Goal: Task Accomplishment & Management: Manage account settings

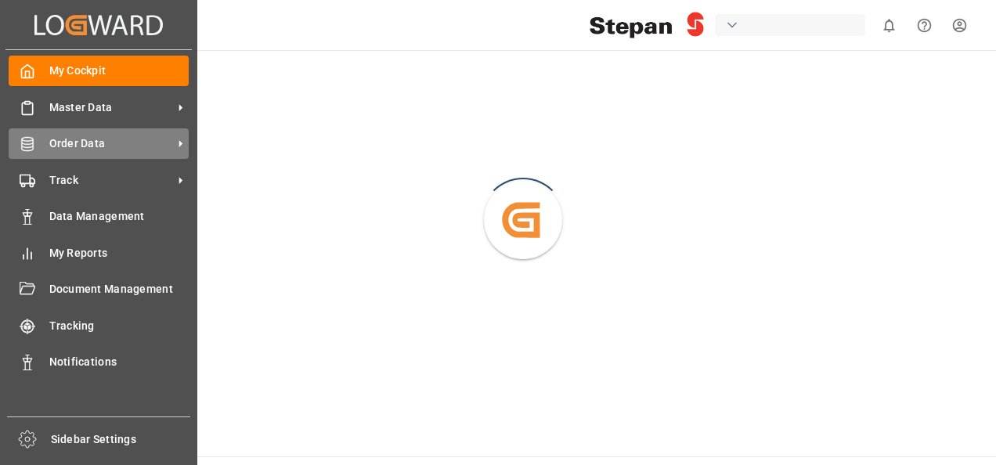
click at [78, 140] on span "Order Data" at bounding box center [111, 143] width 124 height 16
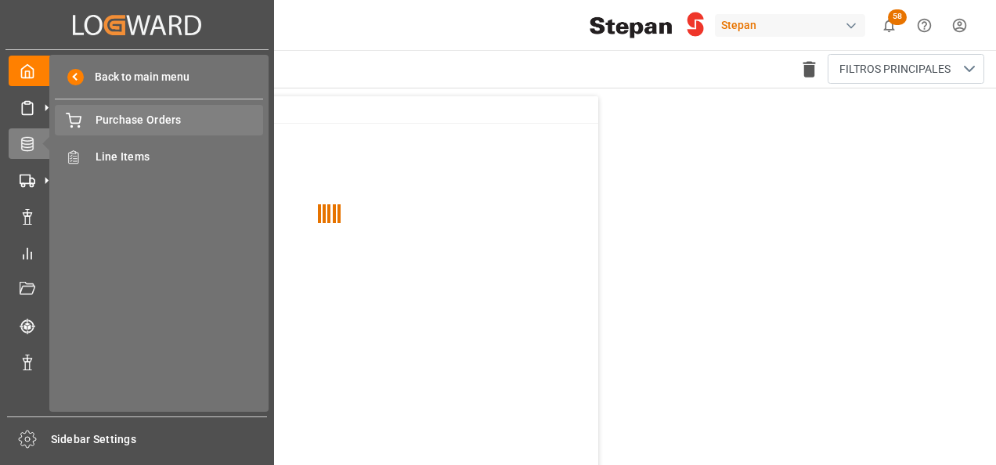
click at [138, 119] on span "Purchase Orders" at bounding box center [180, 120] width 168 height 16
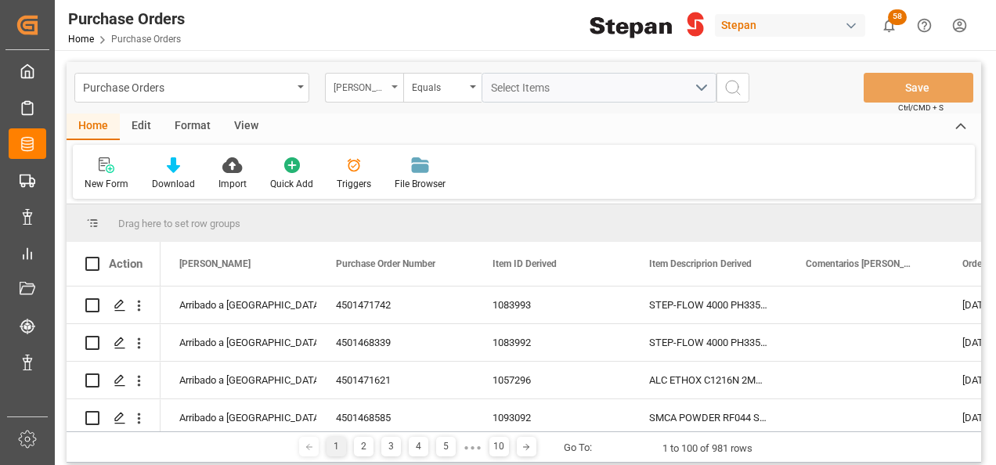
click at [398, 81] on div "Hito Stepan" at bounding box center [364, 88] width 78 height 30
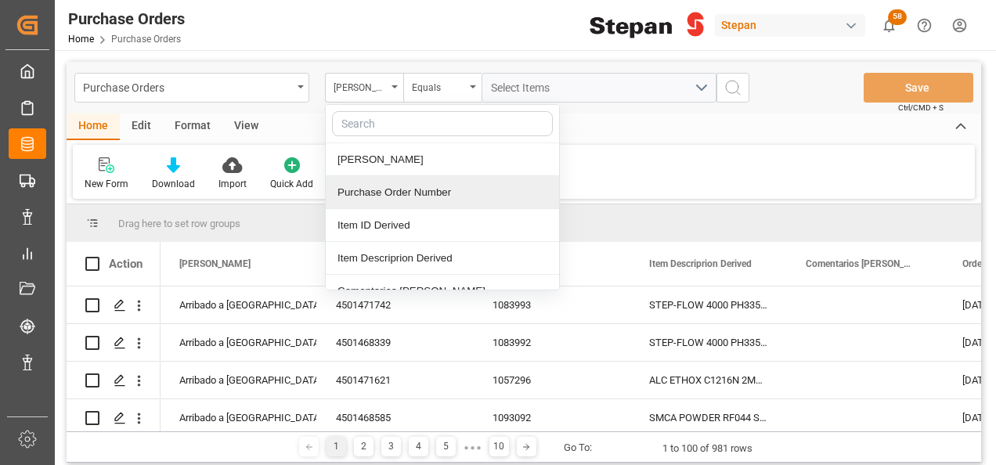
click at [374, 190] on div "Purchase Order Number" at bounding box center [442, 192] width 233 height 33
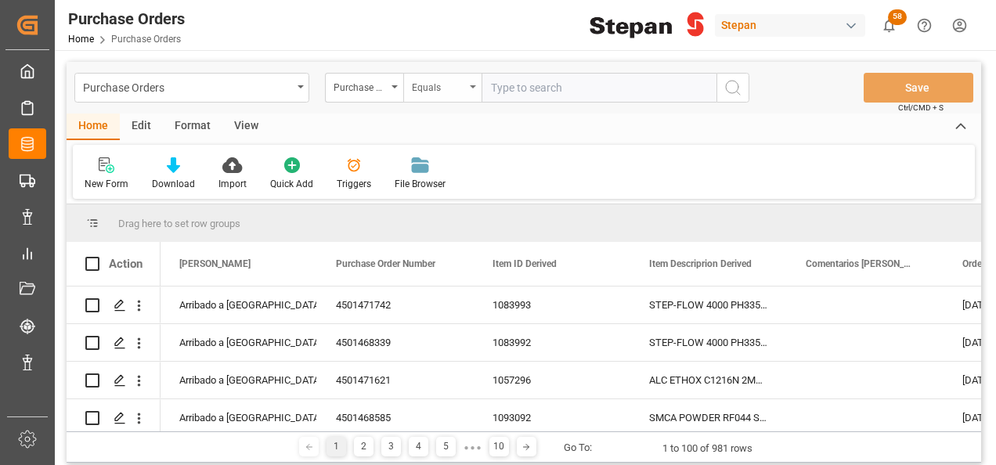
click at [468, 89] on div "Equals" at bounding box center [442, 88] width 78 height 30
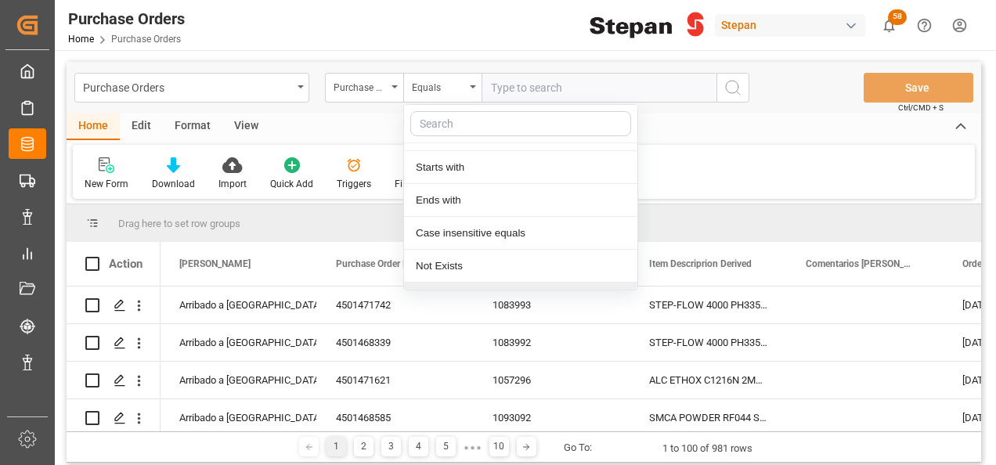
scroll to position [114, 0]
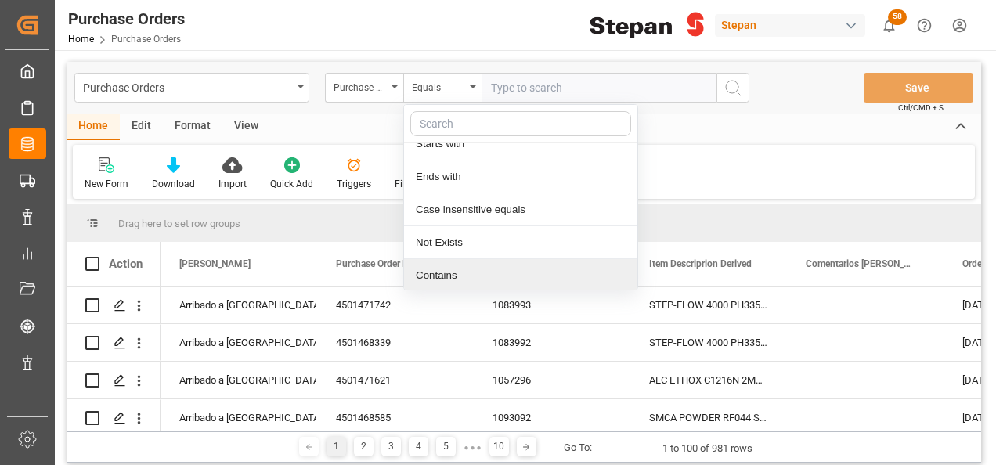
click at [437, 273] on div "Contains" at bounding box center [520, 275] width 233 height 33
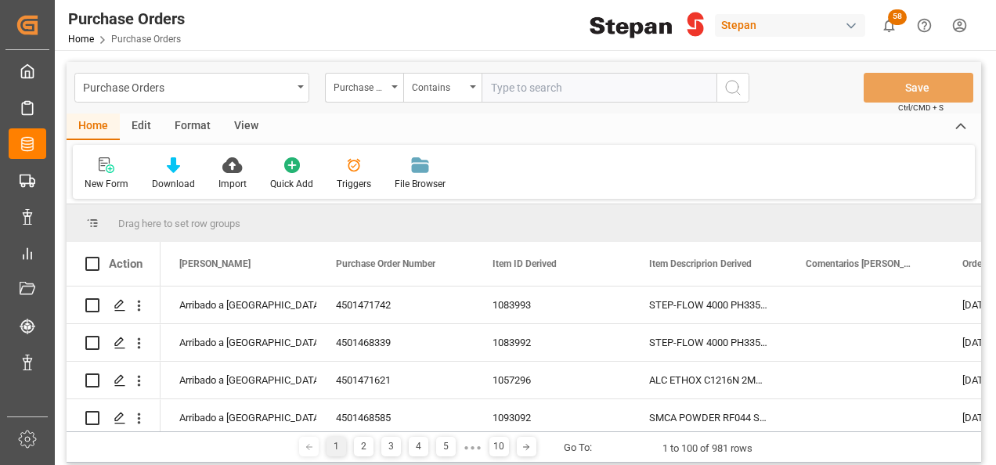
paste input "4501462547; 4501462548; 4501462549; 4501462550; 4501462551; 4501462552."
type input "4501462547,4501462548,4501462549,4501462550,4501462551,4501462552"
click at [733, 88] on icon "search button" at bounding box center [733, 87] width 19 height 19
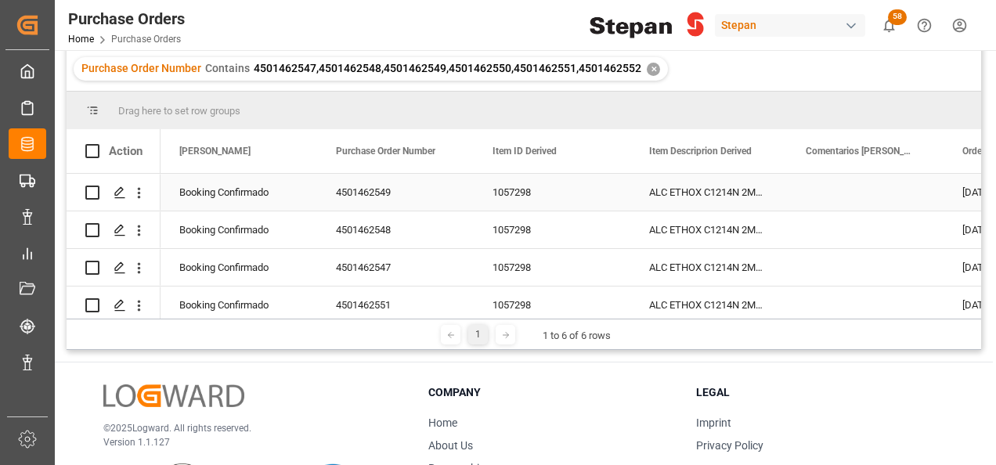
click at [279, 190] on div "Booking Confirmado" at bounding box center [238, 193] width 119 height 36
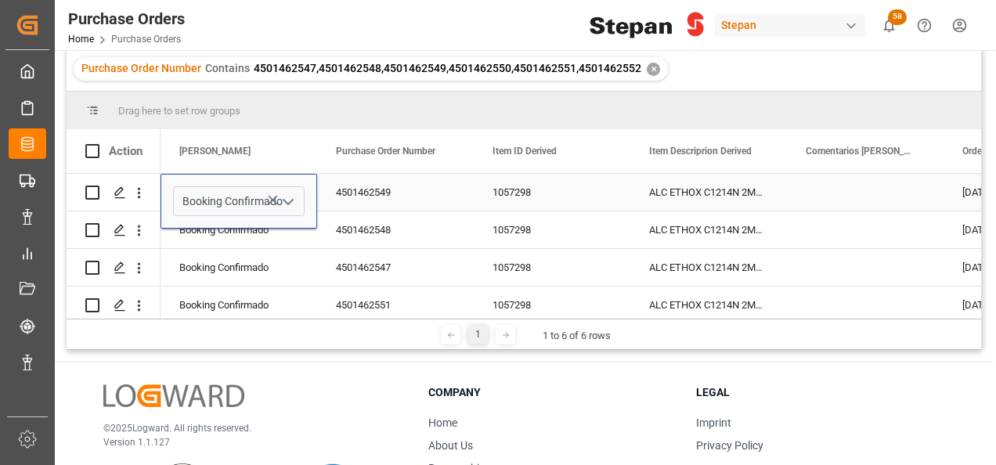
click at [291, 200] on icon "open menu" at bounding box center [288, 202] width 19 height 19
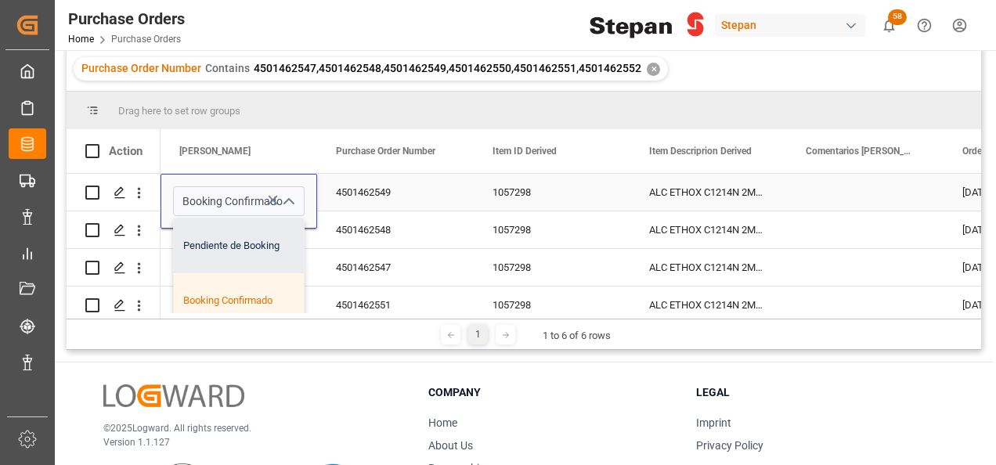
scroll to position [78, 0]
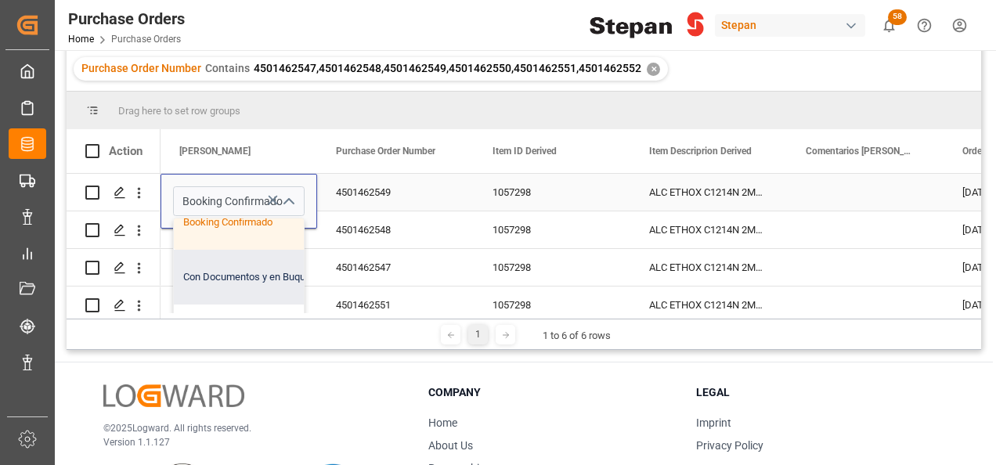
click at [218, 266] on div "Con Documentos y en Buque" at bounding box center [254, 277] width 161 height 55
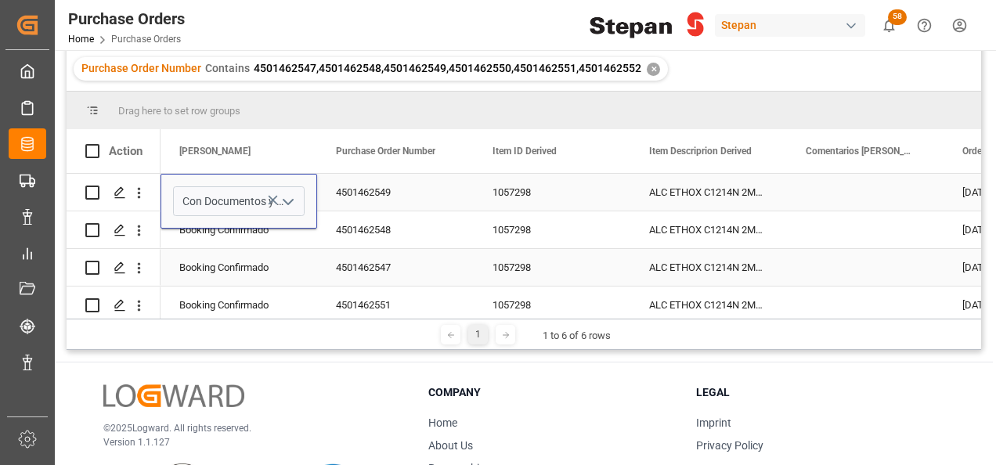
type input "Con Documentos y en Buque"
click at [224, 252] on div "Booking Confirmado" at bounding box center [238, 268] width 119 height 36
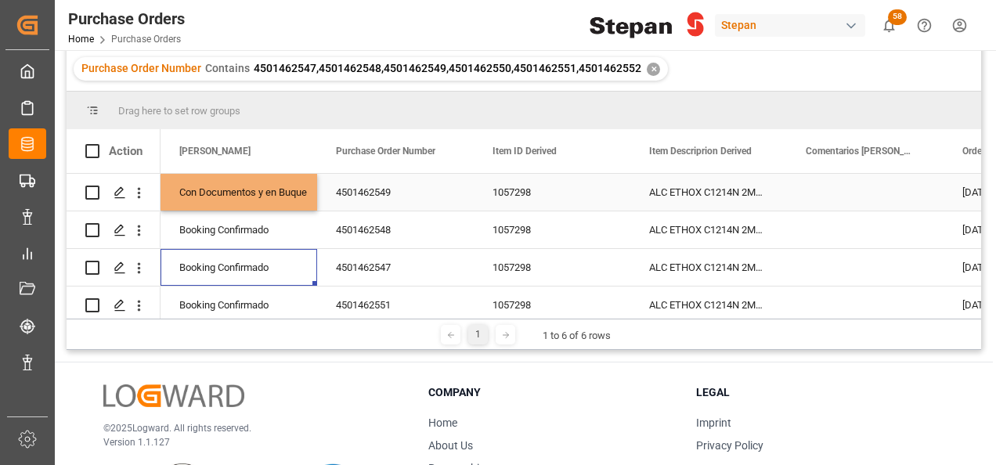
click at [230, 186] on div "Con Documentos y en Buque" at bounding box center [238, 193] width 119 height 36
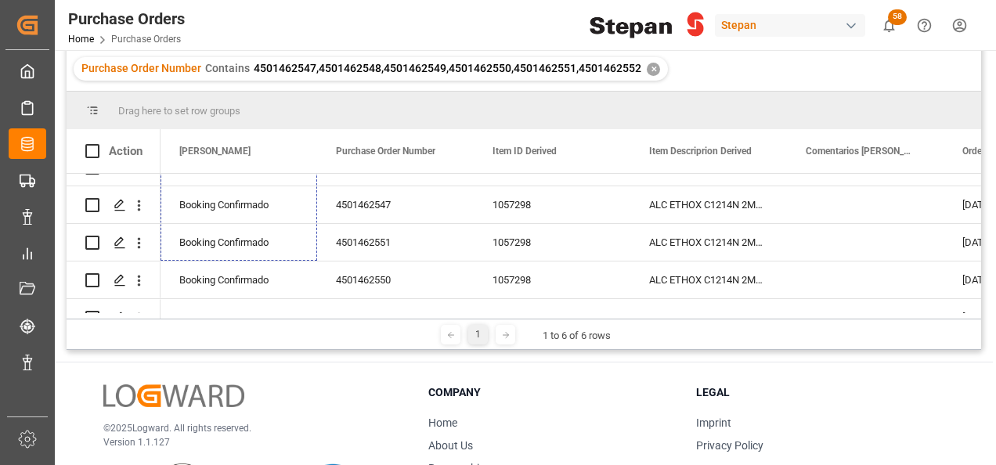
scroll to position [91, 0]
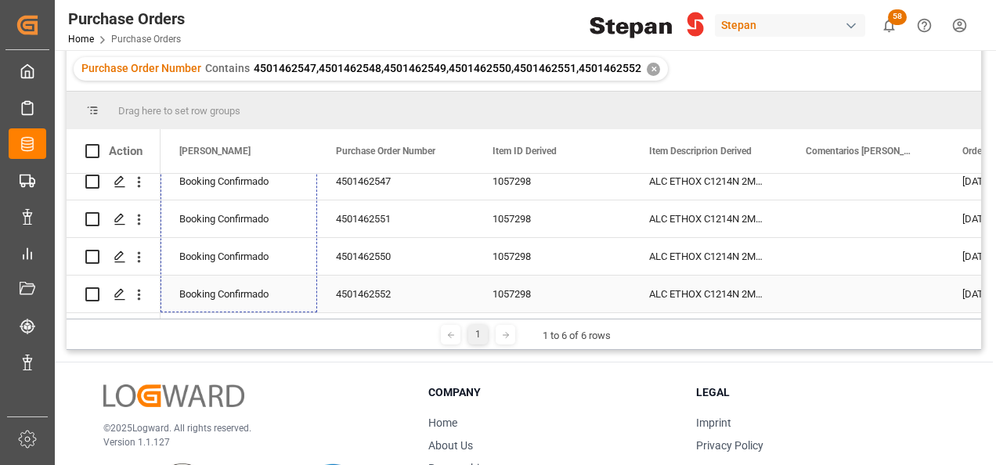
drag, startPoint x: 315, startPoint y: 209, endPoint x: 288, endPoint y: 298, distance: 93.2
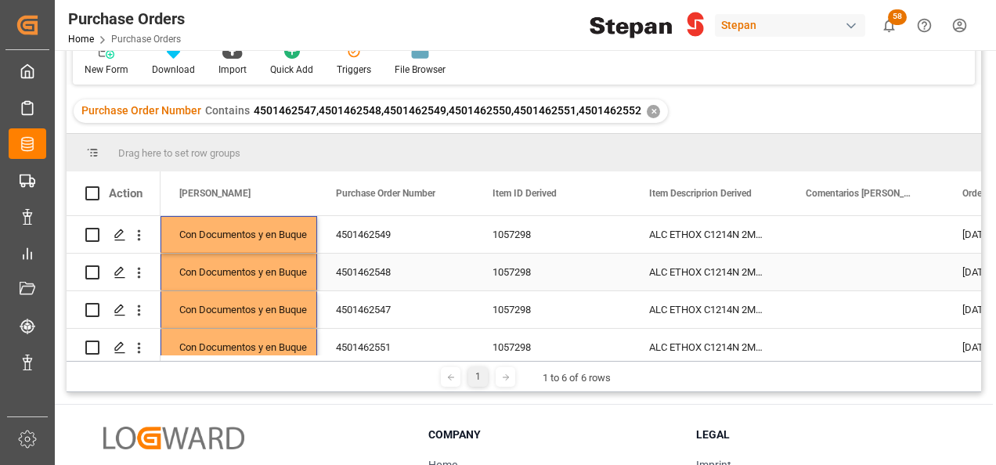
scroll to position [0, 0]
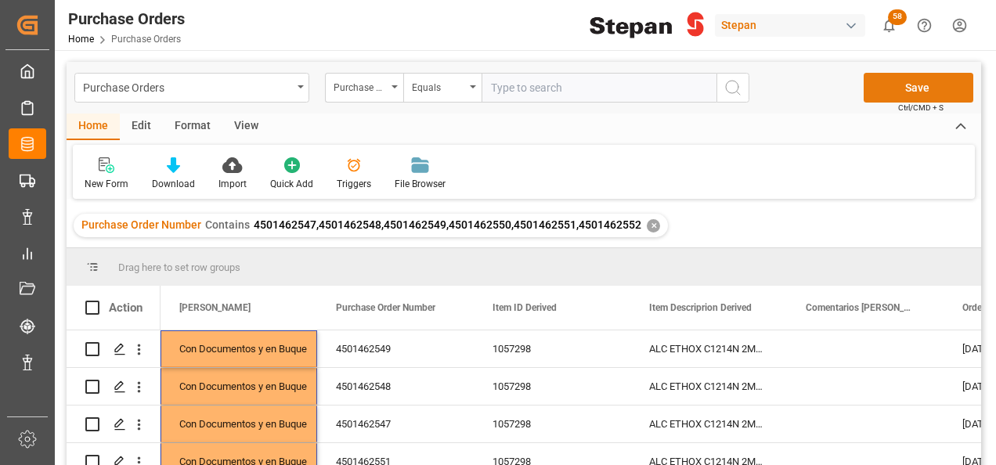
click at [918, 89] on button "Save" at bounding box center [919, 88] width 110 height 30
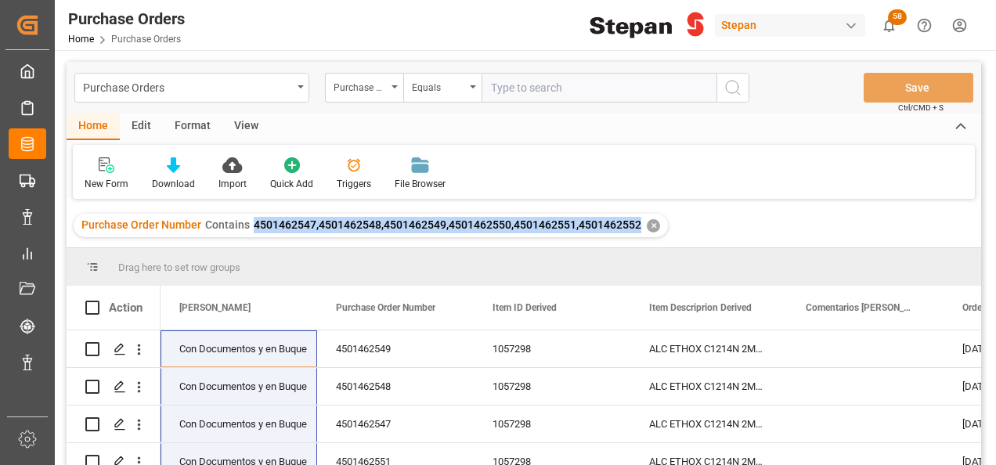
drag, startPoint x: 250, startPoint y: 223, endPoint x: 636, endPoint y: 226, distance: 386.1
click at [636, 226] on div "Purchase Order Number Contains 4501462547,4501462548,4501462549,4501462550,4501…" at bounding box center [361, 225] width 560 height 16
copy span "4501462547,4501462548,4501462549,4501462550,4501462551,4501462552"
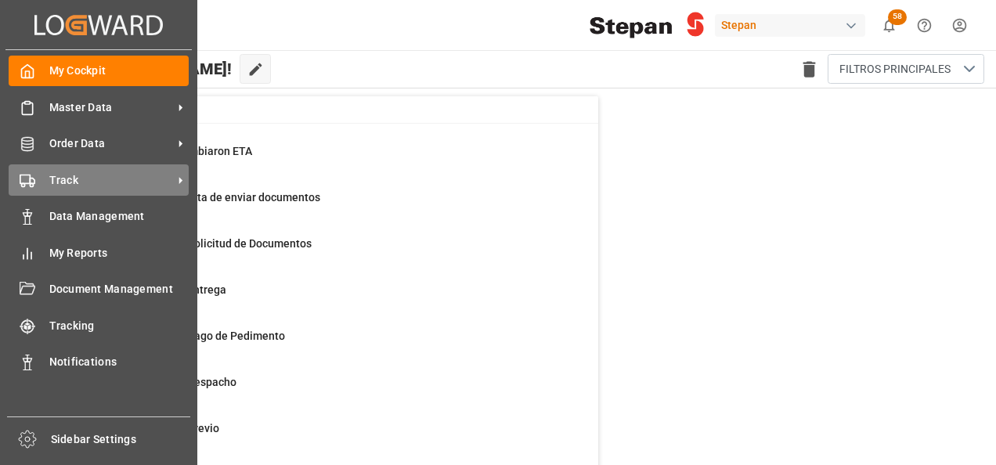
click at [84, 178] on span "Track" at bounding box center [111, 180] width 124 height 16
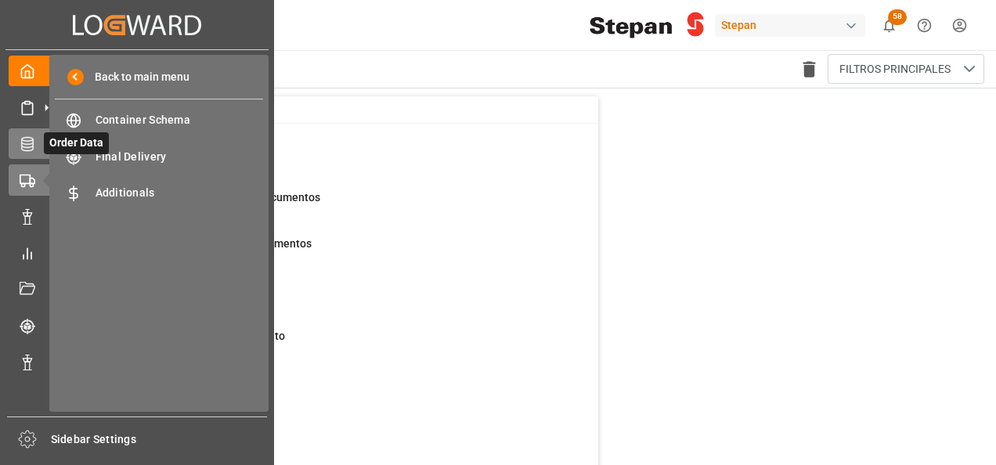
click at [38, 144] on icon at bounding box center [46, 143] width 16 height 16
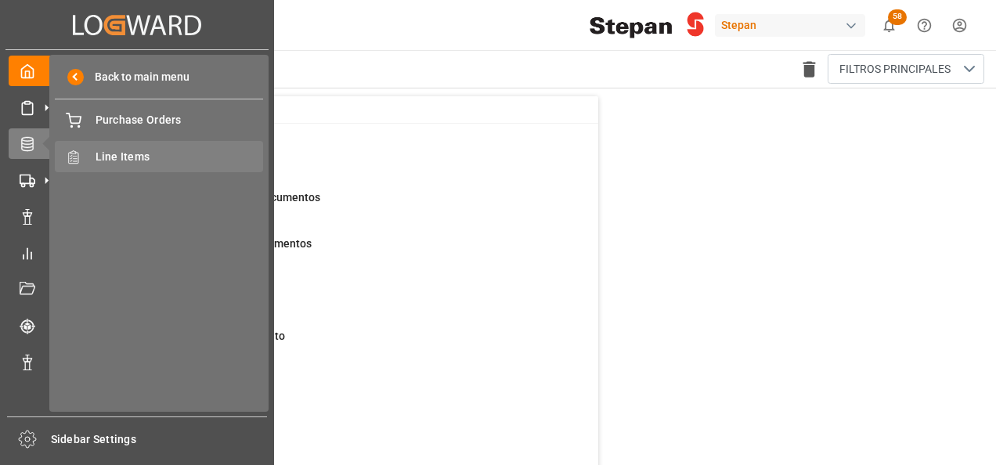
click at [107, 152] on div "Created by potrace 1.15, written by Peter Selinger 2001-2017 Created by potrace…" at bounding box center [137, 228] width 274 height 456
click at [110, 157] on span "Line Items" at bounding box center [180, 157] width 168 height 16
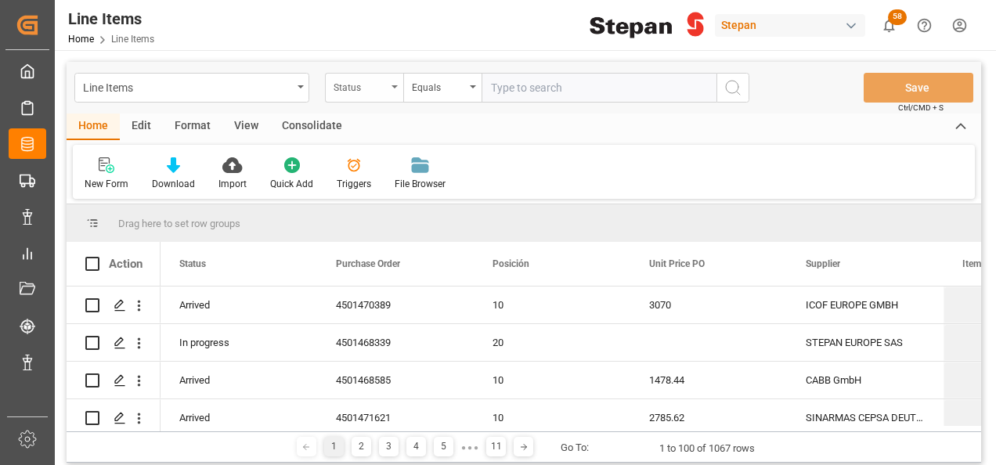
click at [393, 88] on div "Status" at bounding box center [364, 88] width 78 height 30
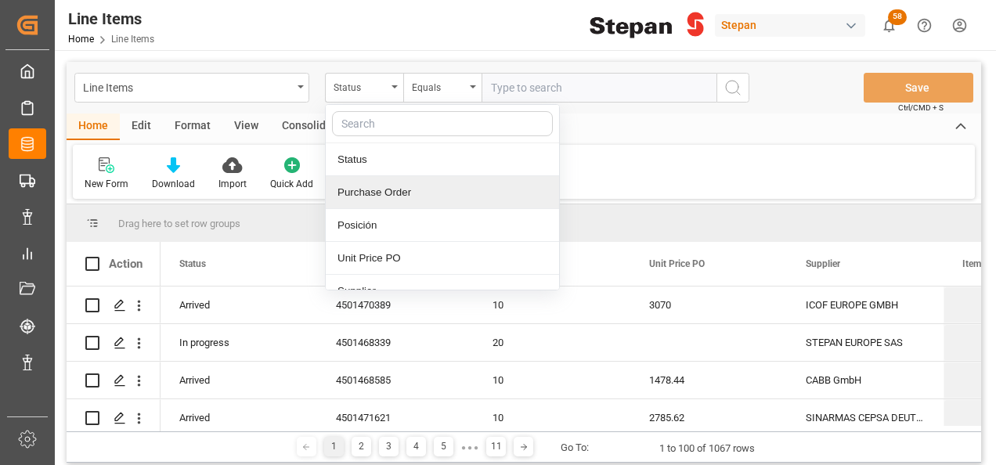
click at [385, 193] on div "Purchase Order" at bounding box center [442, 192] width 233 height 33
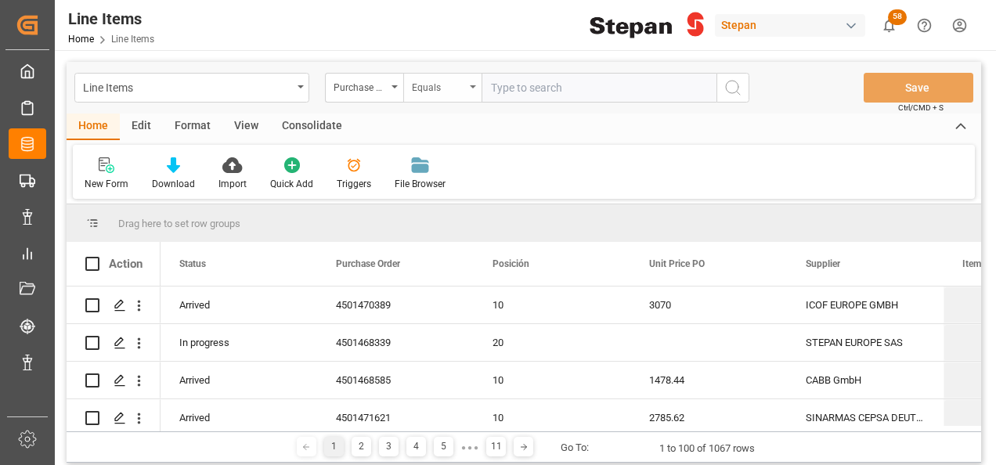
click at [470, 87] on icon "open menu" at bounding box center [473, 86] width 6 height 3
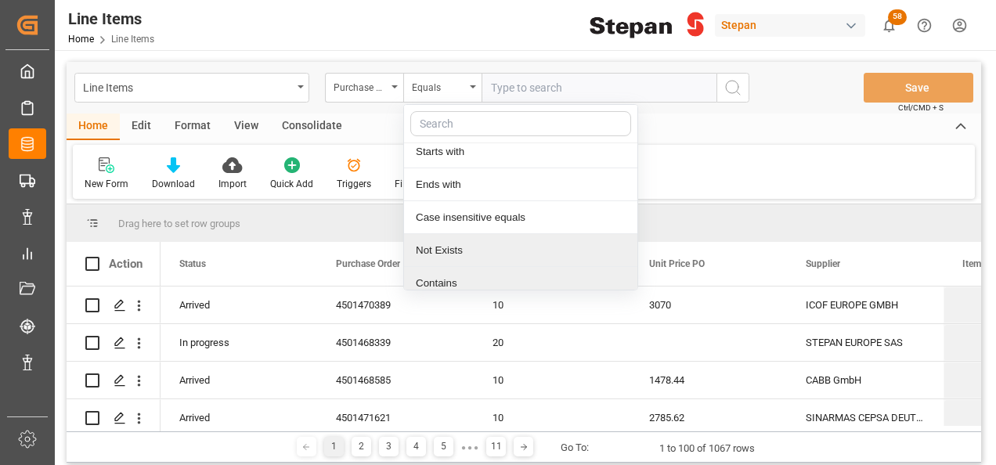
scroll to position [114, 0]
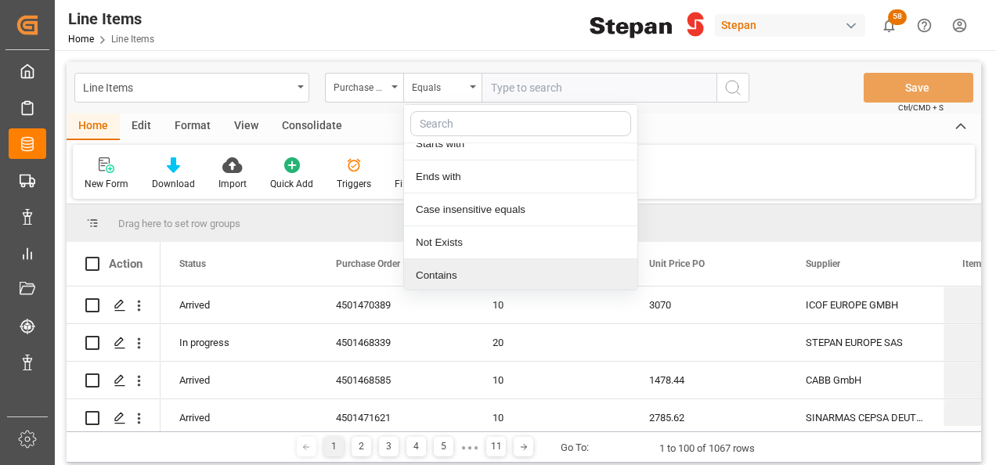
click at [454, 280] on div "Contains" at bounding box center [520, 275] width 233 height 33
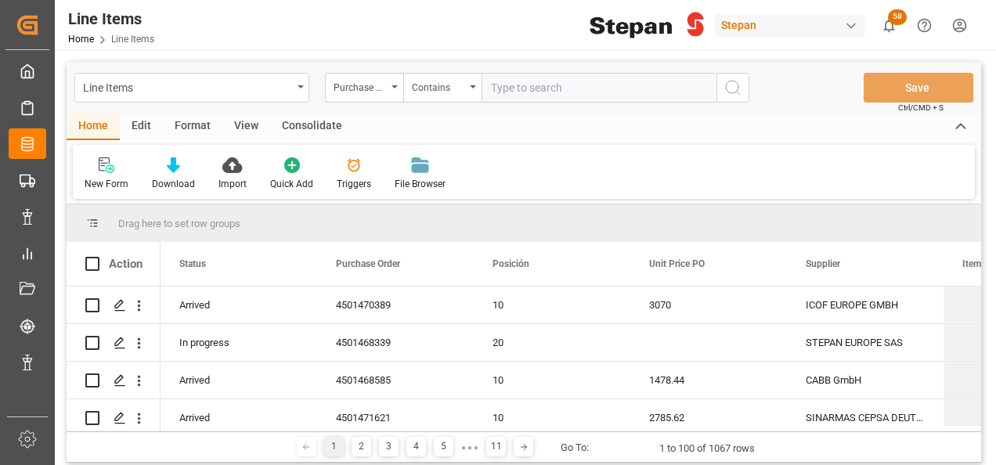
paste input "4501462547,4501462548,4501462549,4501462550,4501462551,4501462552"
type input "4501462547,4501462548,4501462549,4501462550,4501462551,4501462552"
click at [731, 85] on icon "search button" at bounding box center [733, 87] width 19 height 19
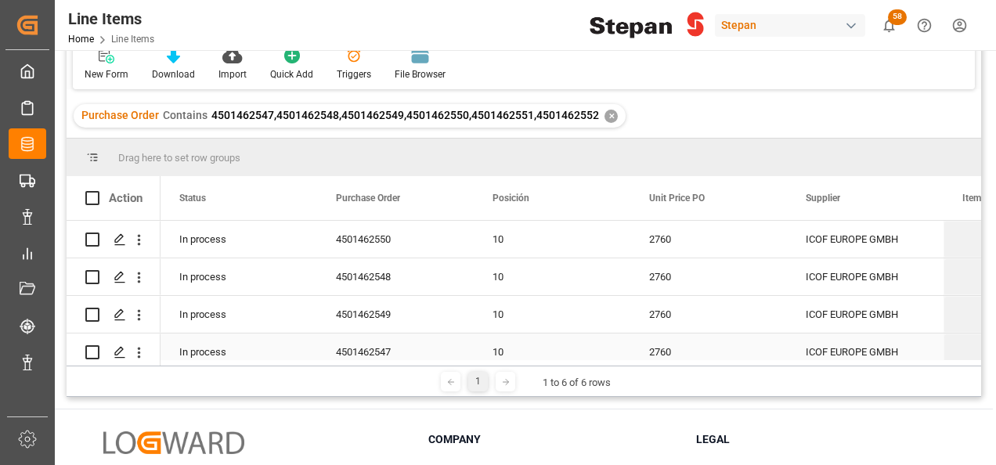
scroll to position [78, 0]
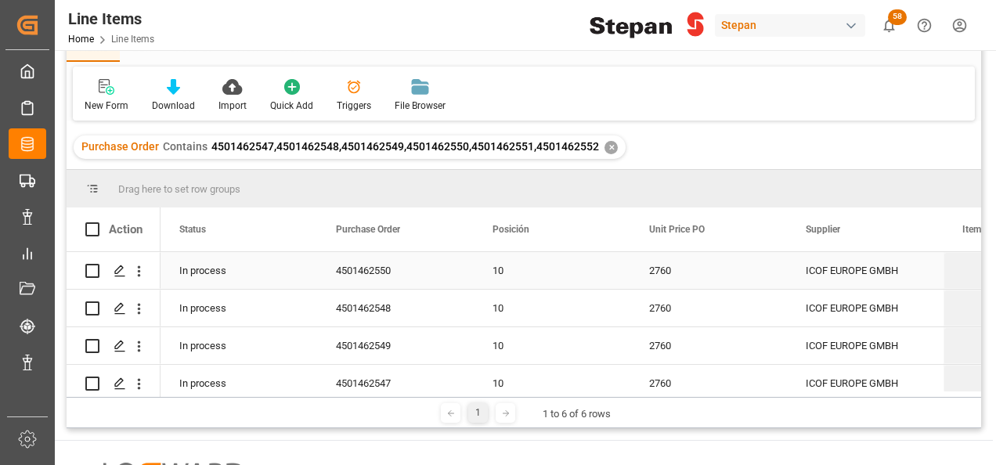
click at [236, 262] on div "In process" at bounding box center [239, 270] width 157 height 37
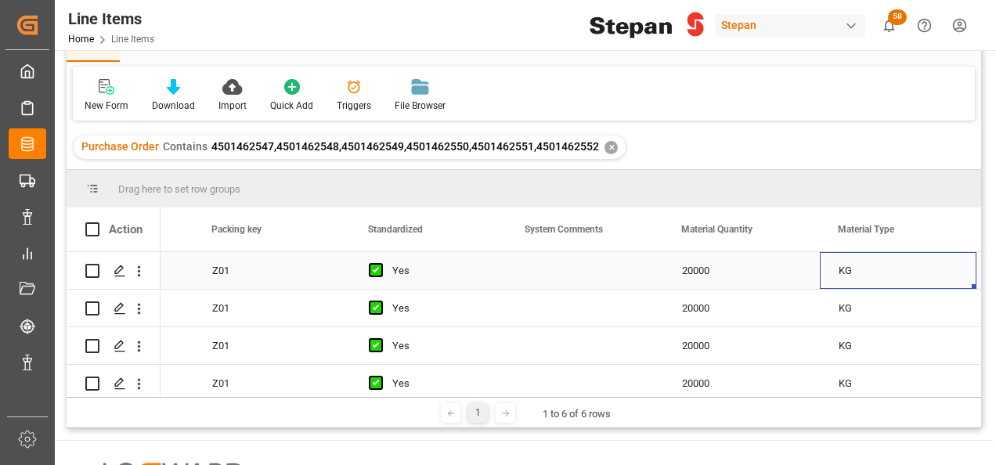
scroll to position [0, 1691]
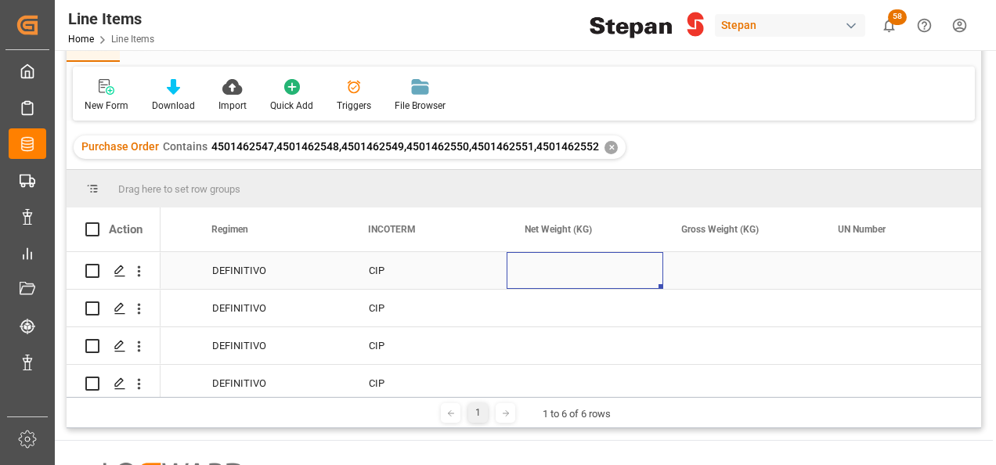
click at [538, 266] on div "Press SPACE to select this row." at bounding box center [585, 270] width 157 height 37
click at [538, 266] on input "Press SPACE to select this row." at bounding box center [585, 280] width 132 height 30
type input "10130038"
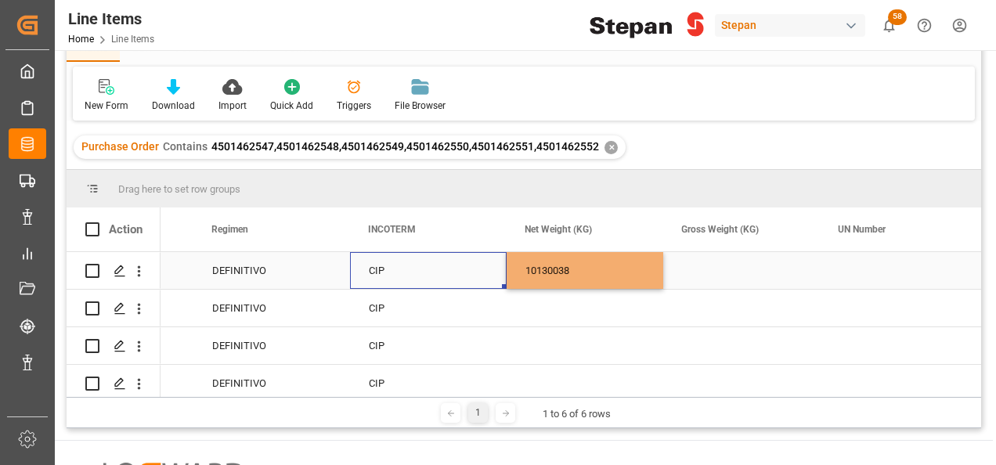
click at [495, 259] on div "CIP" at bounding box center [428, 270] width 157 height 37
click at [626, 273] on div "10130038" at bounding box center [585, 270] width 157 height 37
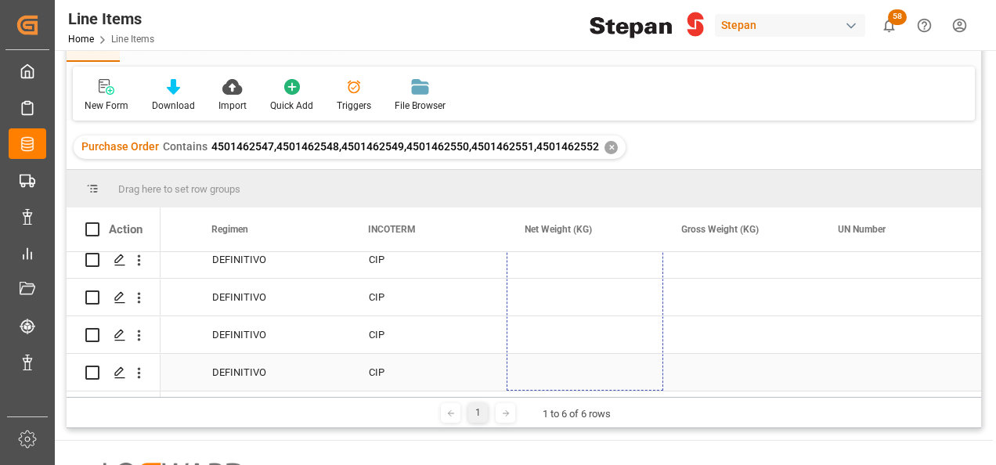
drag, startPoint x: 659, startPoint y: 288, endPoint x: 747, endPoint y: 357, distance: 111.5
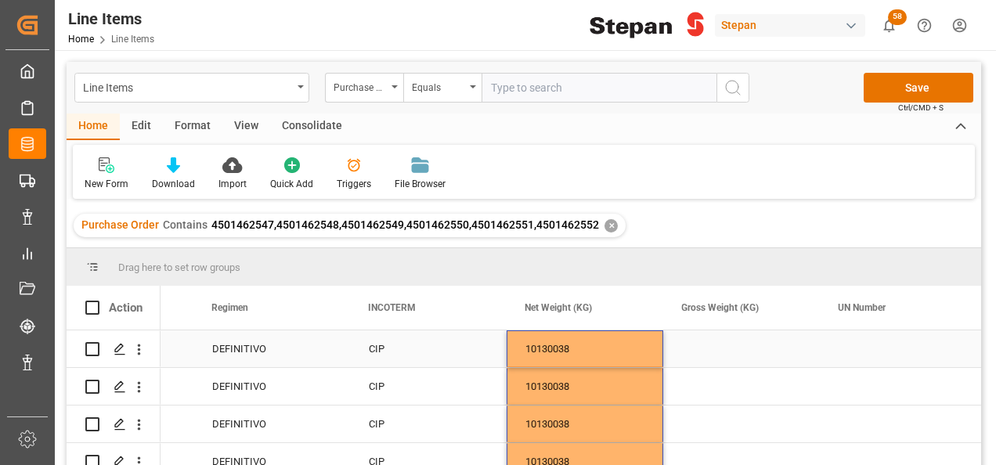
click at [716, 356] on div "Press SPACE to select this row." at bounding box center [741, 348] width 157 height 37
click at [579, 343] on div "10130038" at bounding box center [585, 348] width 157 height 37
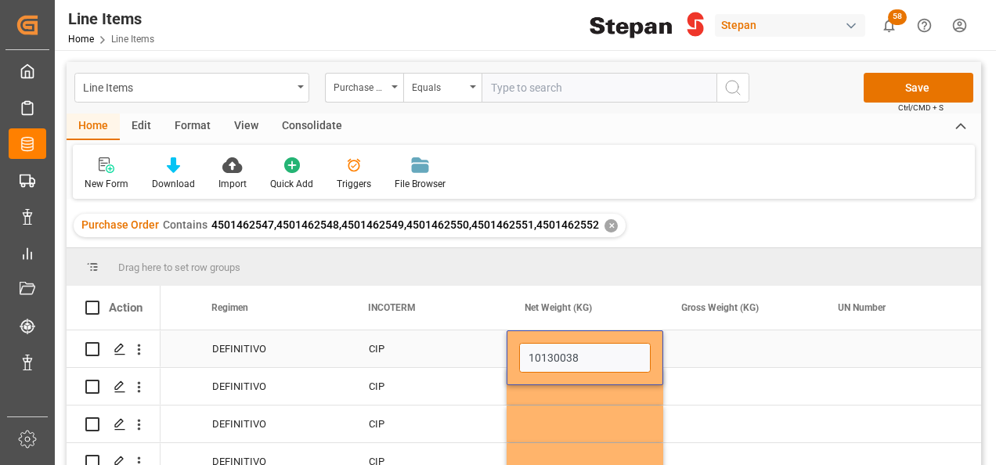
drag, startPoint x: 581, startPoint y: 352, endPoint x: 500, endPoint y: 351, distance: 81.5
click at [501, 351] on div "Seafreight VERACRUZ DEFINITIVO CIP 10130038" at bounding box center [428, 349] width 7674 height 38
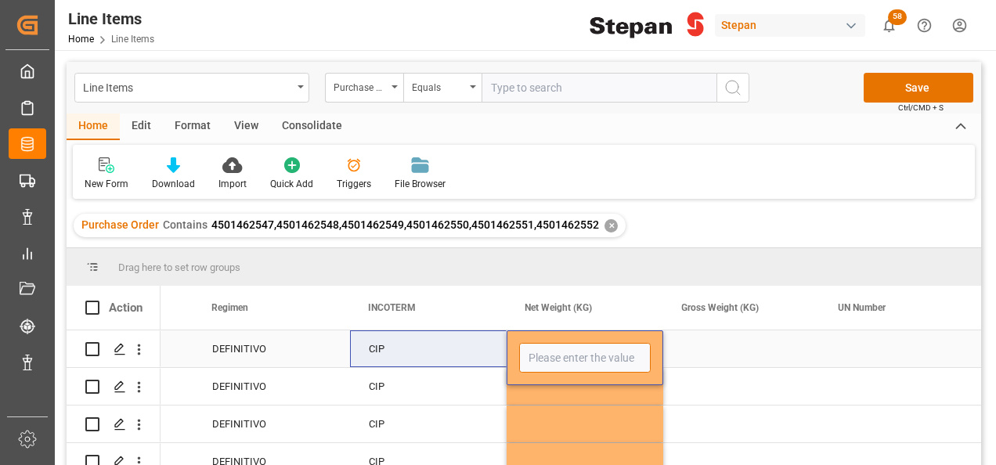
type input "0"
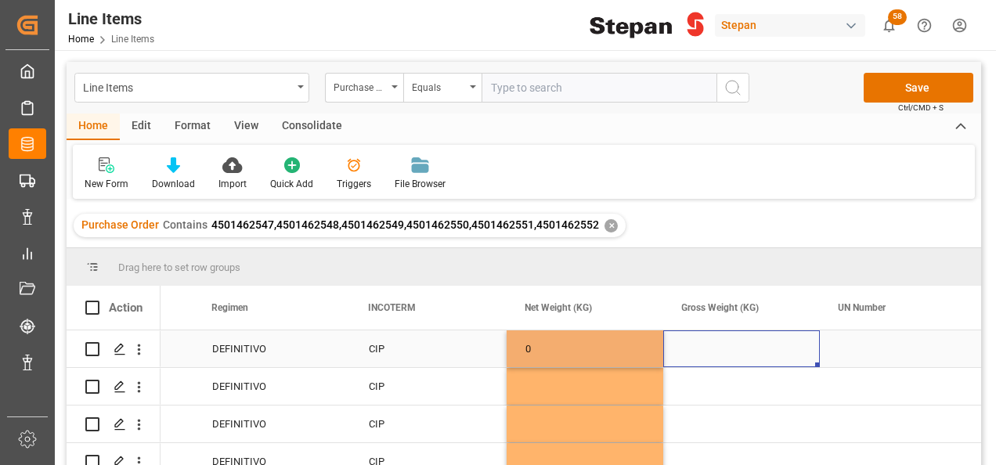
click at [767, 360] on div "Press SPACE to select this row." at bounding box center [741, 348] width 157 height 37
click at [571, 348] on div "0" at bounding box center [585, 348] width 157 height 37
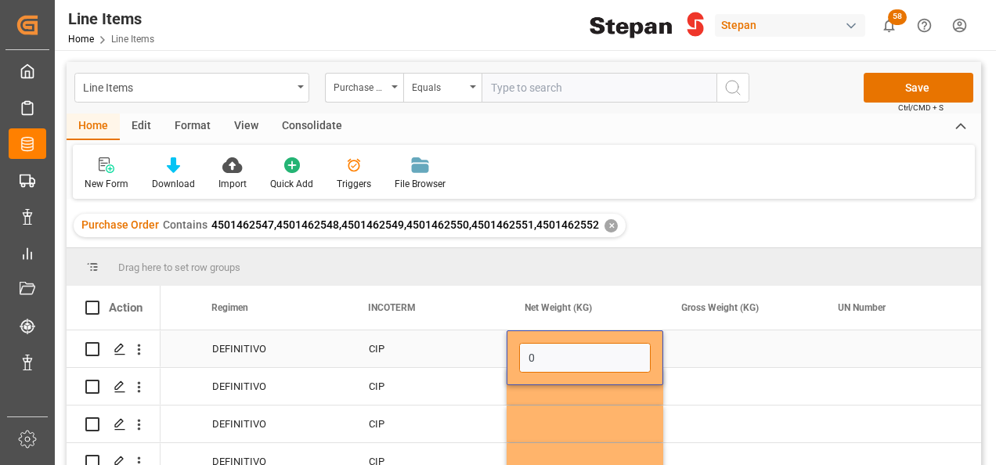
drag, startPoint x: 550, startPoint y: 356, endPoint x: 514, endPoint y: 356, distance: 36.0
click at [514, 356] on div "0" at bounding box center [585, 357] width 157 height 55
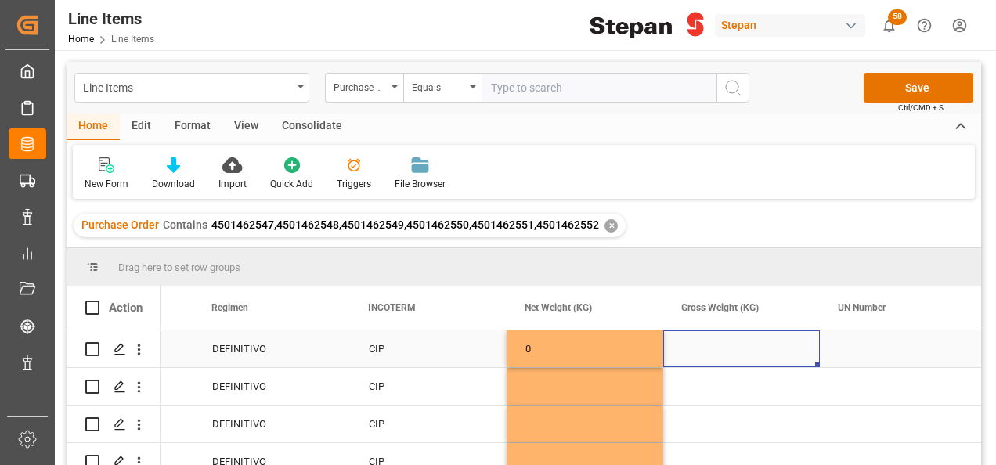
click at [711, 362] on div "Press SPACE to select this row." at bounding box center [741, 348] width 157 height 37
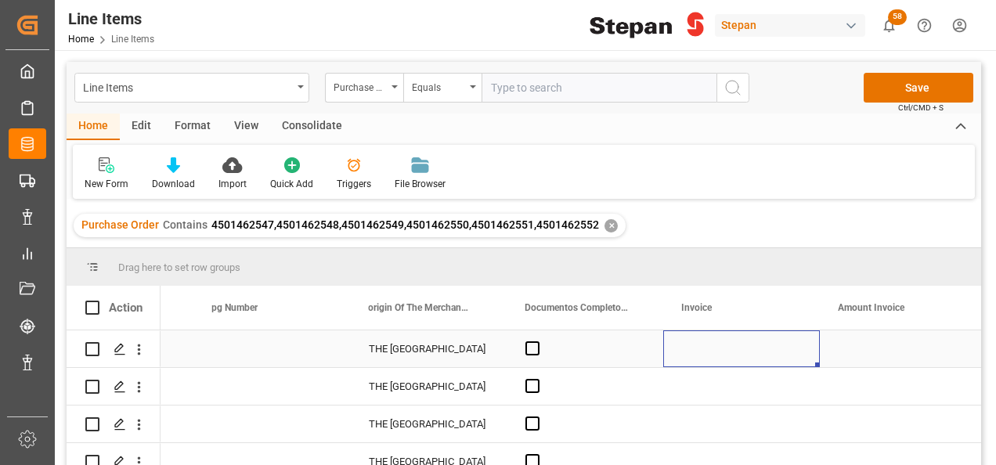
click at [710, 357] on div "Press SPACE to select this row." at bounding box center [741, 348] width 157 height 37
click at [683, 357] on input "Press SPACE to select this row." at bounding box center [742, 358] width 132 height 30
paste input "10130038"
type input "10130038"
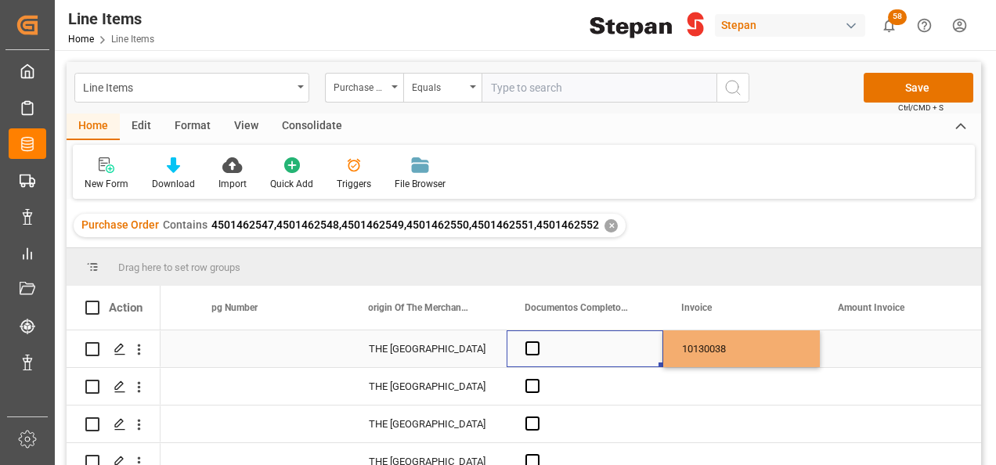
click at [606, 345] on div "Press SPACE to select this row." at bounding box center [585, 348] width 157 height 37
click at [744, 341] on div "10130038" at bounding box center [741, 348] width 157 height 37
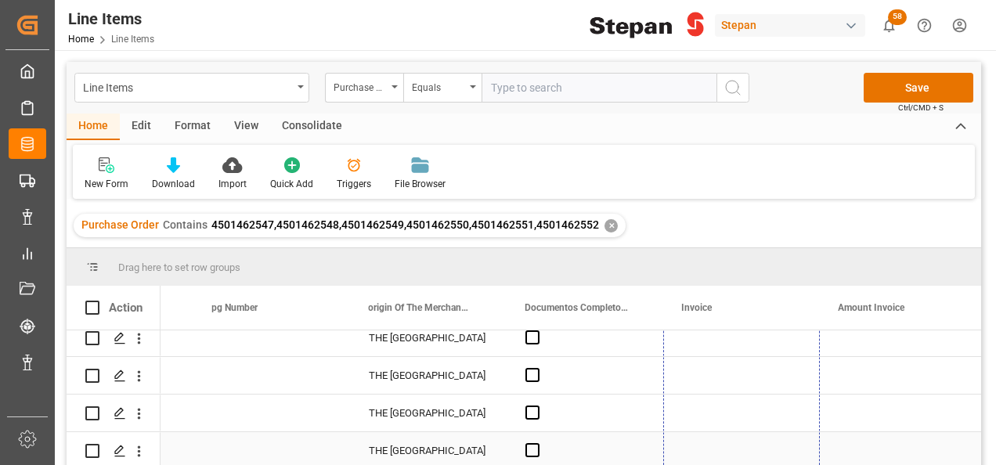
drag, startPoint x: 818, startPoint y: 366, endPoint x: 799, endPoint y: 442, distance: 78.2
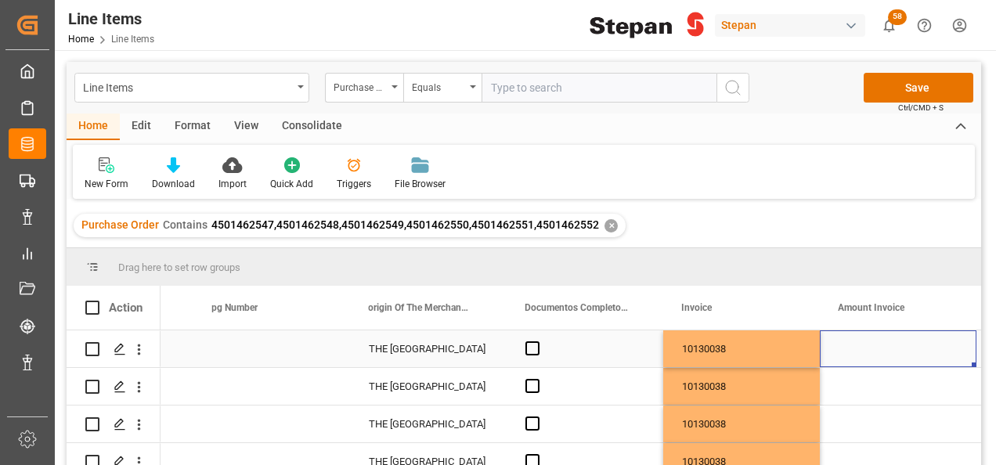
click at [865, 348] on div "Press SPACE to select this row." at bounding box center [898, 348] width 157 height 37
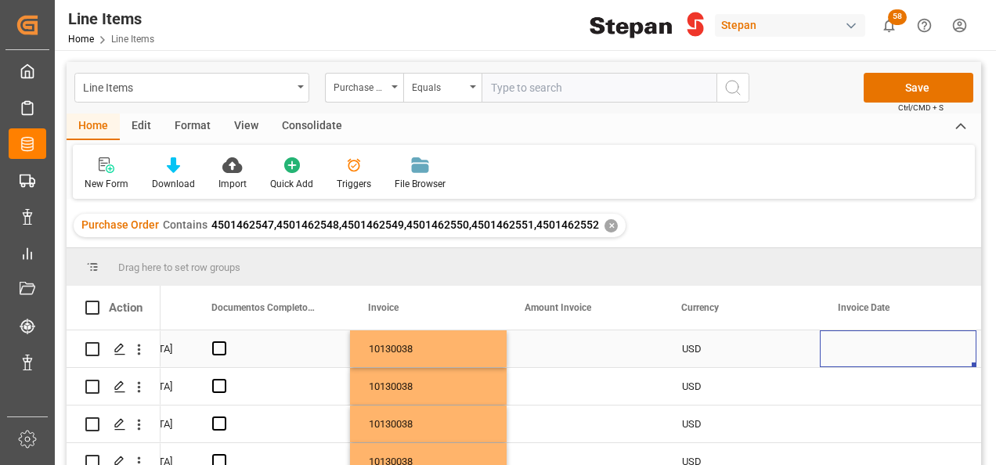
click at [877, 351] on div "Press SPACE to select this row." at bounding box center [898, 348] width 157 height 37
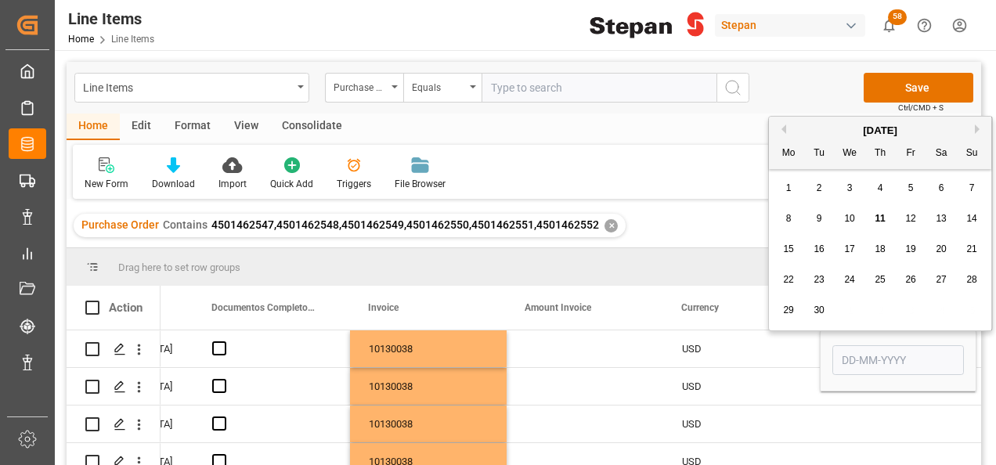
click at [785, 127] on button "Previous Month" at bounding box center [781, 129] width 9 height 9
click at [854, 310] on span "27" at bounding box center [849, 310] width 10 height 11
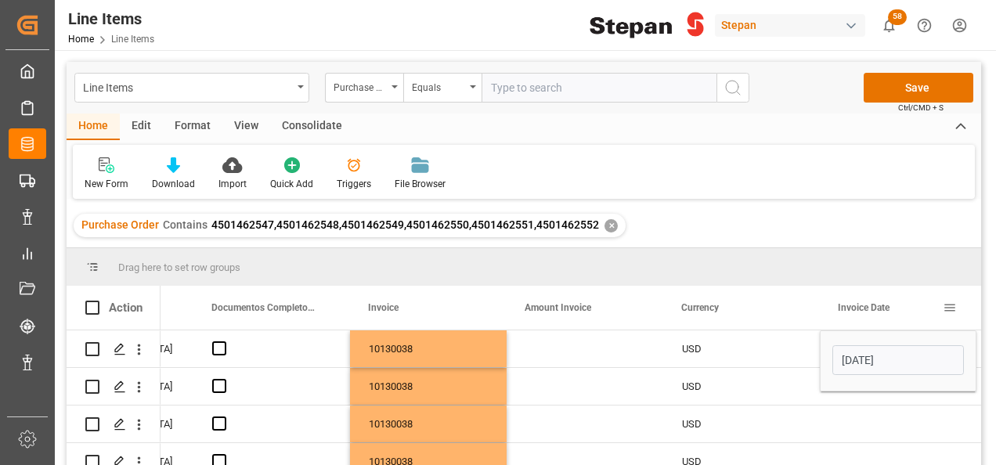
type input "27-08-2025"
click at [796, 352] on div "USD" at bounding box center [741, 349] width 119 height 36
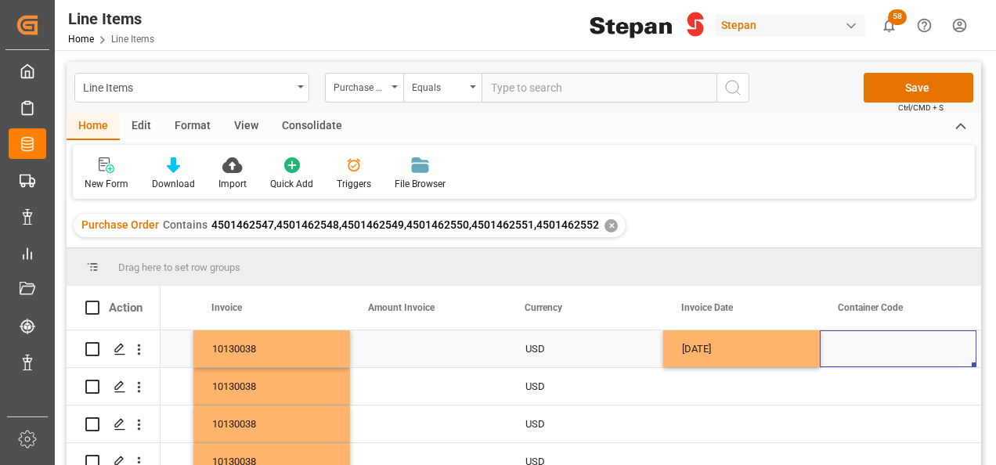
scroll to position [0, 5135]
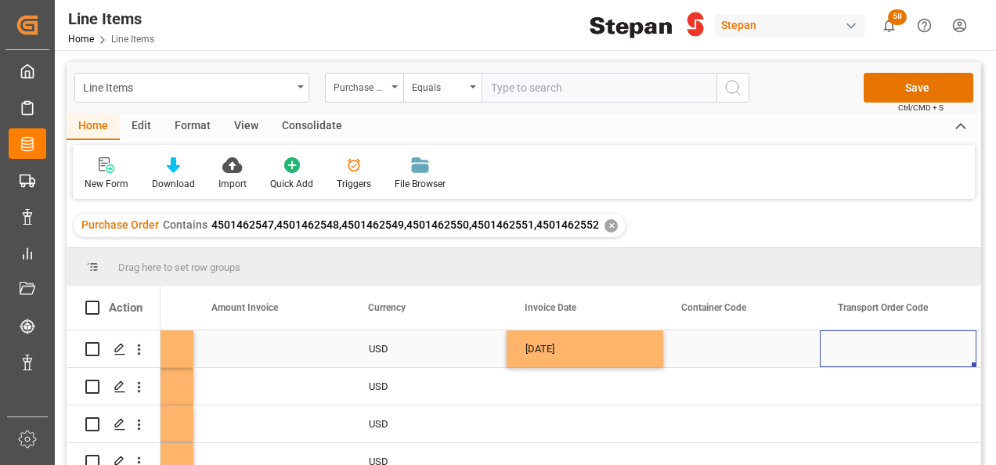
click at [606, 341] on div "27-08-2025" at bounding box center [585, 348] width 157 height 37
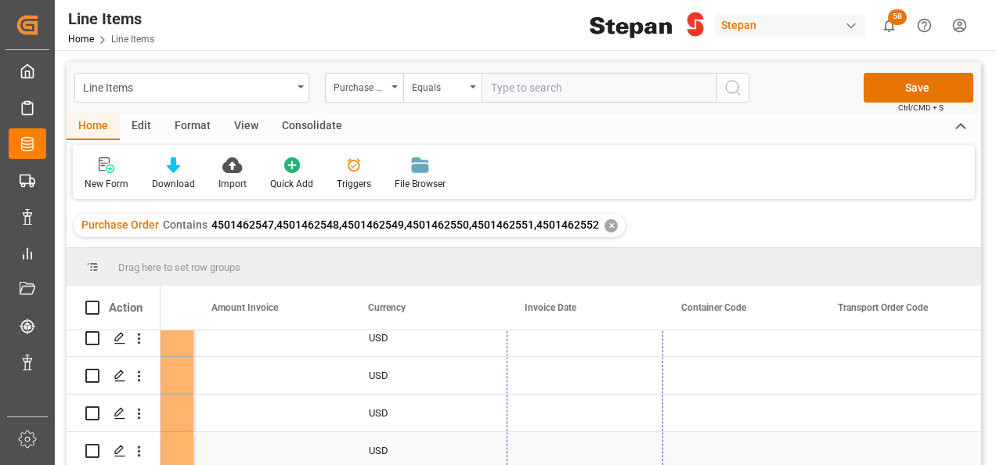
drag, startPoint x: 659, startPoint y: 365, endPoint x: 639, endPoint y: 448, distance: 85.5
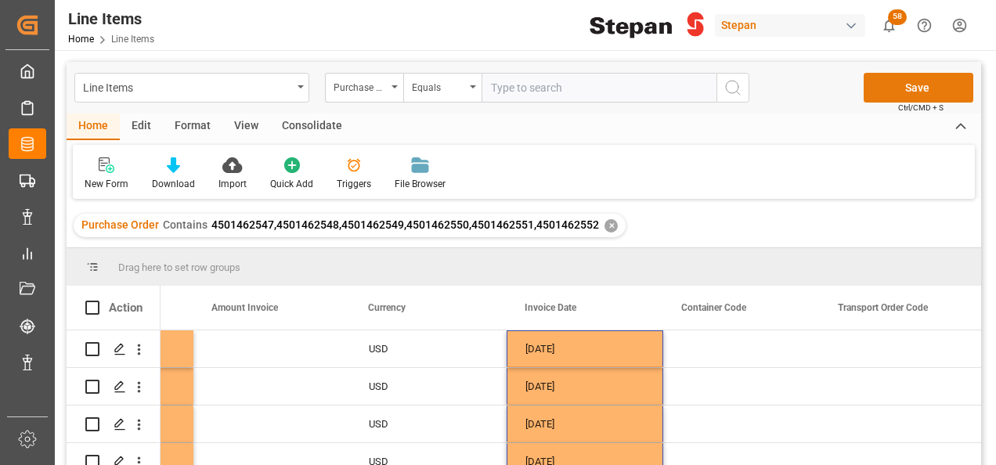
click at [908, 88] on button "Save" at bounding box center [919, 88] width 110 height 30
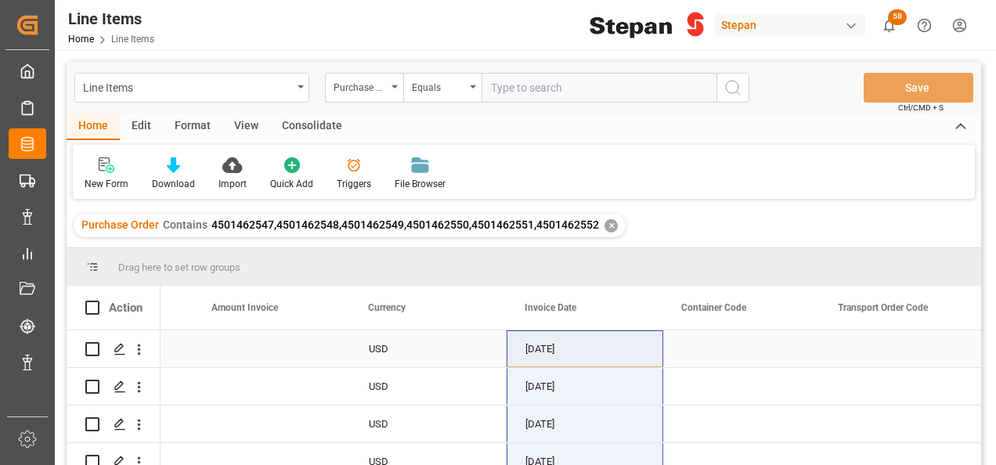
click at [479, 356] on div "USD" at bounding box center [428, 349] width 119 height 36
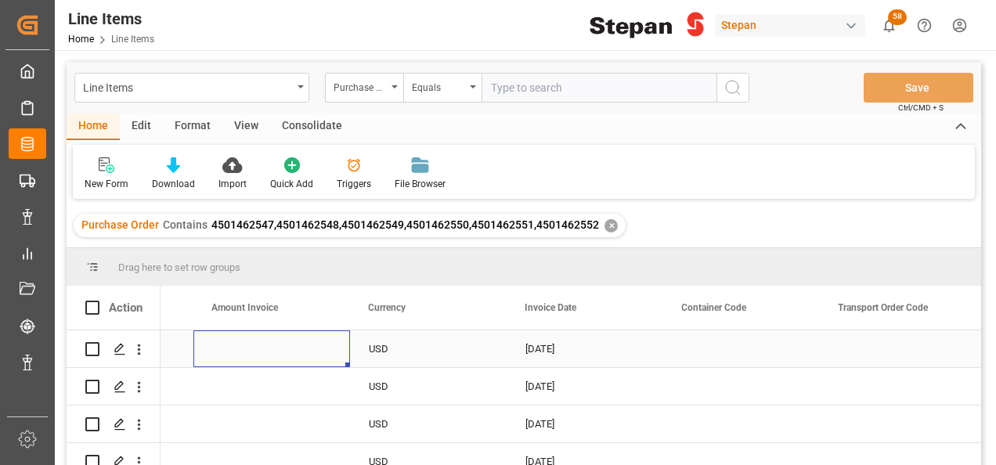
scroll to position [0, 5012]
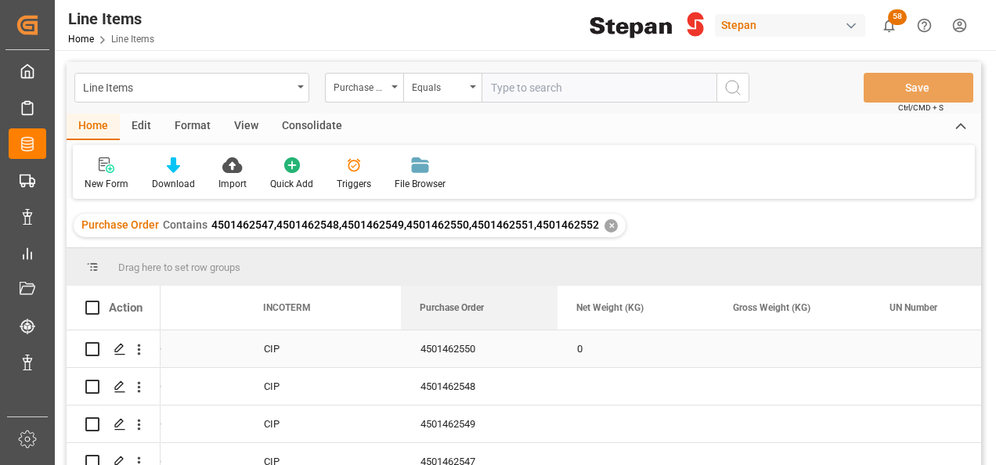
drag, startPoint x: 381, startPoint y: 318, endPoint x: 437, endPoint y: 340, distance: 60.5
click at [437, 340] on div "Action Purchase Order Aduana de Entrada /Salida Regimen 0" at bounding box center [524, 381] width 915 height 190
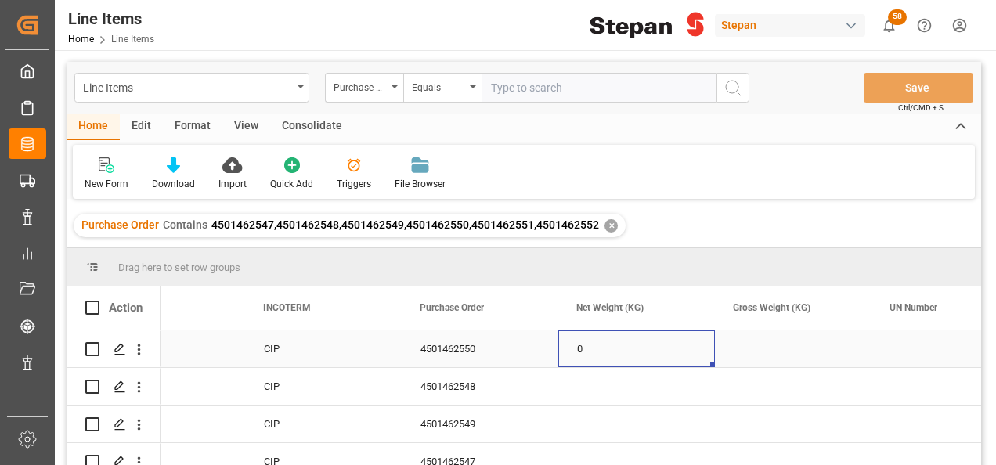
click at [600, 351] on div "0" at bounding box center [636, 348] width 157 height 37
type input "19960"
click at [539, 349] on div "4501462550" at bounding box center [480, 348] width 157 height 37
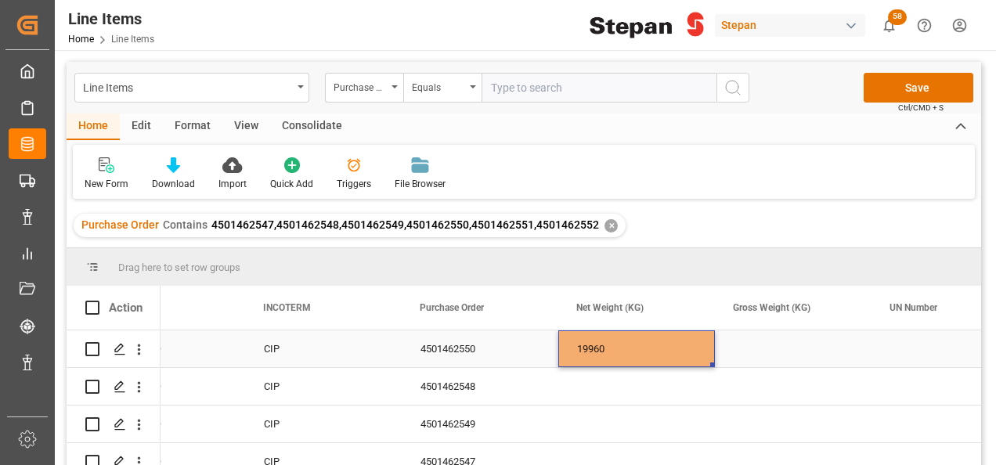
drag, startPoint x: 626, startPoint y: 348, endPoint x: 702, endPoint y: 366, distance: 78.2
click at [636, 349] on div "19960" at bounding box center [636, 348] width 157 height 37
drag, startPoint x: 712, startPoint y: 366, endPoint x: 799, endPoint y: 362, distance: 87.0
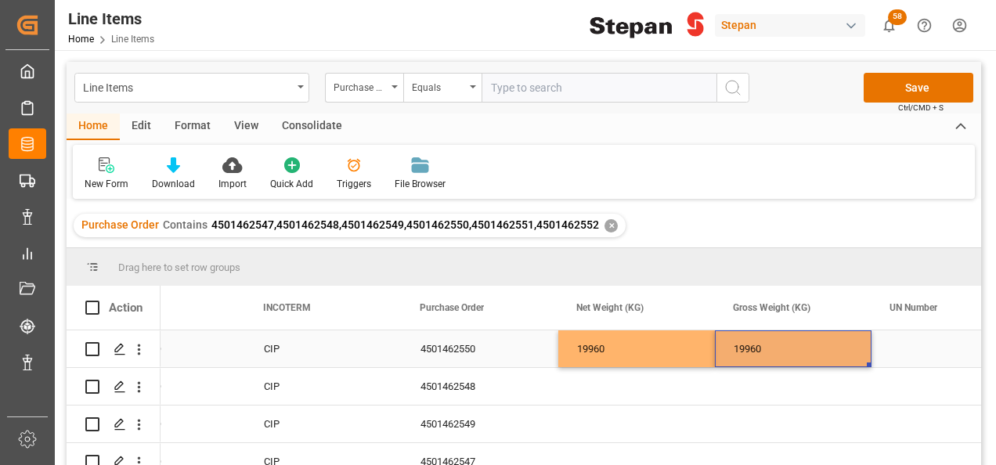
click at [813, 352] on div "19960" at bounding box center [793, 348] width 157 height 37
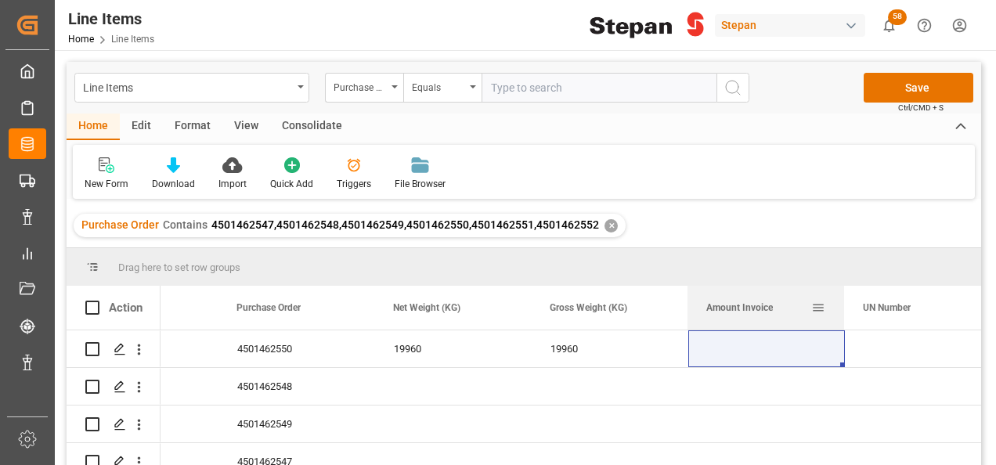
drag, startPoint x: 861, startPoint y: 310, endPoint x: 738, endPoint y: 318, distance: 123.2
click at [738, 318] on div "Amount Invoice" at bounding box center [758, 308] width 105 height 44
click at [717, 352] on div "Press SPACE to select this row." at bounding box center [766, 348] width 157 height 37
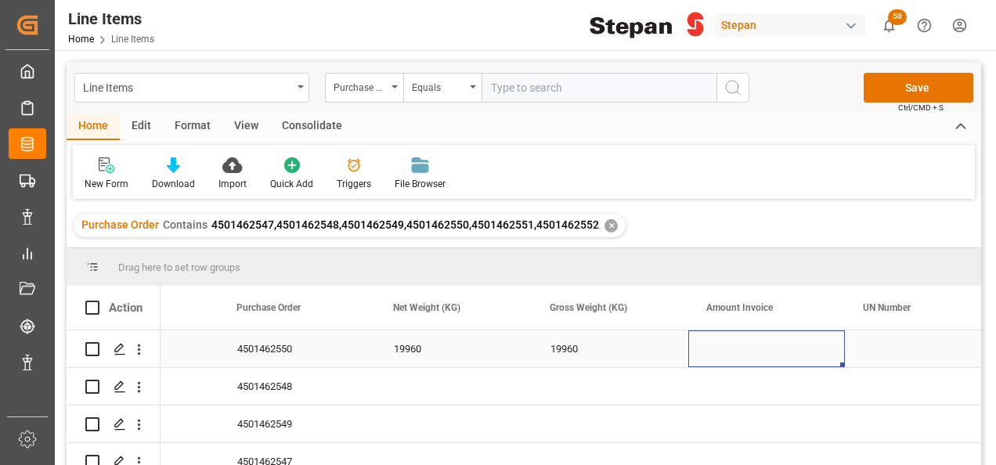
click at [719, 351] on div "Press SPACE to select this row." at bounding box center [766, 348] width 157 height 37
click at [719, 351] on input "Press SPACE to select this row." at bounding box center [767, 358] width 132 height 30
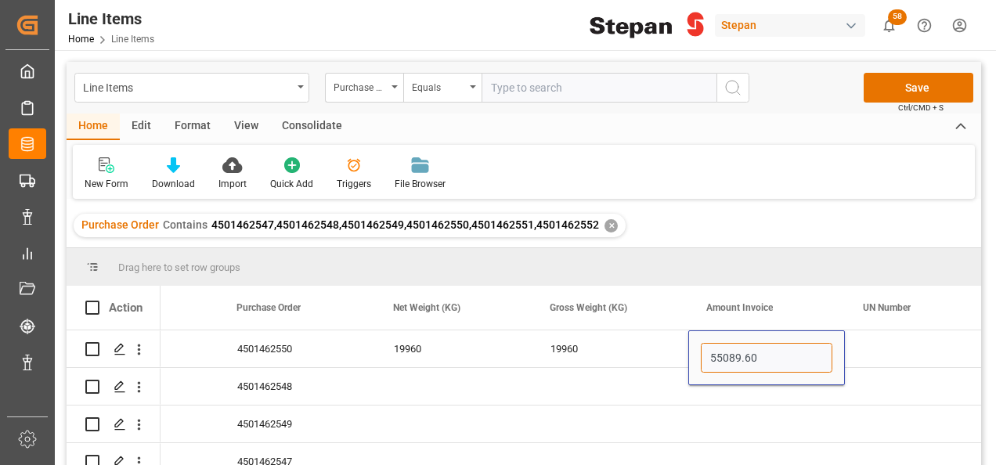
type input "55089.60"
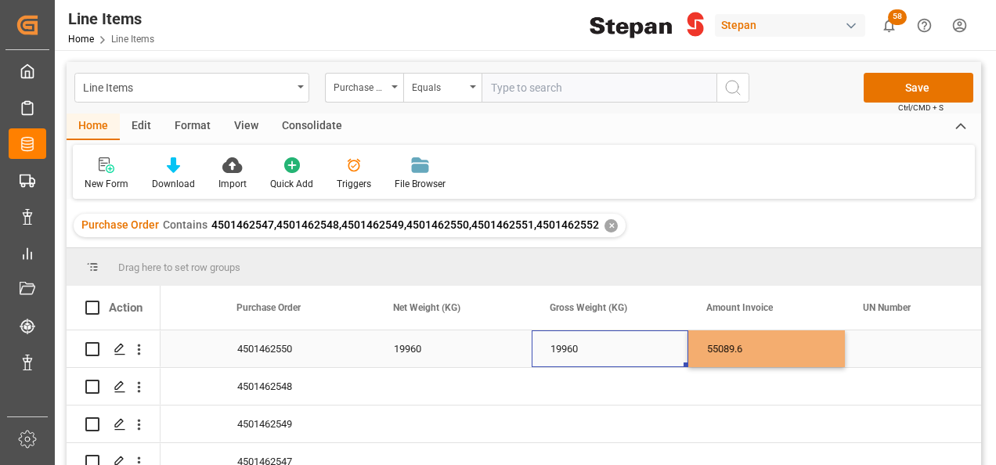
click at [659, 358] on div "19960" at bounding box center [610, 348] width 157 height 37
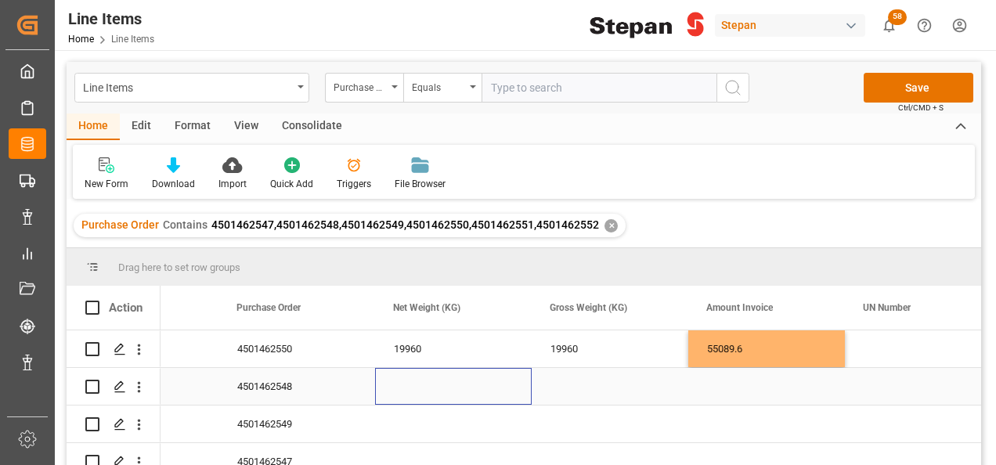
click at [412, 374] on div "Press SPACE to select this row." at bounding box center [453, 386] width 157 height 37
click at [412, 374] on div "Press SPACE to select this row." at bounding box center [453, 395] width 157 height 55
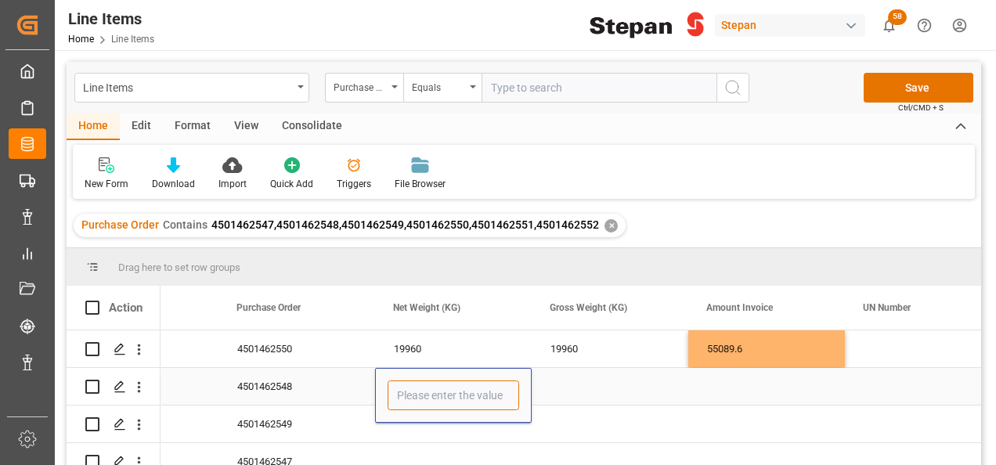
click at [413, 388] on input "Press SPACE to select this row." at bounding box center [454, 396] width 132 height 30
type input "19760"
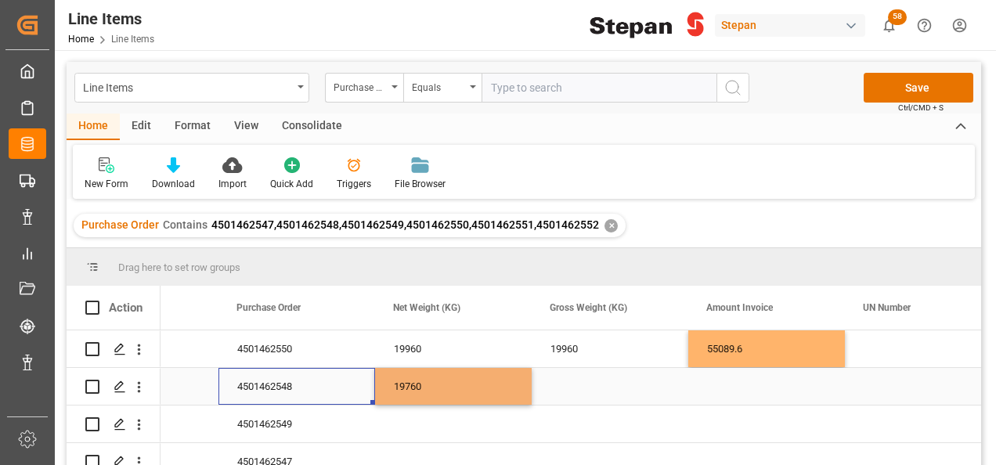
drag, startPoint x: 355, startPoint y: 378, endPoint x: 394, endPoint y: 389, distance: 40.7
click at [355, 379] on div "4501462548" at bounding box center [296, 386] width 157 height 37
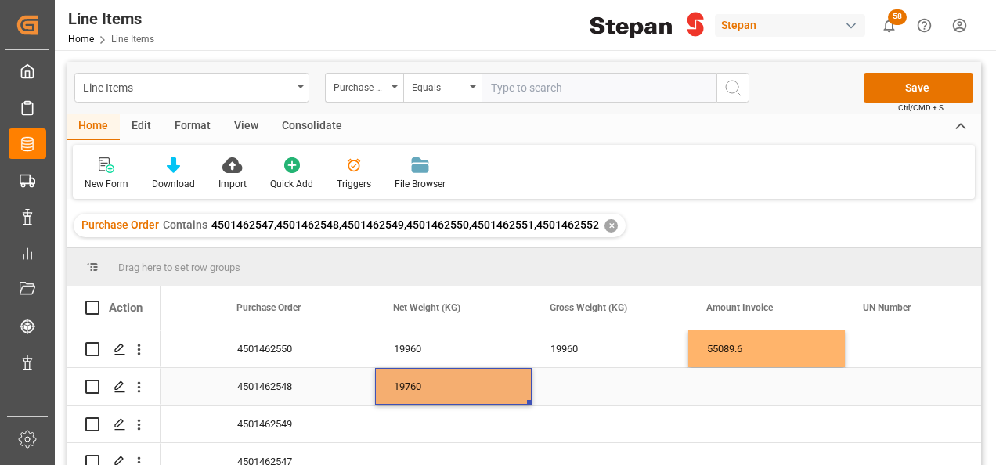
click at [416, 389] on div "19760" at bounding box center [453, 386] width 157 height 37
drag, startPoint x: 530, startPoint y: 400, endPoint x: 609, endPoint y: 399, distance: 79.1
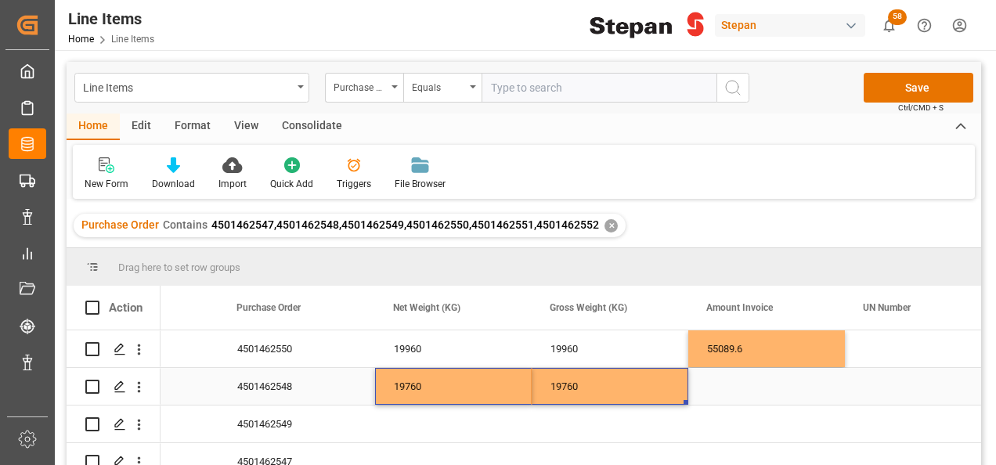
click at [716, 398] on div "Press SPACE to select this row." at bounding box center [766, 386] width 157 height 37
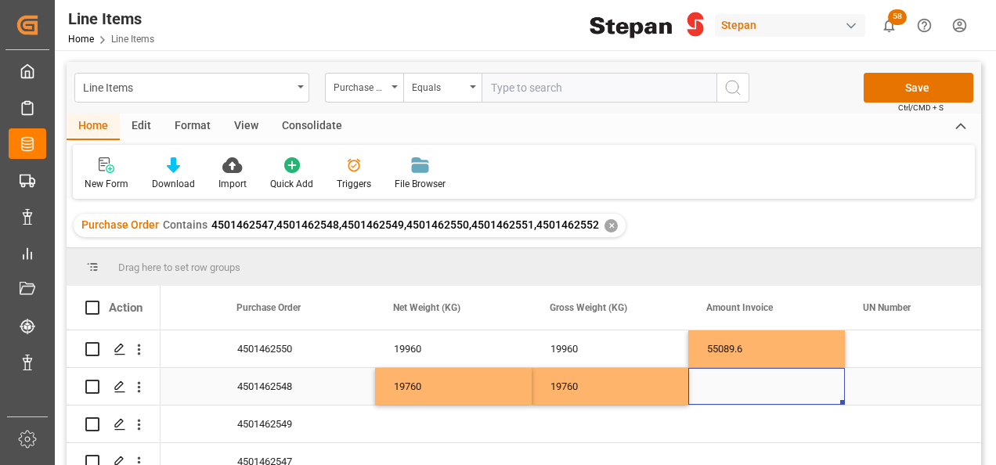
click at [717, 398] on div "Press SPACE to select this row." at bounding box center [766, 386] width 157 height 37
click at [717, 398] on input "Press SPACE to select this row." at bounding box center [767, 396] width 132 height 30
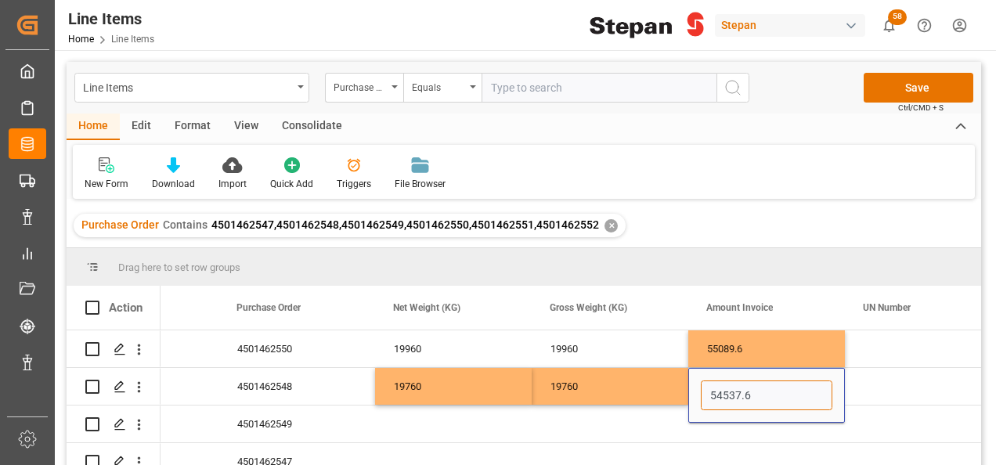
type input "54537.60"
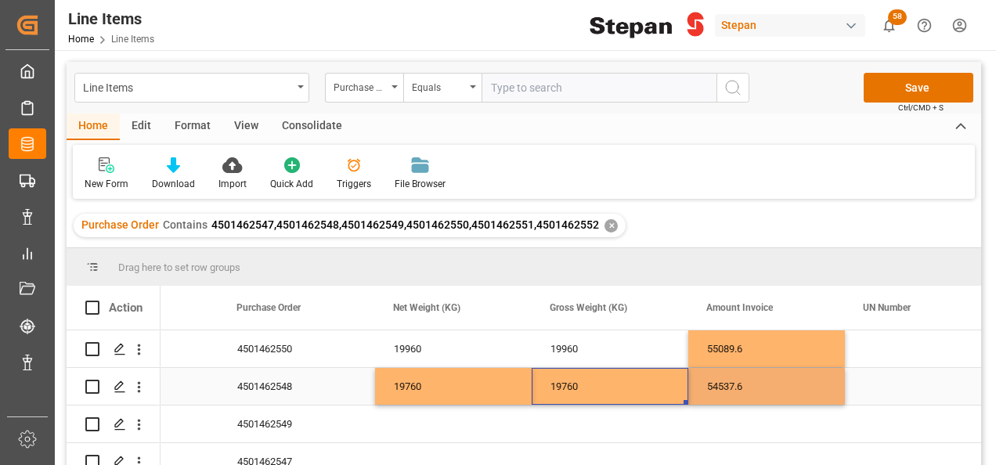
click at [645, 375] on div "19760" at bounding box center [610, 386] width 157 height 37
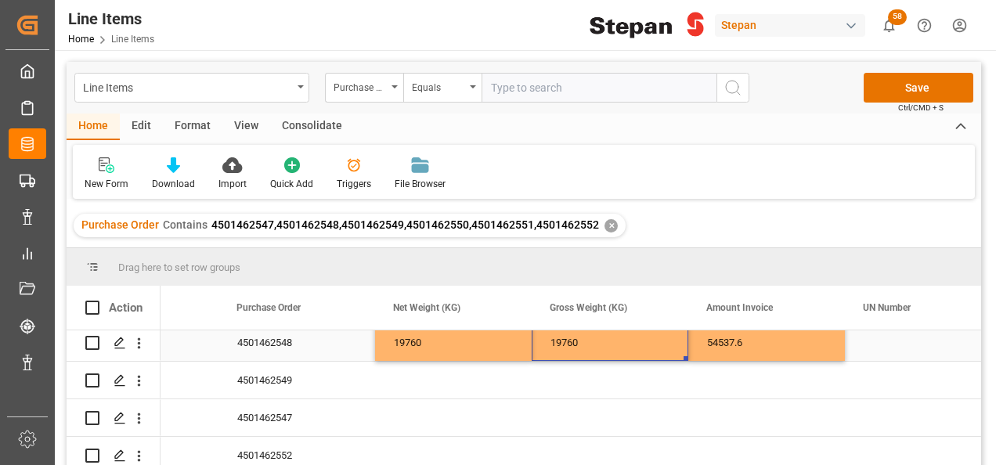
scroll to position [78, 0]
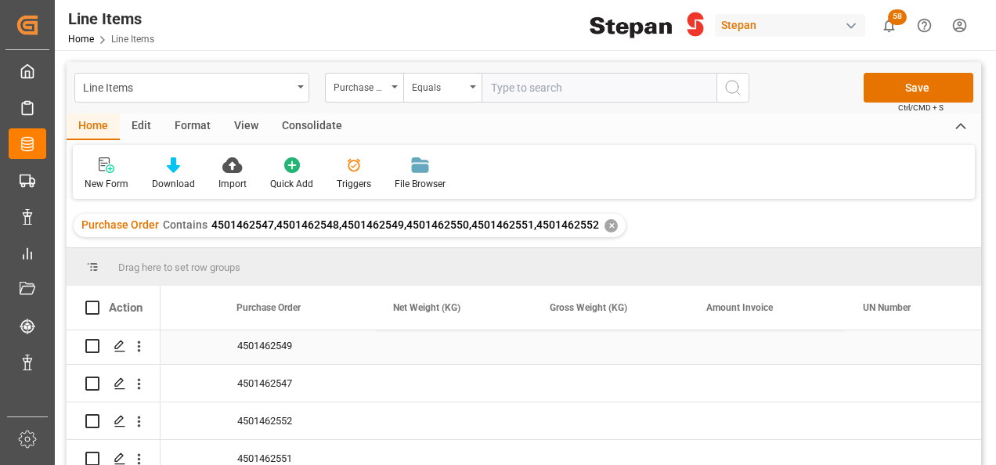
click at [425, 345] on div "Press SPACE to select this row." at bounding box center [453, 345] width 157 height 37
click at [425, 345] on input "Press SPACE to select this row." at bounding box center [454, 355] width 132 height 30
type input "19780"
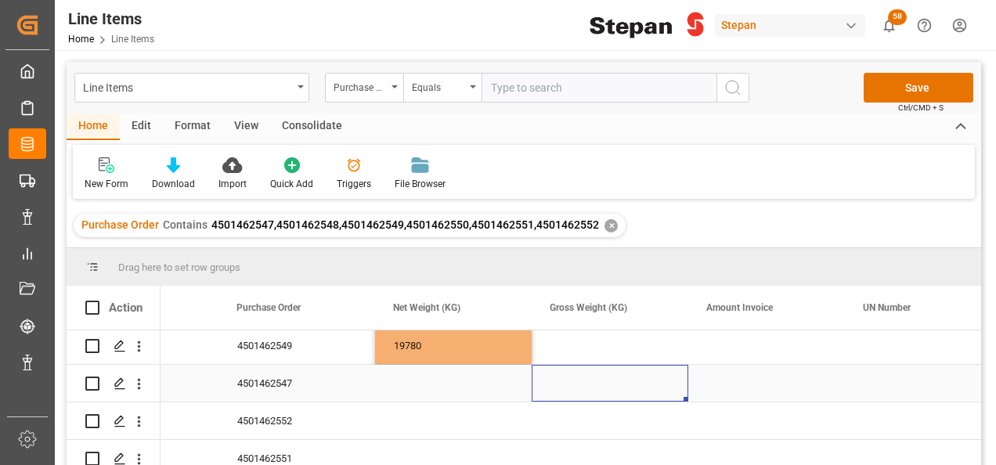
drag, startPoint x: 586, startPoint y: 367, endPoint x: 517, endPoint y: 363, distance: 69.0
click at [586, 366] on div "Press SPACE to select this row." at bounding box center [610, 383] width 157 height 37
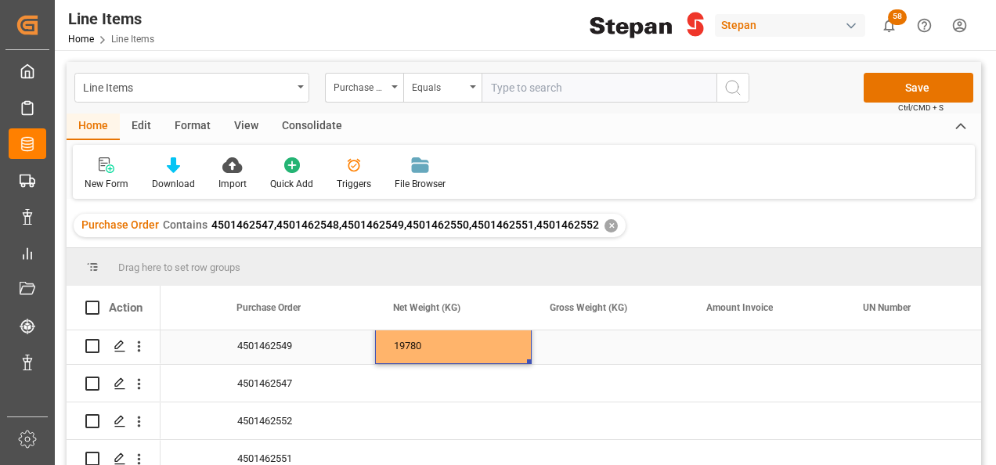
click at [495, 356] on div "19780" at bounding box center [453, 345] width 157 height 37
drag, startPoint x: 529, startPoint y: 360, endPoint x: 586, endPoint y: 355, distance: 56.6
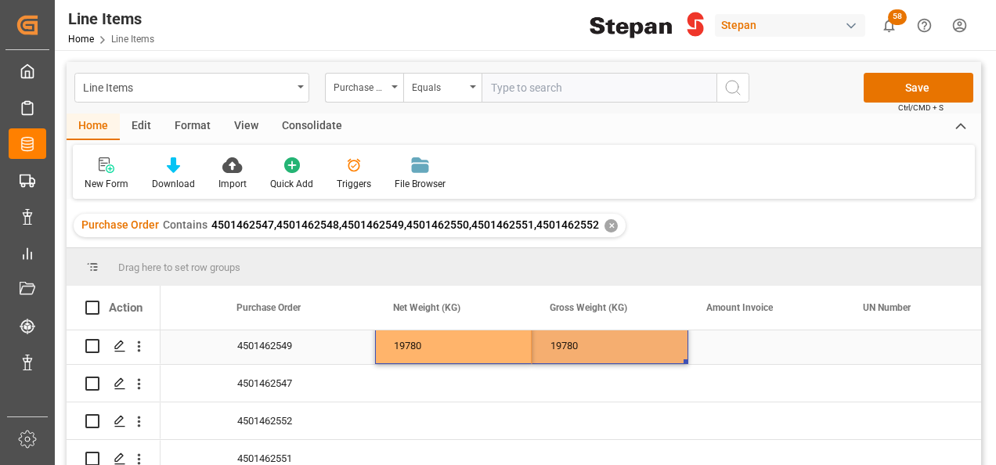
click at [750, 352] on div "Press SPACE to select this row." at bounding box center [766, 345] width 157 height 37
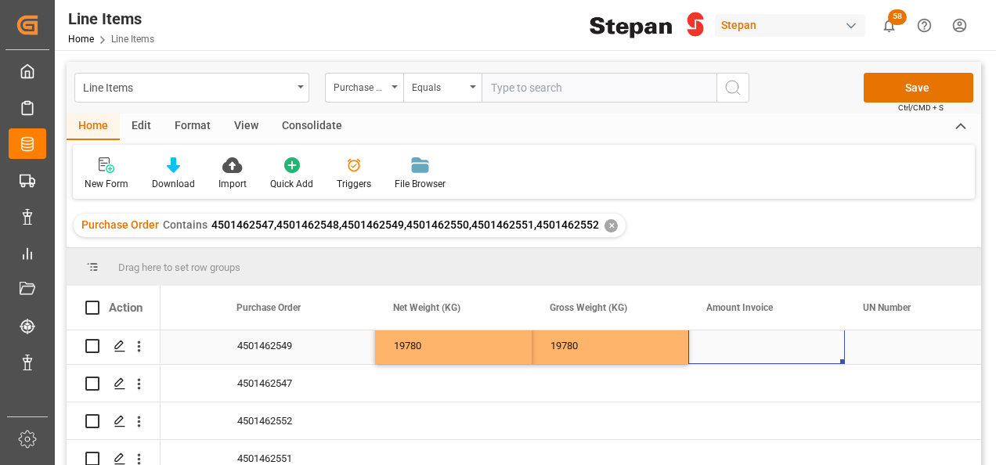
click at [727, 354] on div "Press SPACE to select this row." at bounding box center [766, 345] width 157 height 37
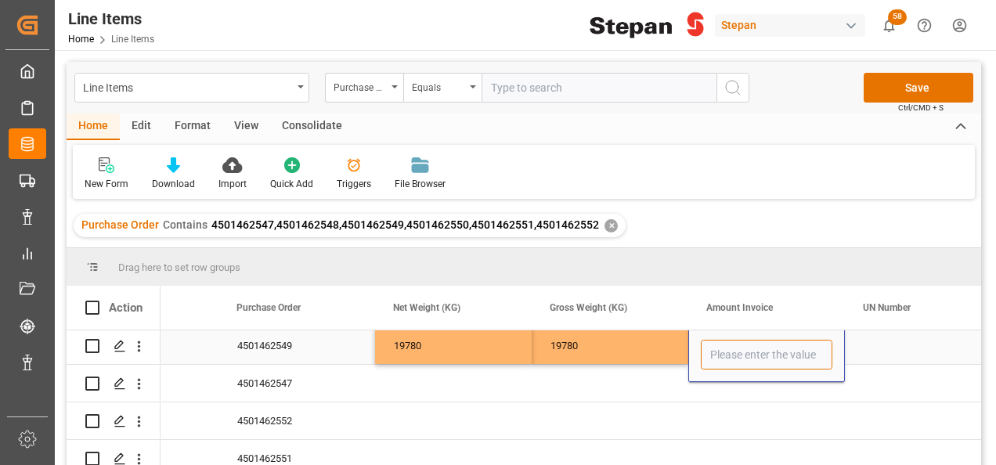
click at [727, 353] on input "Press SPACE to select this row." at bounding box center [767, 355] width 132 height 30
type input "54592.80"
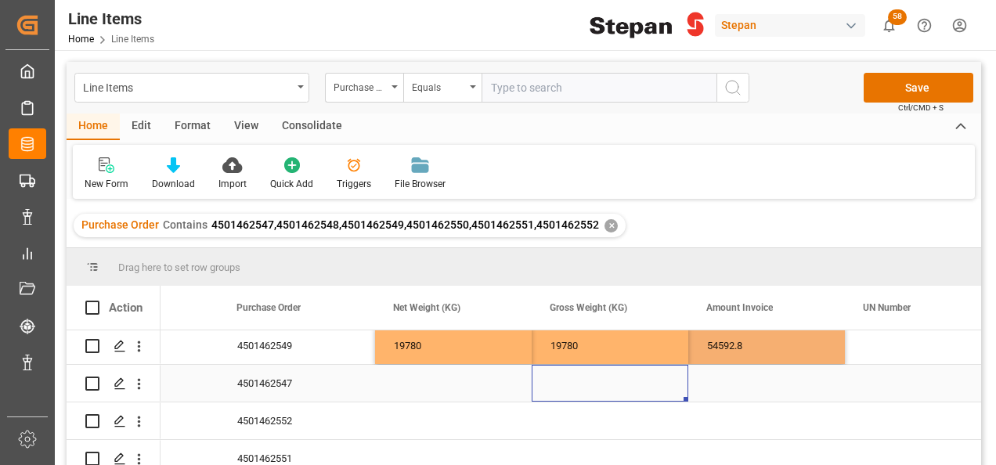
click at [631, 382] on div "Press SPACE to select this row." at bounding box center [610, 383] width 157 height 37
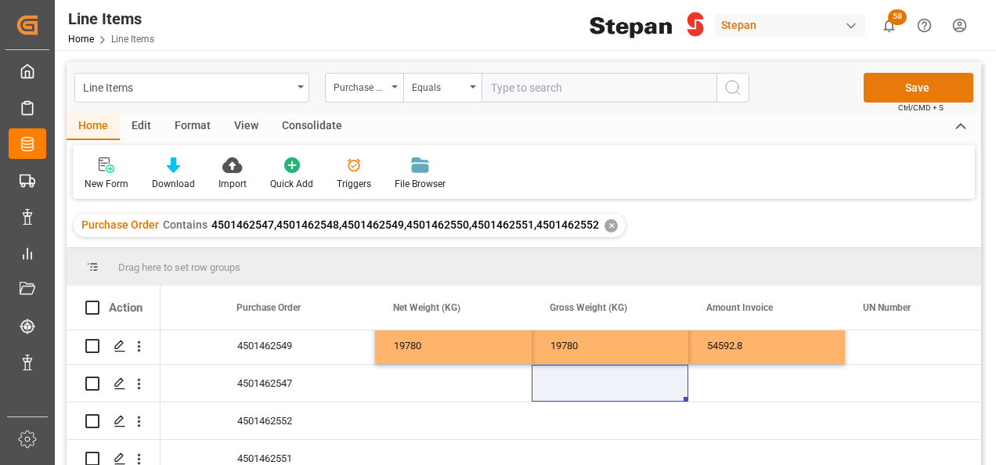
click at [902, 88] on button "Save" at bounding box center [919, 88] width 110 height 30
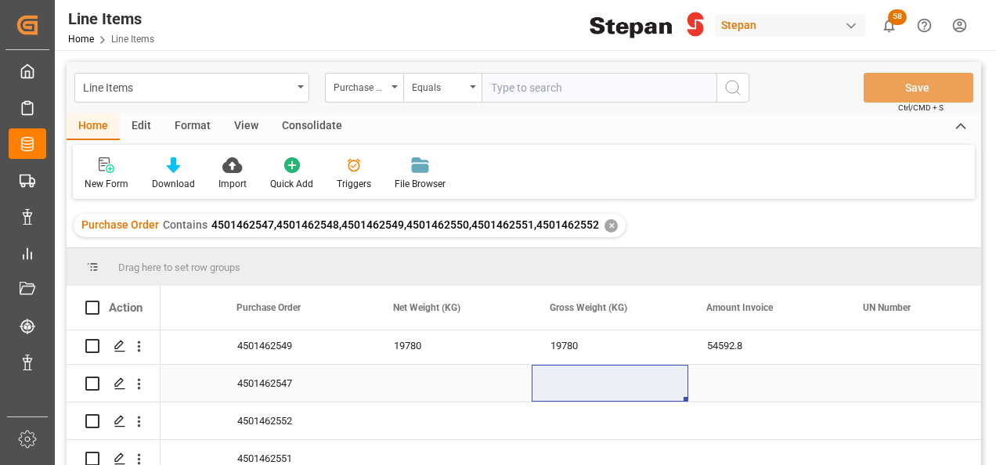
click at [381, 381] on div "Press SPACE to select this row." at bounding box center [453, 383] width 157 height 37
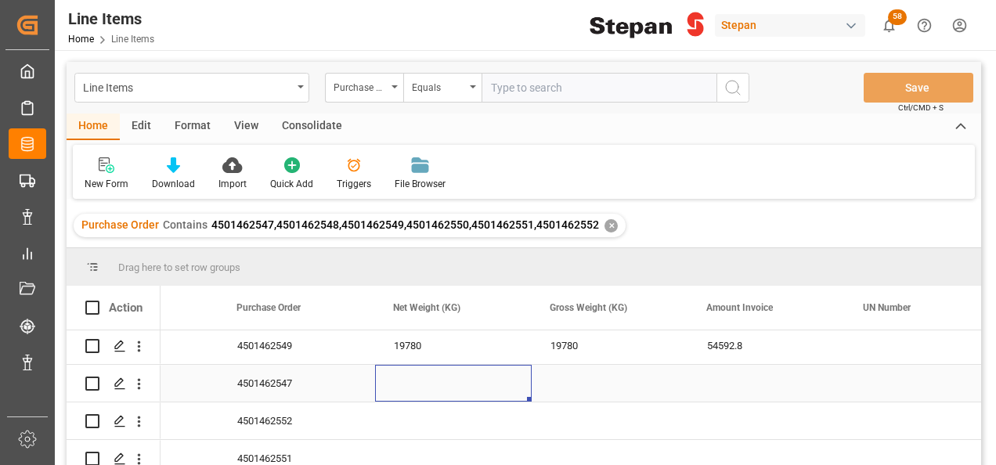
click at [442, 379] on div "Press SPACE to select this row." at bounding box center [453, 383] width 157 height 37
click at [442, 379] on input "Press SPACE to select this row." at bounding box center [454, 392] width 132 height 30
type input "19900"
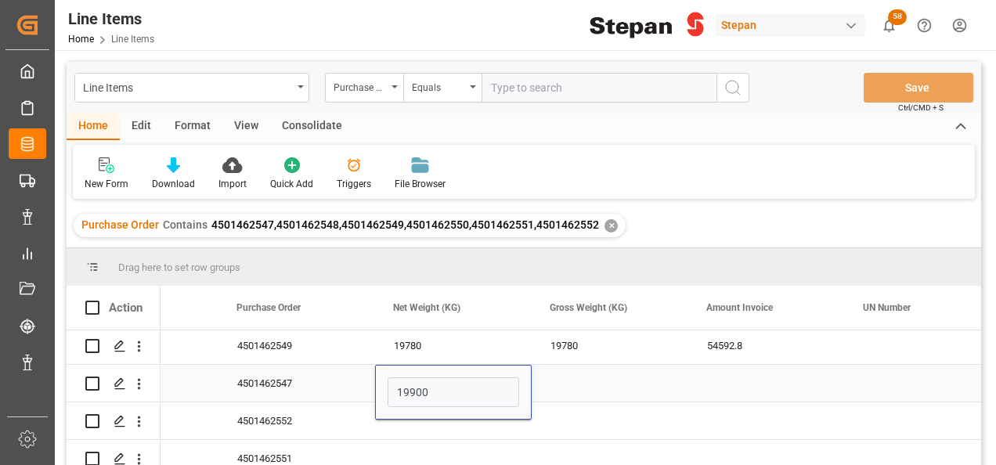
click at [601, 395] on div "Press SPACE to select this row." at bounding box center [610, 383] width 157 height 37
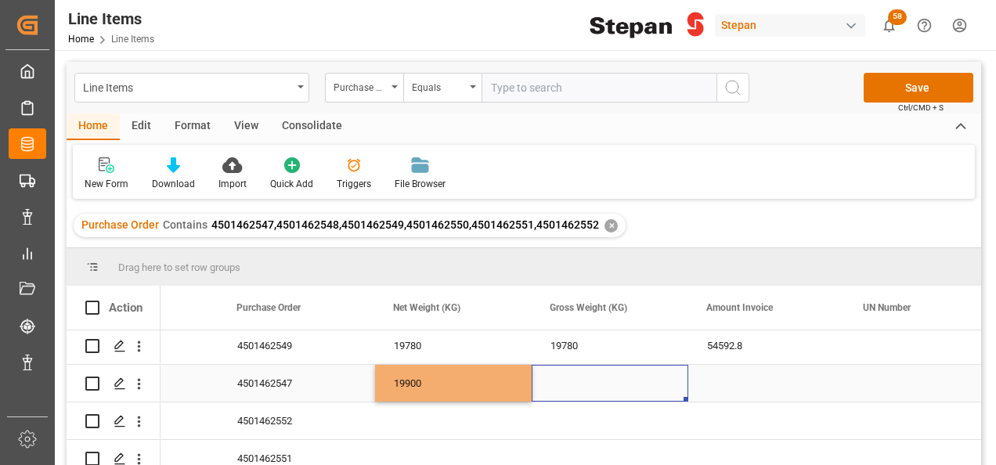
click at [465, 384] on div "19900" at bounding box center [453, 383] width 157 height 37
drag, startPoint x: 529, startPoint y: 400, endPoint x: 662, endPoint y: 396, distance: 134.0
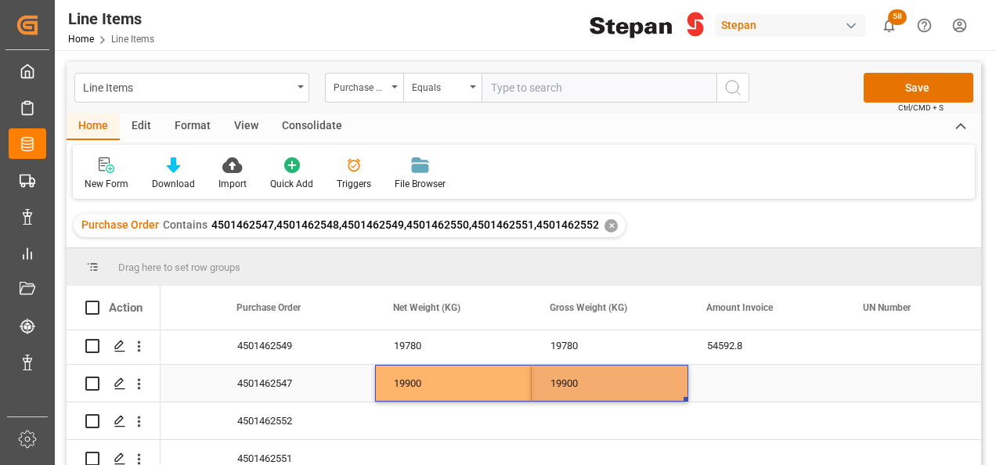
click at [749, 388] on div "Press SPACE to select this row." at bounding box center [766, 383] width 157 height 37
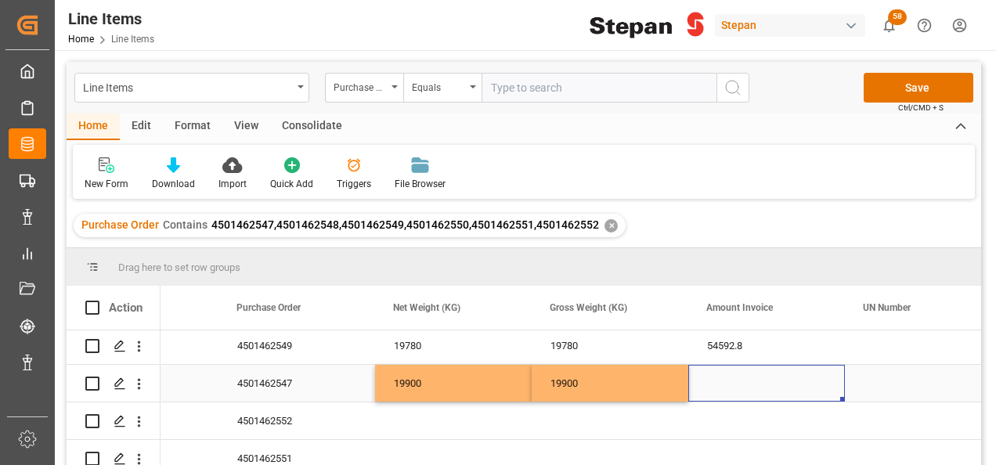
click at [709, 376] on div "Press SPACE to select this row." at bounding box center [766, 383] width 157 height 37
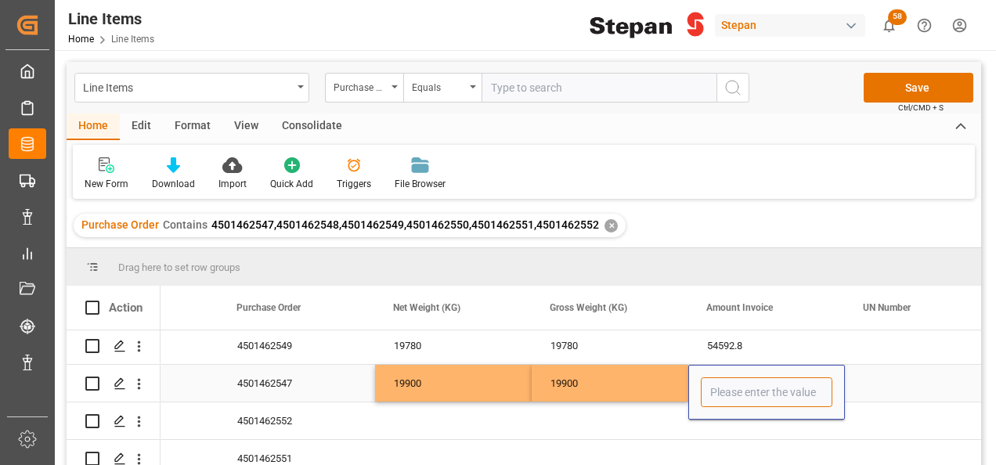
click at [728, 387] on input "Press SPACE to select this row." at bounding box center [767, 392] width 132 height 30
type input "54924"
click at [598, 381] on div "19900" at bounding box center [610, 383] width 157 height 37
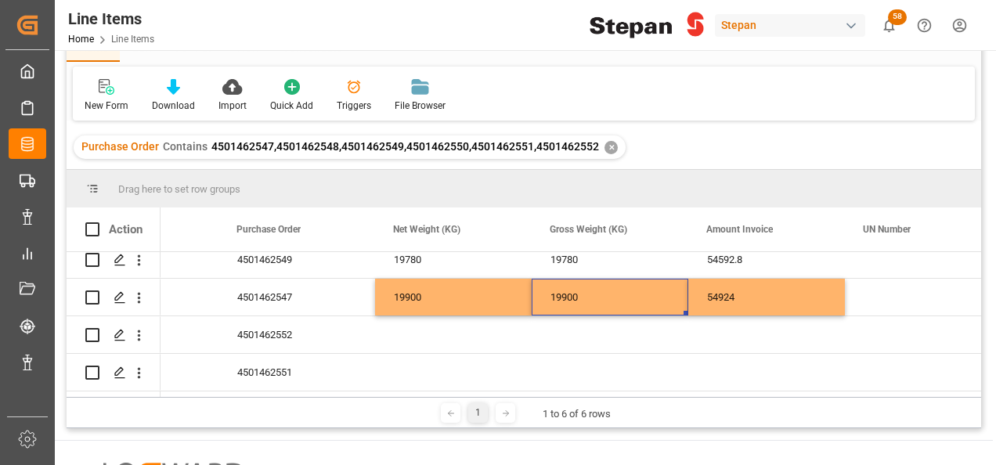
click at [412, 329] on div "Press SPACE to select this row." at bounding box center [453, 334] width 157 height 37
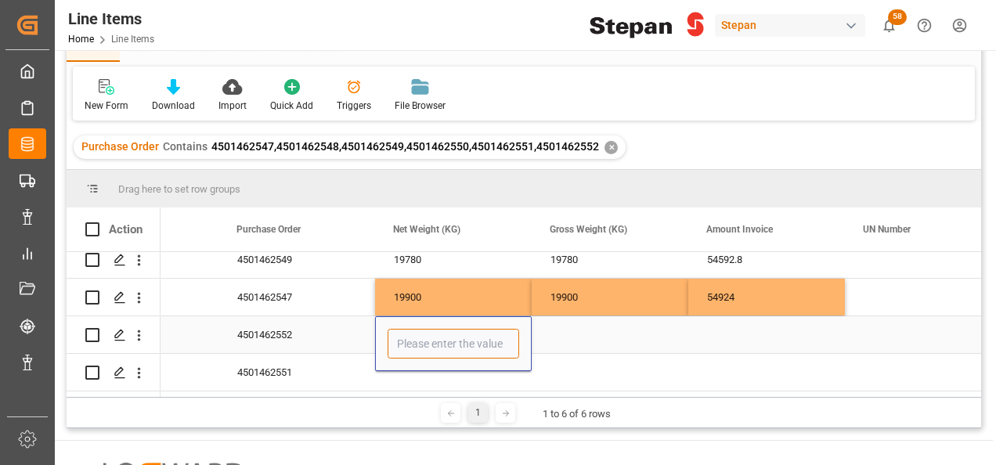
click at [412, 329] on input "Press SPACE to select this row." at bounding box center [454, 344] width 132 height 30
click at [451, 338] on input "20600" at bounding box center [454, 344] width 132 height 30
type input "20060"
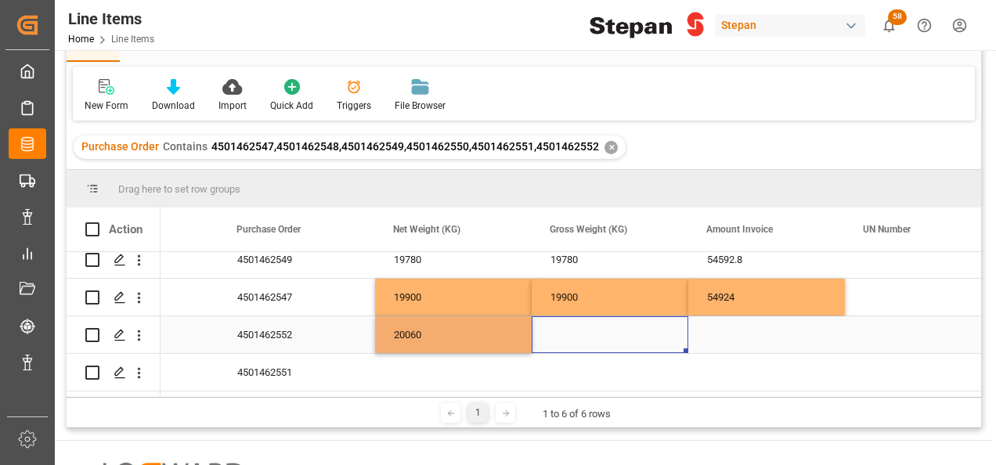
click at [557, 334] on div "Press SPACE to select this row." at bounding box center [610, 334] width 157 height 37
click at [504, 330] on div "20060" at bounding box center [453, 334] width 157 height 37
drag, startPoint x: 528, startPoint y: 345, endPoint x: 724, endPoint y: 338, distance: 195.9
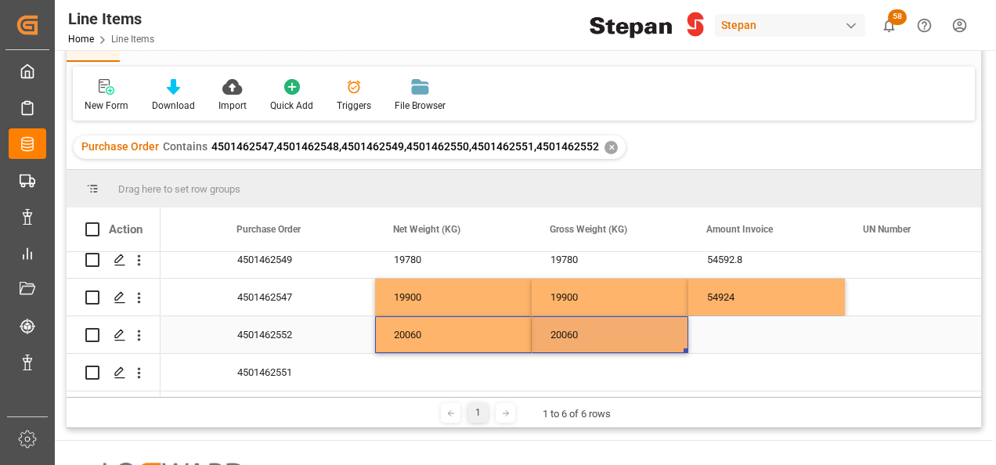
click at [743, 337] on div "Press SPACE to select this row." at bounding box center [766, 334] width 157 height 37
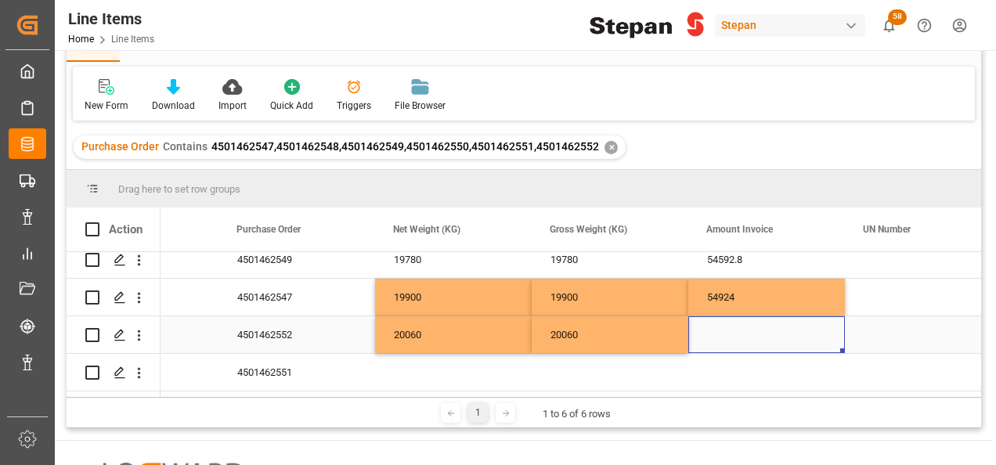
click at [727, 335] on div "Press SPACE to select this row." at bounding box center [766, 334] width 157 height 37
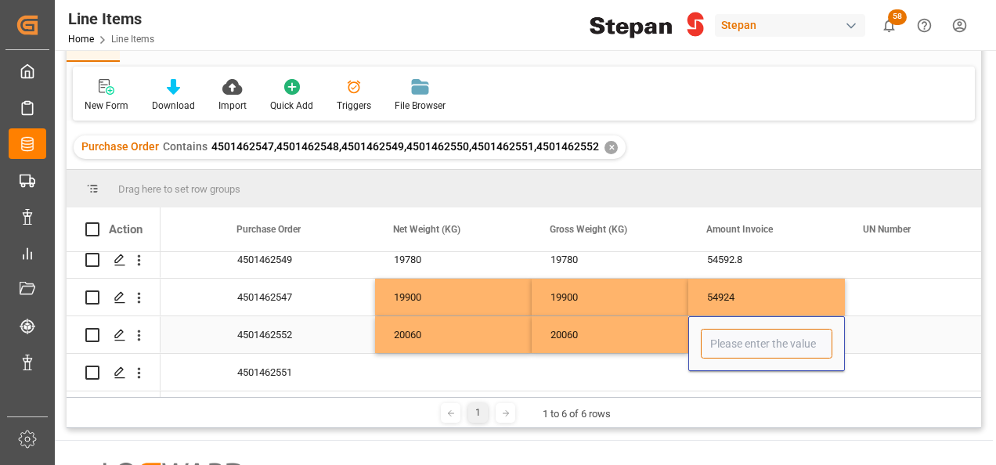
click at [727, 335] on input "Press SPACE to select this row." at bounding box center [767, 344] width 132 height 30
type input "55365.60"
click at [478, 367] on div "Press SPACE to select this row." at bounding box center [453, 372] width 157 height 37
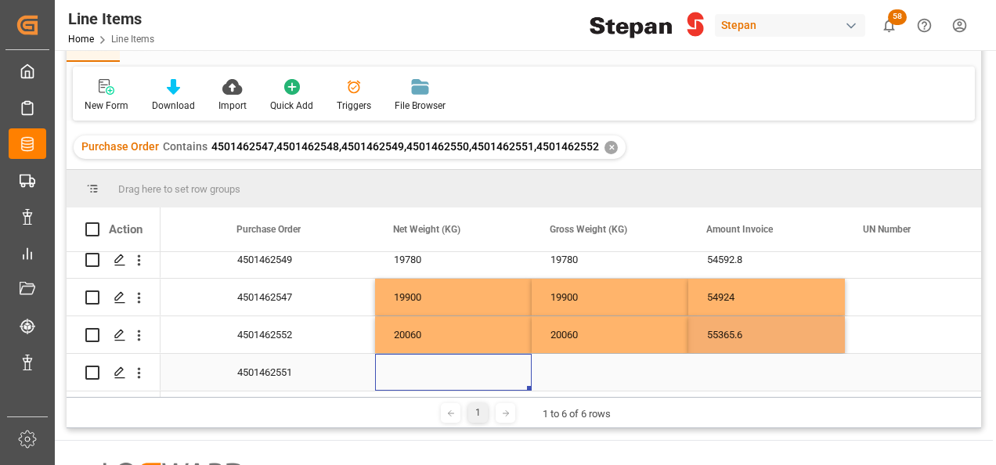
scroll to position [157, 0]
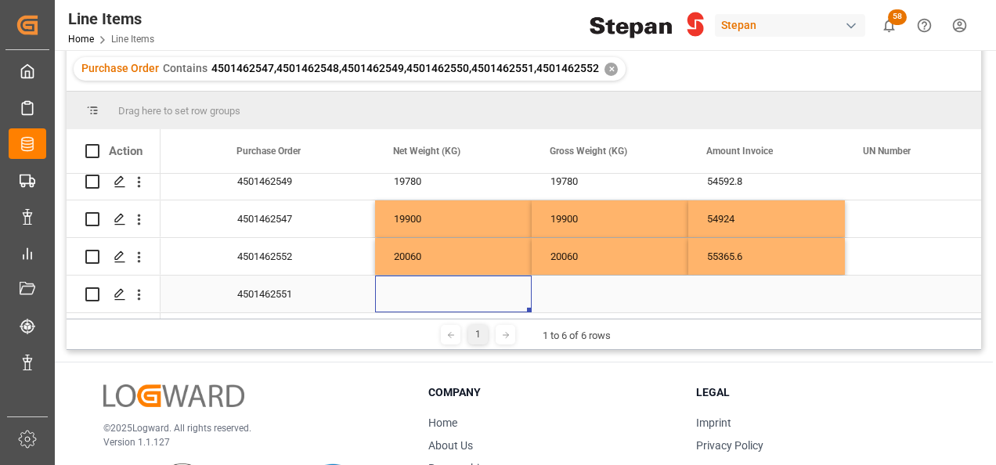
click at [445, 296] on div "Press SPACE to select this row." at bounding box center [453, 294] width 157 height 37
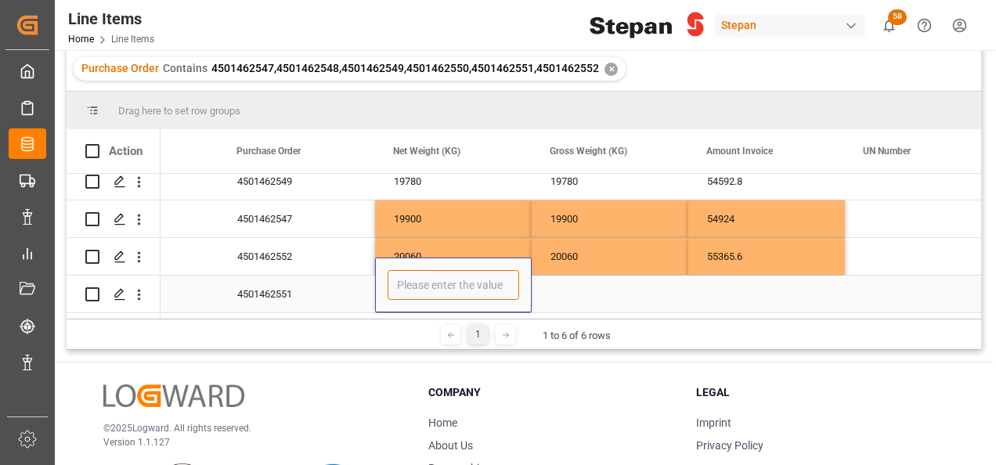
click at [438, 280] on input "Press SPACE to select this row." at bounding box center [454, 285] width 132 height 30
type input "19760"
click at [626, 276] on div "Press SPACE to select this row." at bounding box center [610, 294] width 157 height 37
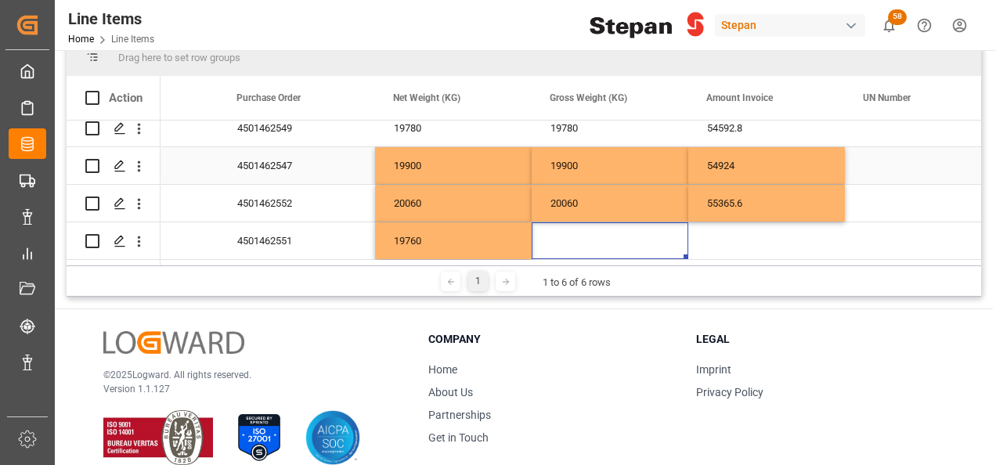
scroll to position [235, 0]
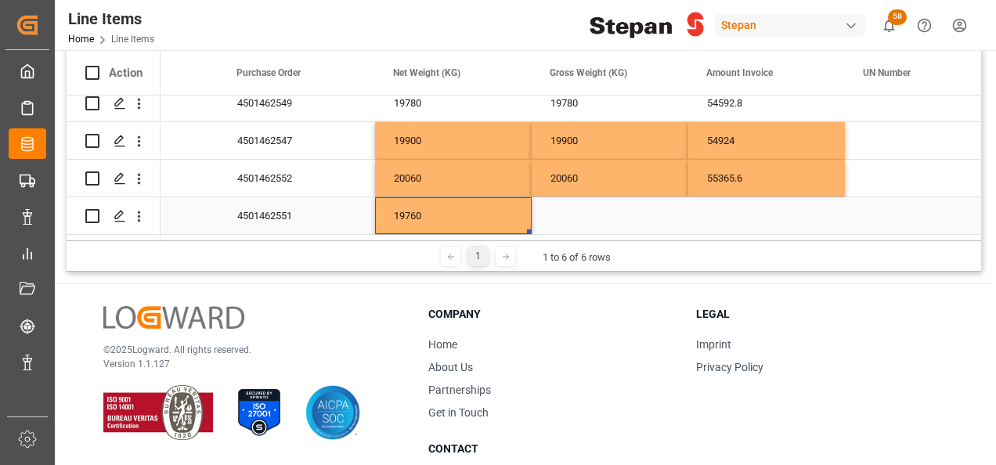
click at [479, 200] on div "19760" at bounding box center [453, 215] width 157 height 37
drag, startPoint x: 530, startPoint y: 225, endPoint x: 652, endPoint y: 221, distance: 121.4
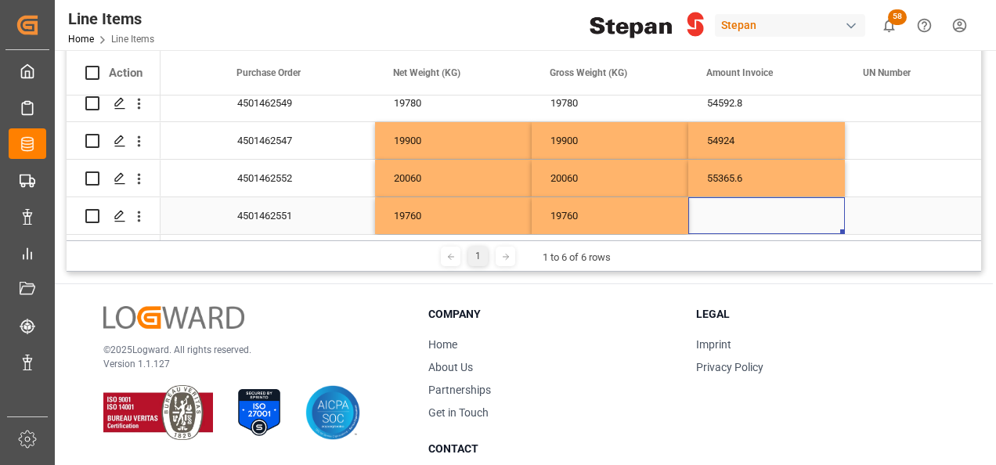
click at [774, 210] on div "Press SPACE to select this row." at bounding box center [766, 215] width 157 height 37
click at [709, 211] on div "Press SPACE to select this row." at bounding box center [766, 215] width 157 height 37
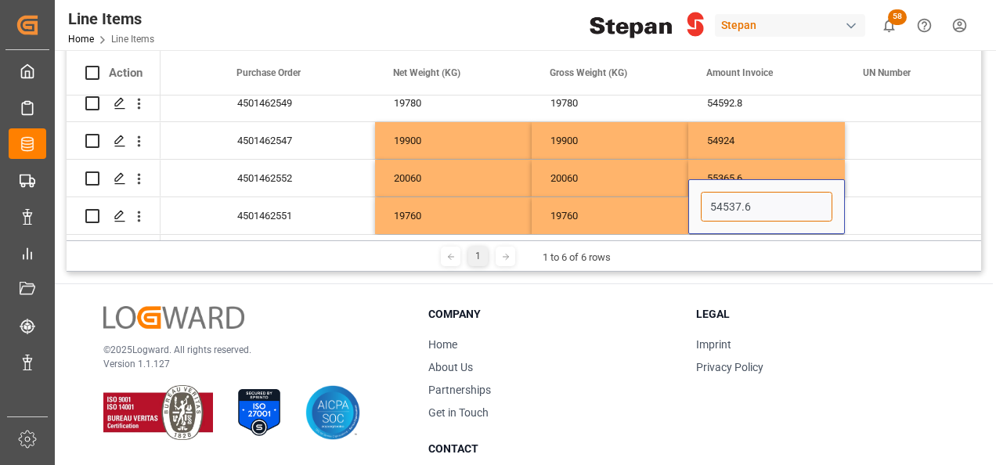
type input "54537.60"
click at [893, 204] on div "Press SPACE to select this row." at bounding box center [923, 215] width 157 height 37
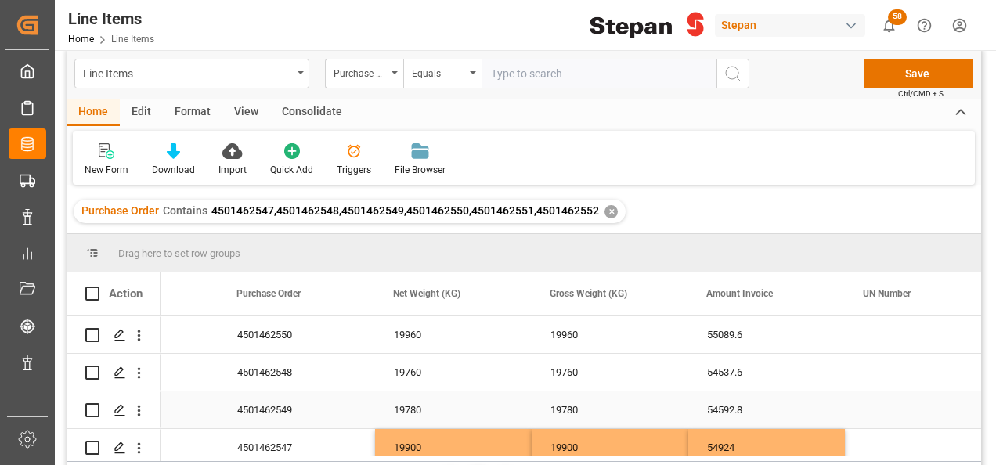
scroll to position [0, 0]
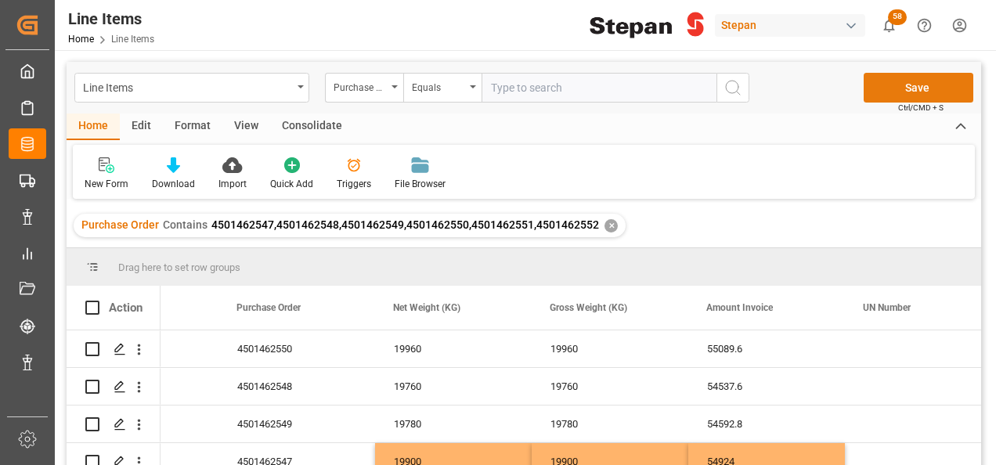
click at [916, 85] on button "Save" at bounding box center [919, 88] width 110 height 30
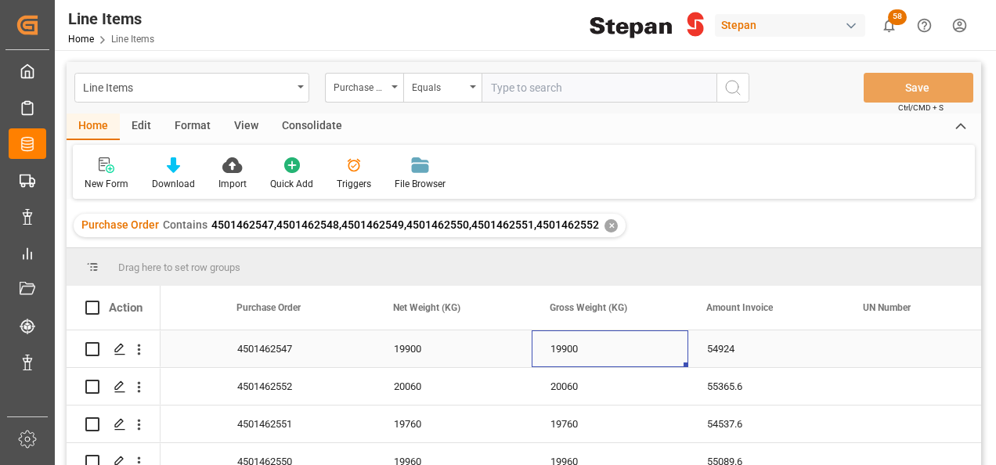
click at [631, 349] on div "19900" at bounding box center [610, 348] width 157 height 37
click at [116, 348] on icon "Press SPACE to select this row." at bounding box center [120, 349] width 13 height 13
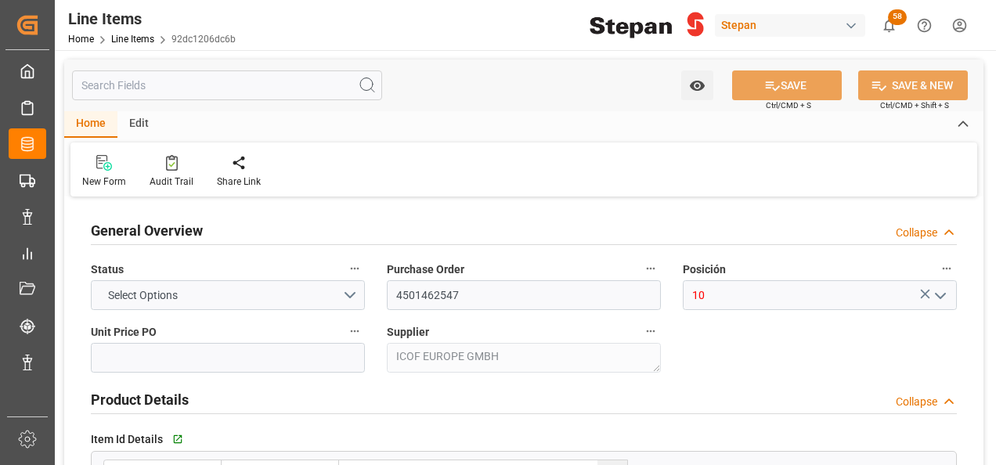
type input "2760"
type input "12352104"
type input "20000"
type input "19900"
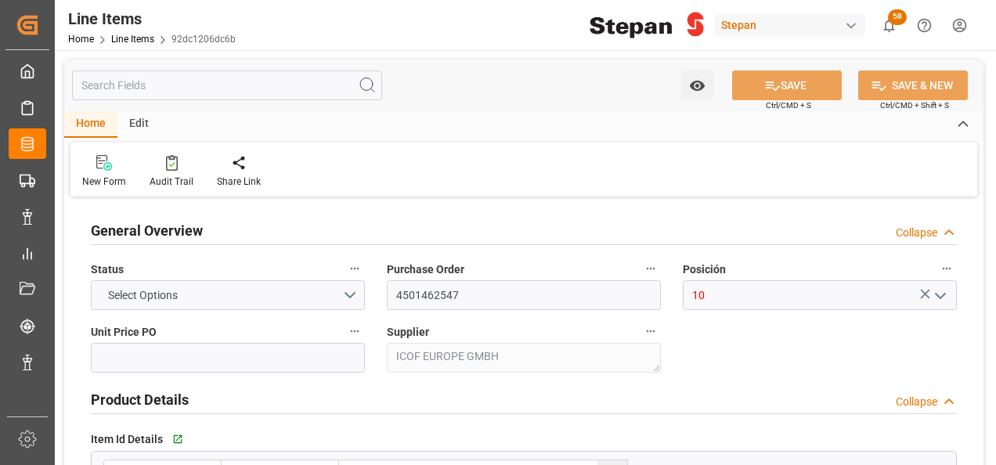
type input "54924"
type input "[DATE]"
type input "11-09-2025 15:27"
type input "[DATE] 19:40"
type input "26-06-2025"
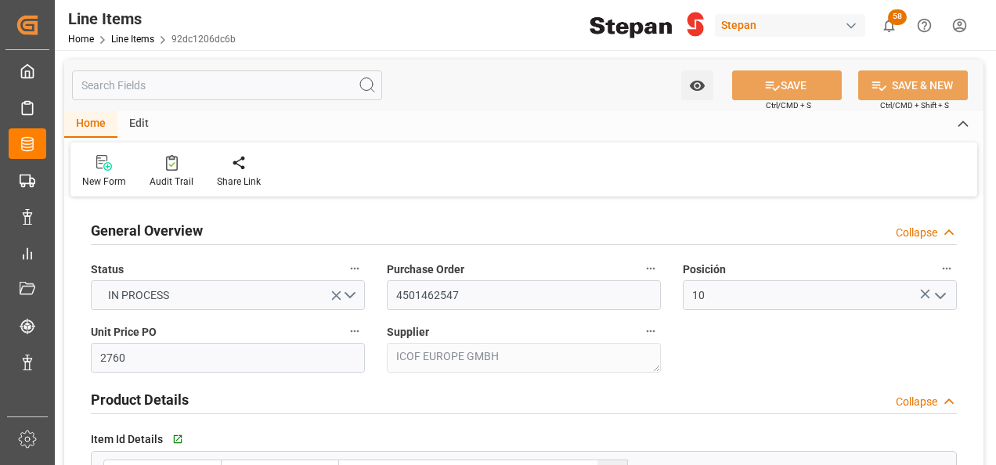
type input "[DATE]"
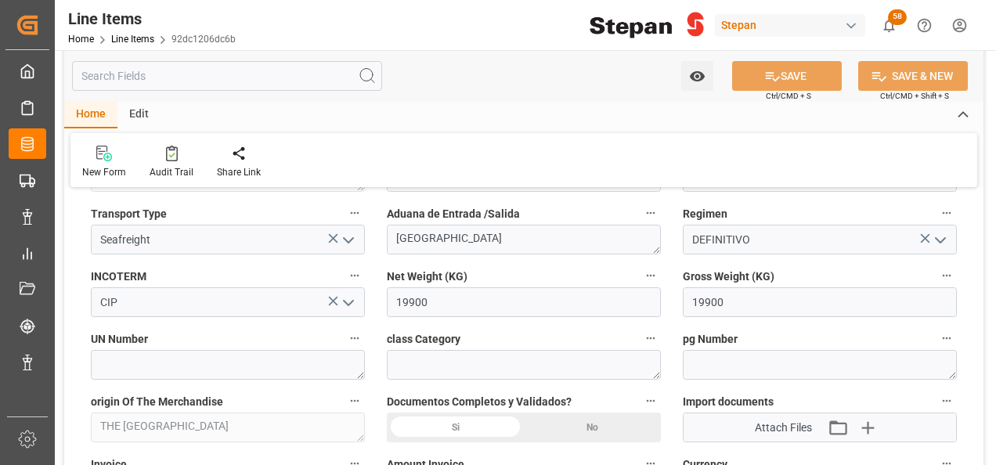
scroll to position [626, 0]
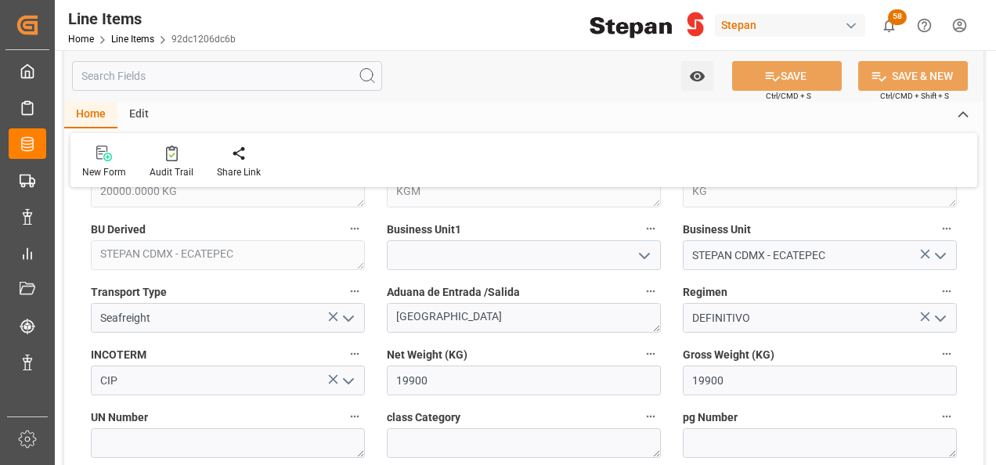
click at [639, 249] on icon "open menu" at bounding box center [644, 256] width 19 height 19
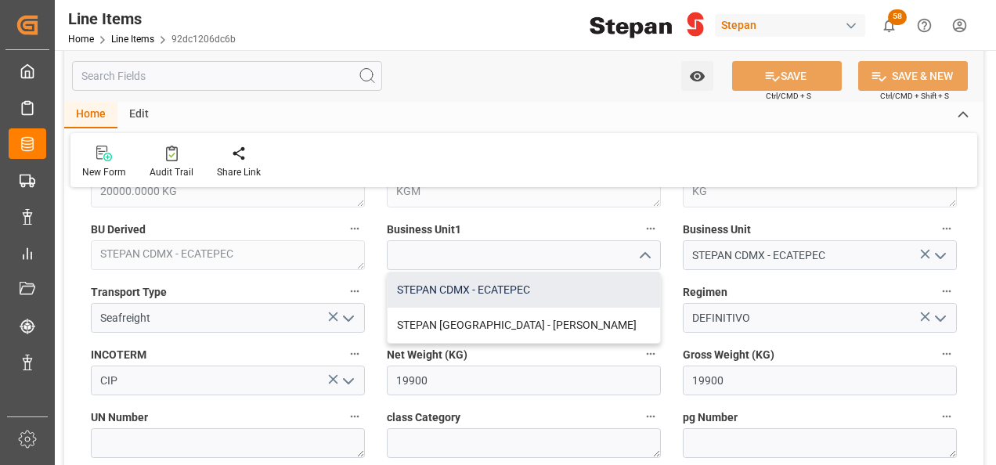
click at [465, 287] on div "STEPAN CDMX - ECATEPEC" at bounding box center [524, 290] width 273 height 35
type input "STEPAN CDMX - ECATEPEC"
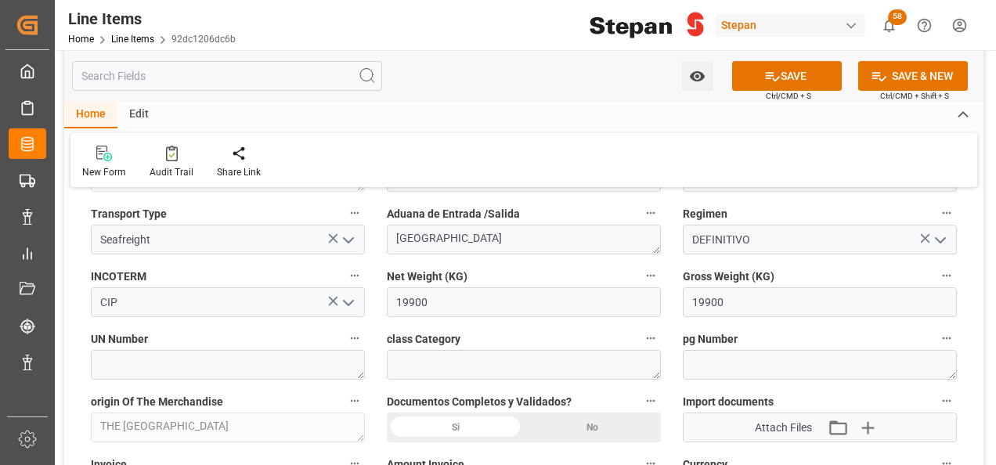
scroll to position [783, 0]
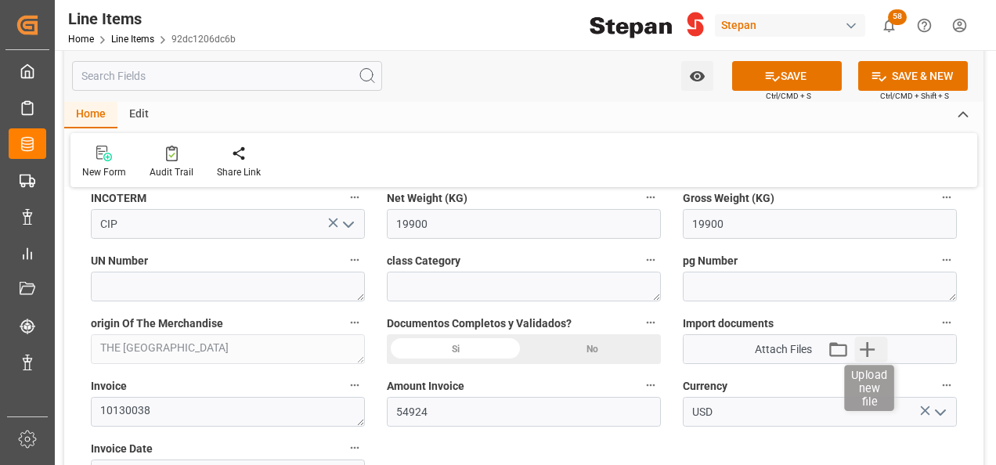
click at [865, 352] on icon "button" at bounding box center [867, 349] width 25 height 25
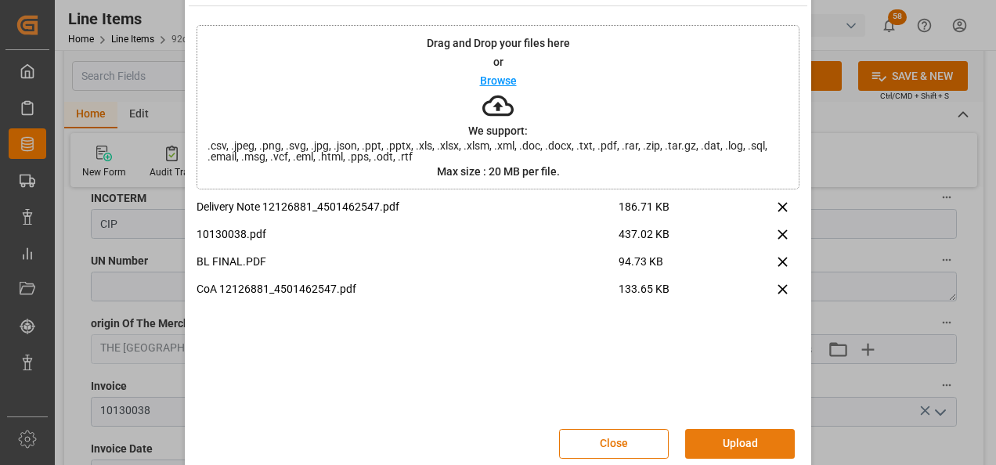
scroll to position [62, 0]
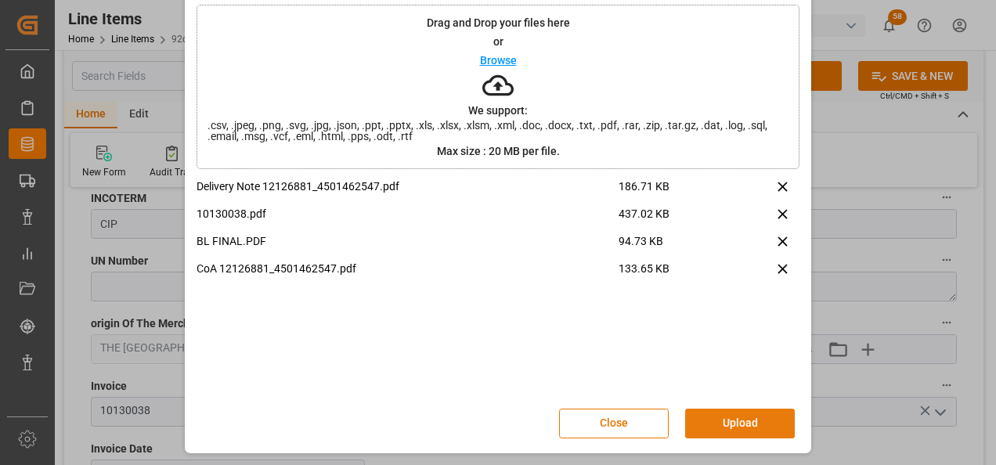
click at [733, 417] on button "Upload" at bounding box center [740, 424] width 110 height 30
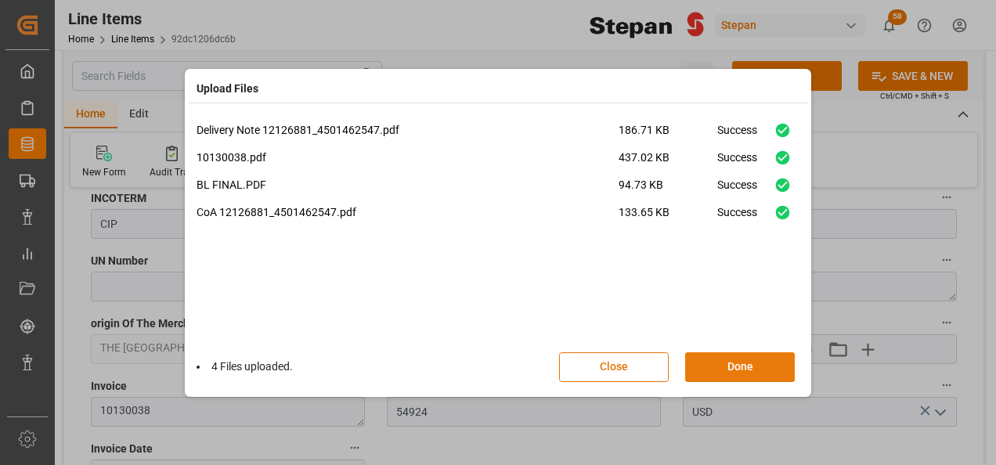
click at [739, 368] on button "Done" at bounding box center [740, 367] width 110 height 30
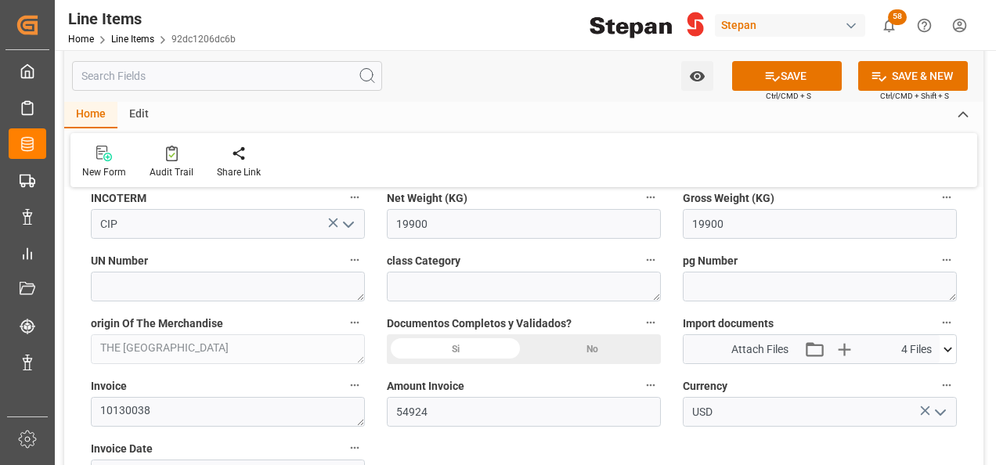
click at [446, 357] on div "Si" at bounding box center [455, 349] width 137 height 30
click at [784, 75] on button "SAVE" at bounding box center [787, 76] width 110 height 30
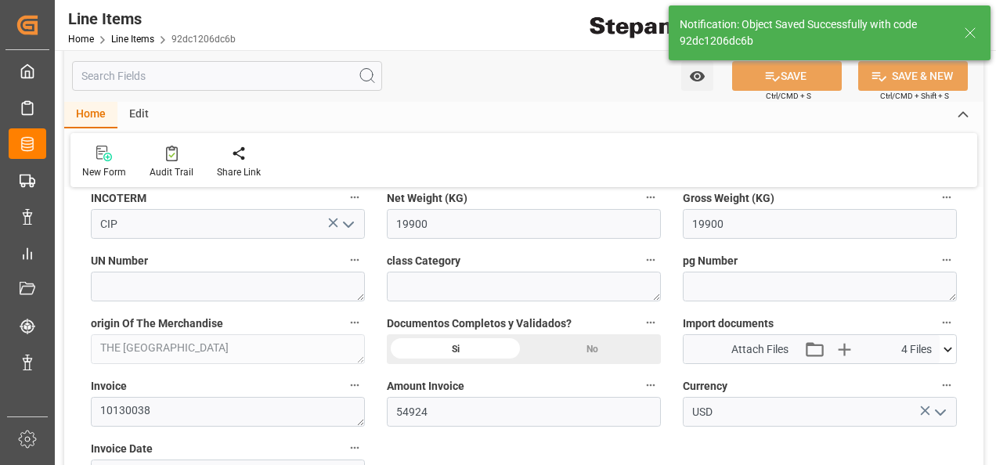
type input "11-09-2025 15:29"
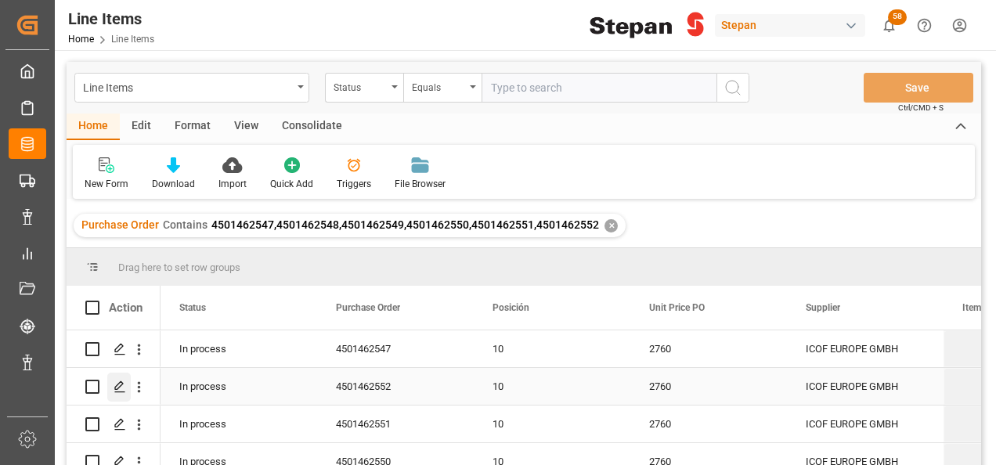
click at [119, 383] on polygon "Press SPACE to select this row." at bounding box center [119, 386] width 8 height 8
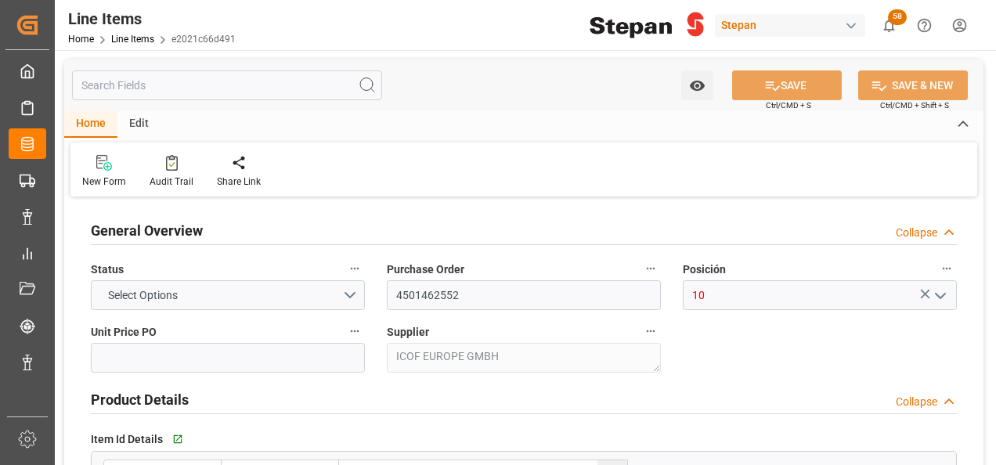
type input "2760"
type input "12352104"
type input "20000"
type input "20060"
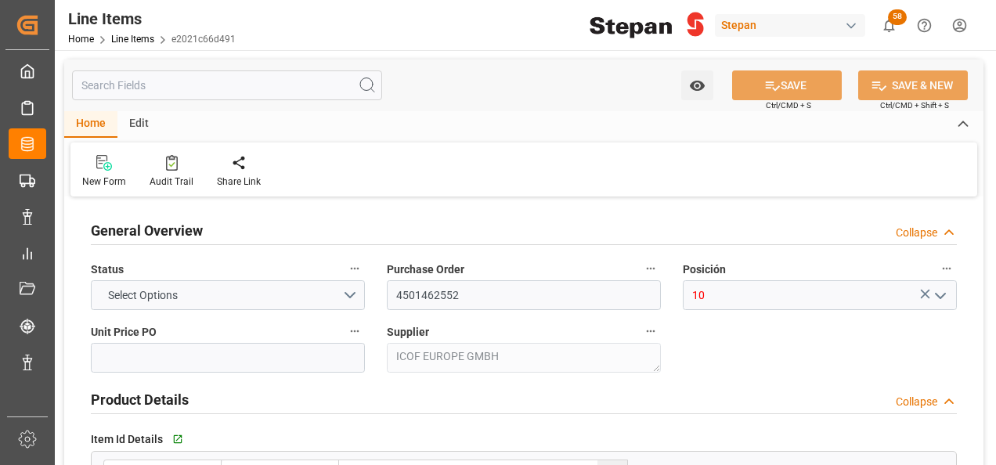
type input "55365.6"
type input "[DATE]"
type input "11-09-2025 15:27"
type input "[DATE] 19:40"
type input "01-07-2025"
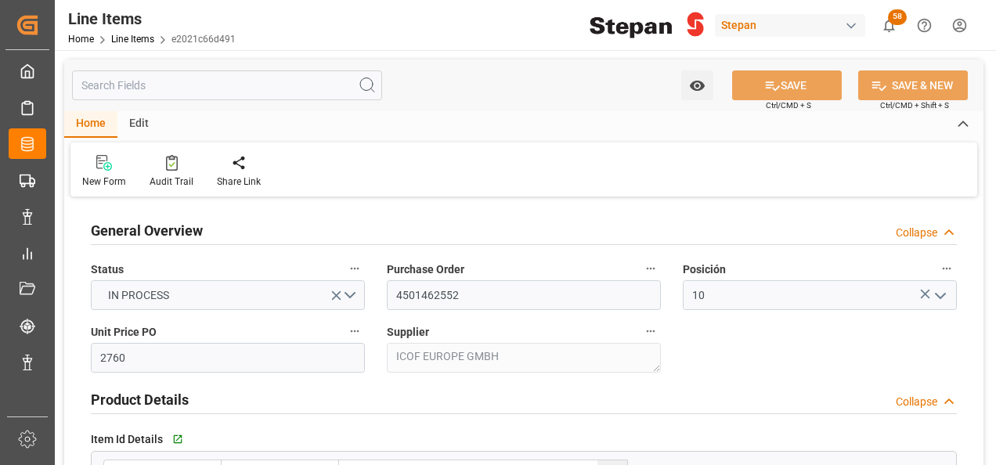
type input "[DATE]"
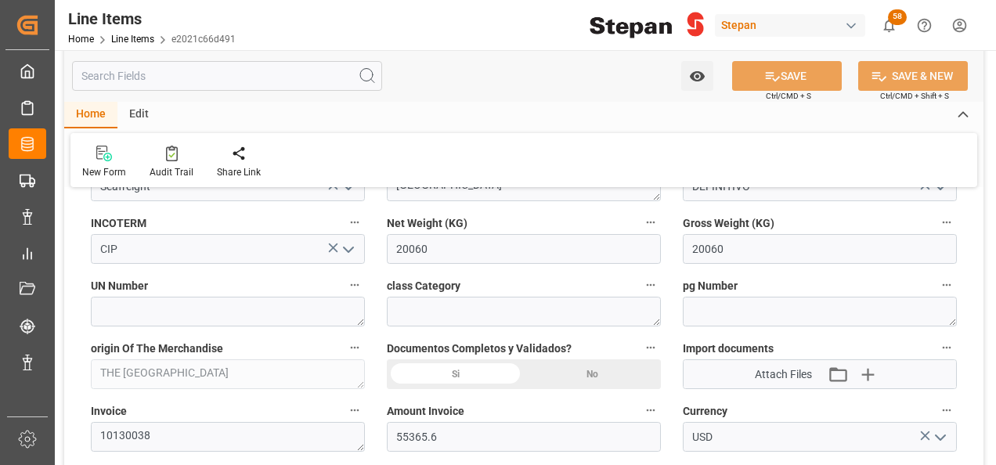
scroll to position [783, 0]
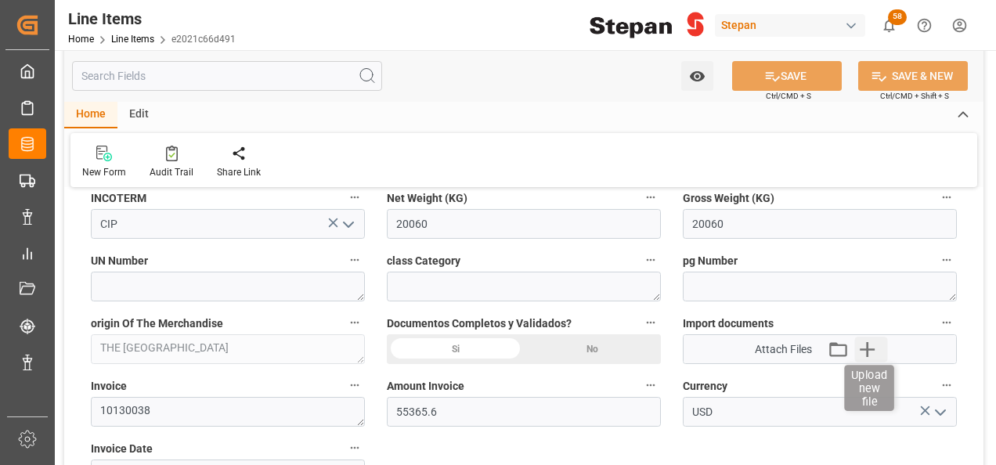
click at [876, 348] on icon "button" at bounding box center [867, 349] width 25 height 25
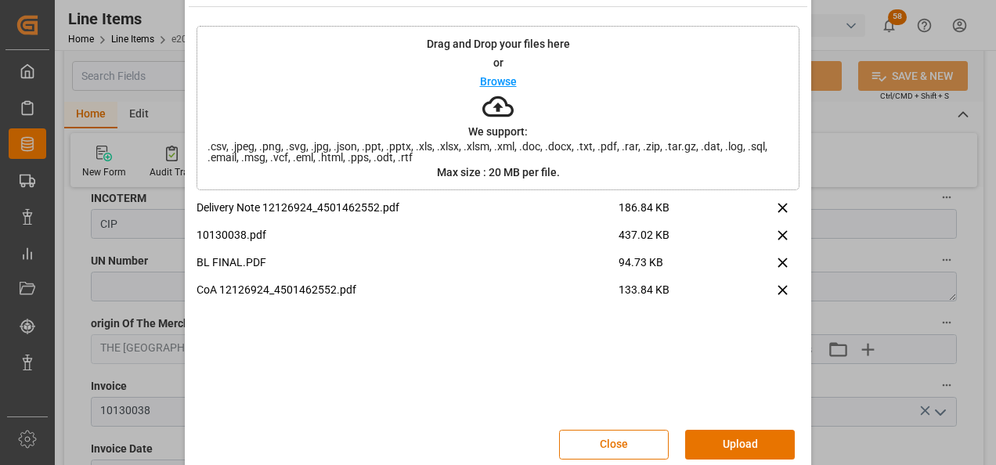
scroll to position [62, 0]
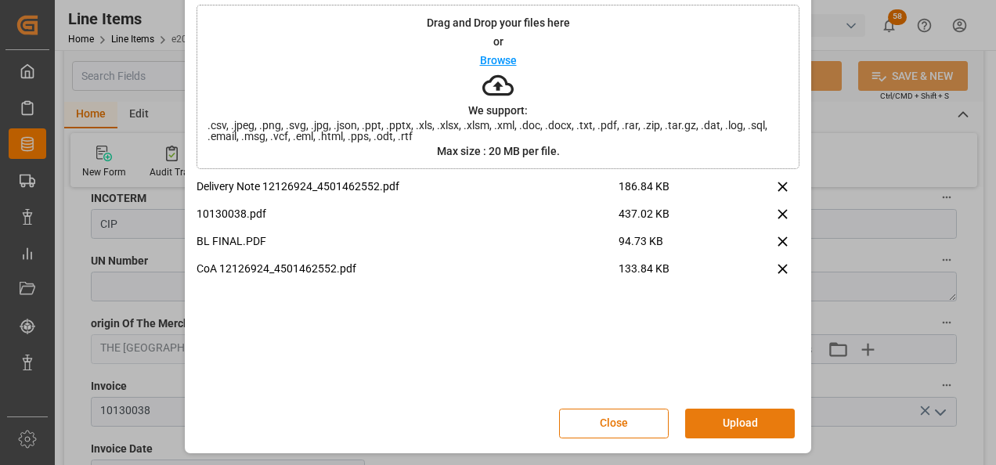
click at [735, 419] on button "Upload" at bounding box center [740, 424] width 110 height 30
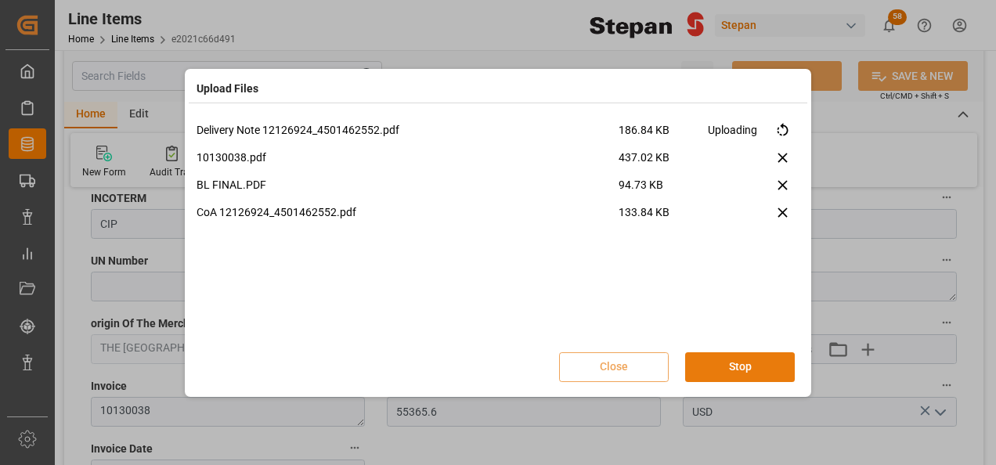
scroll to position [0, 0]
click at [747, 369] on button "Done" at bounding box center [740, 367] width 110 height 30
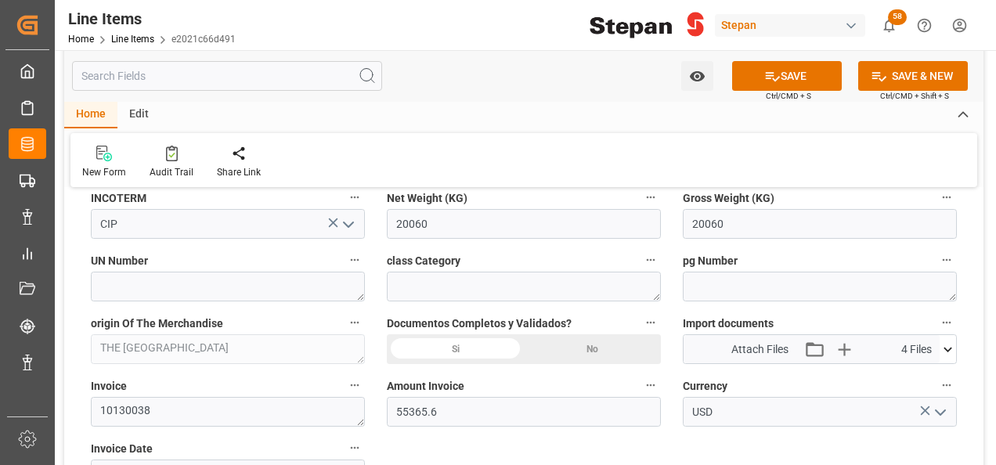
click at [472, 346] on div "Si" at bounding box center [455, 349] width 137 height 30
click at [778, 80] on button "SAVE" at bounding box center [787, 76] width 110 height 30
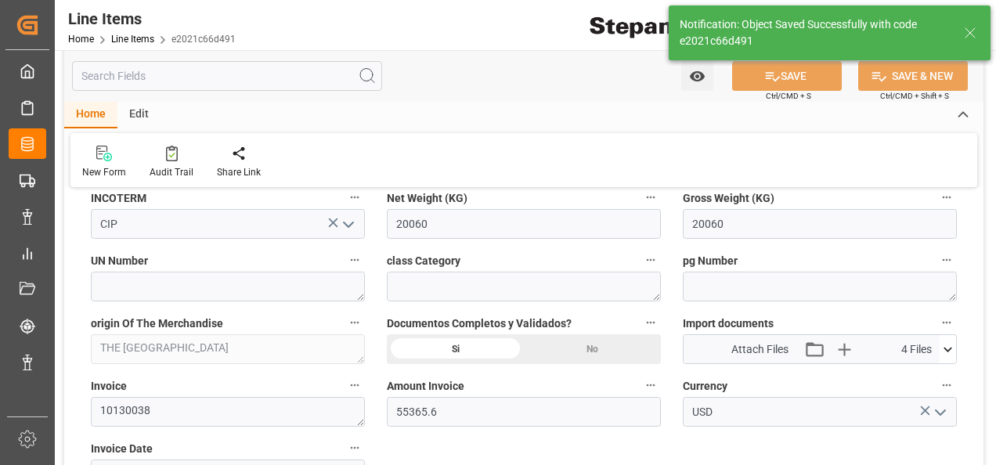
type input "11-09-2025 15:30"
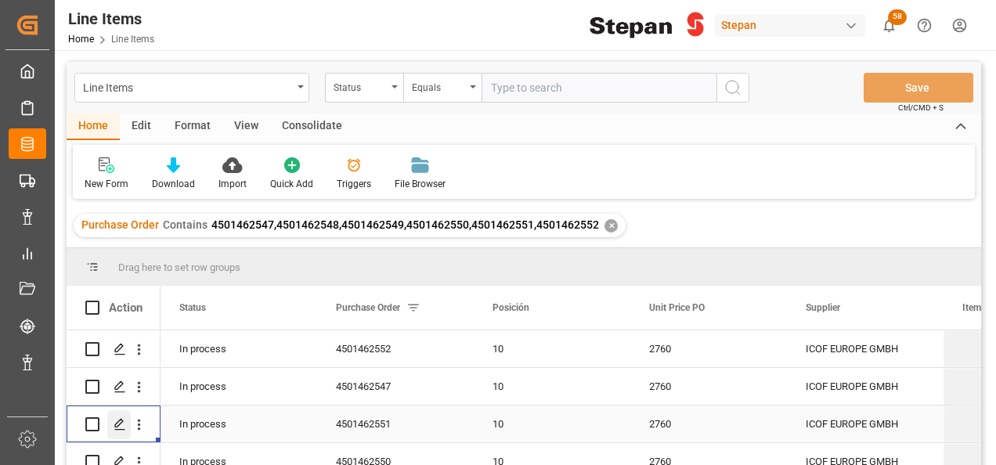
click at [120, 426] on icon "Press SPACE to select this row." at bounding box center [120, 424] width 13 height 13
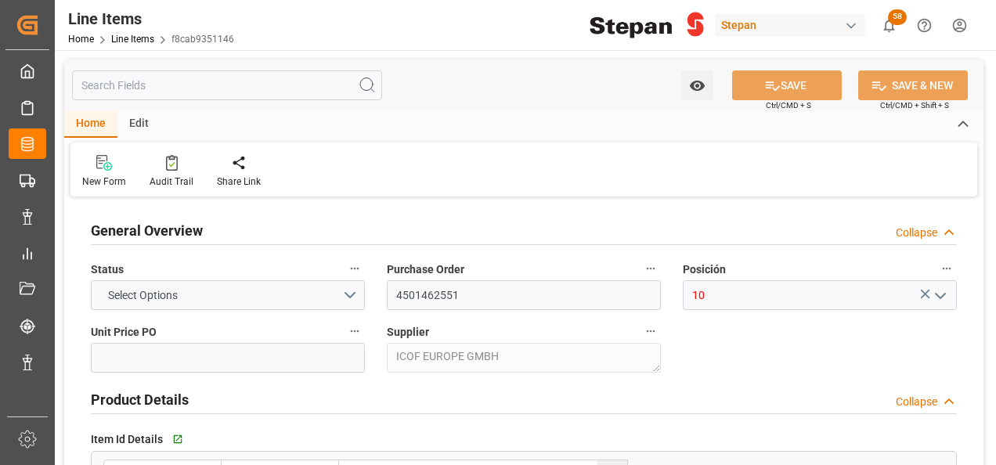
type input "2760"
type input "12352104"
type input "20000"
type input "19760"
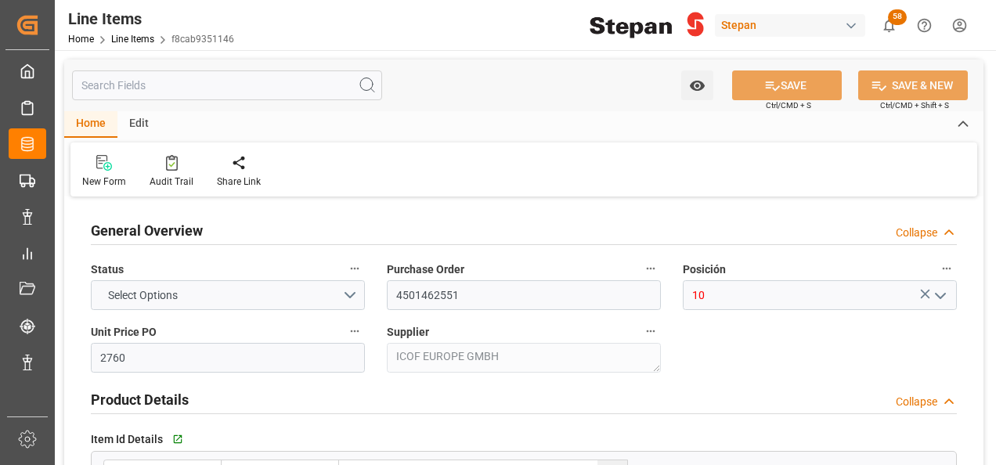
type input "54537.6"
type input "[DATE]"
type input "11-09-2025 15:27"
type input "19-05-2025 19:40"
type input "[DATE]"
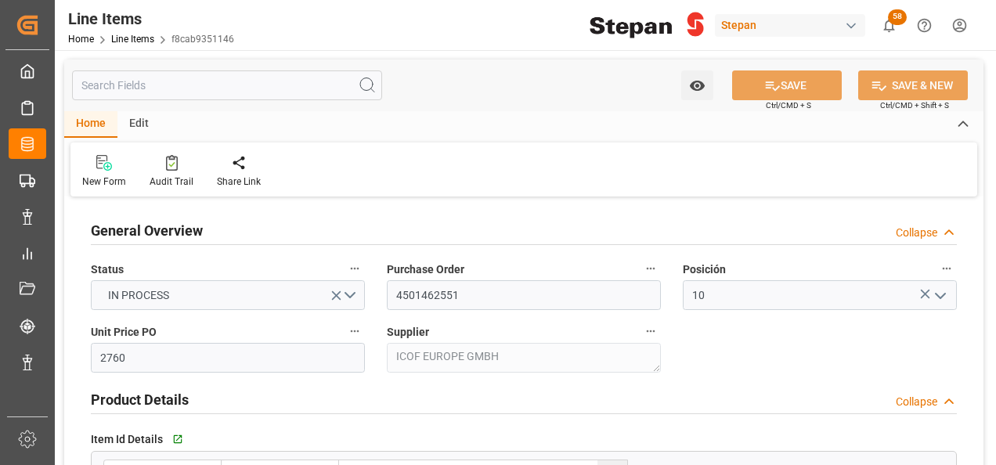
type input "[DATE]"
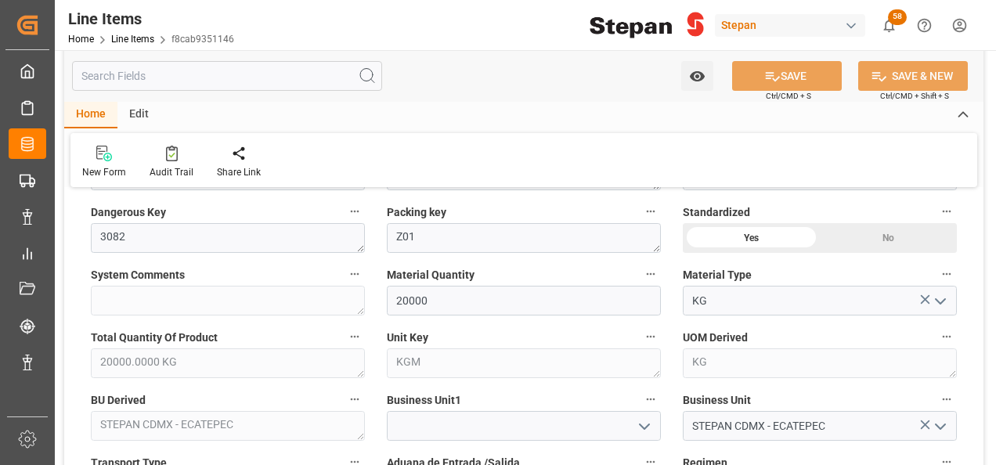
scroll to position [626, 0]
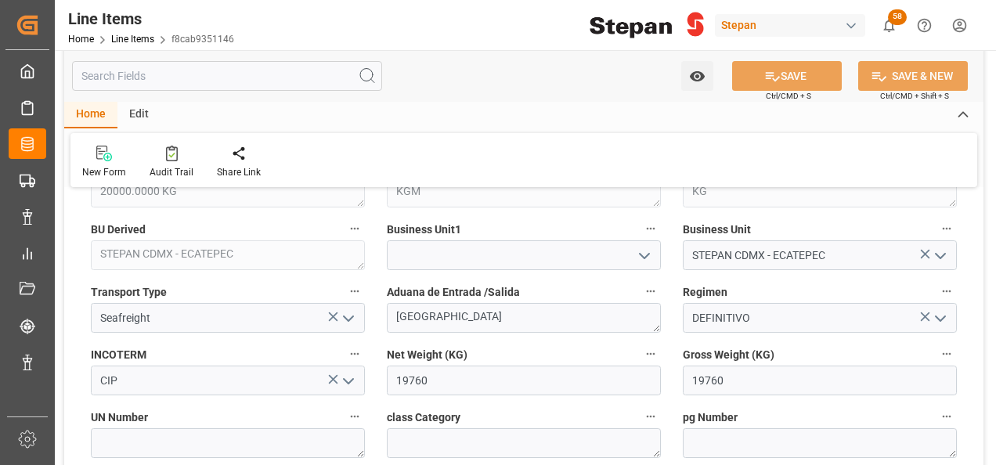
click at [637, 249] on icon "open menu" at bounding box center [644, 256] width 19 height 19
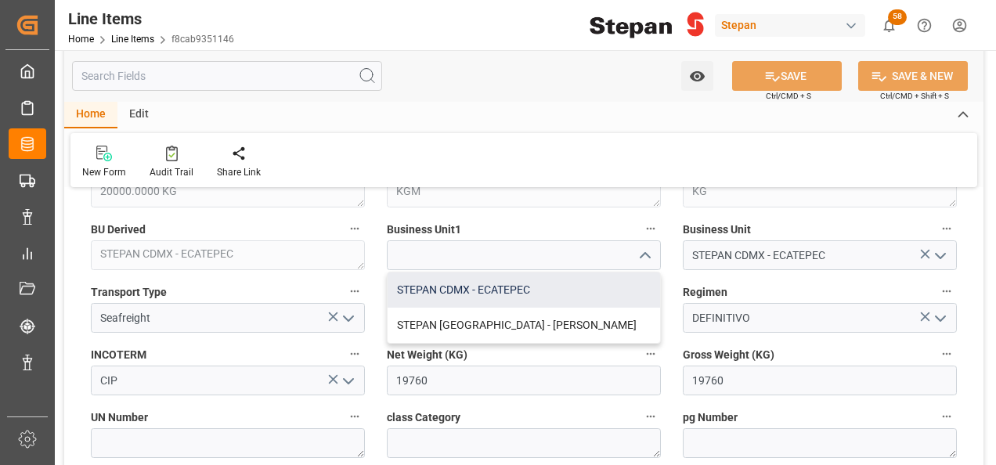
click at [398, 283] on div "STEPAN CDMX - ECATEPEC" at bounding box center [524, 290] width 273 height 35
type input "STEPAN CDMX - ECATEPEC"
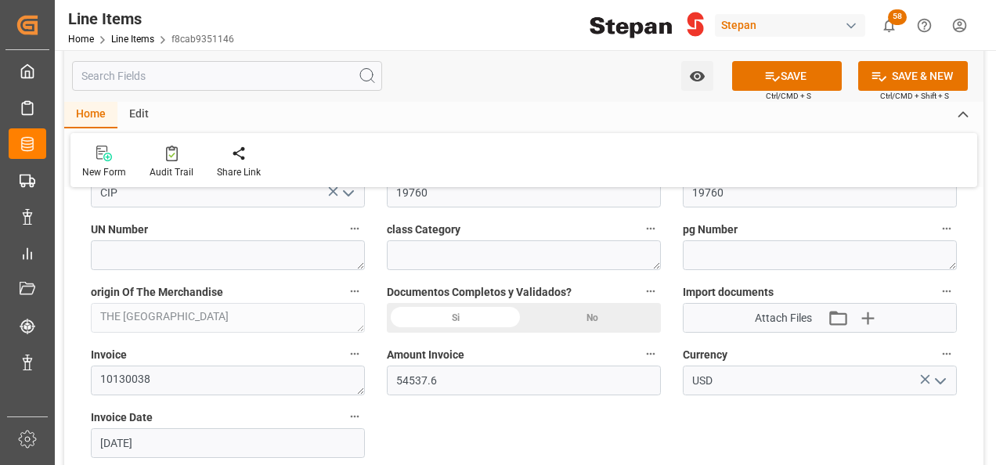
scroll to position [861, 0]
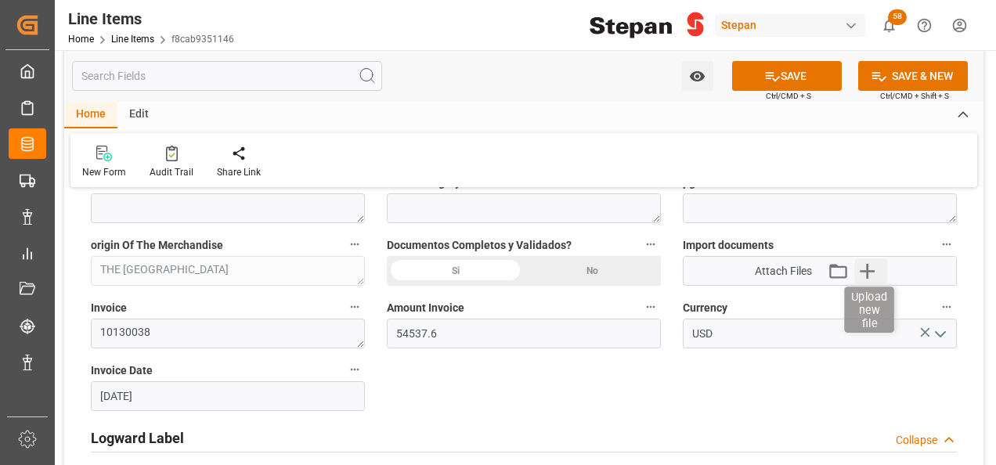
click at [865, 268] on icon "button" at bounding box center [867, 270] width 25 height 25
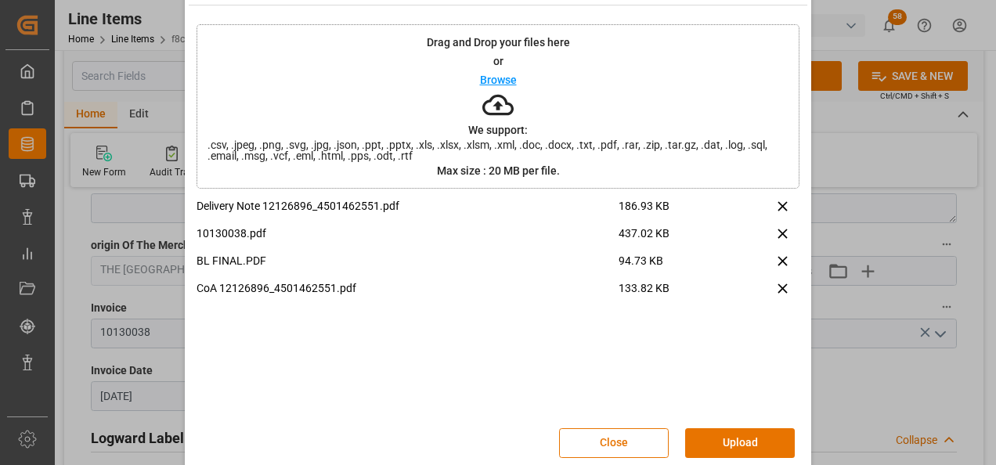
scroll to position [62, 0]
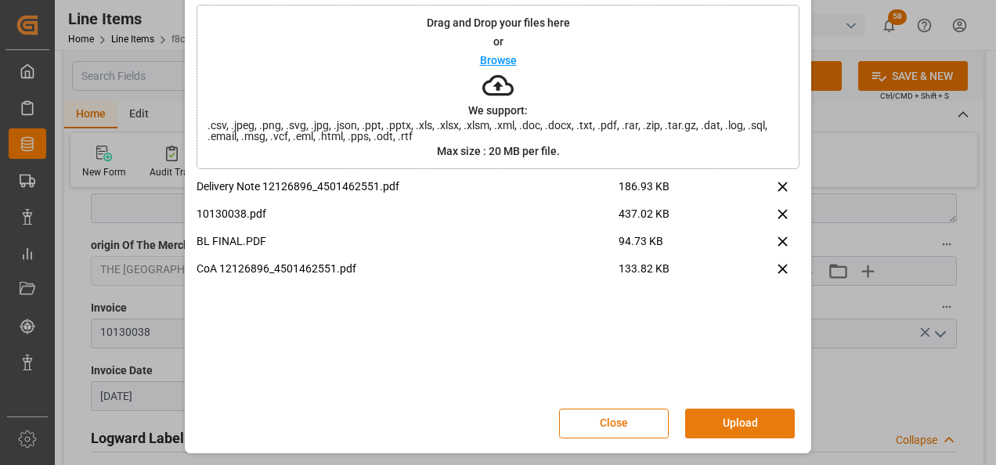
click at [717, 423] on button "Upload" at bounding box center [740, 424] width 110 height 30
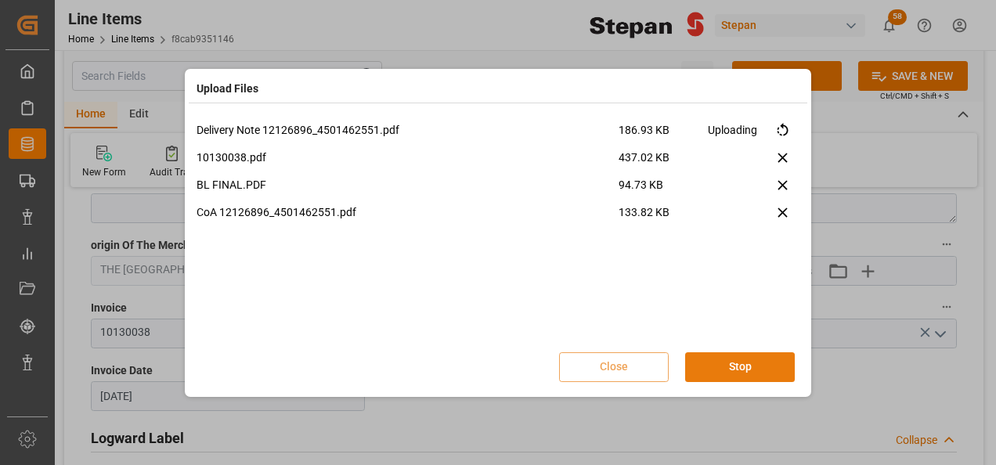
scroll to position [0, 0]
click at [751, 366] on button "Done" at bounding box center [740, 367] width 110 height 30
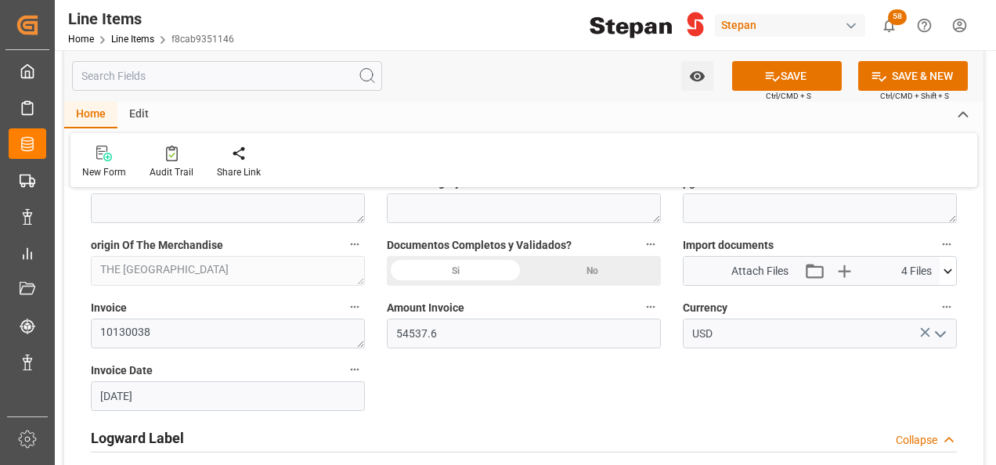
click at [469, 265] on div "Si" at bounding box center [455, 271] width 137 height 30
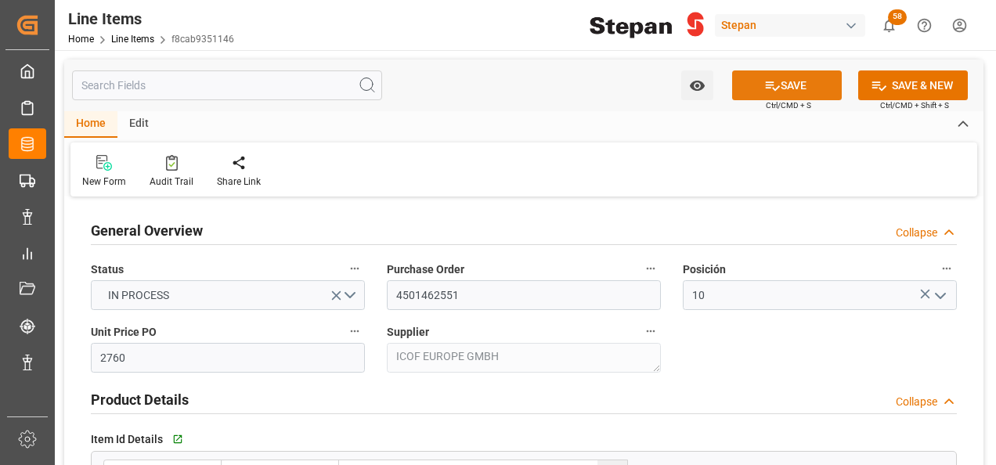
click at [771, 87] on icon at bounding box center [772, 86] width 16 height 16
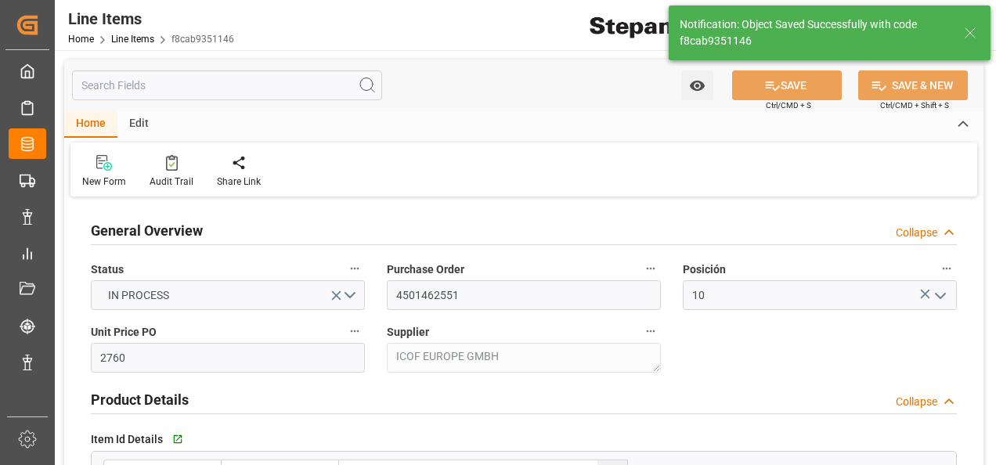
type input "11-09-2025 15:31"
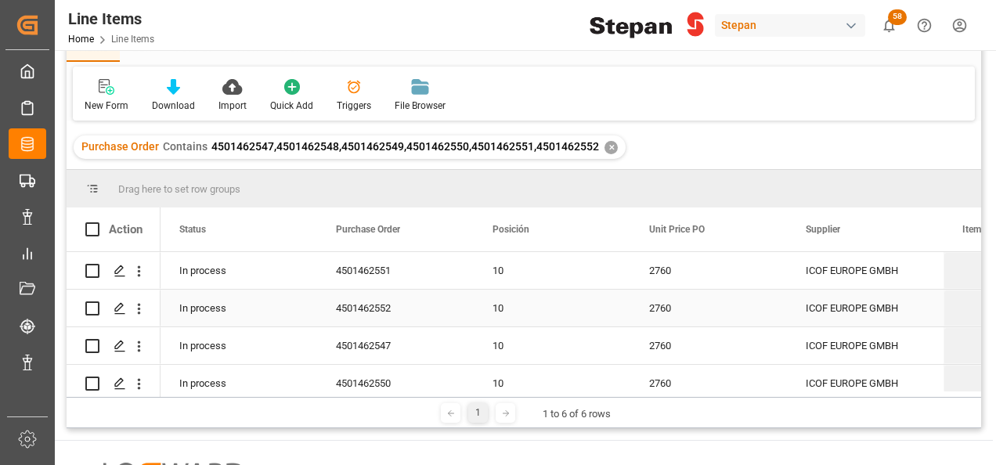
scroll to position [78, 0]
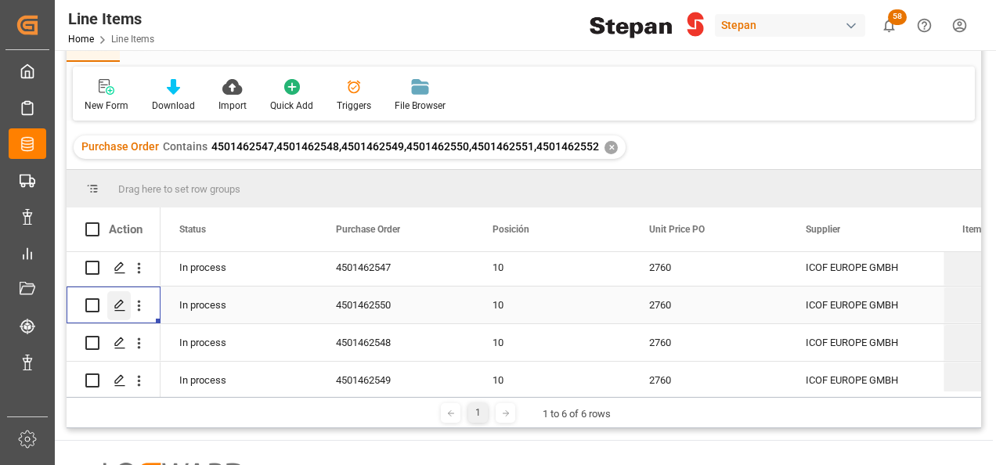
click at [115, 301] on icon "Press SPACE to select this row." at bounding box center [120, 305] width 13 height 13
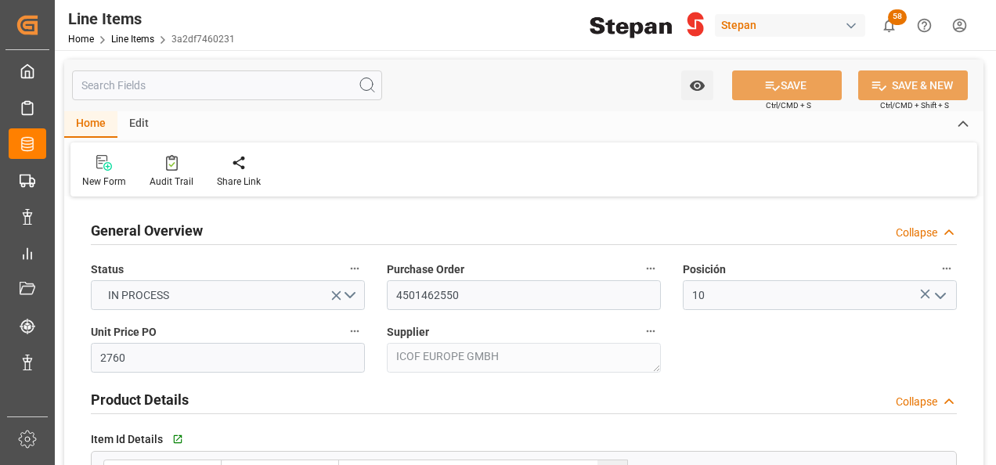
type input "2760"
type input "12352104"
type input "20000"
type input "19960"
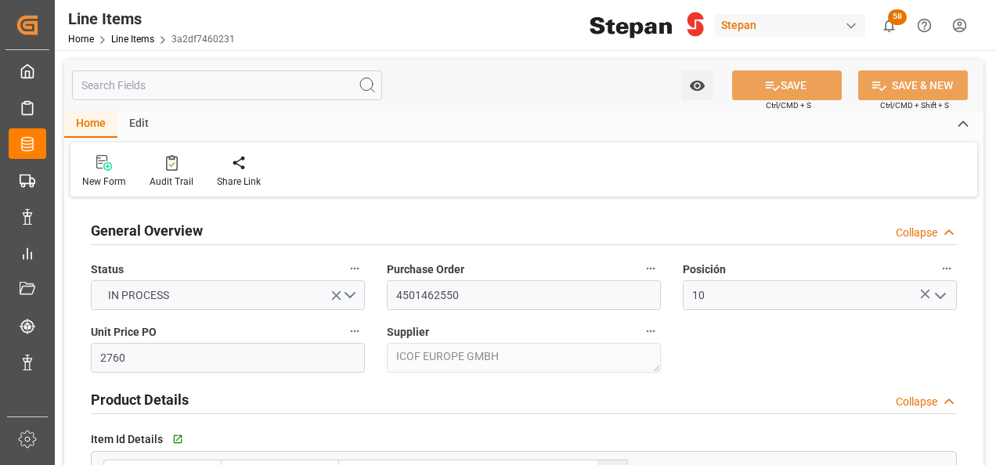
type input "55089.6"
type input "[DATE]"
type input "11-09-2025 15:22"
type input "19-05-2025 19:40"
type input "29-06-2025"
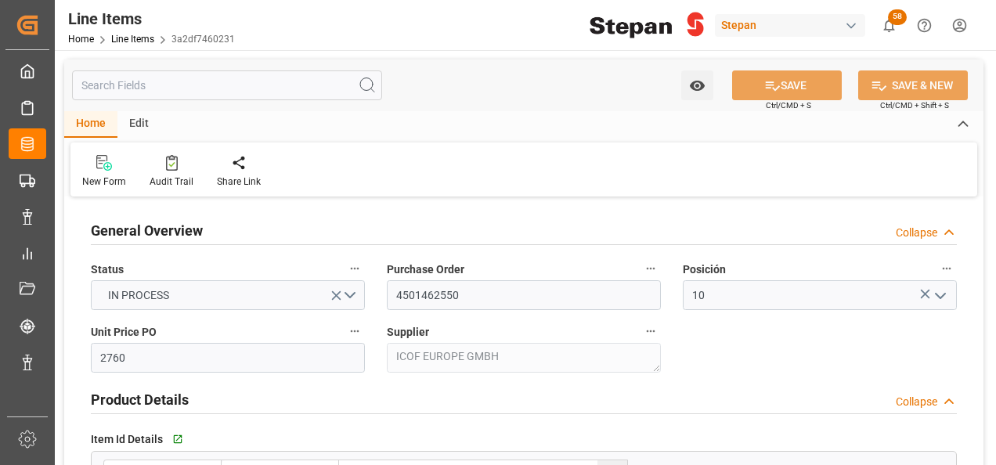
type input "[DATE]"
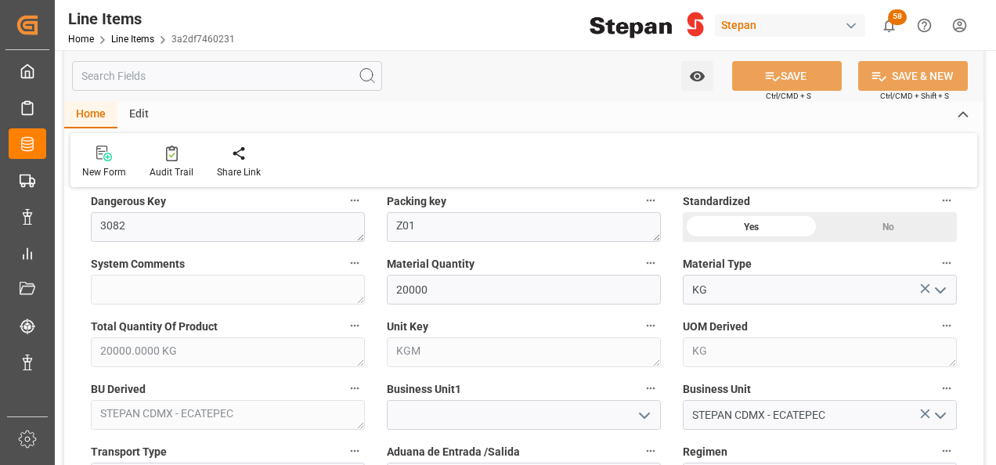
scroll to position [470, 0]
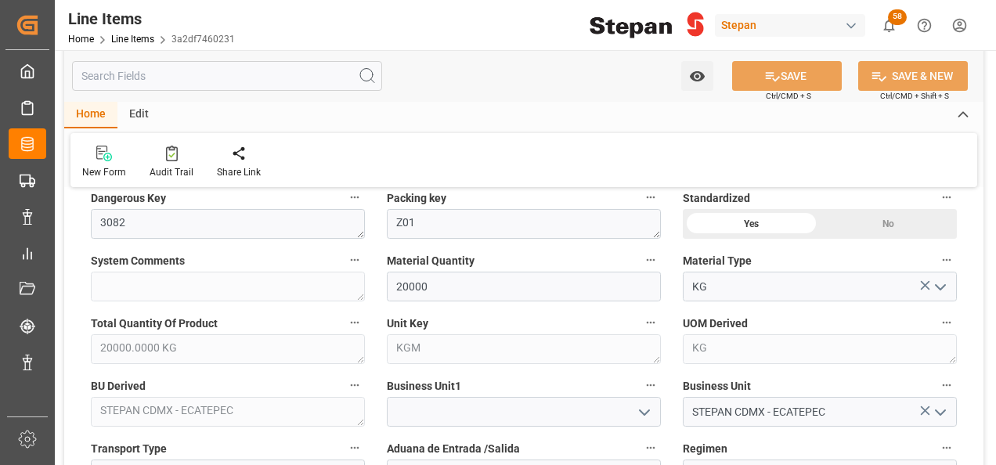
click at [638, 414] on icon "open menu" at bounding box center [644, 412] width 19 height 19
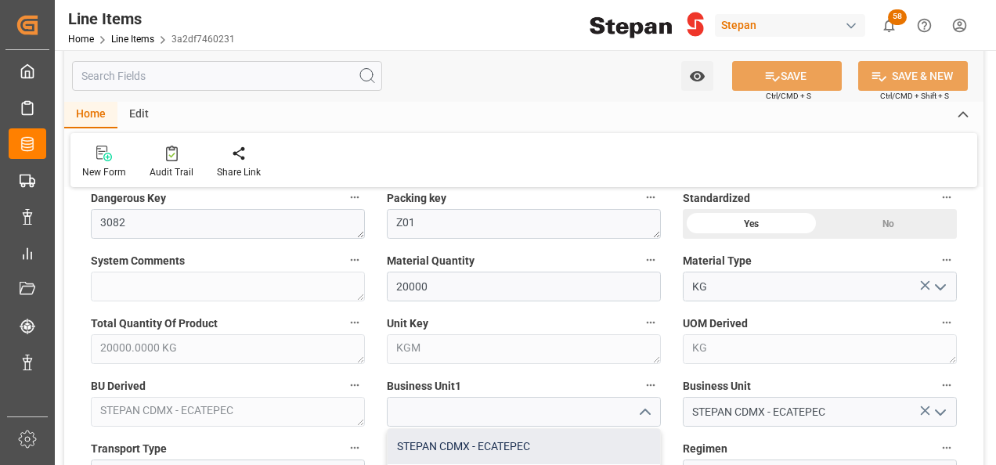
click at [508, 445] on div "STEPAN CDMX - ECATEPEC" at bounding box center [524, 446] width 273 height 35
type input "STEPAN CDMX - ECATEPEC"
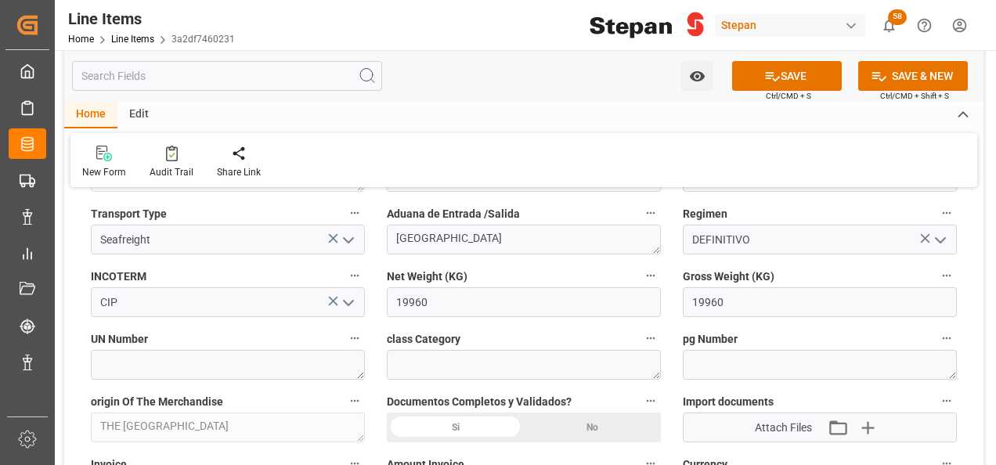
scroll to position [783, 0]
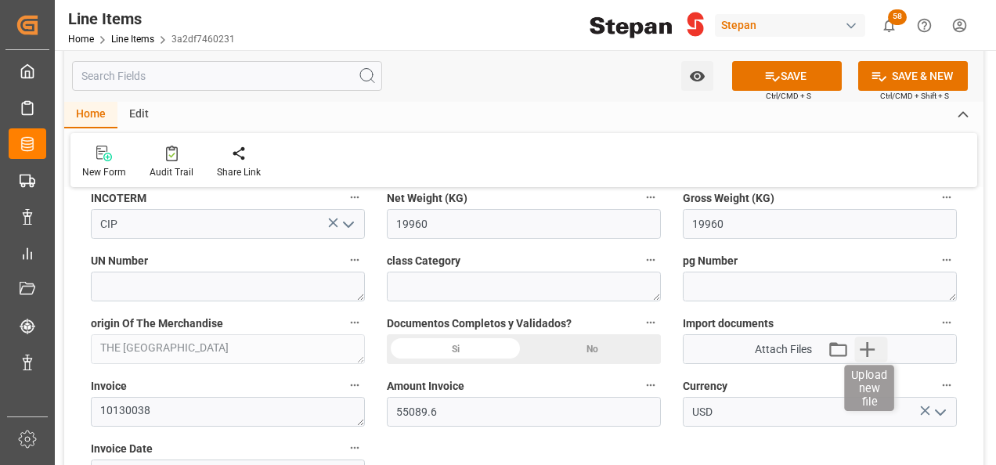
click at [869, 350] on icon "button" at bounding box center [867, 349] width 25 height 25
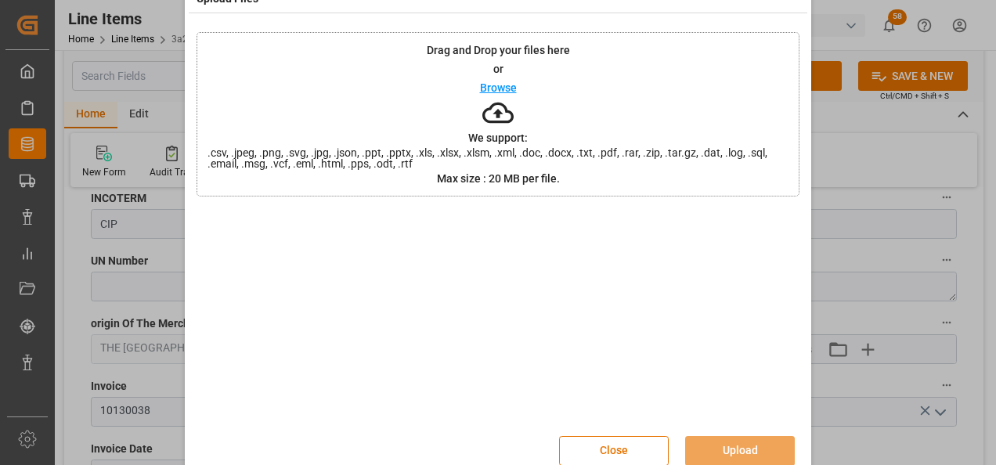
scroll to position [62, 0]
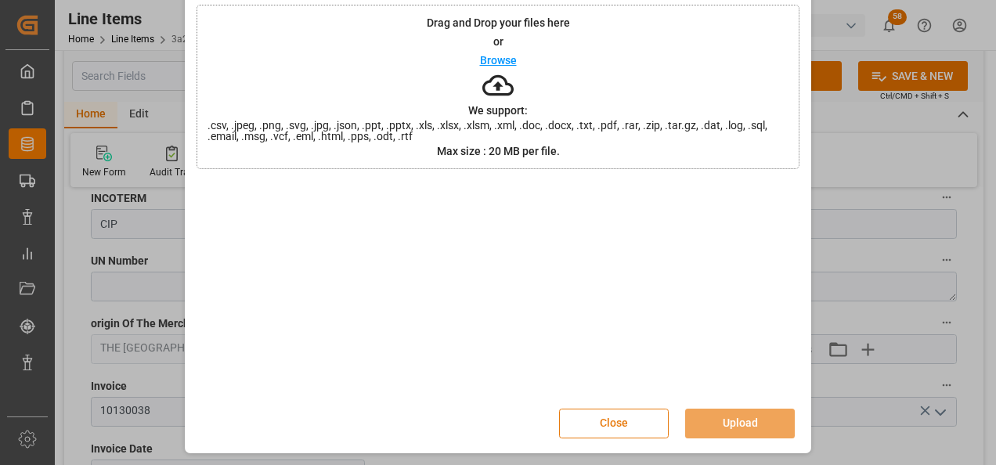
click at [609, 424] on button "Close" at bounding box center [614, 424] width 110 height 30
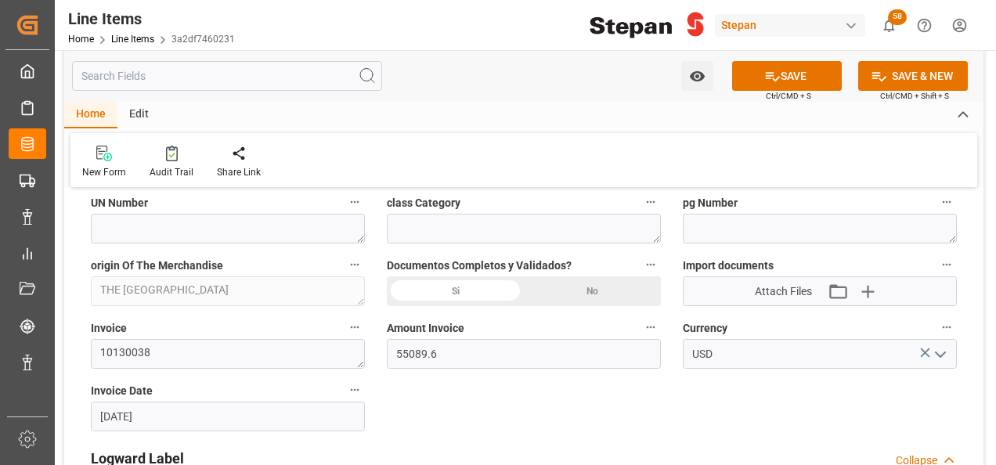
scroll to position [861, 0]
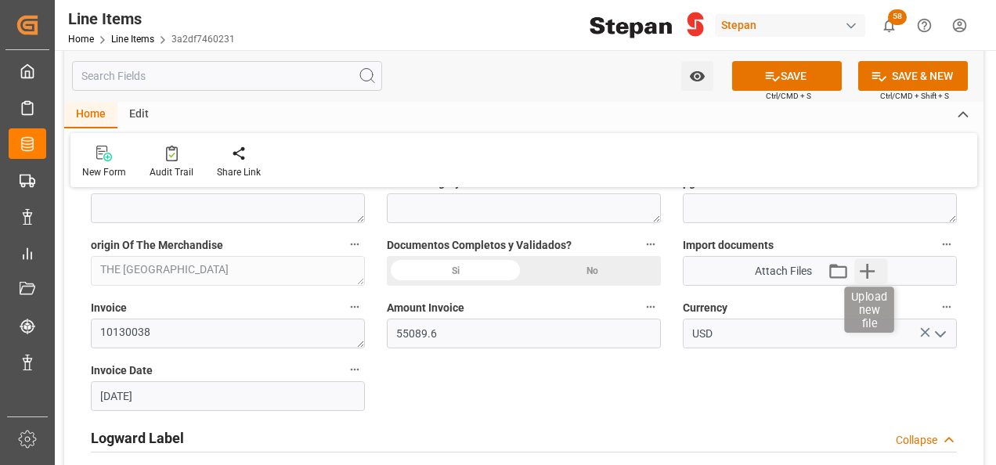
click at [866, 267] on icon "button" at bounding box center [867, 270] width 25 height 25
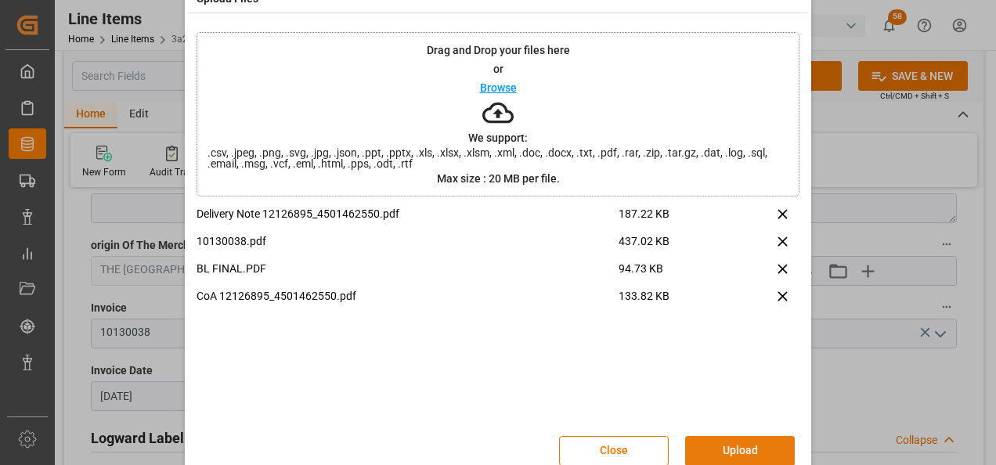
scroll to position [62, 0]
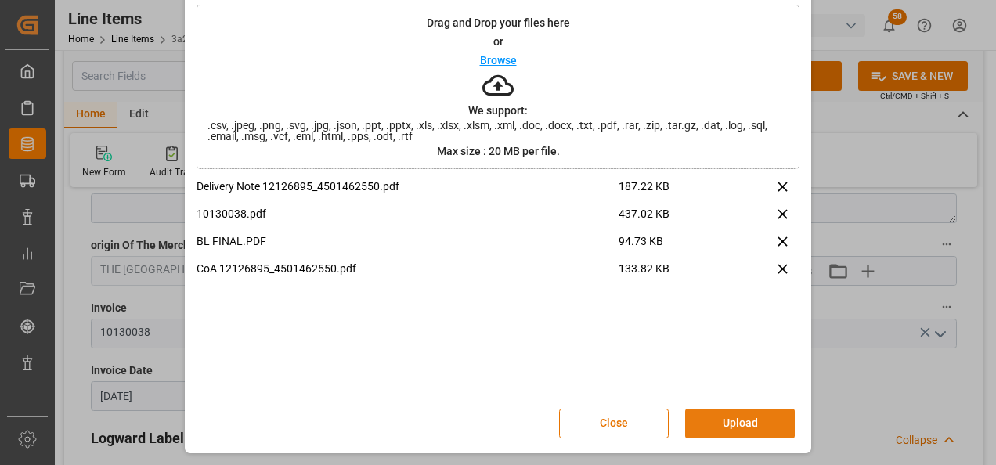
click at [727, 420] on button "Upload" at bounding box center [740, 424] width 110 height 30
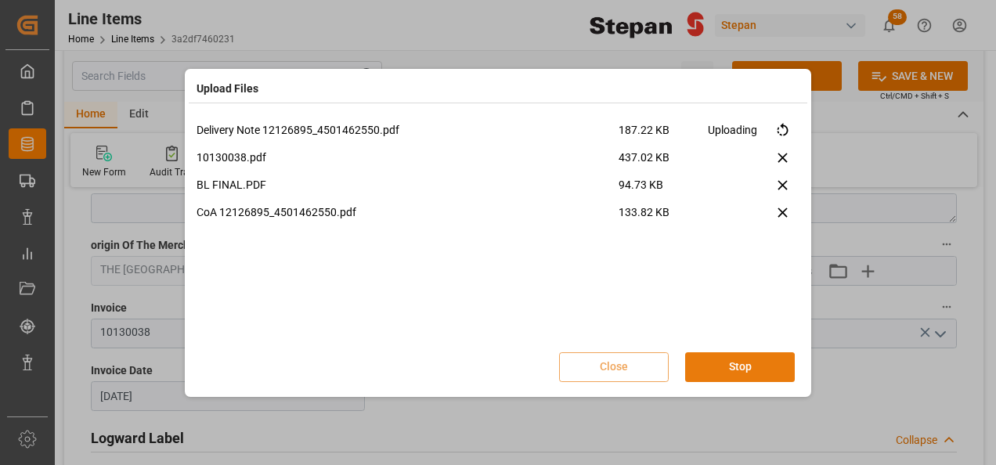
scroll to position [0, 0]
click at [756, 371] on button "Done" at bounding box center [740, 367] width 110 height 30
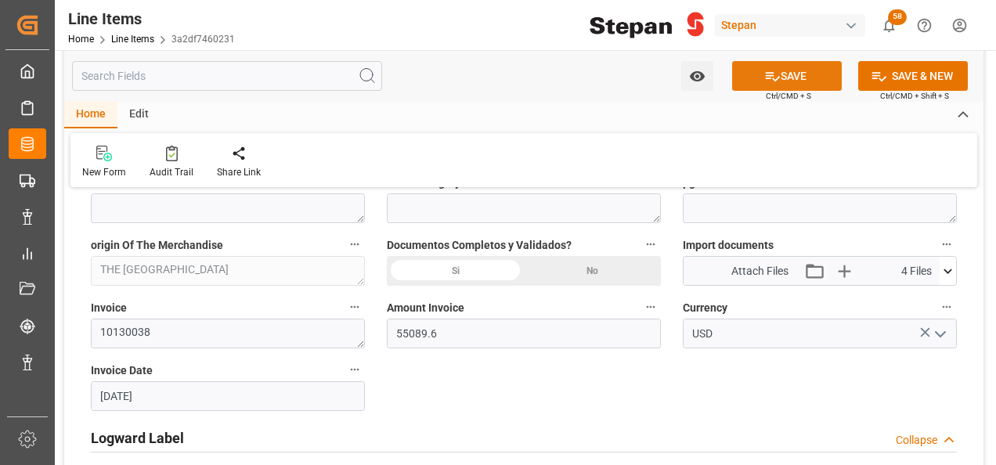
click at [771, 80] on icon at bounding box center [772, 76] width 16 height 16
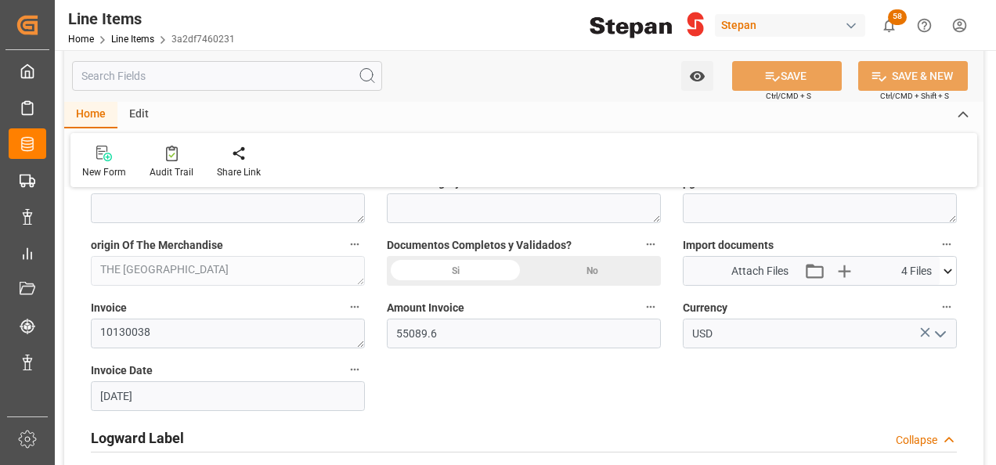
click at [467, 271] on div "Si" at bounding box center [455, 271] width 137 height 30
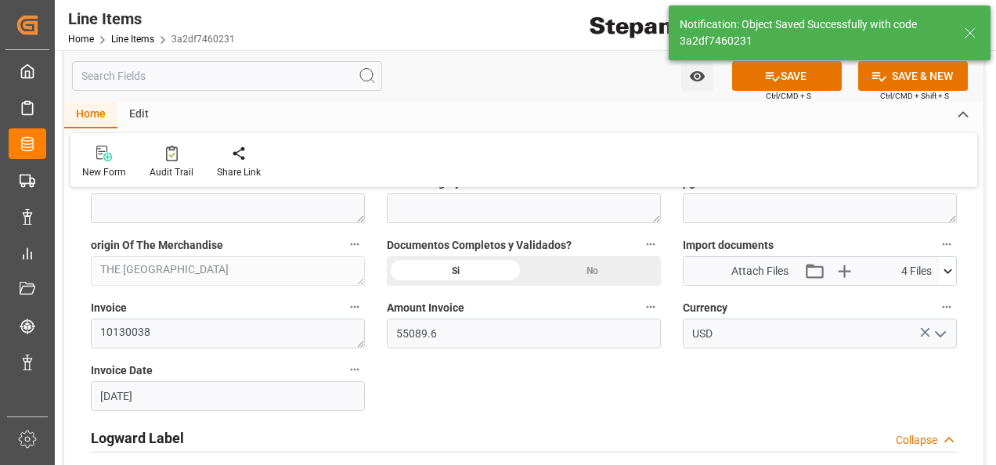
type input "11-09-2025 15:41"
click at [805, 74] on button "SAVE" at bounding box center [787, 76] width 110 height 30
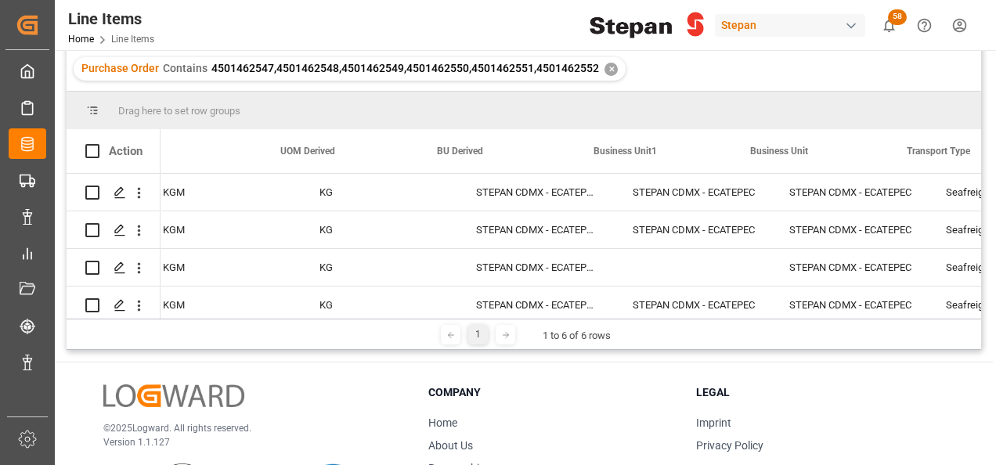
scroll to position [0, 2561]
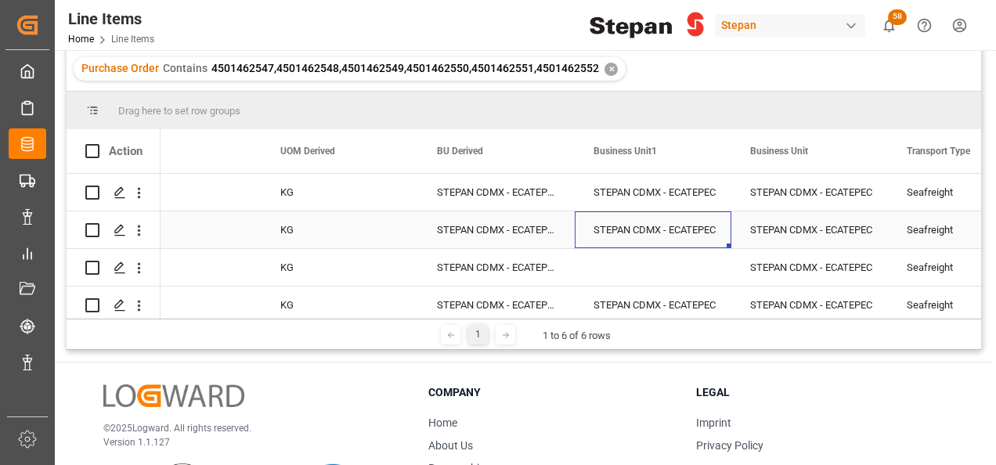
click at [670, 232] on div "STEPAN CDMX - ECATEPEC" at bounding box center [653, 230] width 119 height 36
drag, startPoint x: 727, startPoint y: 247, endPoint x: 722, endPoint y: 273, distance: 27.0
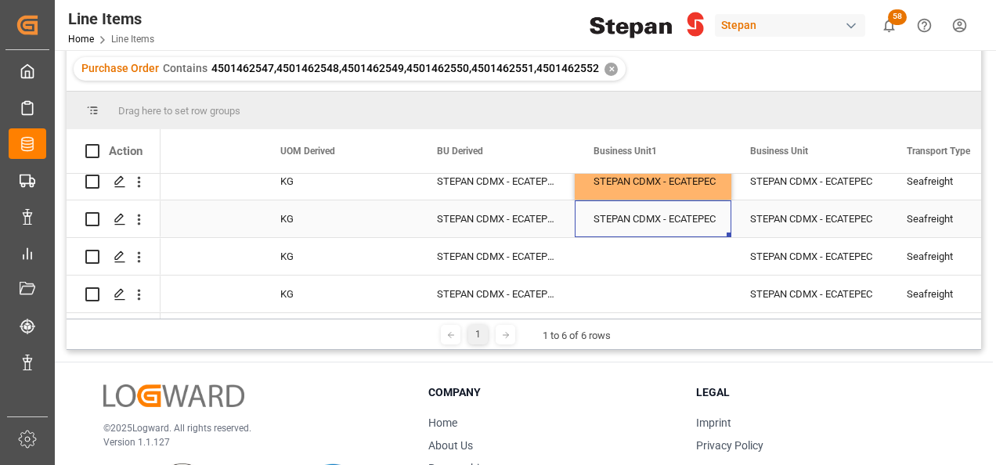
click at [698, 212] on div "STEPAN CDMX - ECATEPEC" at bounding box center [653, 219] width 119 height 36
drag, startPoint x: 729, startPoint y: 229, endPoint x: 720, endPoint y: 296, distance: 68.0
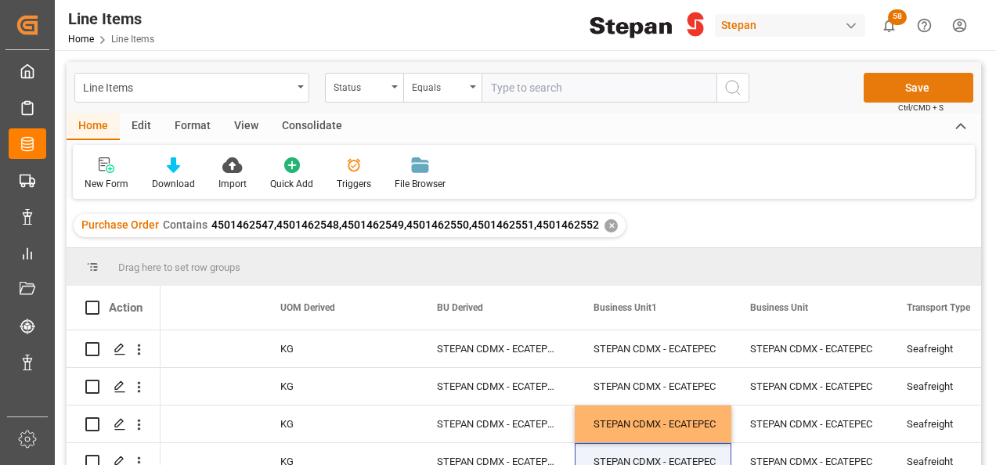
click at [897, 92] on button "Save" at bounding box center [919, 88] width 110 height 30
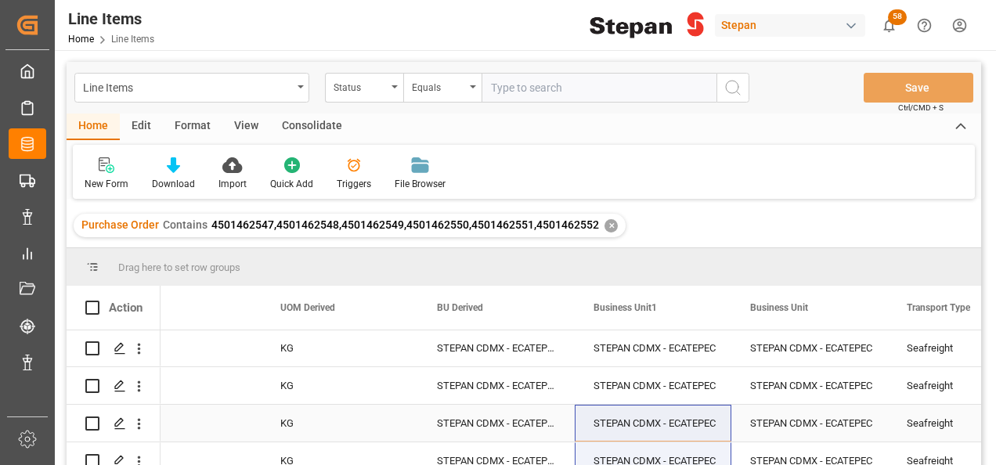
scroll to position [1, 0]
click at [659, 351] on div "STEPAN CDMX - ECATEPEC" at bounding box center [653, 349] width 119 height 36
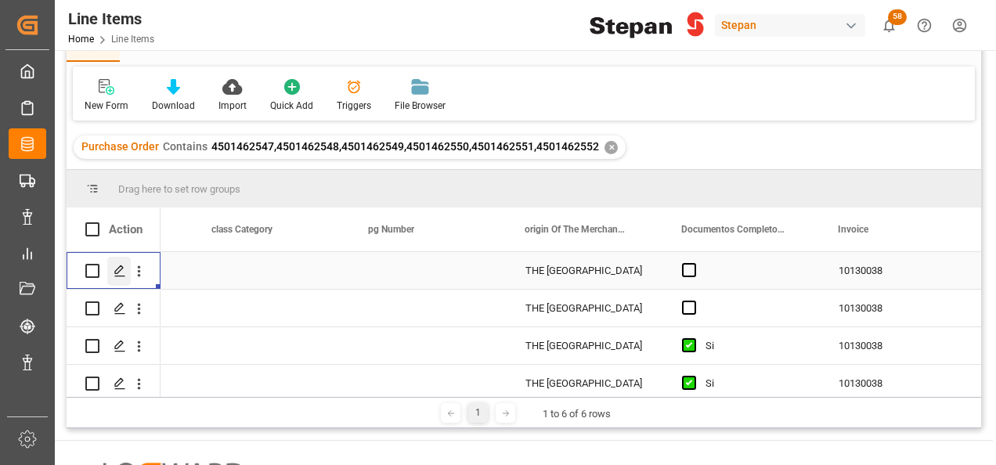
click at [110, 272] on div "Press SPACE to select this row." at bounding box center [118, 271] width 23 height 29
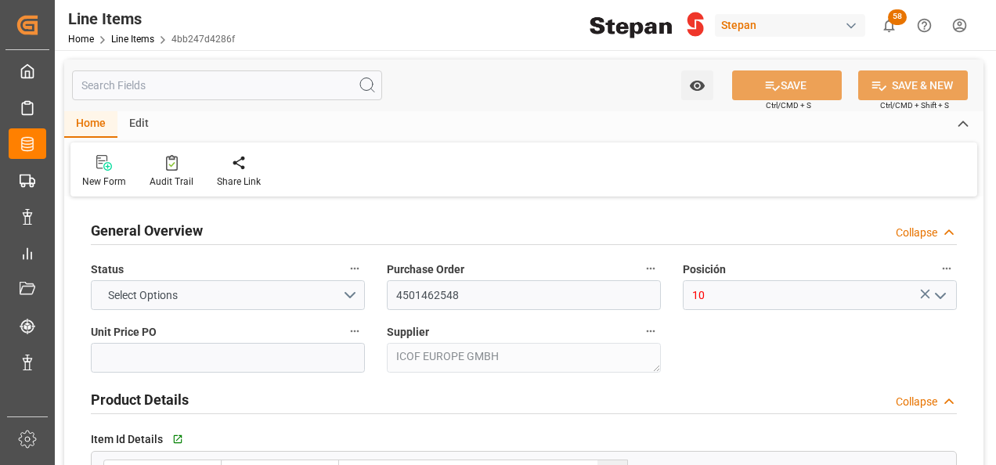
type input "2760"
type input "12352104"
type input "20000"
type input "19760"
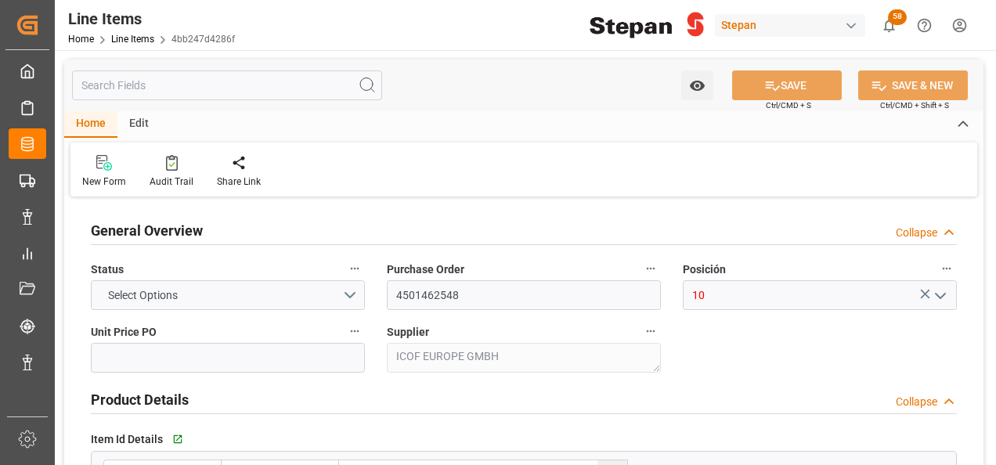
type input "54537.6"
type input "[DATE]"
type input "11-09-2025 15:42"
type input "19-05-2025 19:40"
type input "27-06-2025"
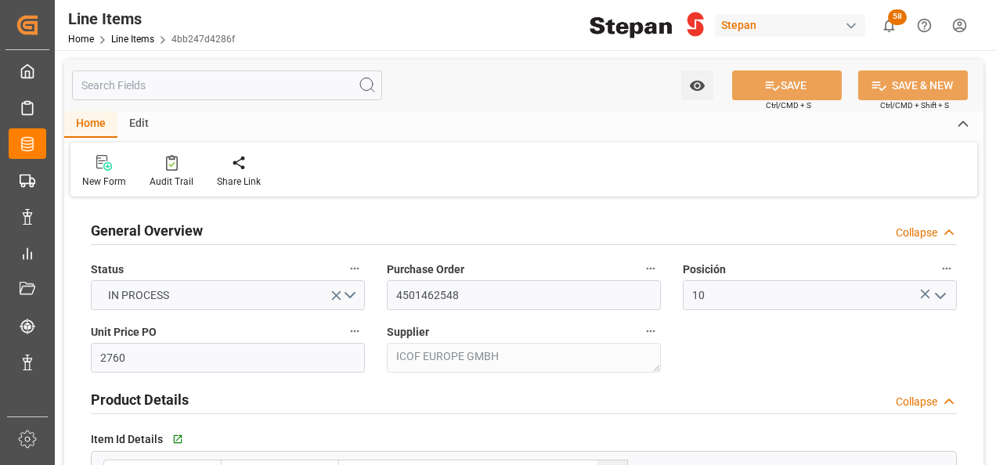
type input "[DATE]"
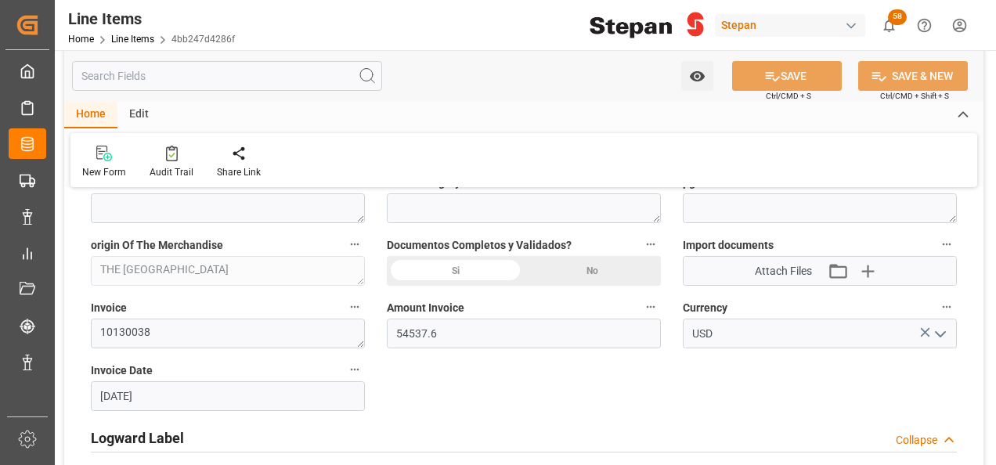
click at [460, 272] on div "Si" at bounding box center [455, 271] width 137 height 30
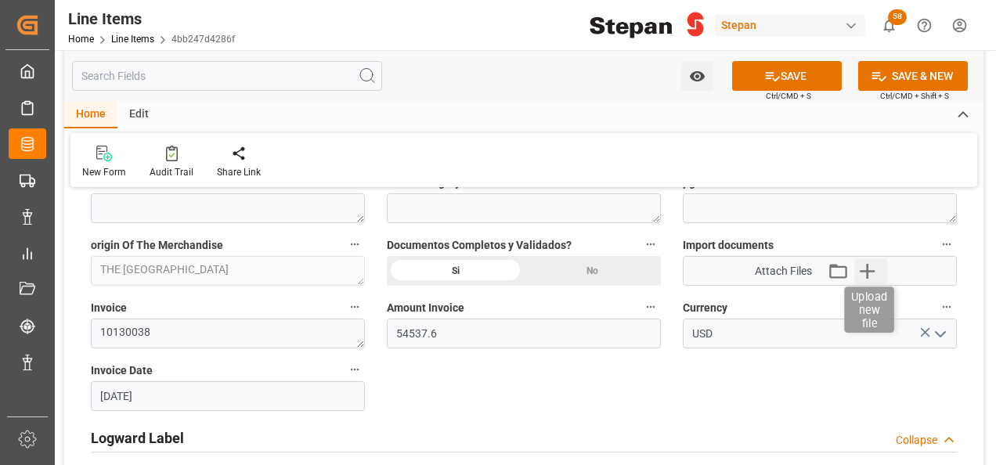
click at [869, 265] on icon "button" at bounding box center [867, 270] width 25 height 25
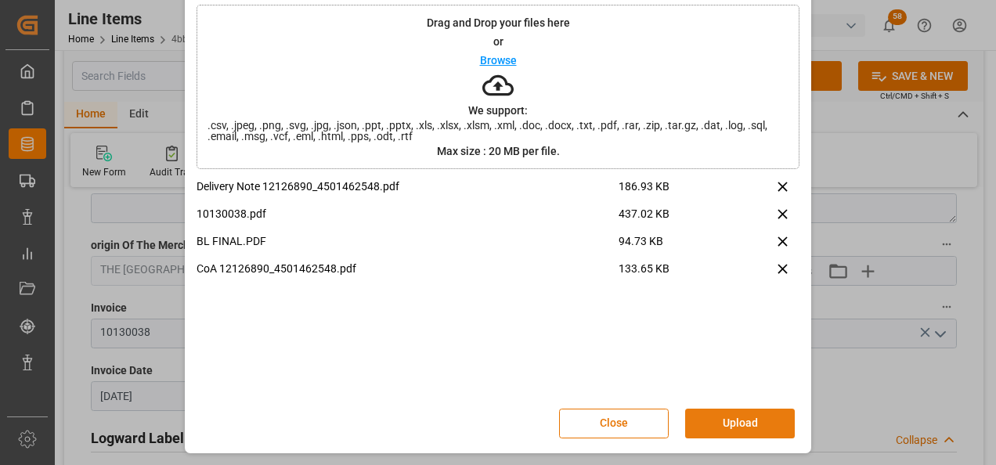
click at [739, 421] on button "Upload" at bounding box center [740, 424] width 110 height 30
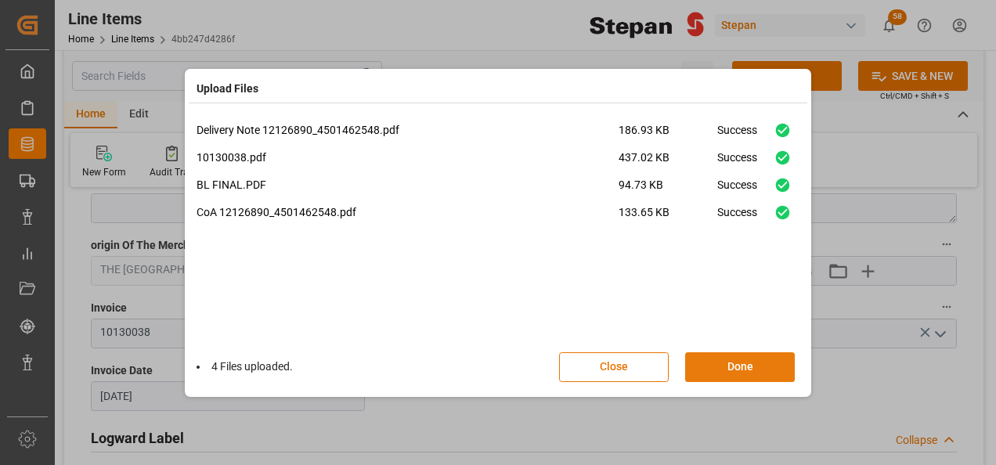
click at [734, 366] on button "Done" at bounding box center [740, 367] width 110 height 30
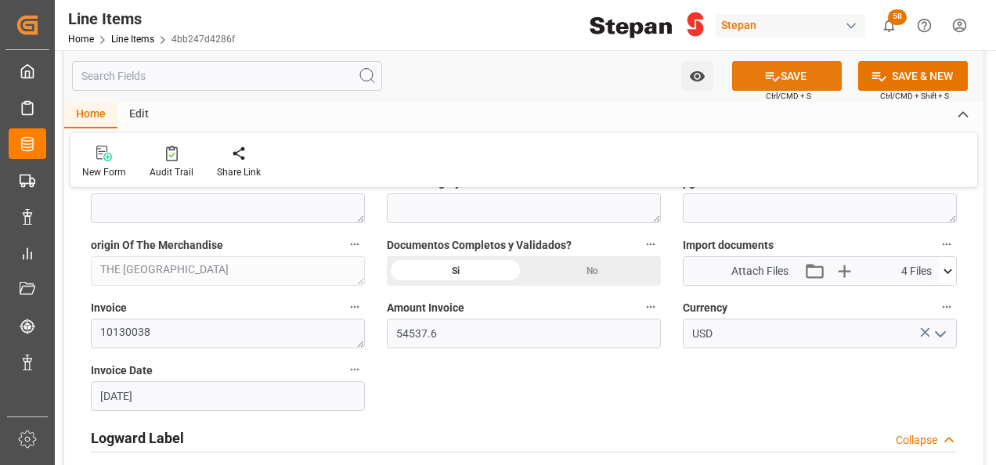
click at [804, 72] on button "SAVE" at bounding box center [787, 76] width 110 height 30
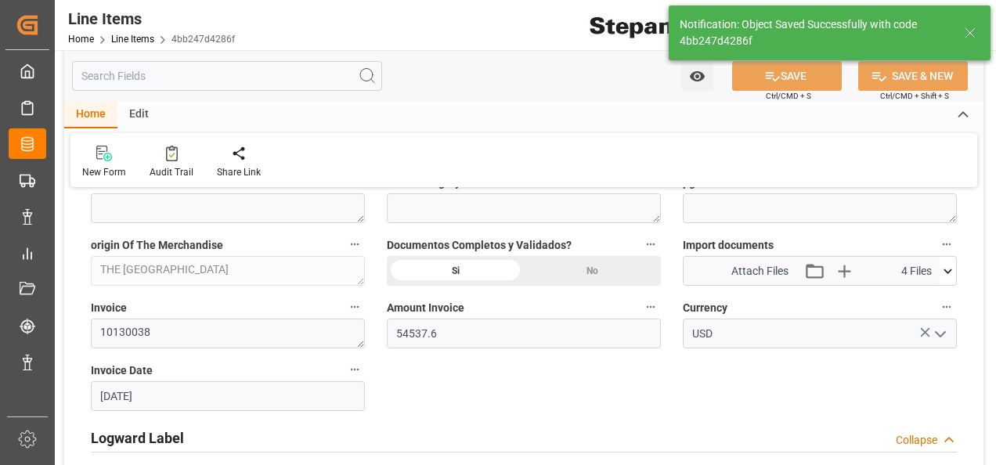
type input "11-09-2025 15:43"
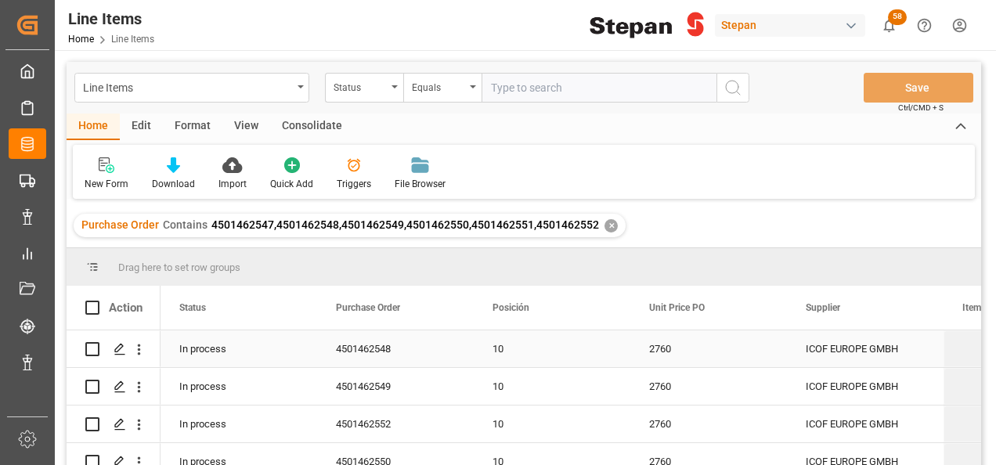
click at [599, 350] on div "10" at bounding box center [552, 349] width 119 height 36
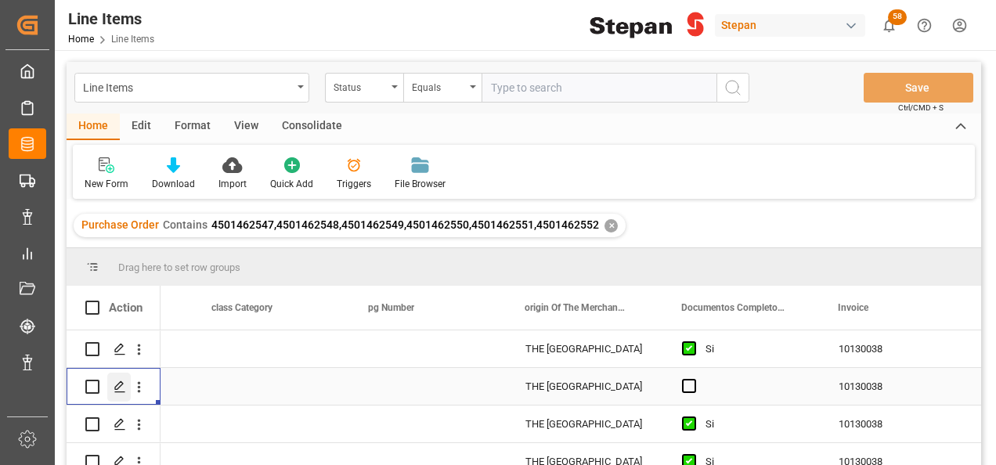
click at [116, 383] on icon "Press SPACE to select this row." at bounding box center [120, 387] width 13 height 13
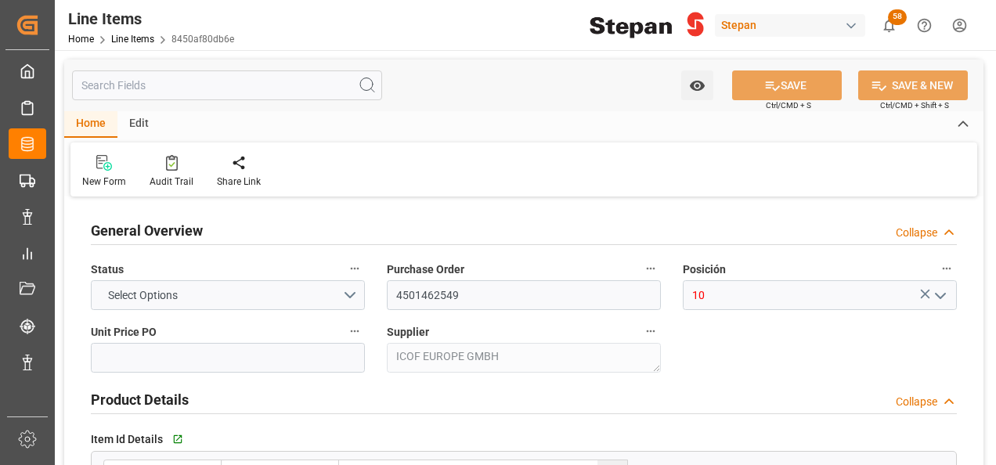
type input "2760"
type input "12352104"
type input "20000"
type input "19780"
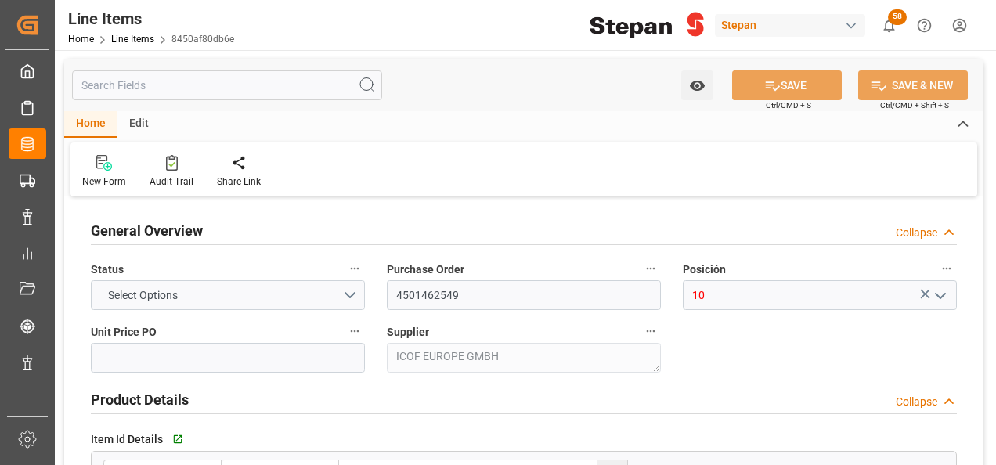
type input "54592.8"
type input "[DATE]"
type input "11-09-2025 15:42"
type input "19-05-2025 19:40"
type input "28-06-2025"
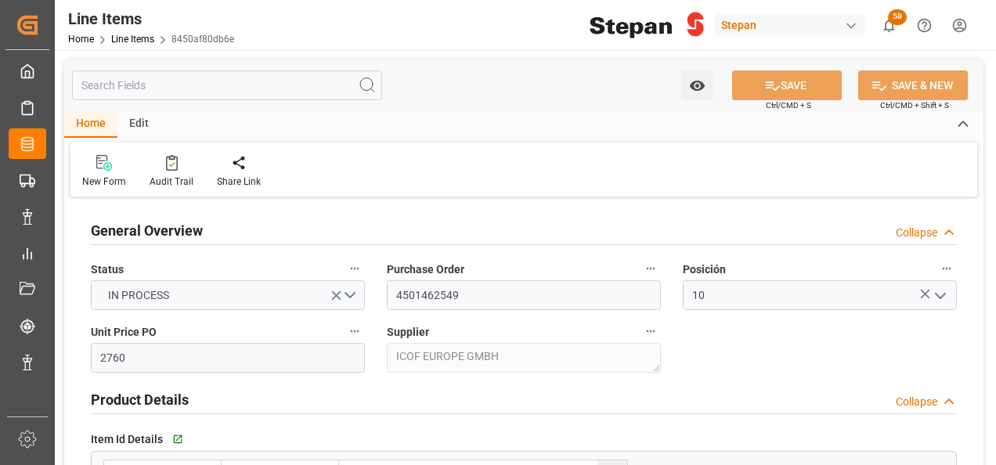
type input "[DATE]"
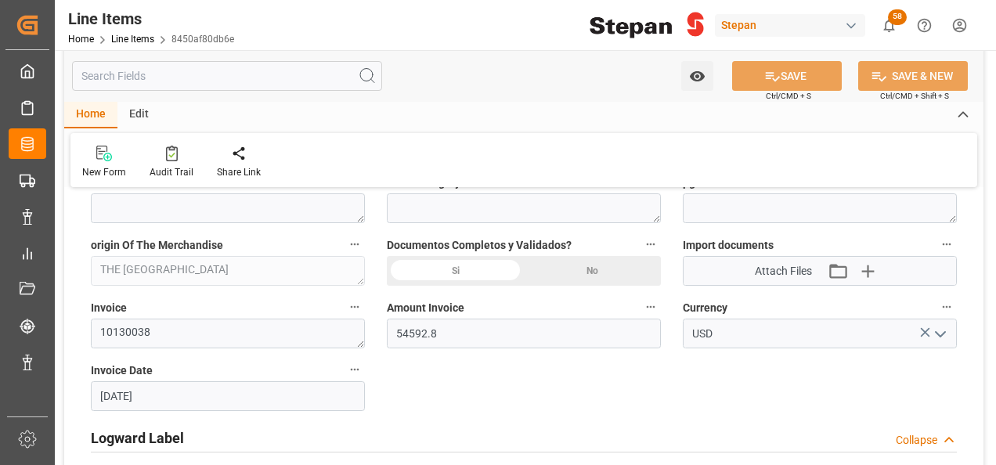
click at [474, 266] on div "Si" at bounding box center [455, 271] width 137 height 30
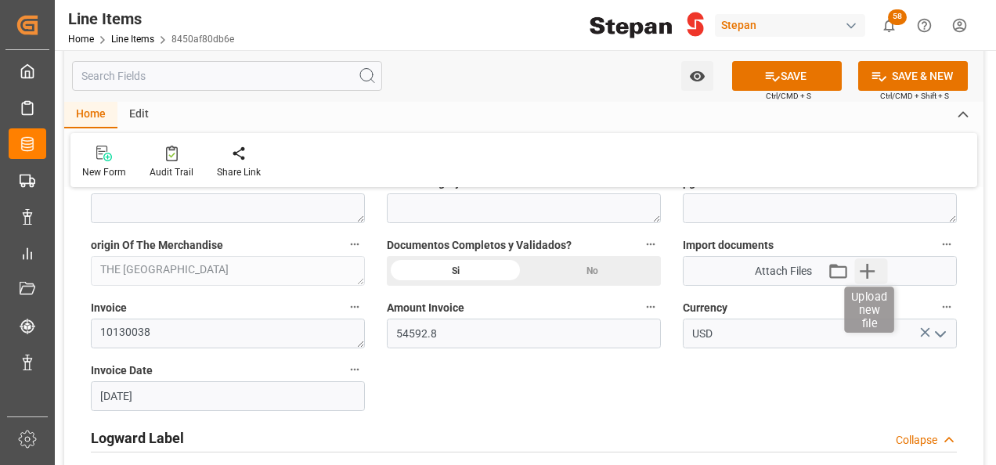
click at [865, 264] on icon "button" at bounding box center [867, 270] width 25 height 25
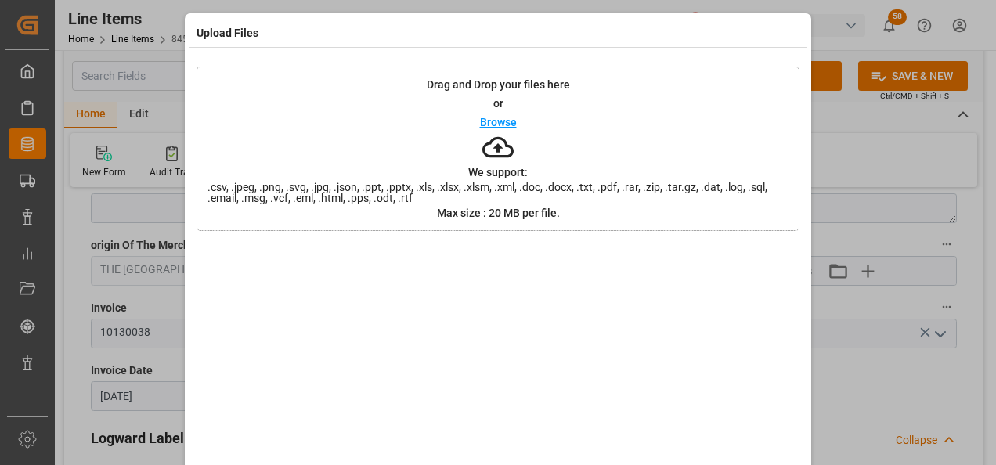
click at [496, 125] on p "Browse" at bounding box center [498, 122] width 37 height 11
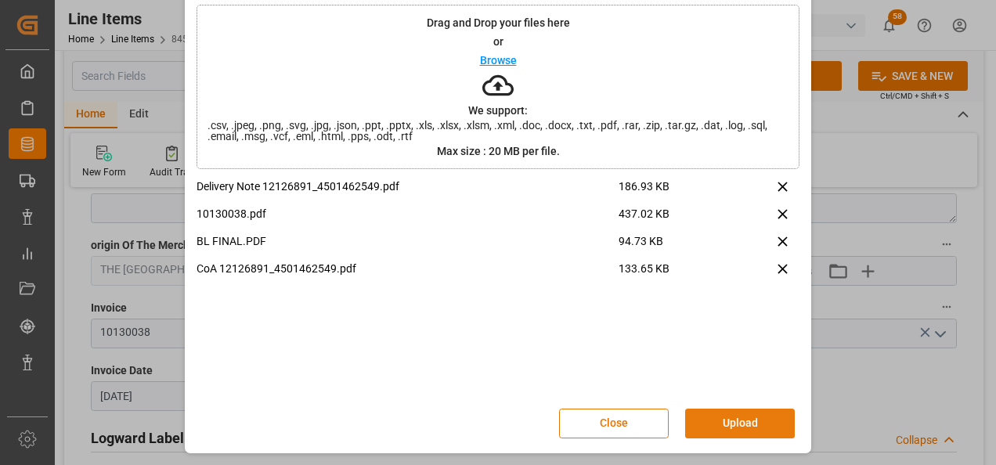
click at [739, 429] on button "Upload" at bounding box center [740, 424] width 110 height 30
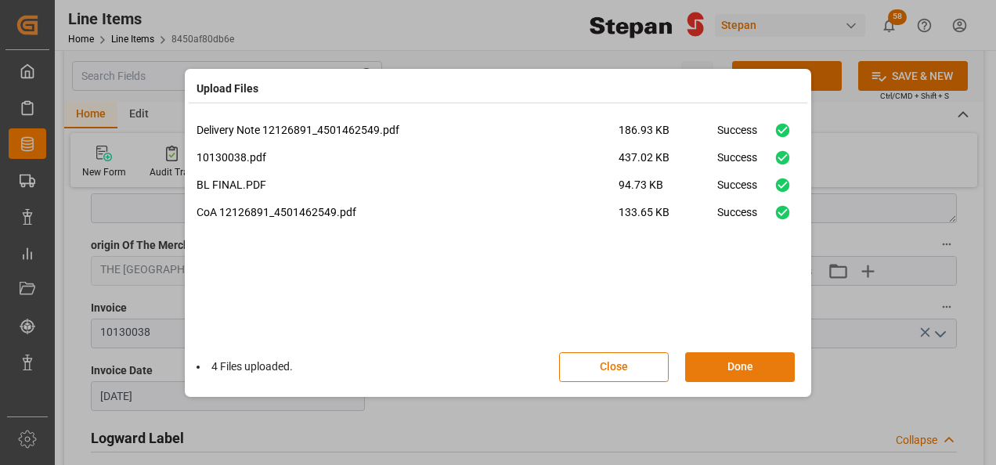
click at [736, 368] on button "Done" at bounding box center [740, 367] width 110 height 30
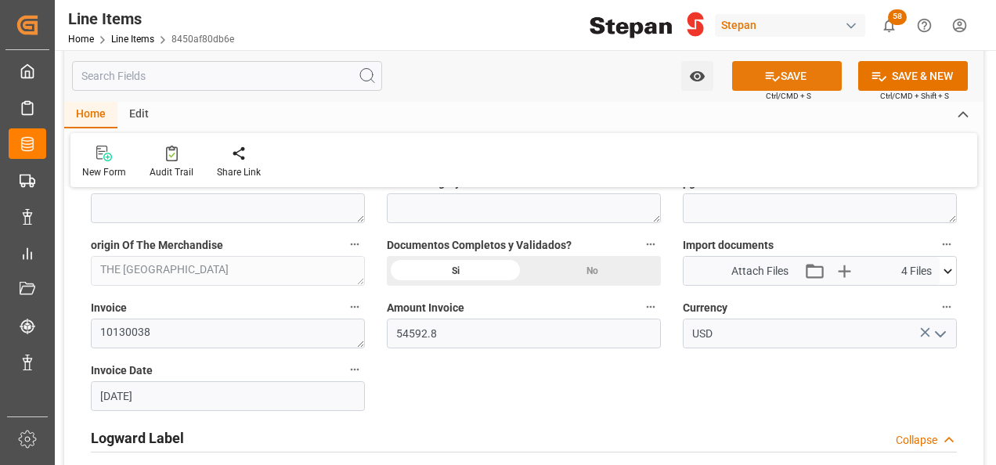
click at [782, 71] on button "SAVE" at bounding box center [787, 76] width 110 height 30
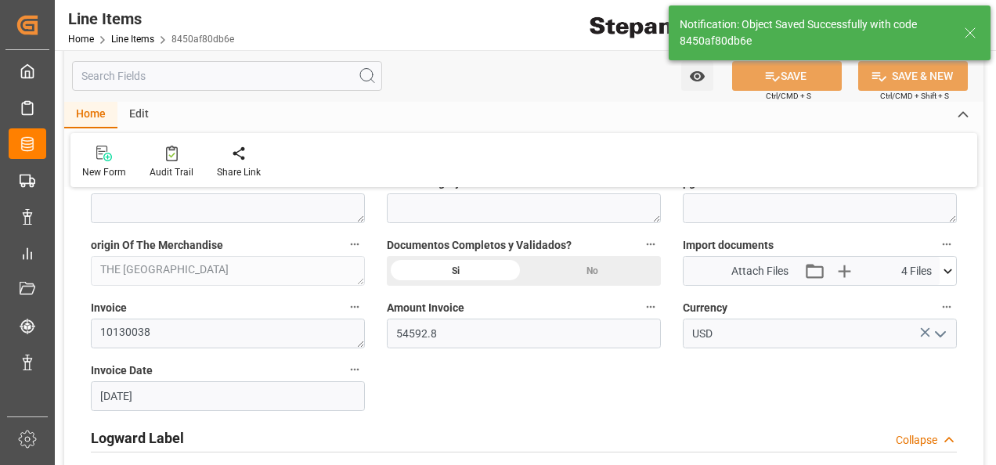
type input "11-09-2025 15:44"
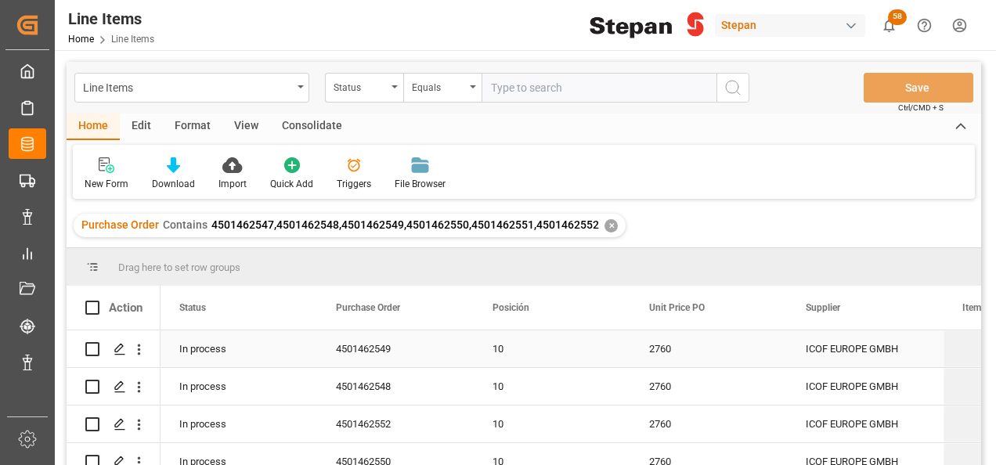
click at [91, 348] on input "Press Space to toggle row selection (unchecked)" at bounding box center [92, 349] width 14 height 14
checkbox input "true"
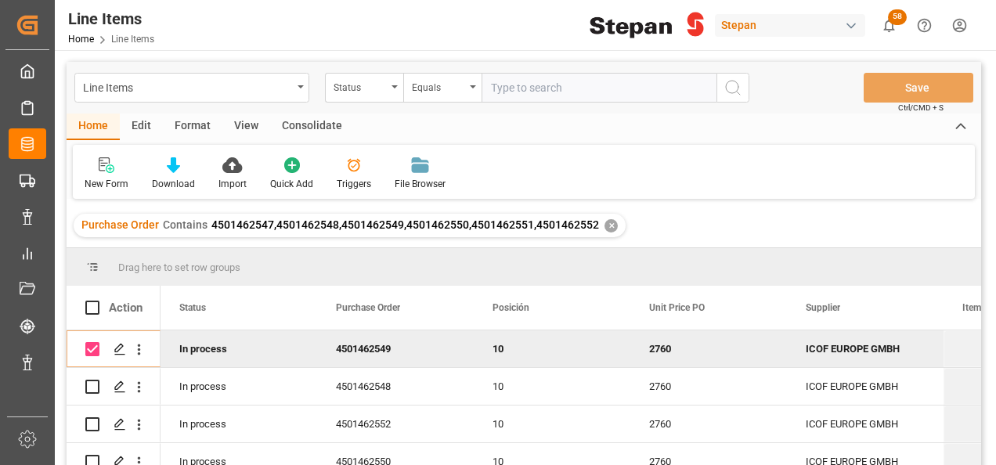
click at [298, 111] on div "Line Items Status Equals Save Ctrl/CMD + S" at bounding box center [524, 88] width 915 height 52
click at [299, 126] on div "Consolidate" at bounding box center [312, 127] width 84 height 27
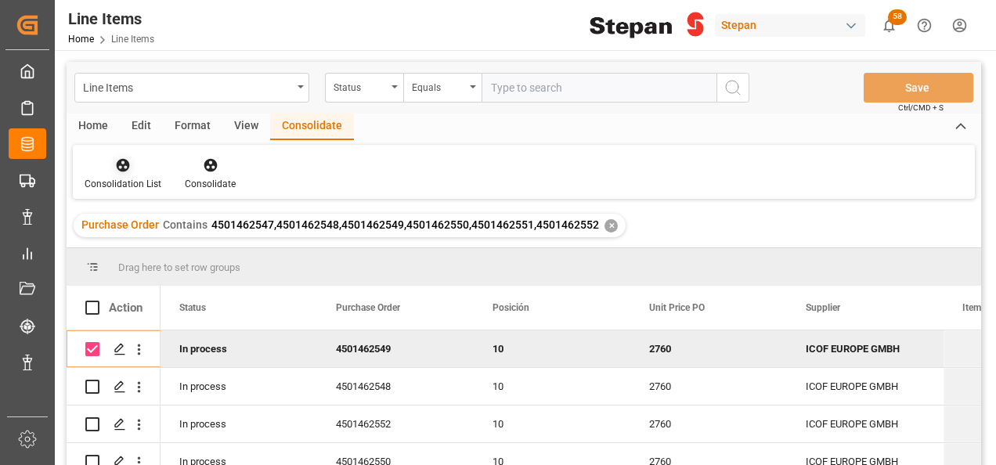
click at [121, 169] on icon at bounding box center [123, 165] width 13 height 13
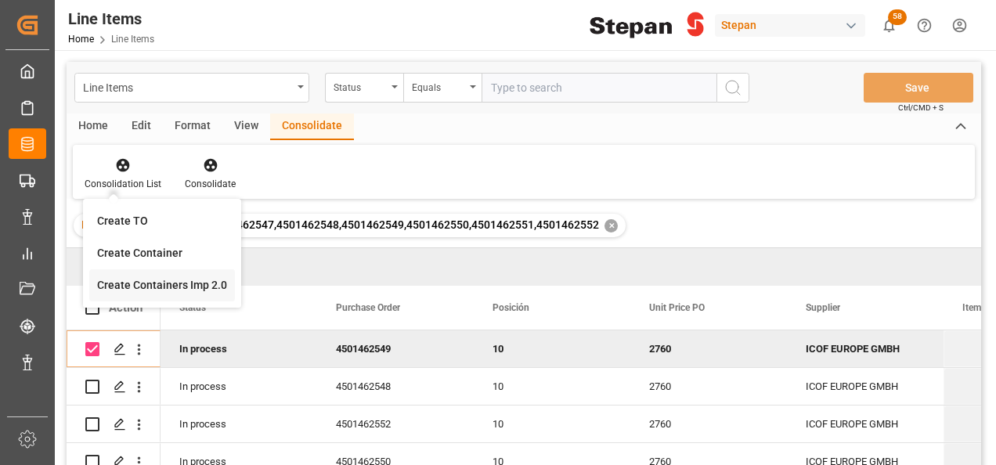
click at [153, 286] on div "Line Items Status Equals Save Ctrl/CMD + S Home Edit Format View Consolidate Co…" at bounding box center [524, 284] width 915 height 445
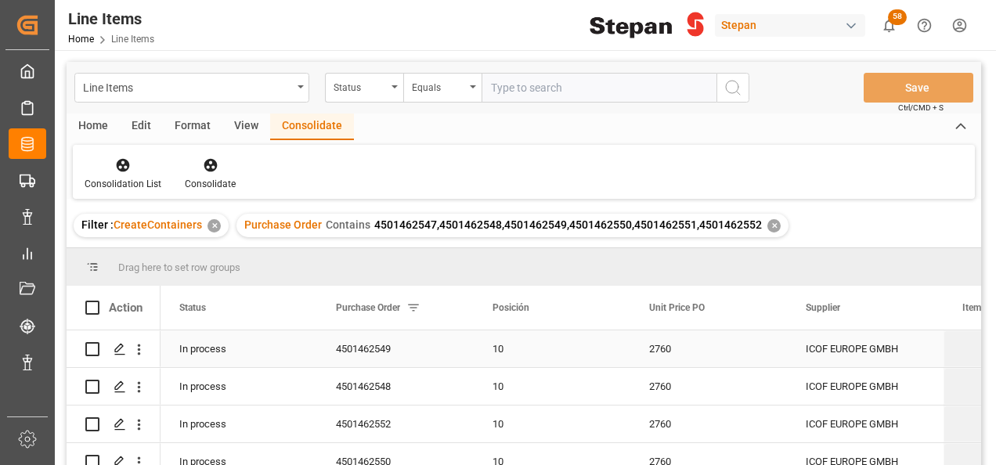
click at [92, 351] on input "Press Space to toggle row selection (unchecked)" at bounding box center [92, 349] width 14 height 14
checkbox input "true"
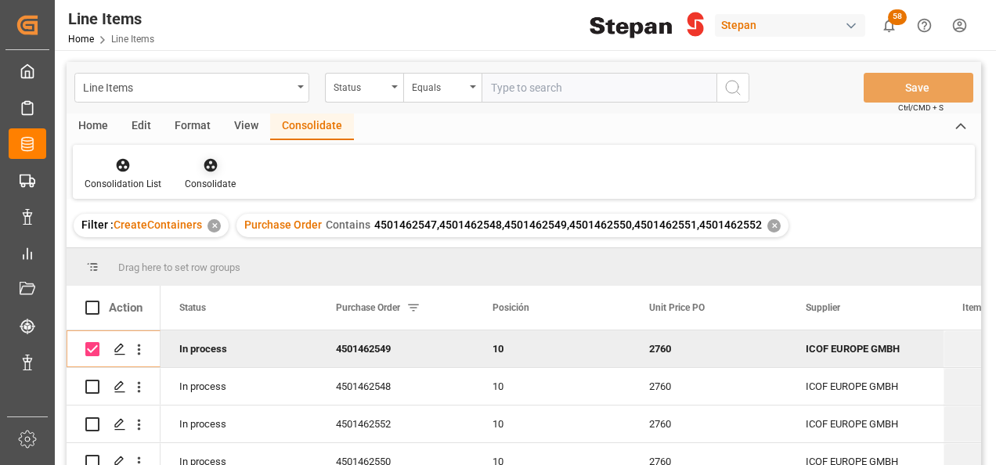
click at [211, 171] on icon at bounding box center [210, 165] width 13 height 13
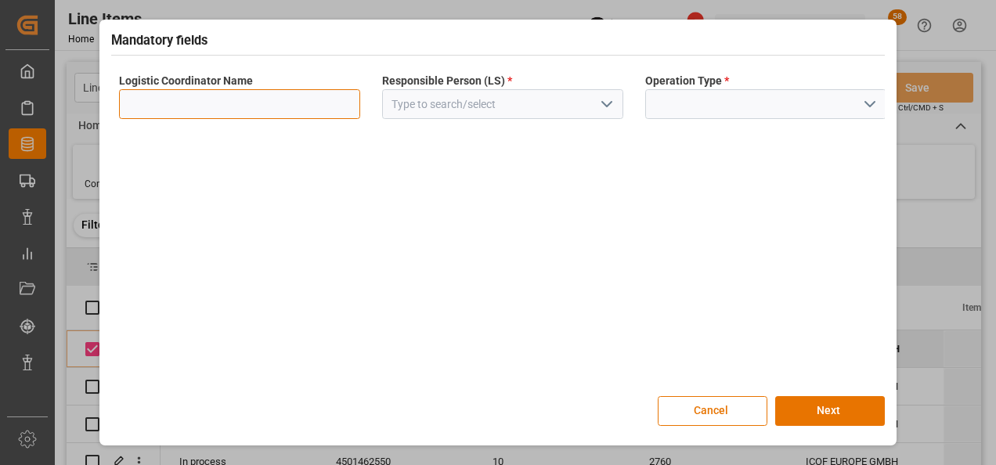
click at [258, 106] on input at bounding box center [239, 104] width 241 height 30
type input "LESCHACO MEXICANA"
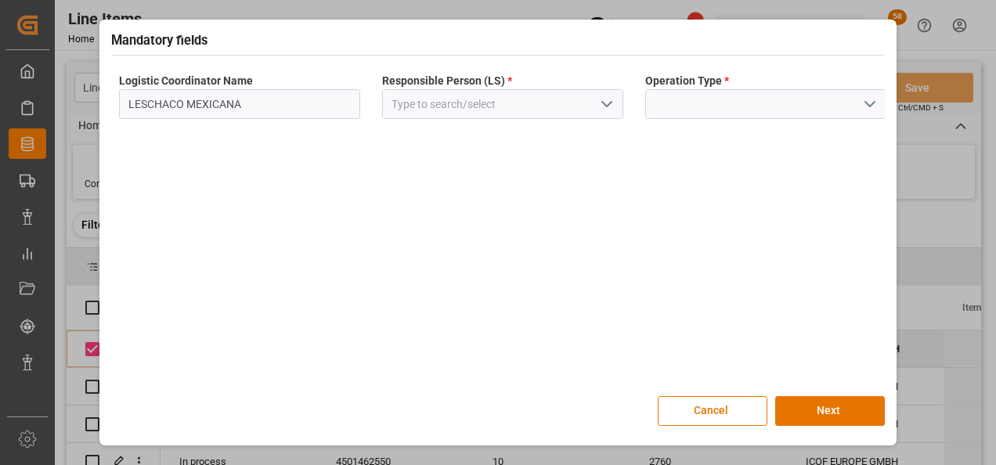
click at [603, 104] on icon "open menu" at bounding box center [606, 104] width 19 height 19
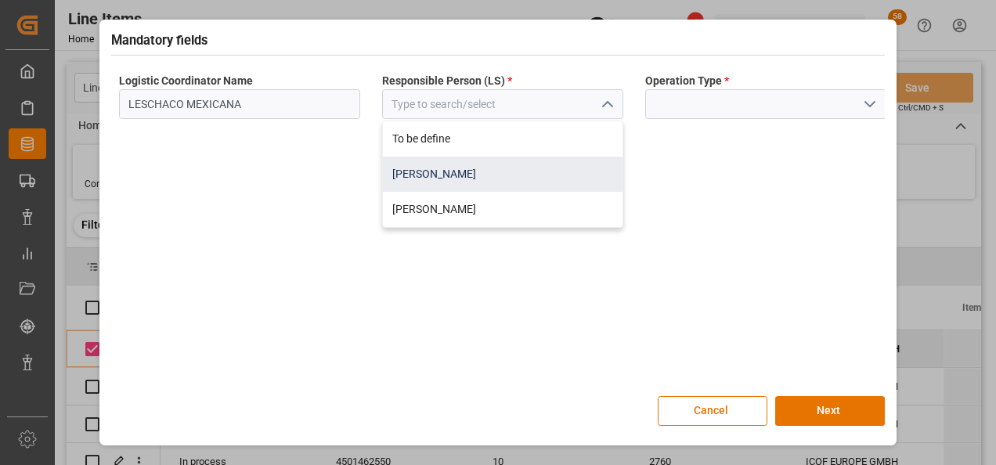
click at [446, 166] on div "[PERSON_NAME]" at bounding box center [503, 174] width 240 height 35
type input "[PERSON_NAME]"
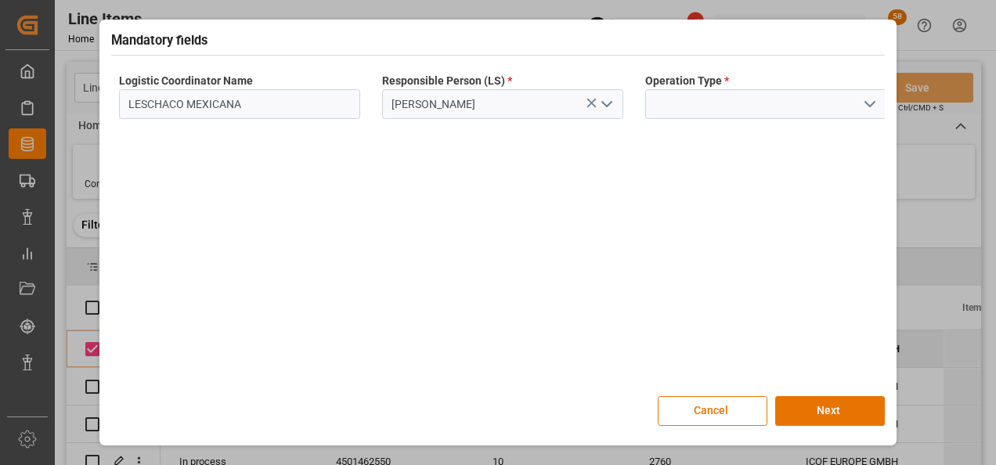
click at [872, 100] on icon "open menu" at bounding box center [870, 104] width 19 height 19
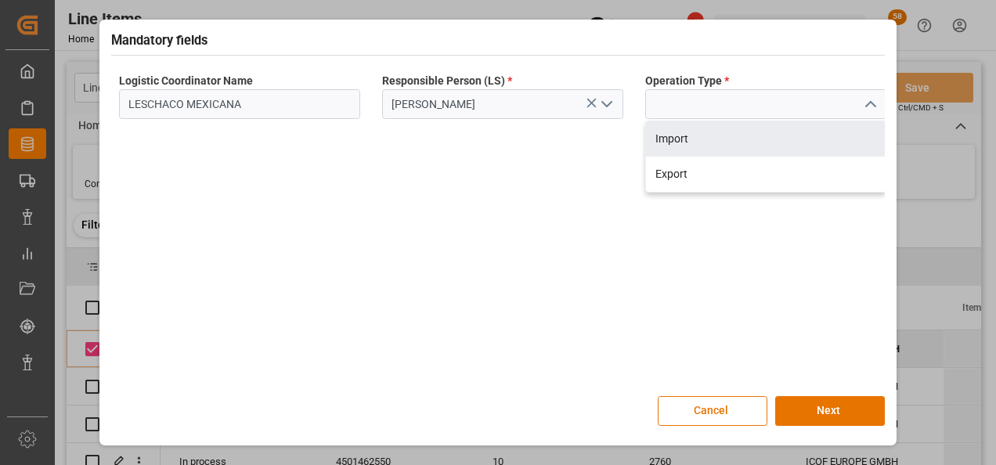
click at [706, 136] on div "Import" at bounding box center [766, 138] width 240 height 35
type input "Import"
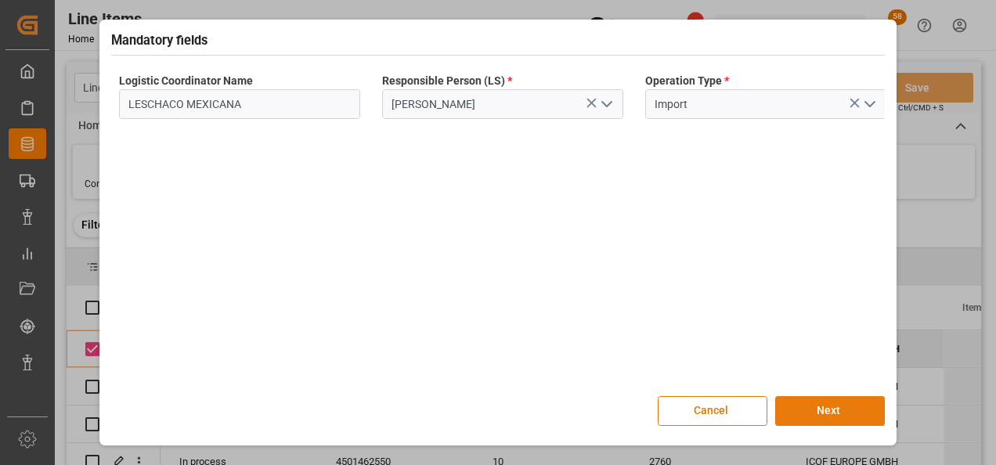
click at [835, 402] on button "Next" at bounding box center [830, 411] width 110 height 30
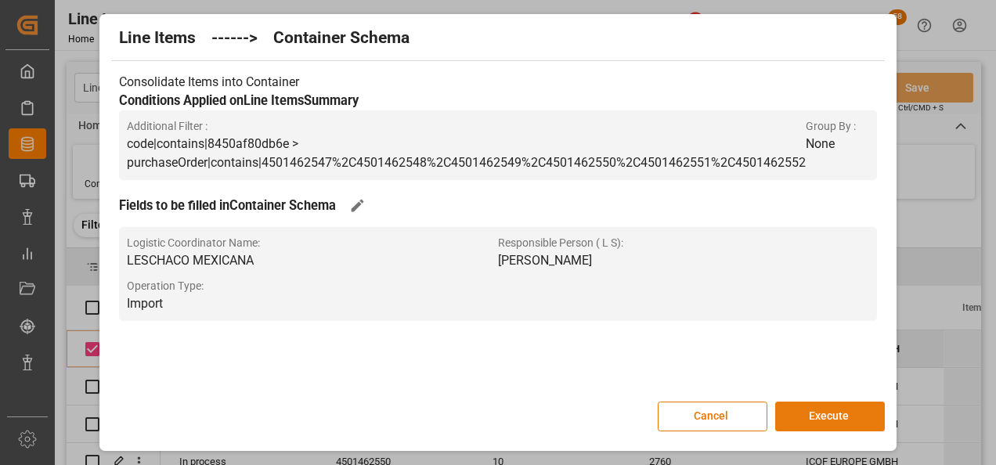
click at [831, 417] on button "Execute" at bounding box center [830, 417] width 110 height 30
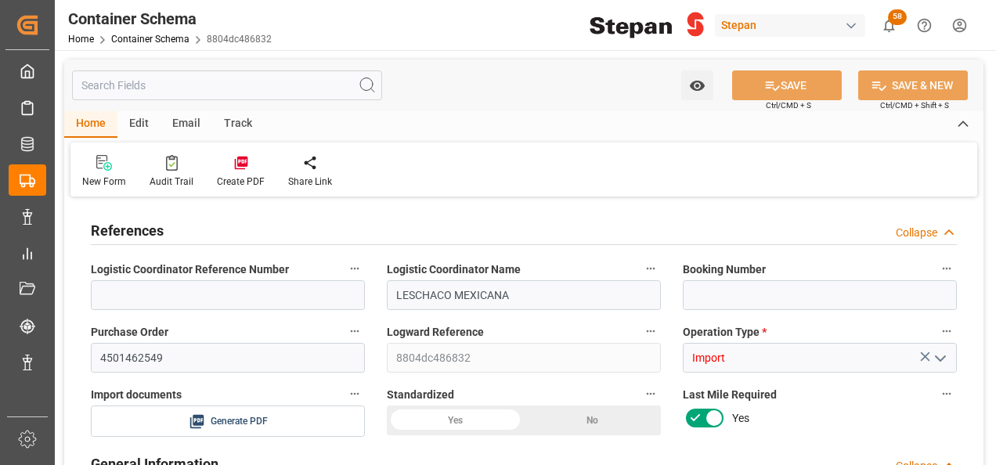
type input "0"
type input "1"
type input "19780"
type input "[DATE] 15:44"
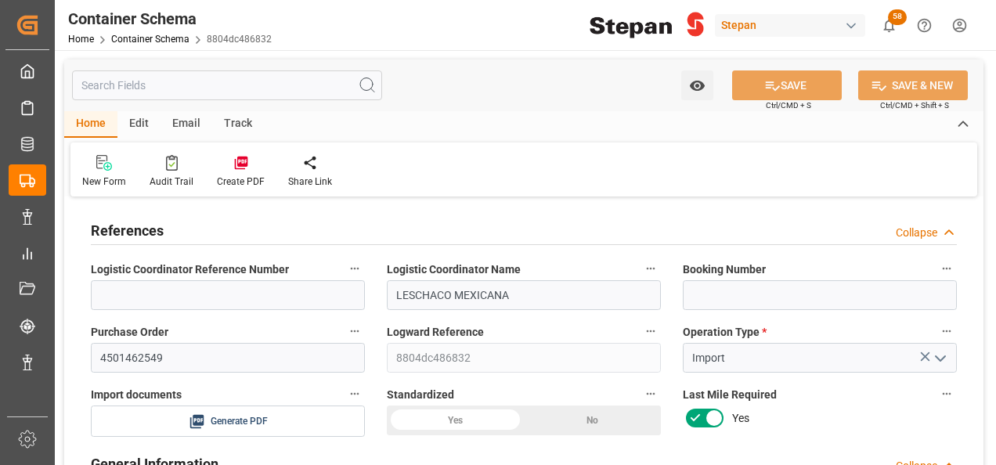
type input "[DATE] 15:44"
type input "[DATE]"
click at [716, 295] on input at bounding box center [820, 295] width 274 height 30
paste input "COSU6427088750"
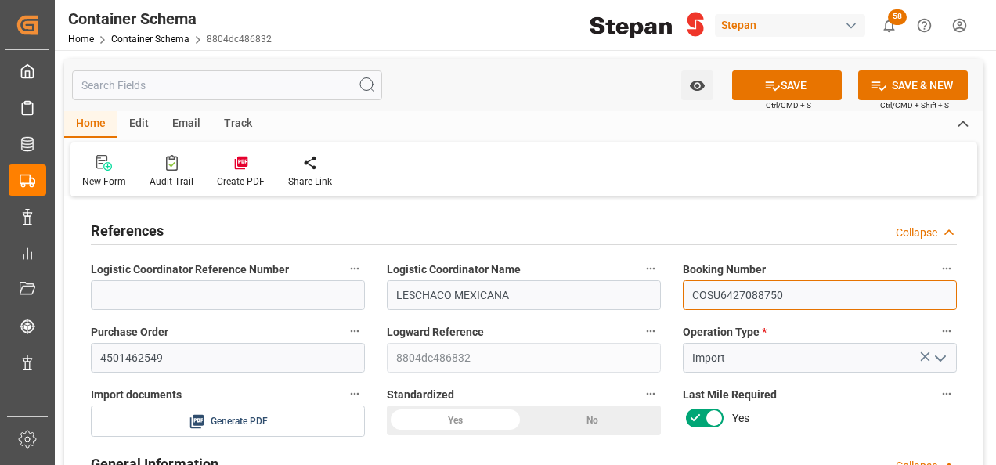
click at [715, 295] on input "COSU6427088750" at bounding box center [820, 295] width 274 height 30
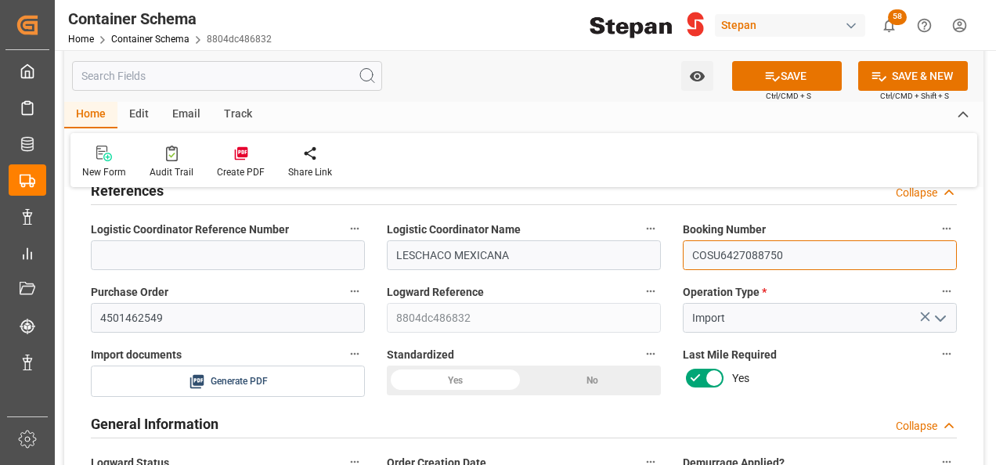
scroll to position [157, 0]
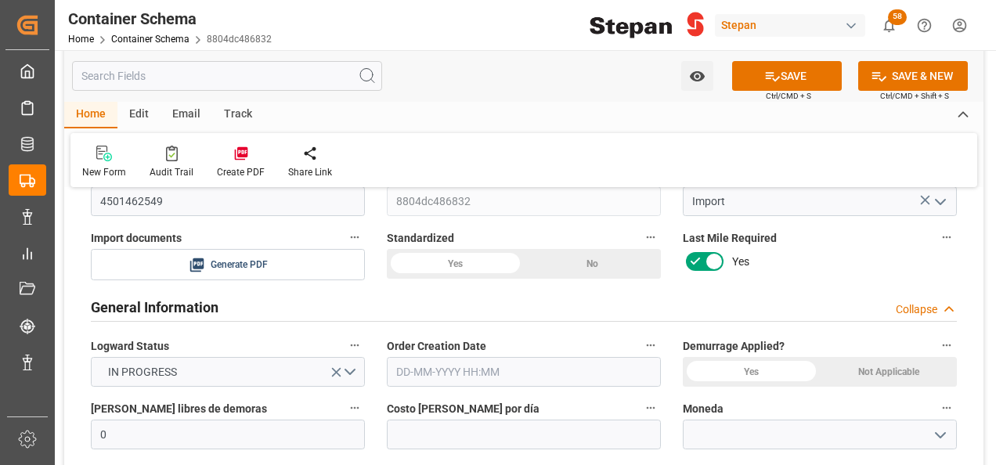
type input "COSU6427088750"
click at [469, 269] on div "Yes" at bounding box center [455, 264] width 137 height 30
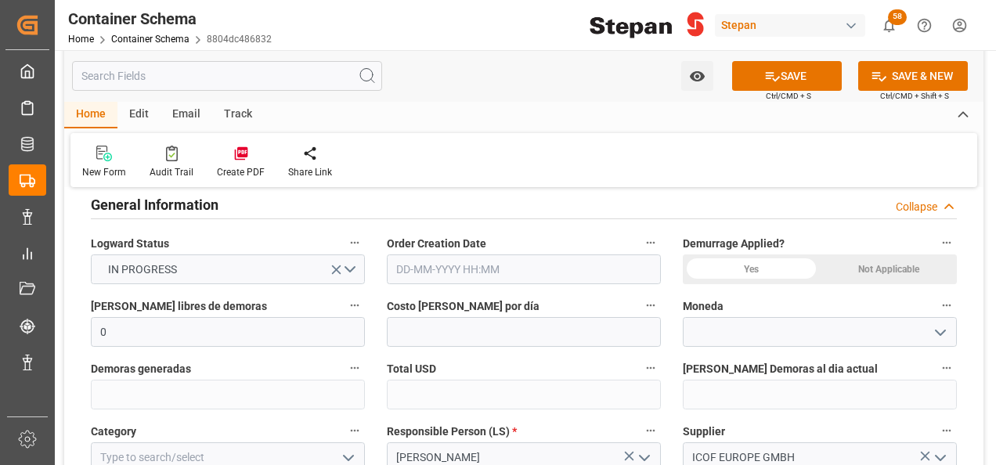
scroll to position [313, 0]
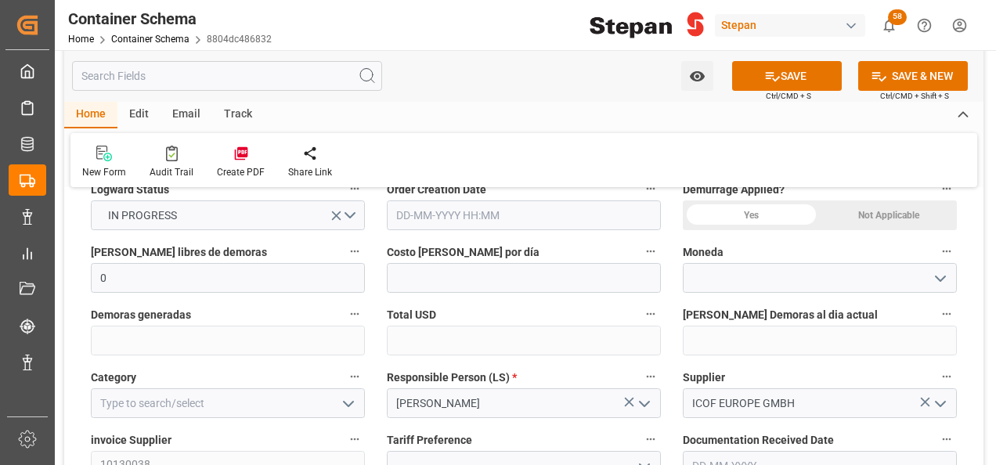
click at [550, 211] on input "text" at bounding box center [524, 215] width 274 height 30
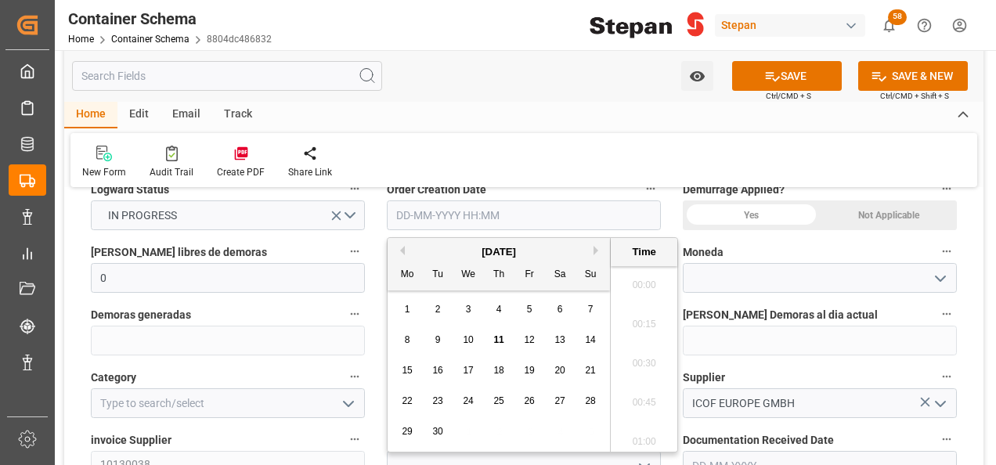
scroll to position [1453, 0]
click at [410, 220] on input "text" at bounding box center [524, 215] width 274 height 30
click at [501, 339] on span "11" at bounding box center [498, 339] width 10 height 11
type input "[DATE] 00:00"
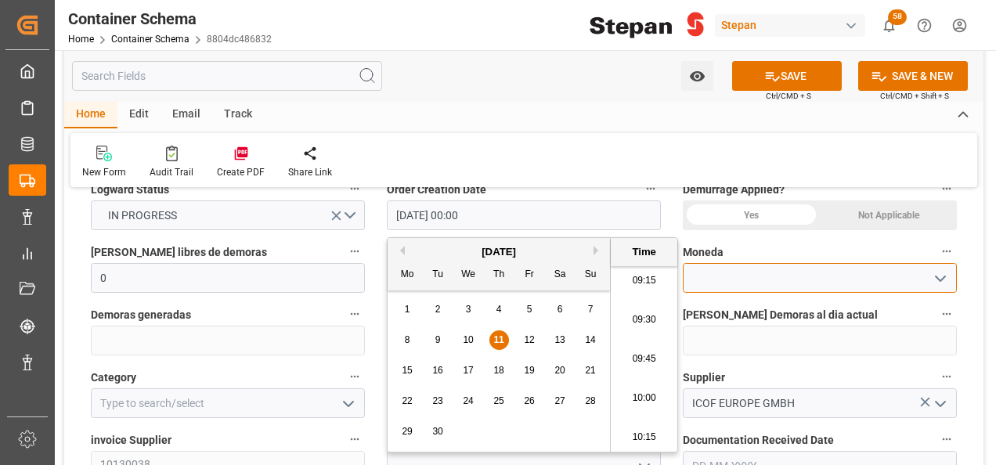
click at [783, 269] on input at bounding box center [820, 278] width 274 height 30
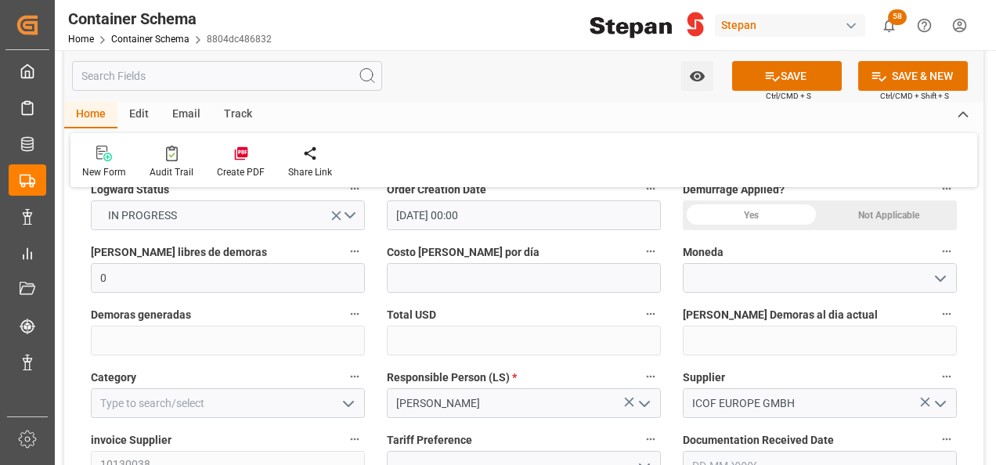
click at [942, 275] on icon "open menu" at bounding box center [940, 278] width 19 height 19
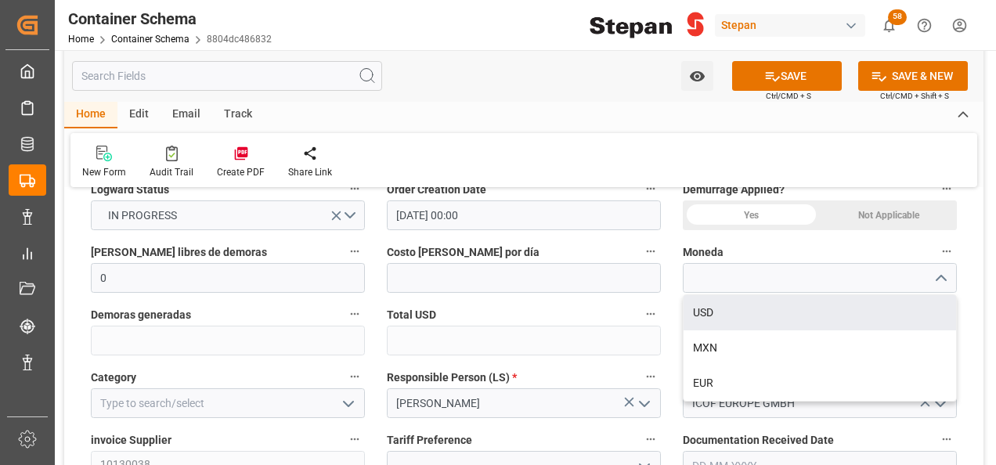
click at [703, 315] on div "USD" at bounding box center [820, 312] width 273 height 35
type input "USD"
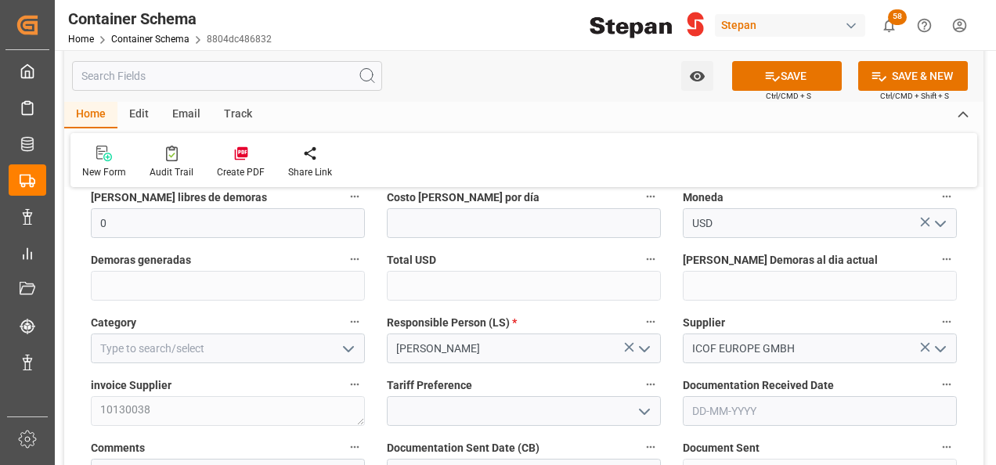
scroll to position [392, 0]
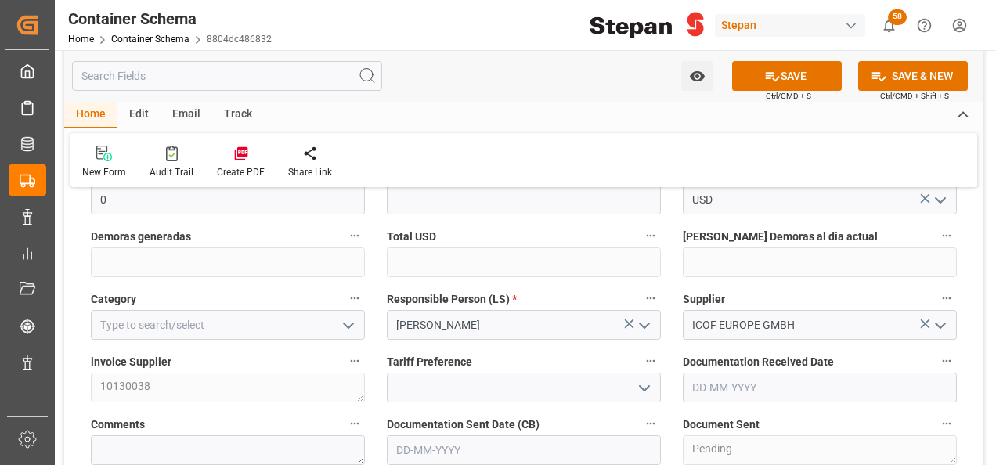
click at [735, 381] on input "text" at bounding box center [820, 388] width 274 height 30
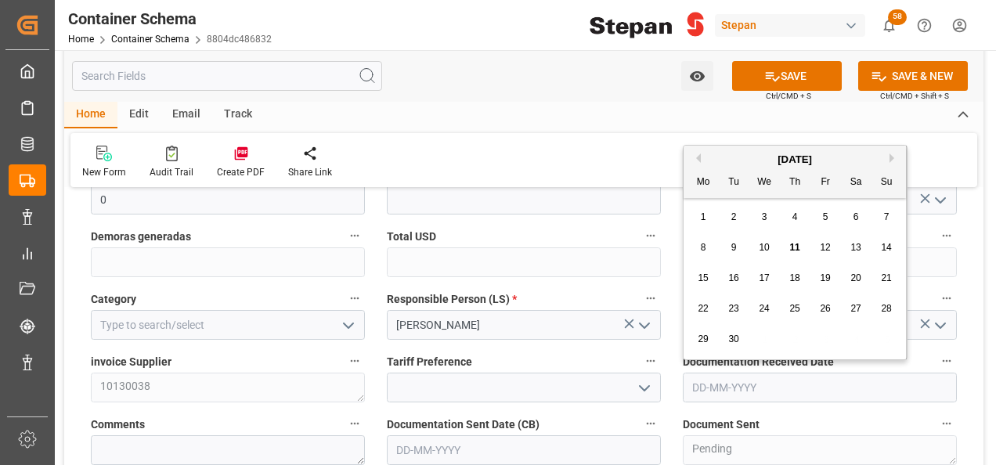
click at [719, 163] on div "September 2025" at bounding box center [795, 160] width 222 height 16
click at [797, 252] on span "11" at bounding box center [794, 247] width 10 height 11
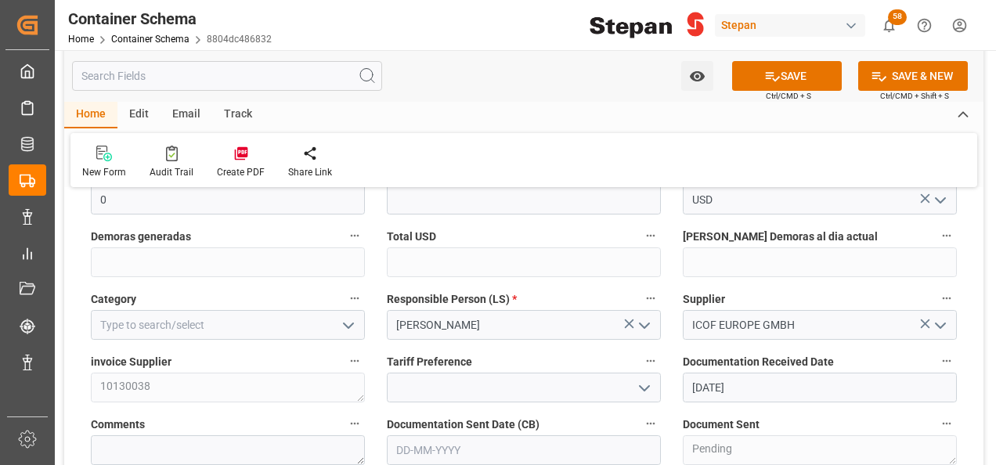
type input "[DATE]"
click at [648, 386] on polyline "open menu" at bounding box center [644, 388] width 9 height 5
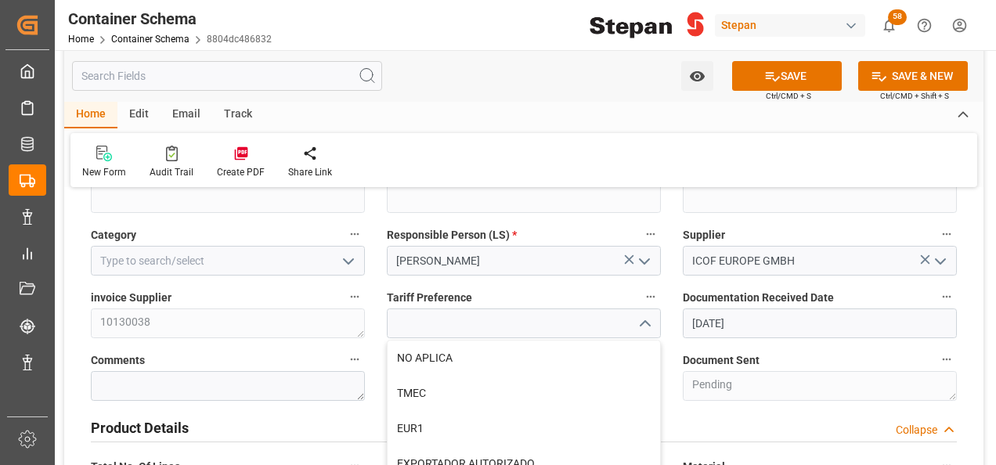
scroll to position [548, 0]
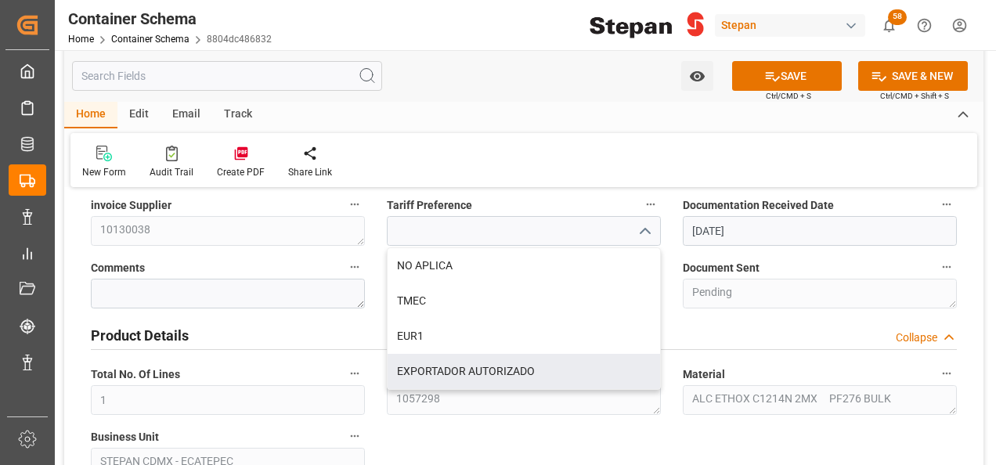
click at [451, 371] on div "EXPORTADOR AUTORIZADO" at bounding box center [524, 371] width 273 height 35
type input "EXPORTADOR AUTORIZADO"
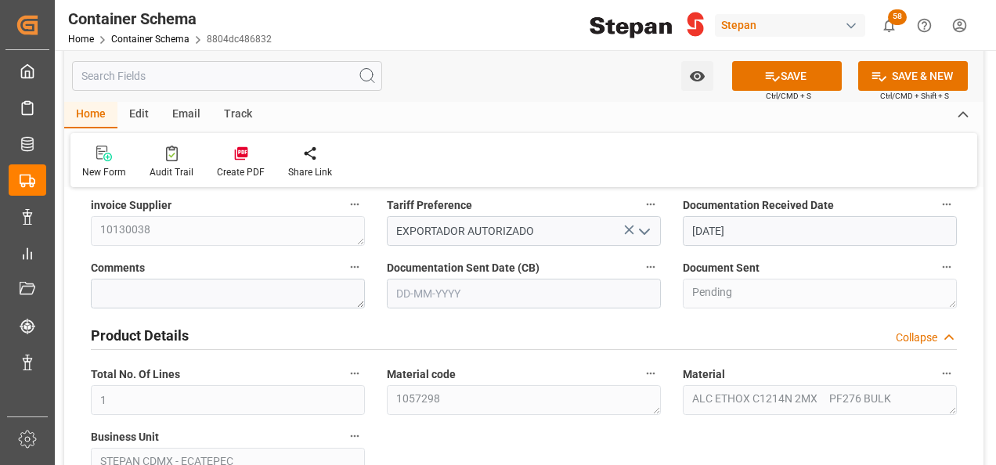
click at [548, 297] on input "text" at bounding box center [524, 294] width 274 height 30
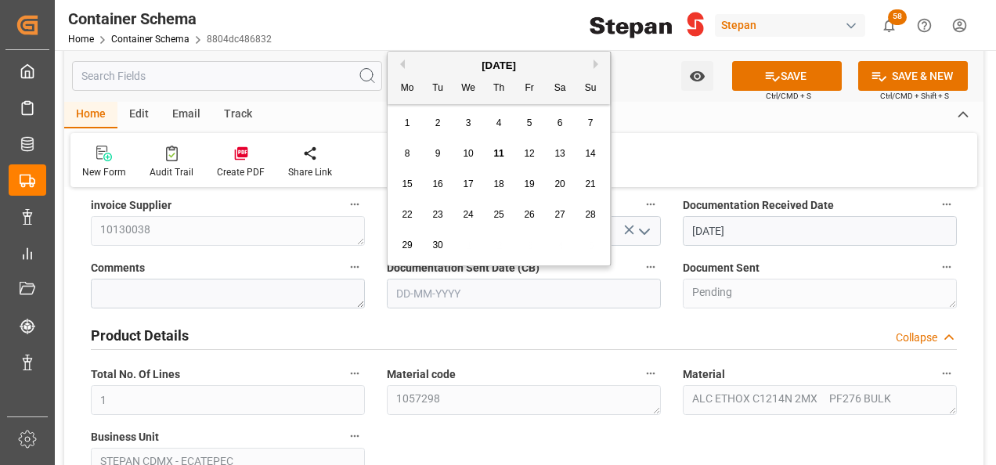
click at [432, 58] on div "September 2025" at bounding box center [499, 66] width 222 height 16
click at [504, 149] on div "11" at bounding box center [499, 154] width 20 height 19
type input "[DATE]"
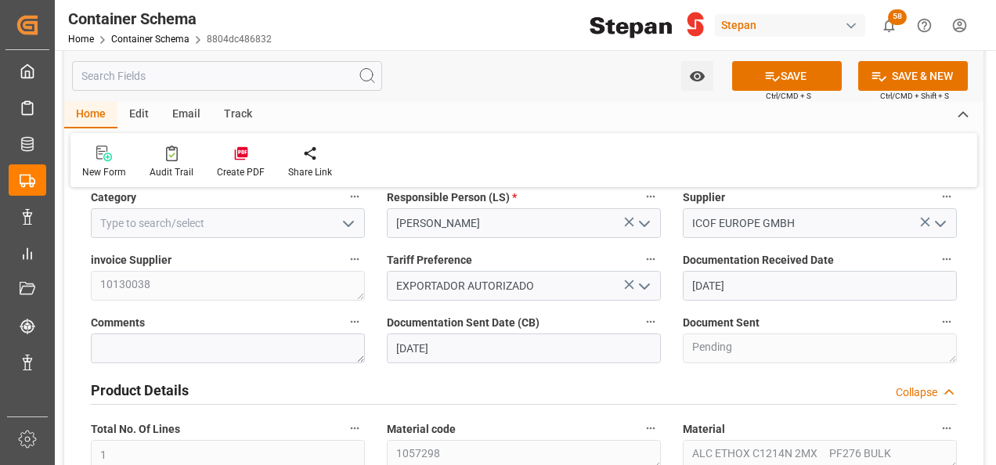
scroll to position [470, 0]
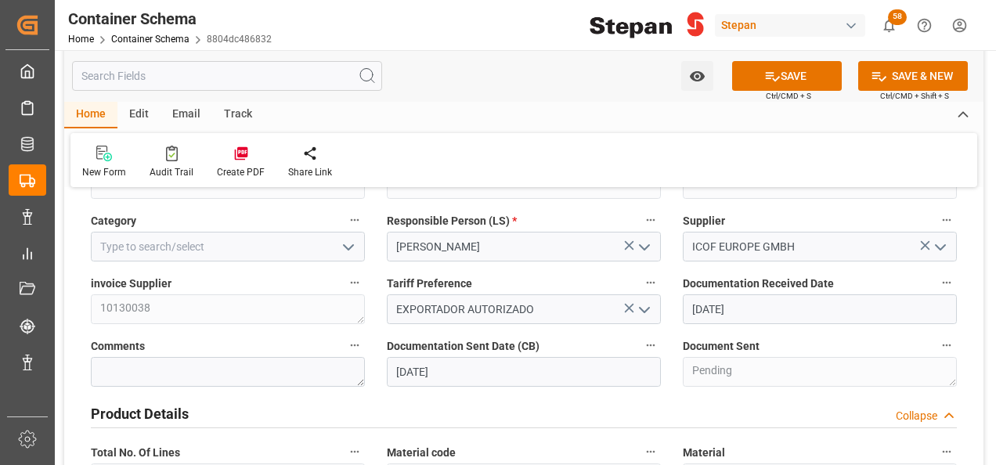
click at [354, 249] on icon "open menu" at bounding box center [348, 247] width 19 height 19
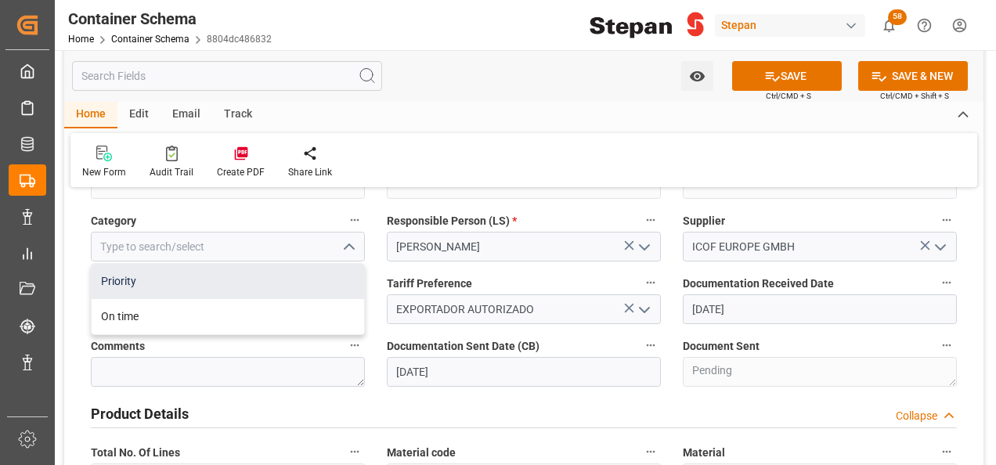
click at [127, 279] on div "Priority" at bounding box center [228, 281] width 273 height 35
type input "Priority"
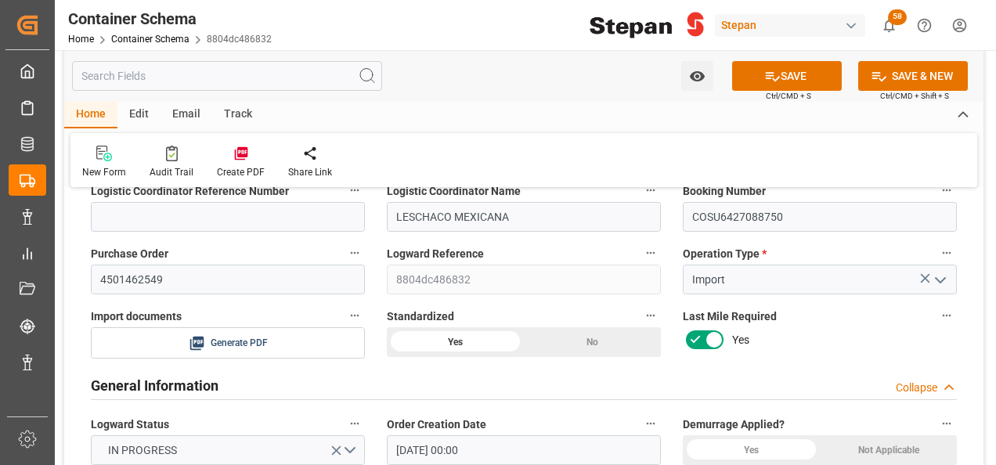
scroll to position [235, 0]
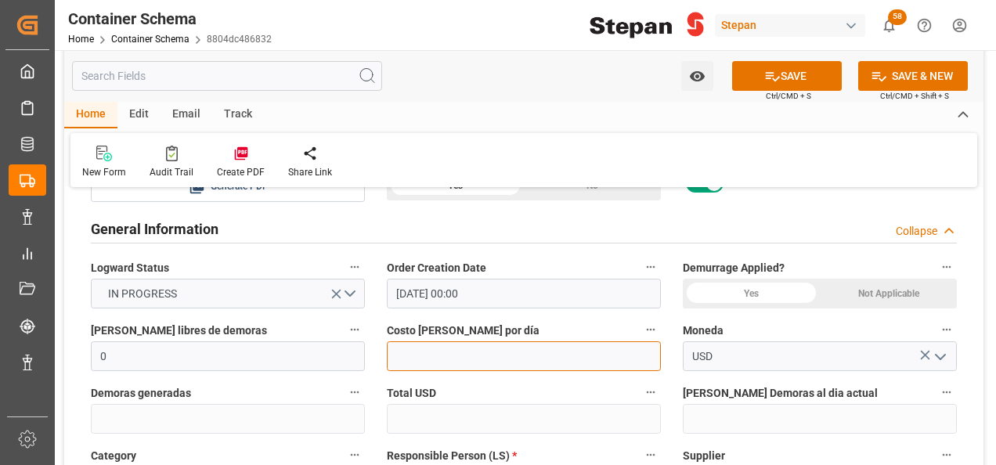
drag, startPoint x: 423, startPoint y: 359, endPoint x: 326, endPoint y: 359, distance: 97.1
click at [423, 359] on input "text" at bounding box center [524, 356] width 274 height 30
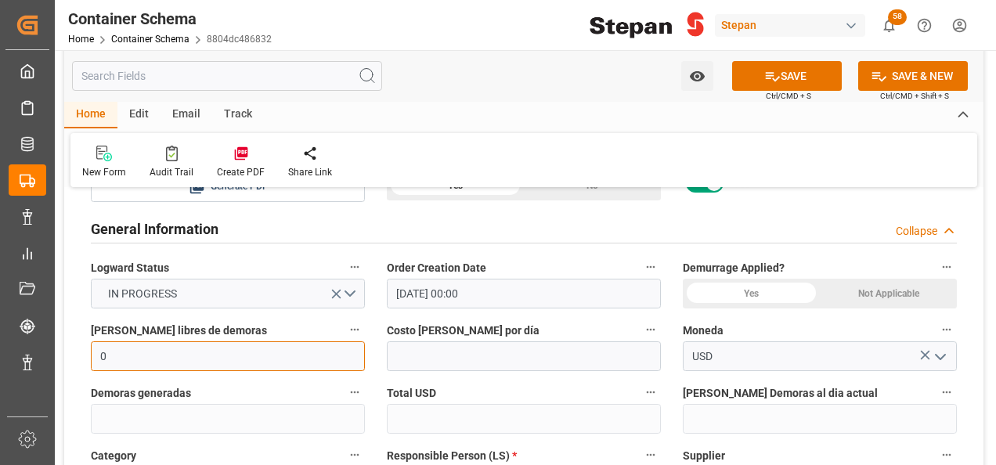
drag, startPoint x: 97, startPoint y: 359, endPoint x: 80, endPoint y: 357, distance: 17.3
click at [80, 357] on div "Dias libres de demoras 0" at bounding box center [228, 345] width 296 height 63
type input "14"
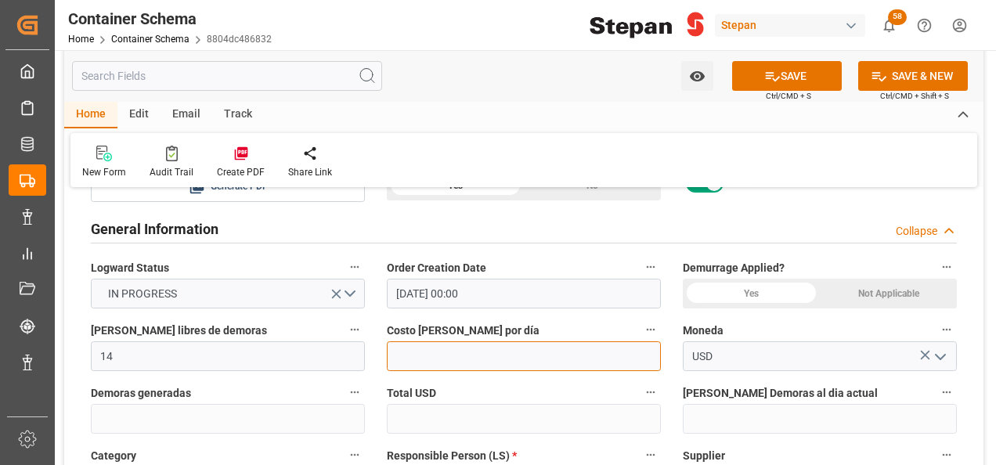
click at [407, 351] on input "text" at bounding box center [524, 356] width 274 height 30
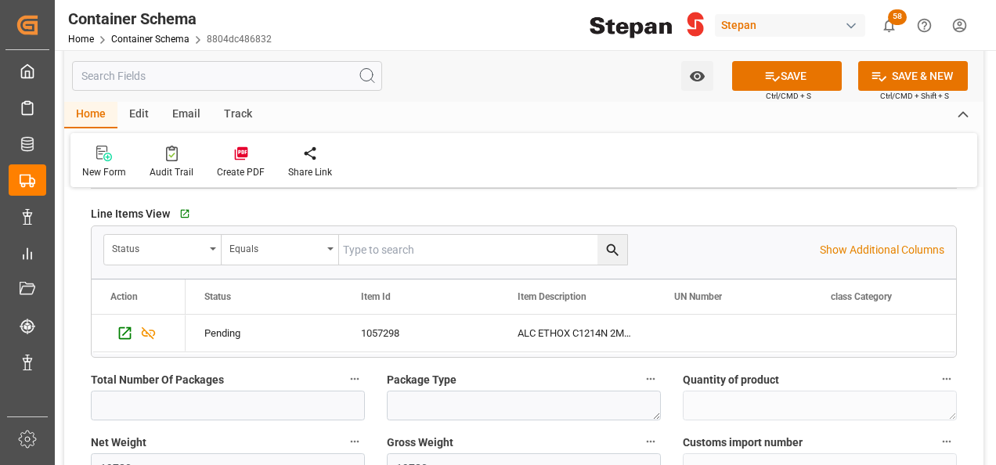
scroll to position [940, 0]
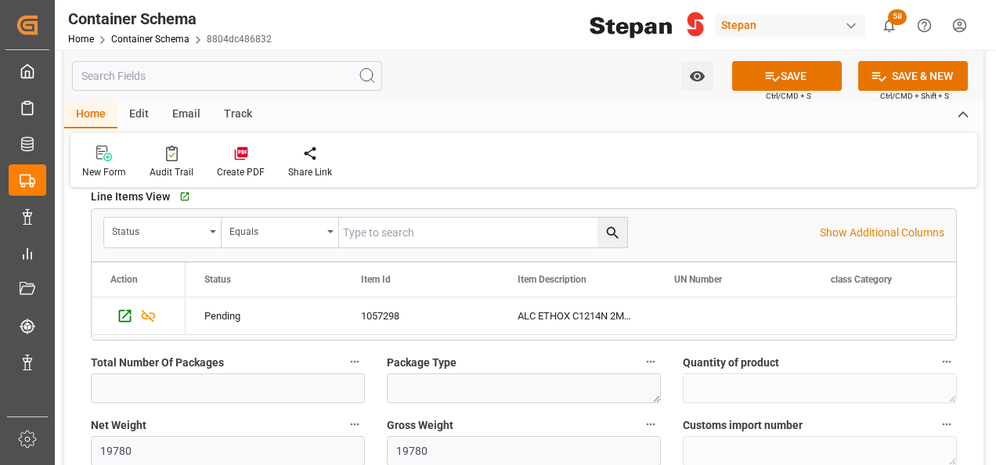
type input "55"
click at [157, 384] on input "text" at bounding box center [228, 389] width 274 height 30
type input "1"
click at [410, 393] on textarea at bounding box center [524, 389] width 274 height 30
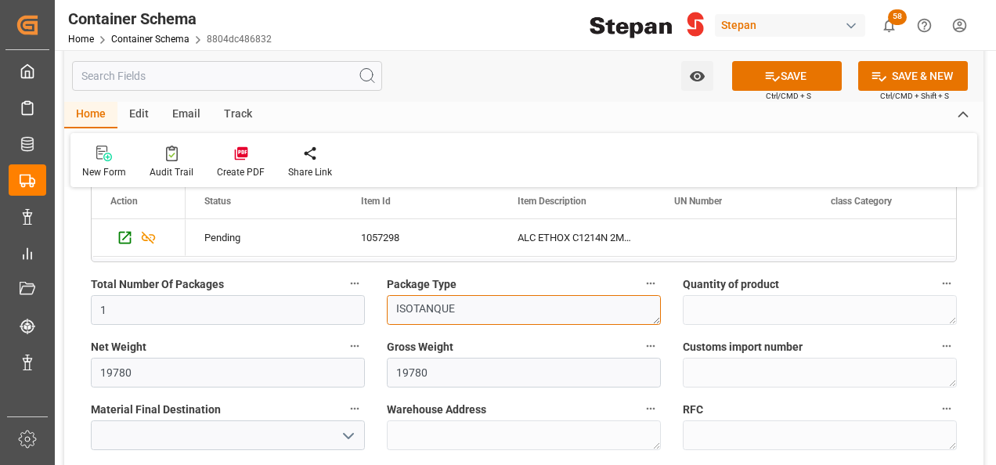
scroll to position [1175, 0]
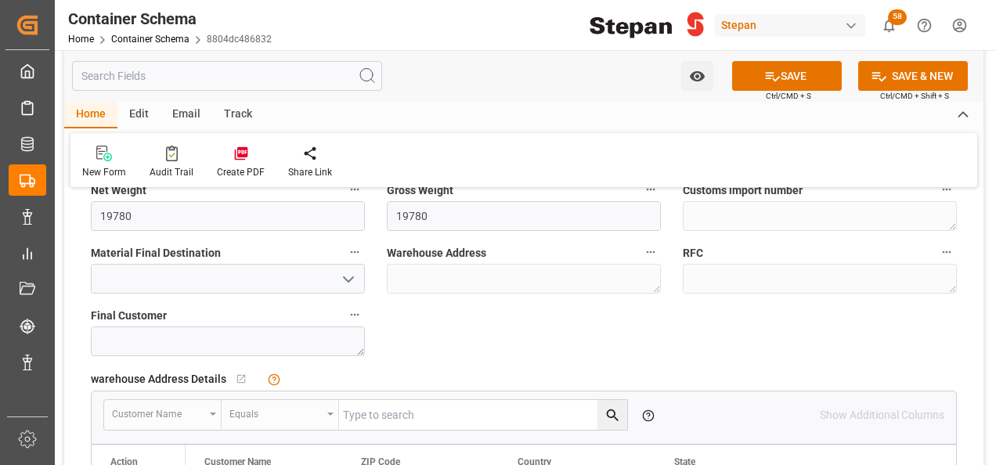
type textarea "ISOTANQUE"
click at [345, 273] on icon "open menu" at bounding box center [348, 279] width 19 height 19
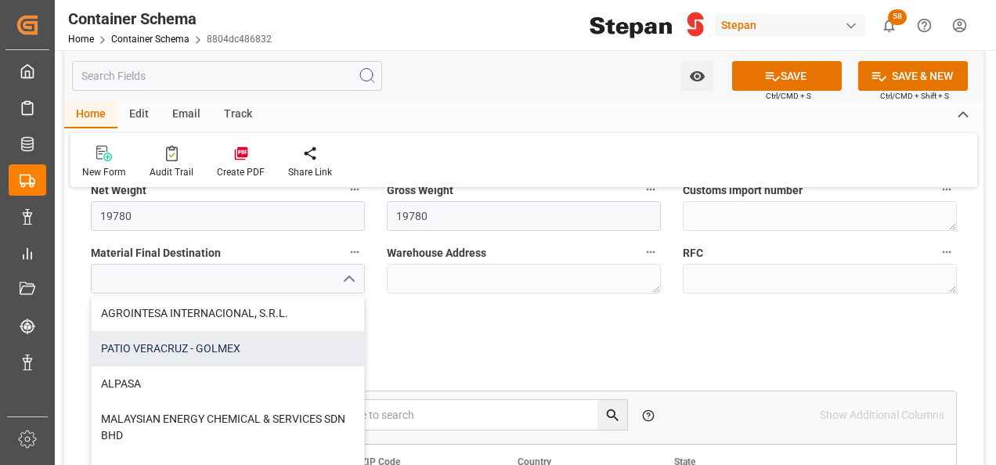
click at [166, 347] on div "PATIO VERACRUZ - GOLMEX" at bounding box center [228, 348] width 273 height 35
type input "PATIO VERACRUZ - GOLMEX"
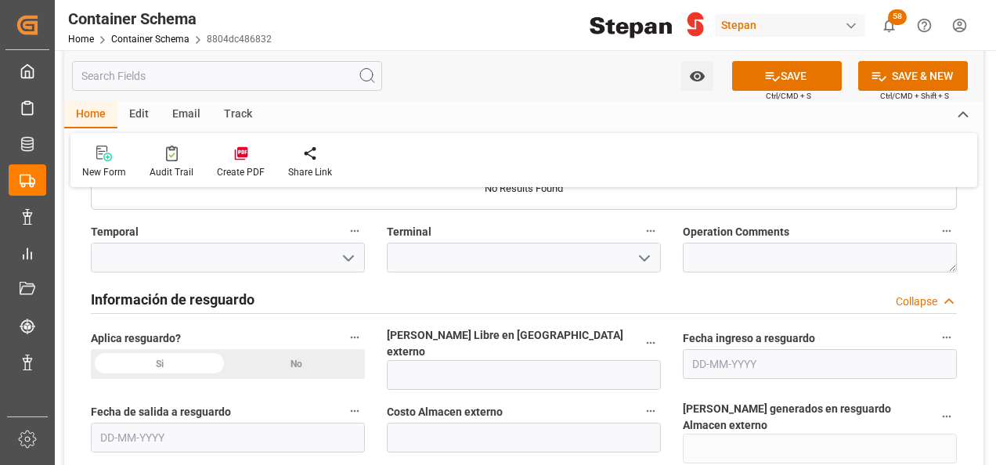
scroll to position [1566, 0]
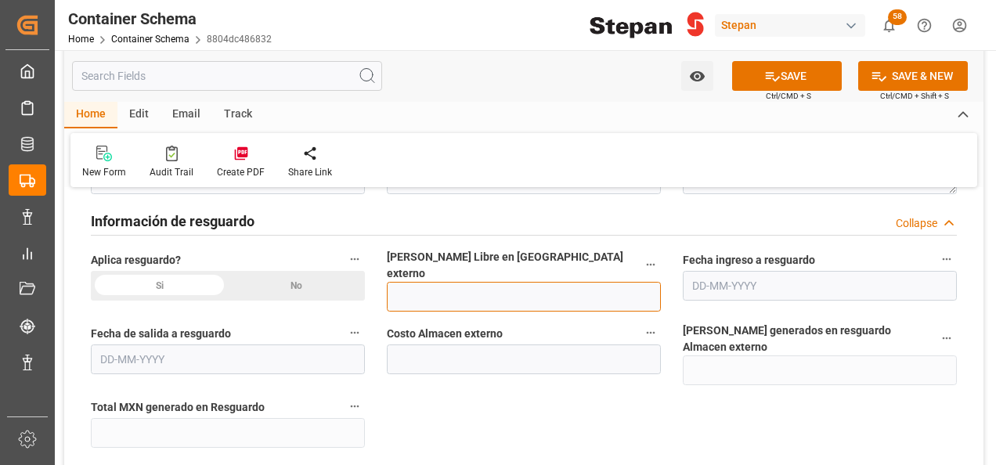
click at [425, 282] on input "text" at bounding box center [524, 297] width 274 height 30
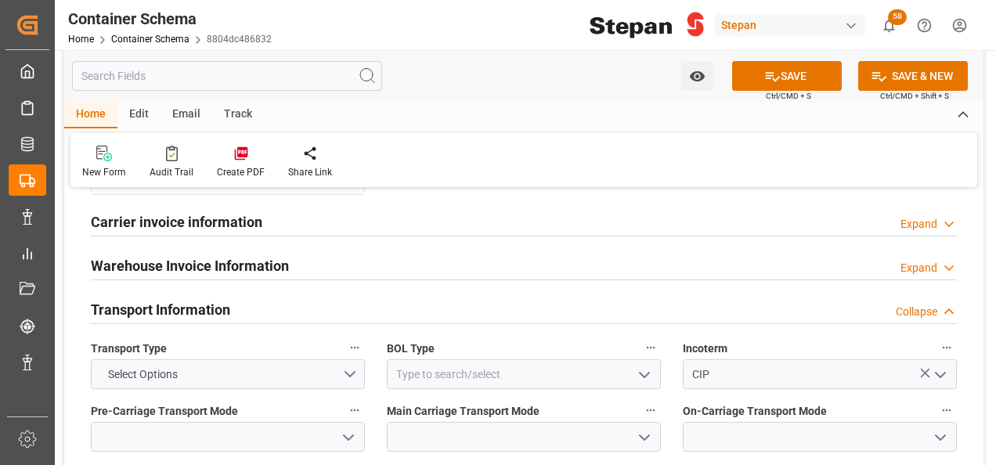
scroll to position [1879, 0]
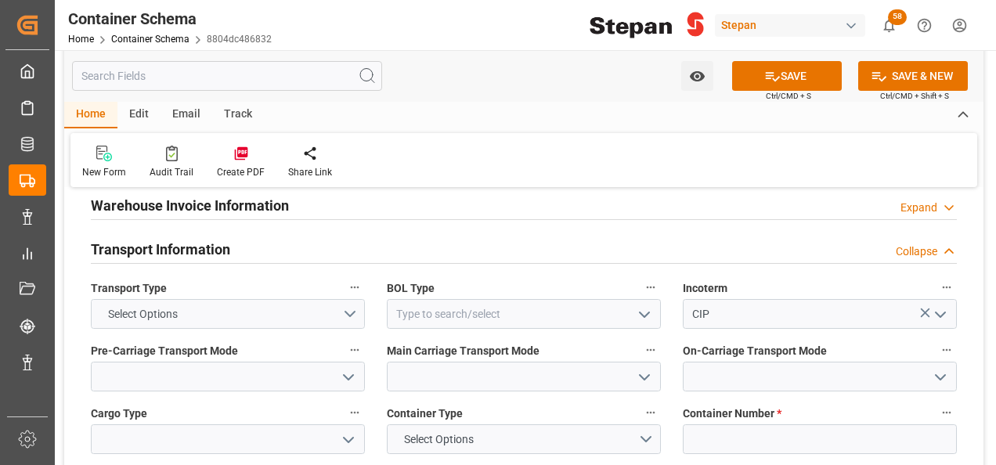
type input "12"
click at [351, 299] on button "Select Options" at bounding box center [228, 314] width 274 height 30
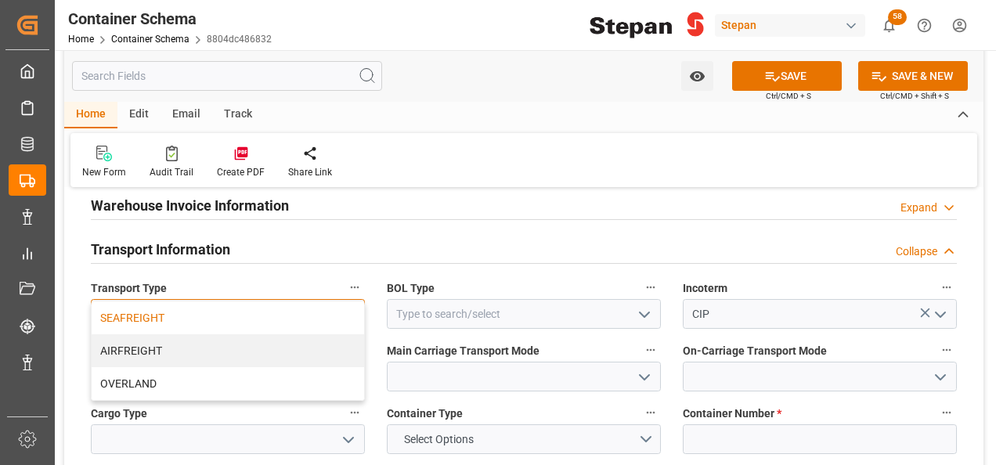
click at [117, 301] on div "SEAFREIGHT" at bounding box center [228, 317] width 273 height 33
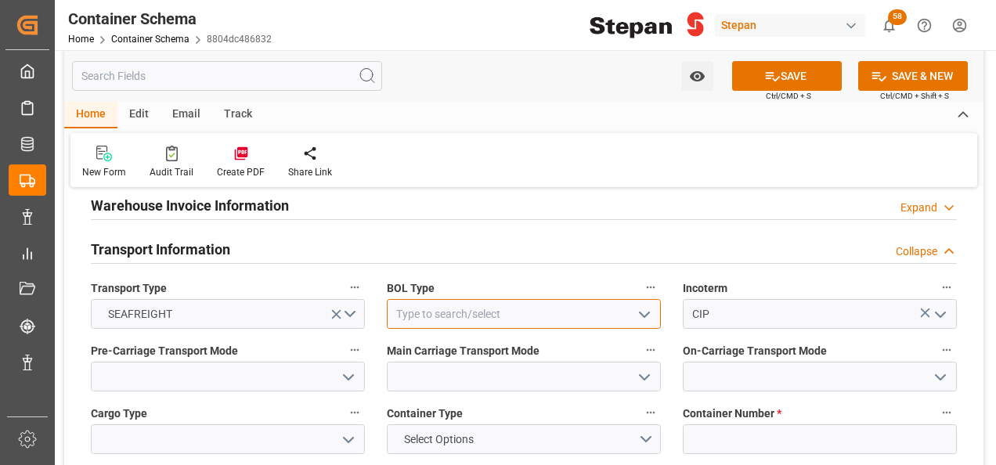
click at [622, 299] on input at bounding box center [524, 314] width 274 height 30
click at [639, 305] on icon "open menu" at bounding box center [644, 314] width 19 height 19
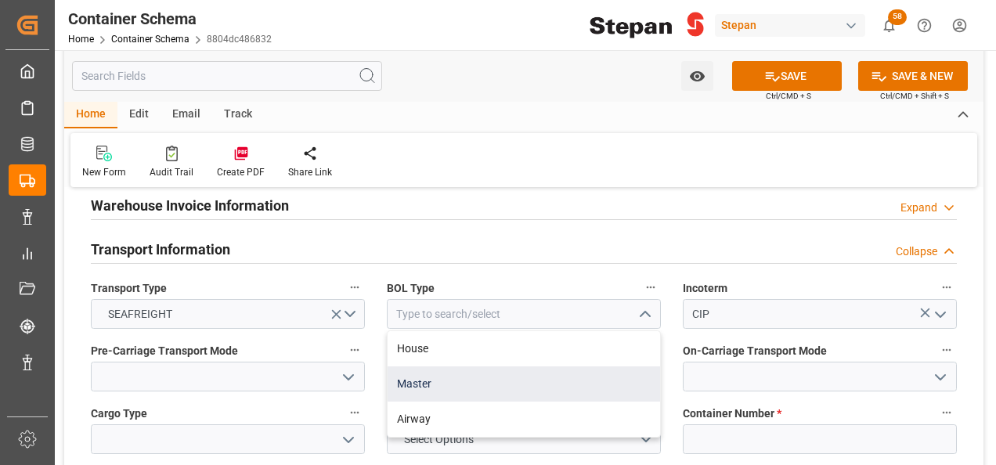
click at [418, 366] on div "Master" at bounding box center [524, 383] width 273 height 35
type input "Master"
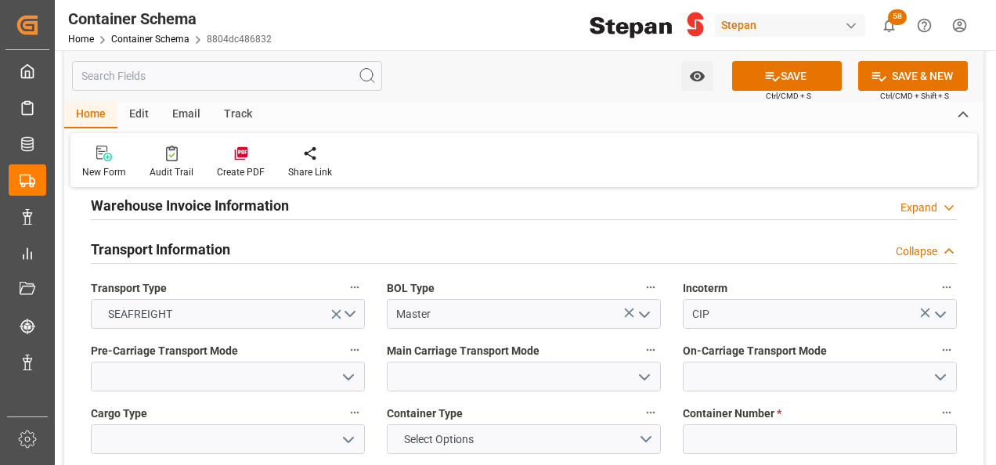
click at [349, 368] on icon "open menu" at bounding box center [348, 377] width 19 height 19
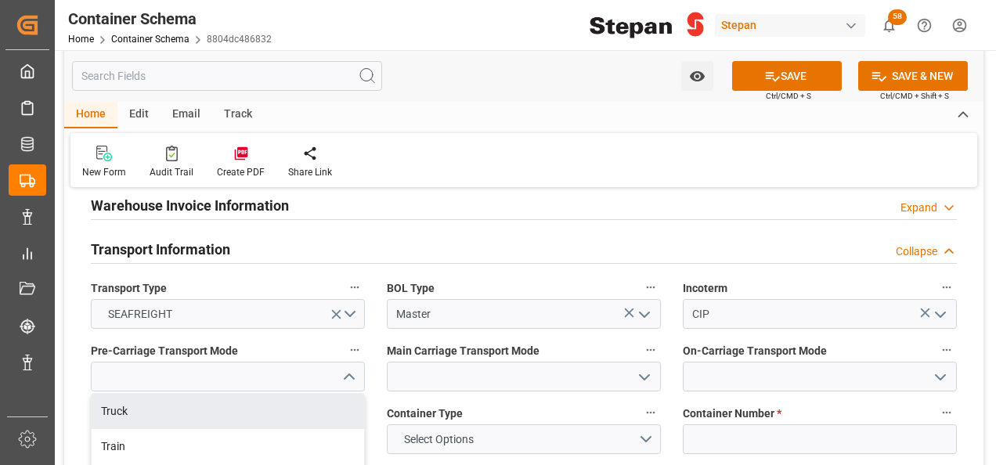
drag, startPoint x: 133, startPoint y: 385, endPoint x: 153, endPoint y: 390, distance: 20.9
click at [132, 394] on div "Truck" at bounding box center [228, 411] width 273 height 35
type input "Truck"
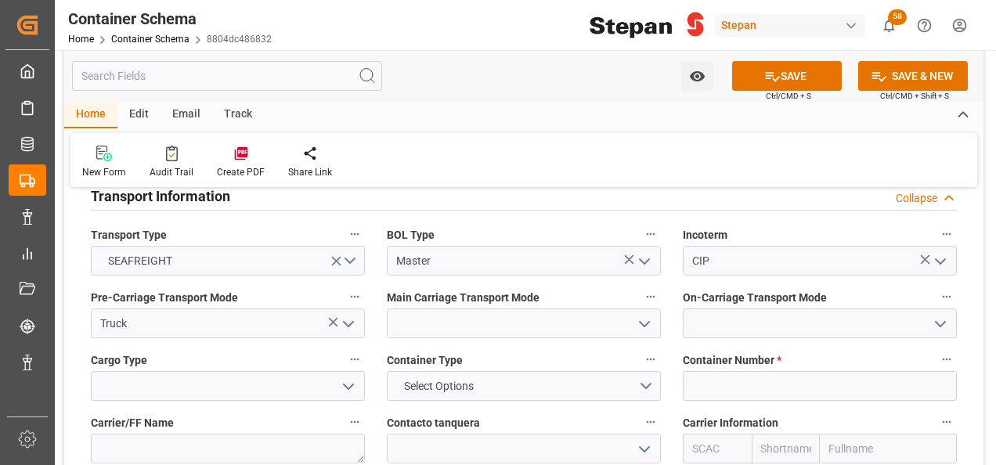
scroll to position [1958, 0]
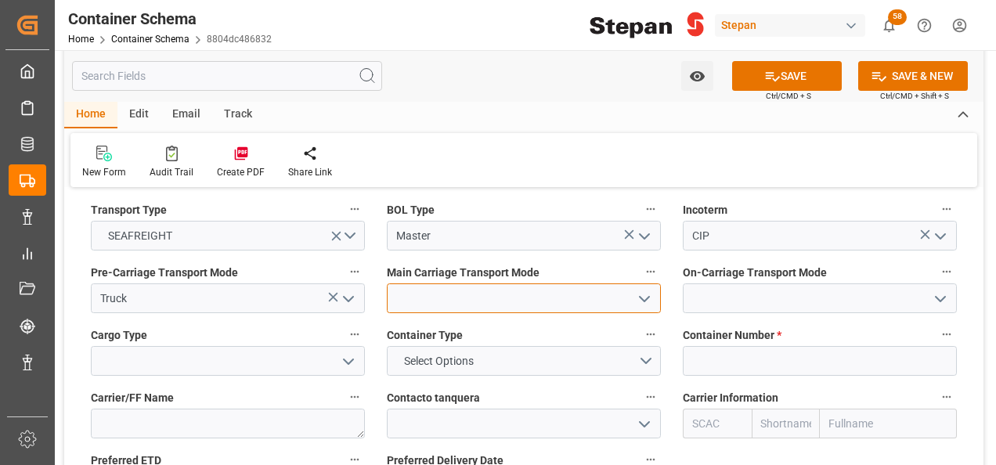
click at [655, 283] on input at bounding box center [524, 298] width 274 height 30
click at [646, 290] on icon "open menu" at bounding box center [644, 299] width 19 height 19
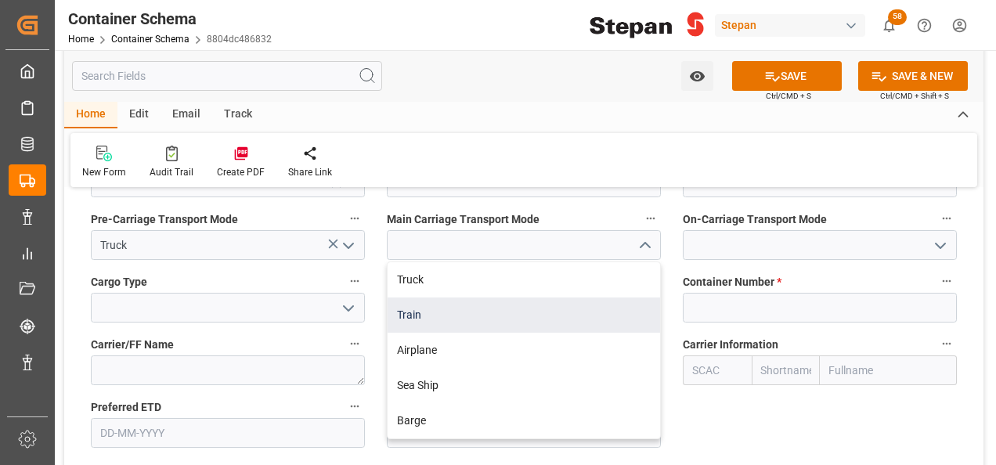
scroll to position [2036, 0]
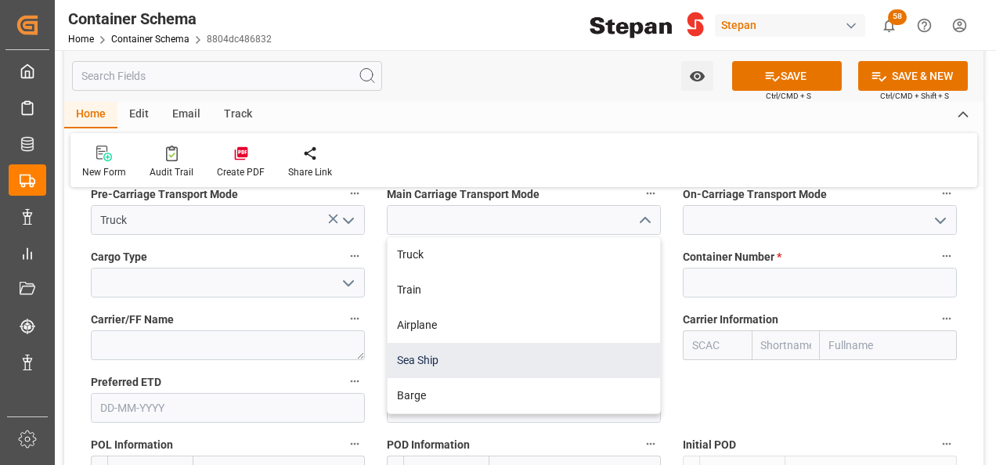
click at [437, 343] on div "Sea Ship" at bounding box center [524, 360] width 273 height 35
type input "Sea Ship"
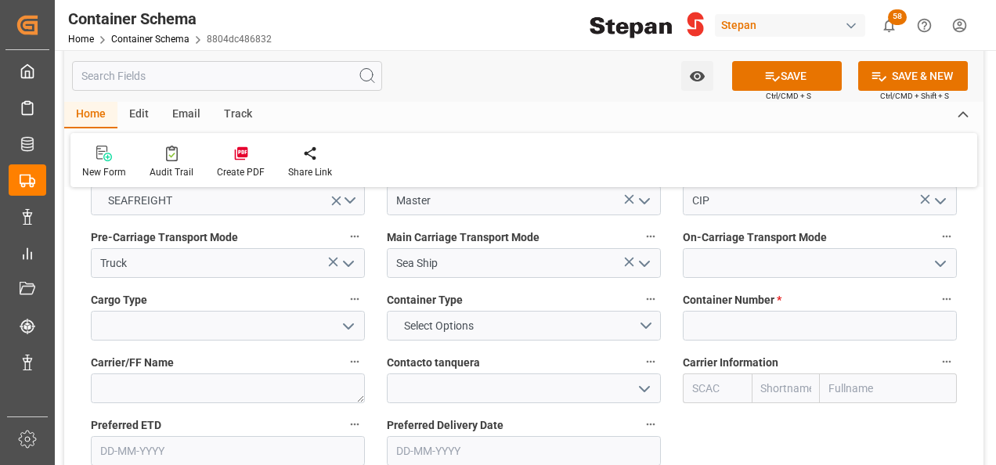
scroll to position [1958, 0]
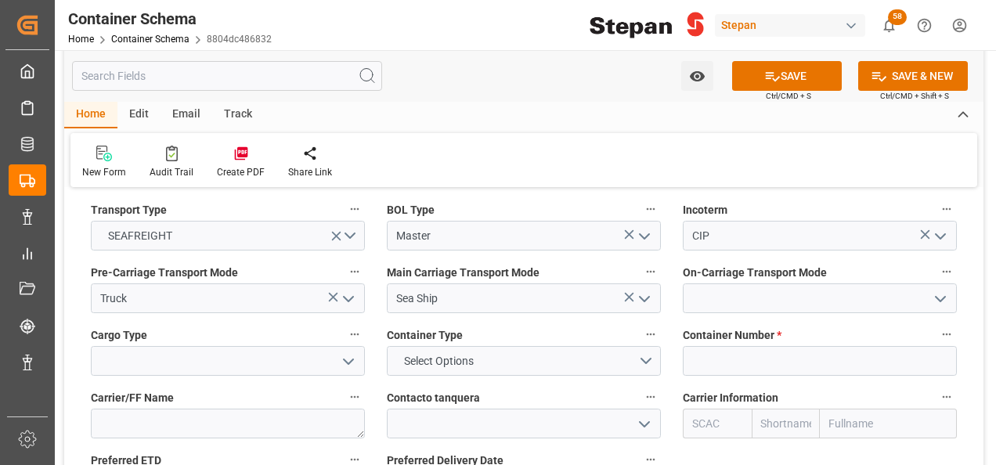
click at [937, 290] on icon "open menu" at bounding box center [940, 299] width 19 height 19
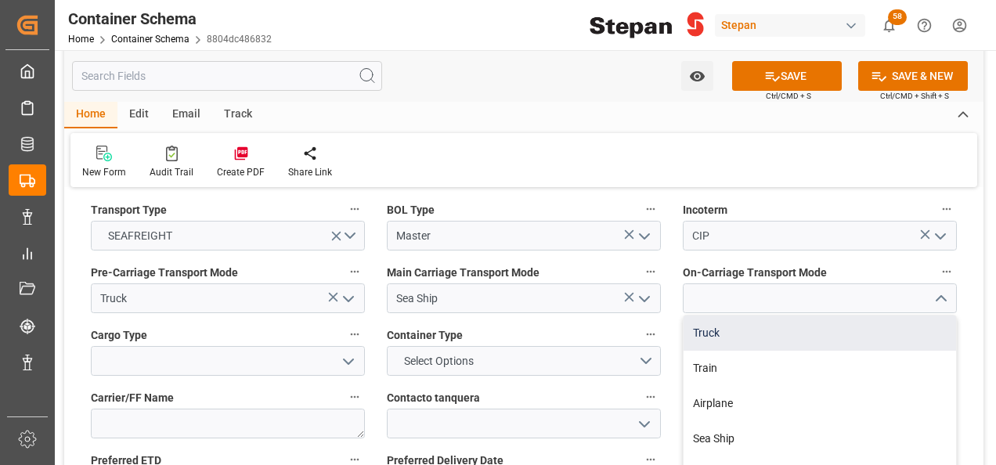
click at [725, 316] on div "Truck" at bounding box center [820, 333] width 273 height 35
type input "Truck"
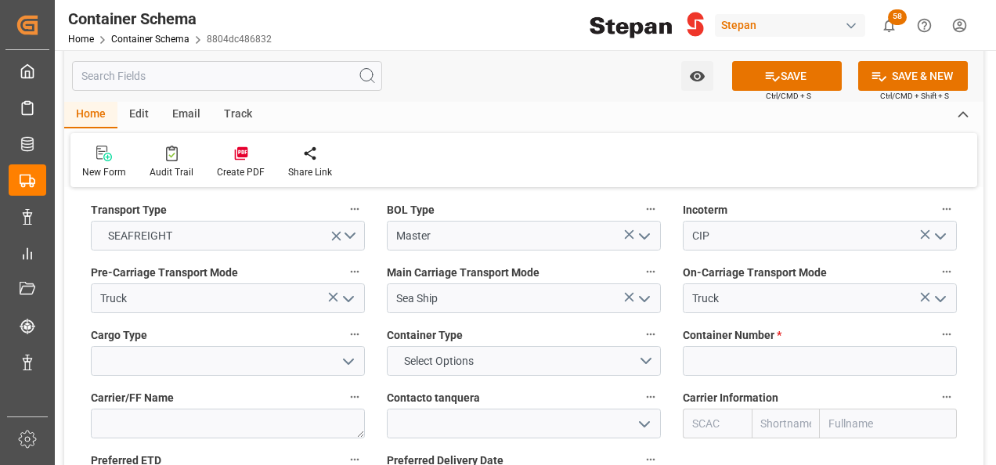
click at [352, 352] on icon "open menu" at bounding box center [348, 361] width 19 height 19
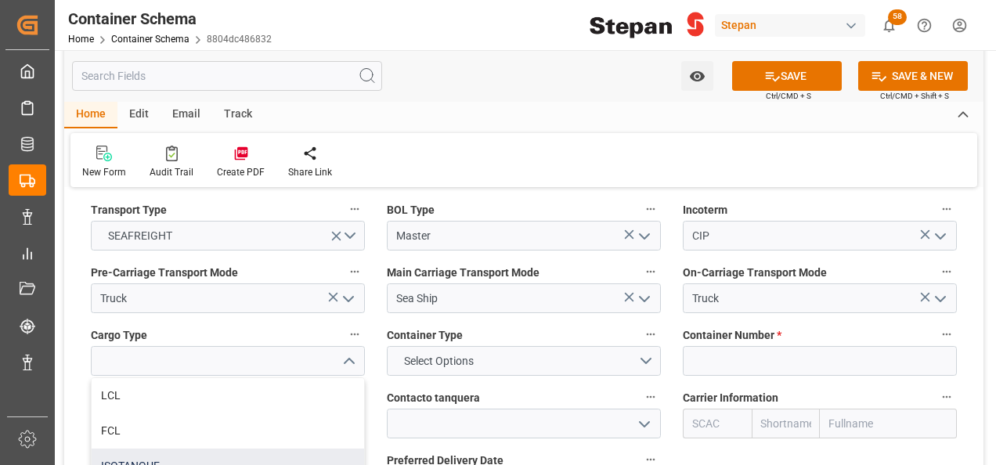
click at [134, 449] on div "ISOTANQUE" at bounding box center [228, 466] width 273 height 35
type input "ISOTANQUE"
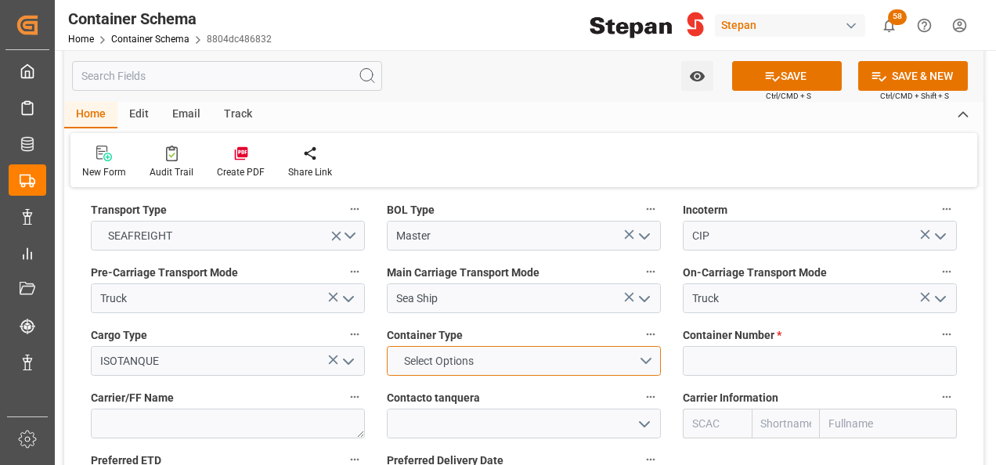
click at [649, 346] on button "Select Options" at bounding box center [524, 361] width 274 height 30
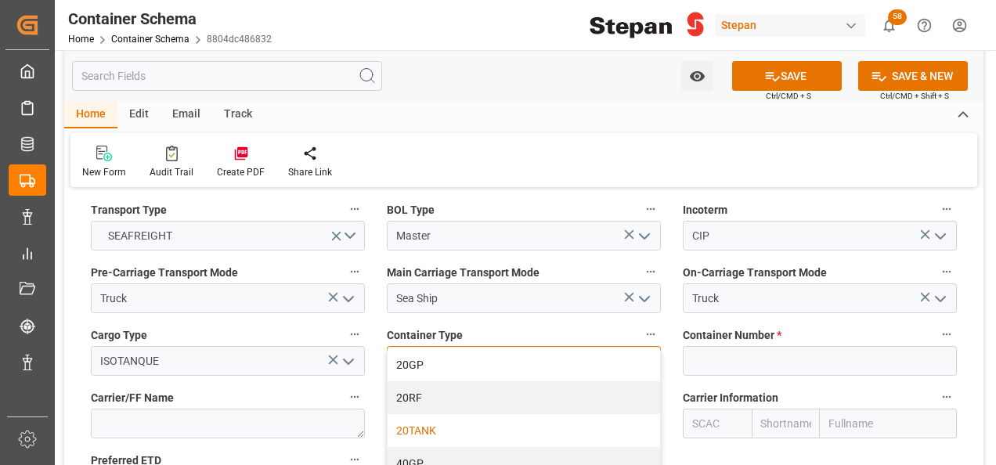
click at [406, 414] on div "20TANK" at bounding box center [524, 430] width 273 height 33
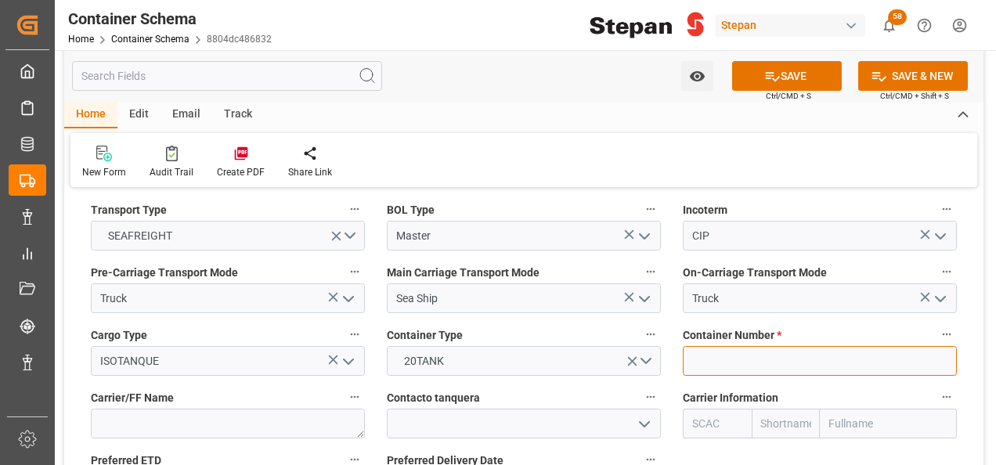
click at [724, 346] on input at bounding box center [820, 361] width 274 height 30
paste input "LEGU1233015"
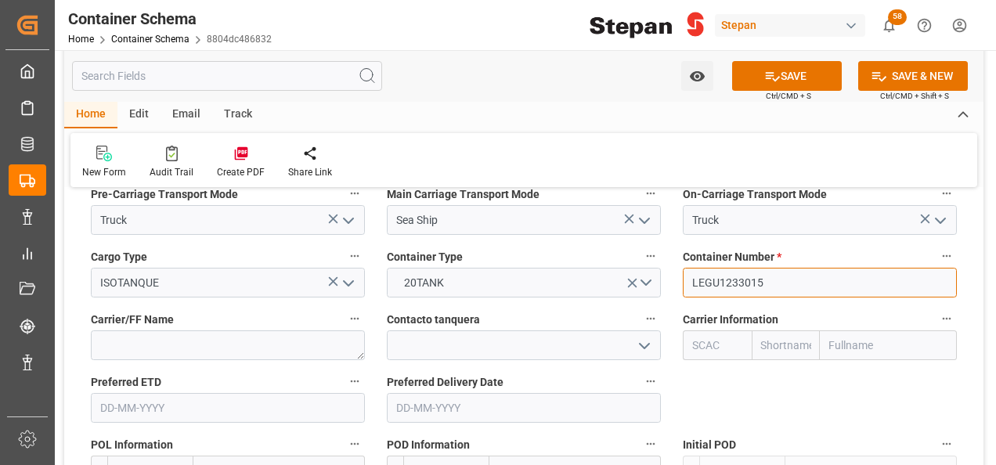
type input "LEGU1233015"
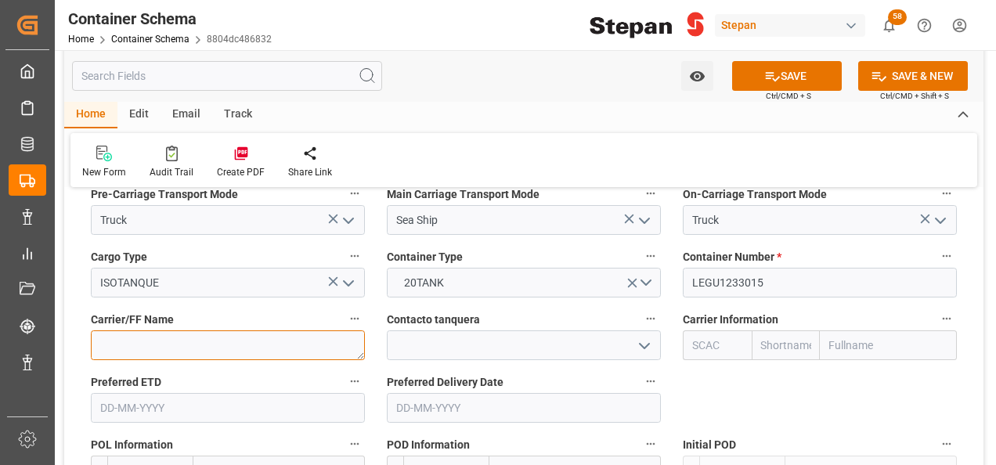
click at [257, 330] on textarea at bounding box center [228, 345] width 274 height 30
paste textarea "Bulk Liquid Network Group B.V."
type textarea "Bulk Liquid Network Group B.V."
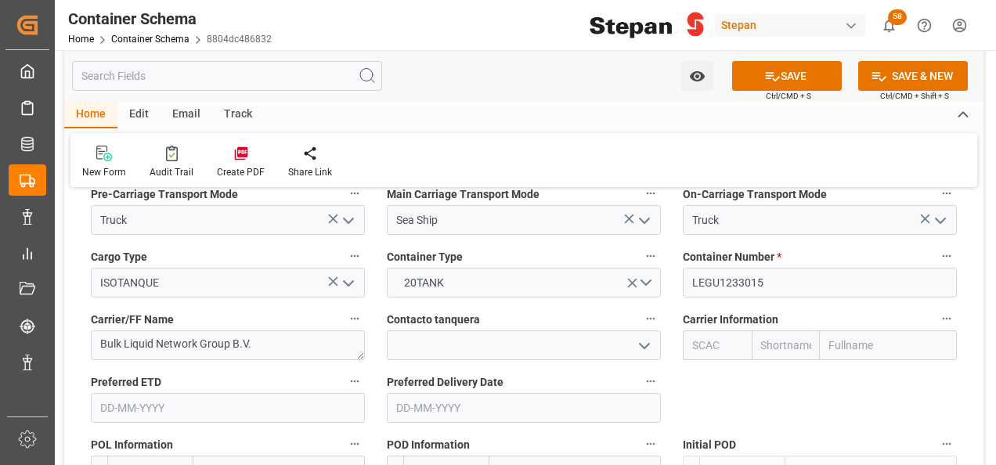
click at [647, 344] on polyline "open menu" at bounding box center [644, 346] width 9 height 5
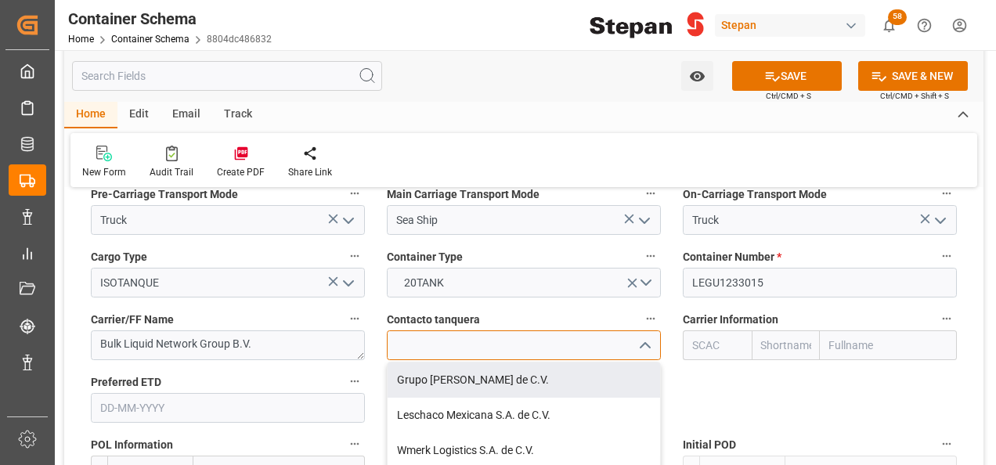
click at [446, 330] on input at bounding box center [524, 345] width 274 height 30
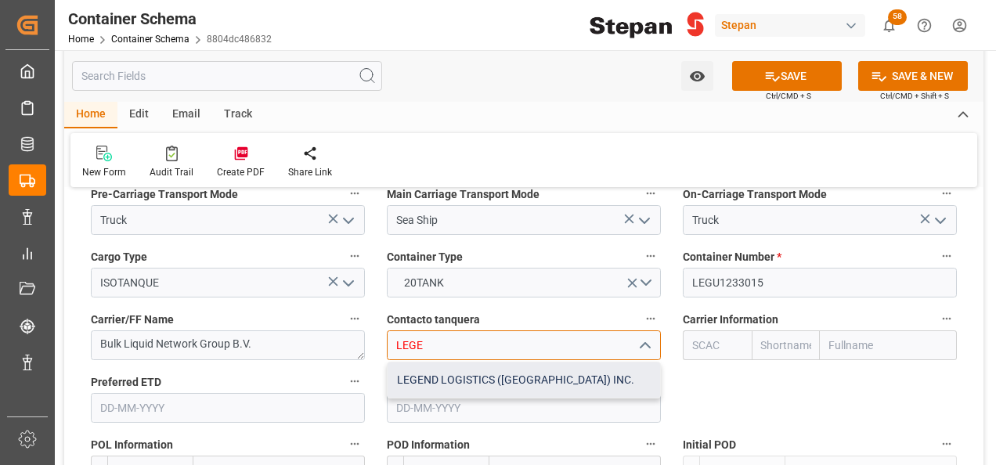
click at [441, 363] on div "LEGEND LOGISTICS (USA) INC." at bounding box center [524, 380] width 273 height 35
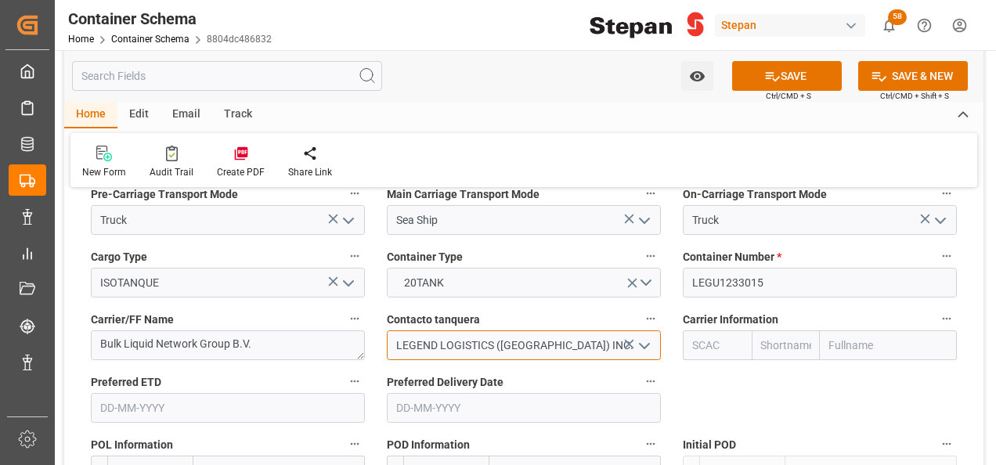
type input "LEGEND LOGISTICS (USA) INC."
click at [873, 330] on input "text" at bounding box center [888, 345] width 137 height 30
type input "COSCO"
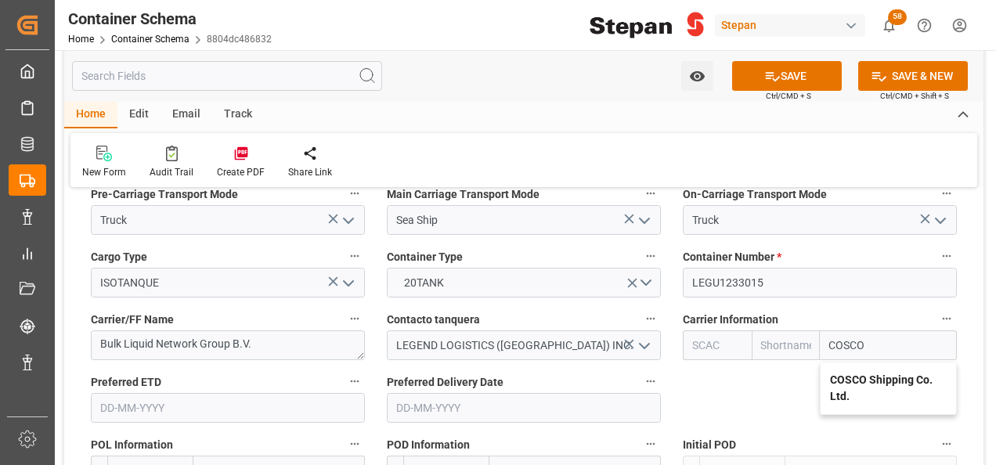
click at [857, 374] on b "COSCO Shipping Co. Ltd." at bounding box center [881, 388] width 103 height 29
type input "COSU"
type input "Cosco"
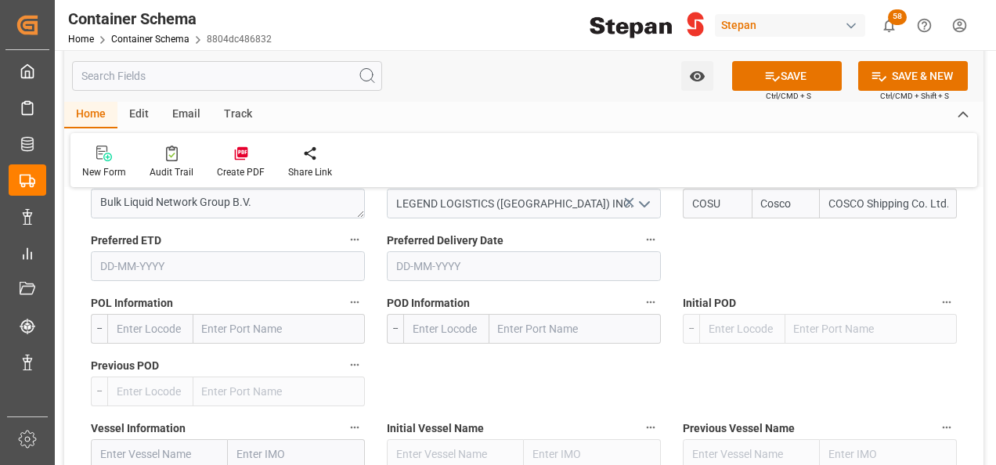
scroll to position [2193, 0]
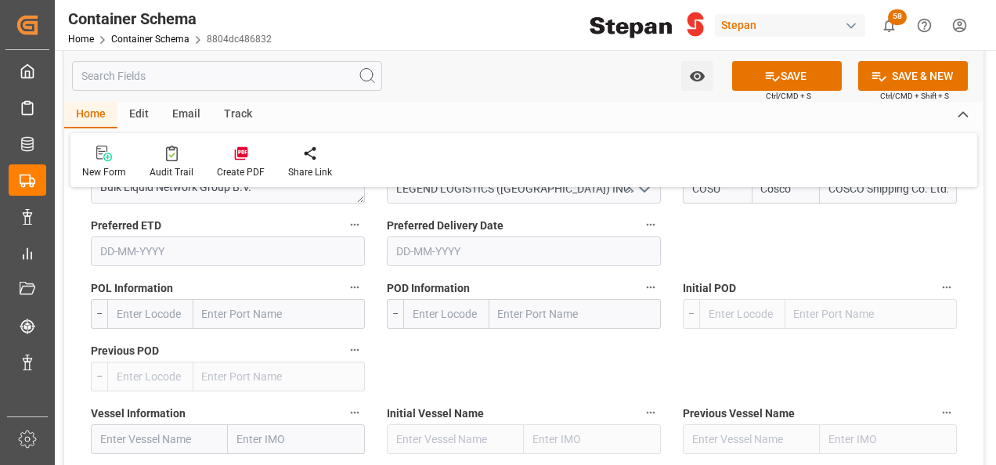
type input "COSCO Shipping Co. Ltd."
click at [209, 299] on input "text" at bounding box center [278, 314] width 171 height 30
paste input "ROTTERDAM"
type input "ROTTERDAM"
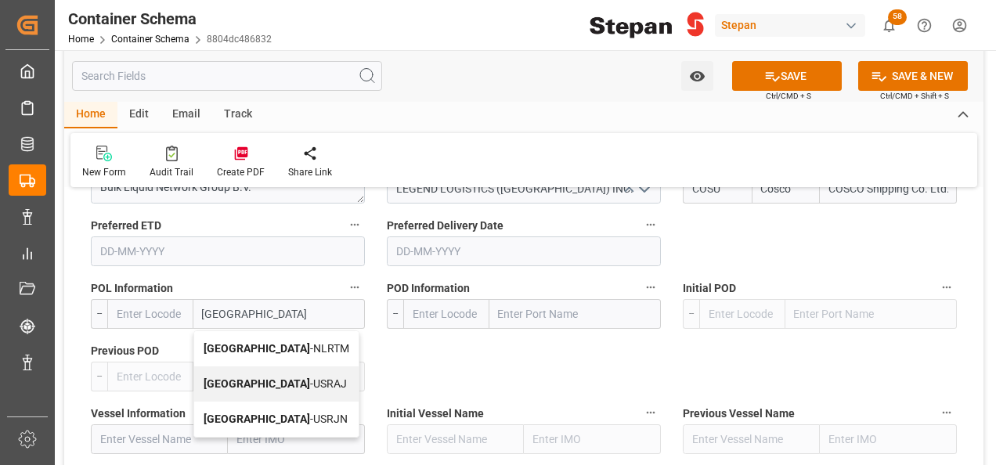
click at [276, 342] on span "Rotterdam - NLRTM" at bounding box center [277, 348] width 146 height 13
type input "NLRTM"
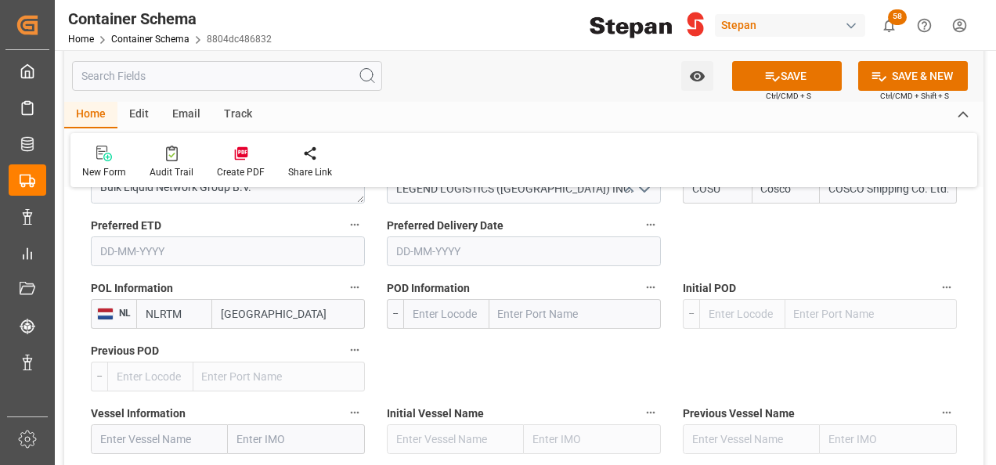
type input "Rotterdam"
click at [507, 299] on input "text" at bounding box center [574, 314] width 171 height 30
paste input "VERACRUZ"
type input "VERACRUZ"
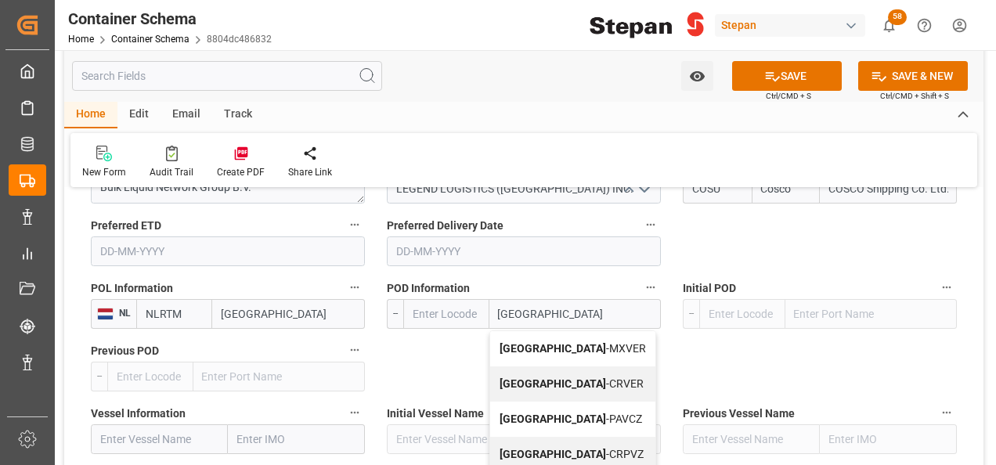
click at [548, 342] on span "Veracruz - MXVER" at bounding box center [573, 348] width 146 height 13
type input "MXVER"
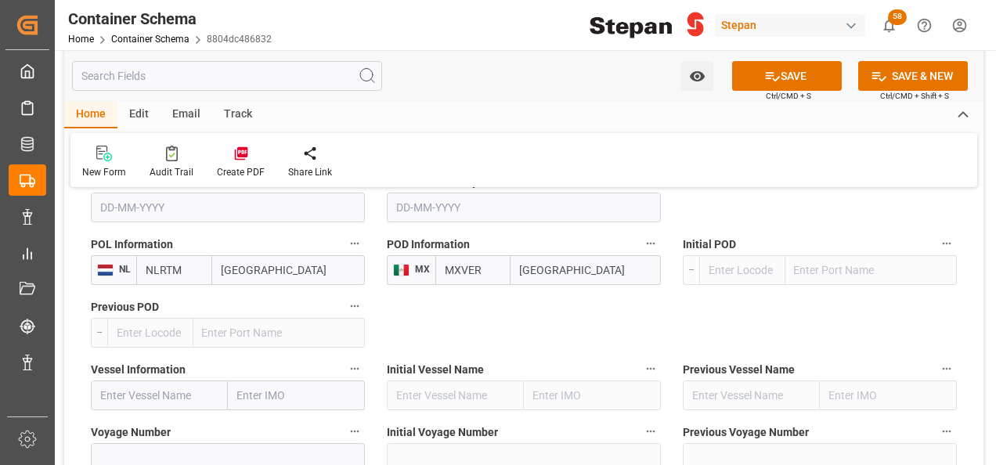
scroll to position [2271, 0]
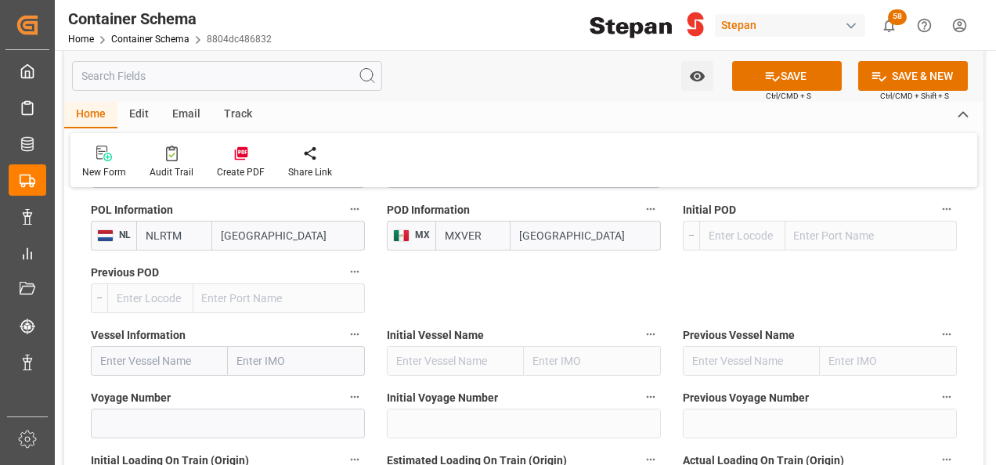
type input "Veracruz"
click at [139, 346] on input "text" at bounding box center [159, 361] width 137 height 30
paste input "CMA CGM FRANCOISE SAGAN"
type input "CMA CGM FRANCOISE SAGAN"
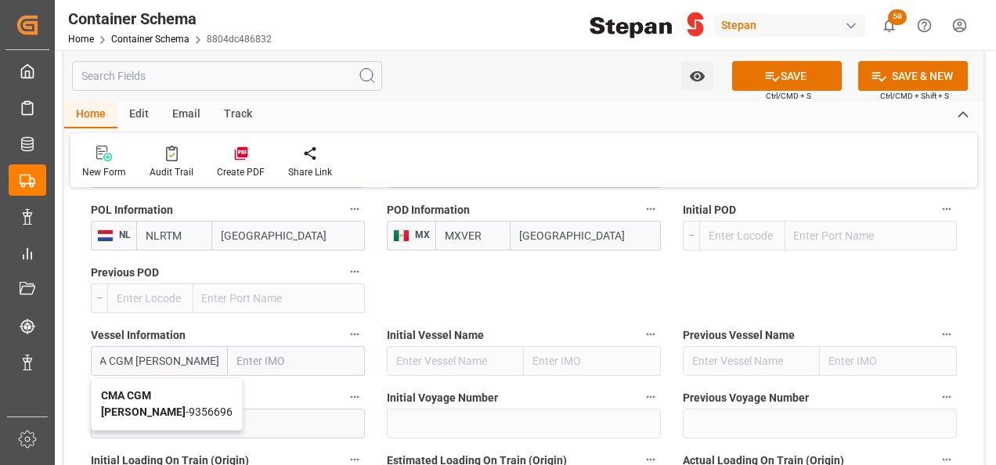
click at [171, 389] on b "CMA CGM FRANCOISE SAGAN" at bounding box center [143, 403] width 85 height 29
type input "9356696"
type input "CMA CGM FRANCOISE SAGAN"
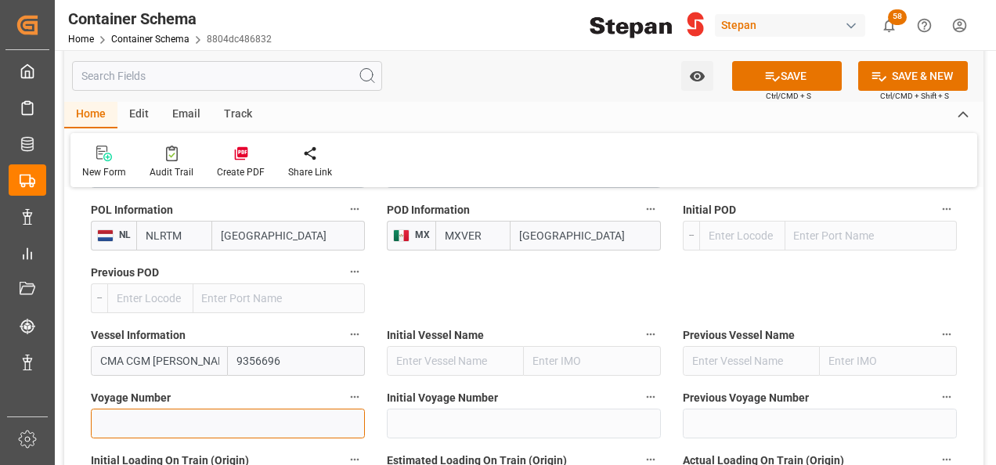
click at [143, 409] on input at bounding box center [228, 424] width 274 height 30
paste input "0VBKLW1MA"
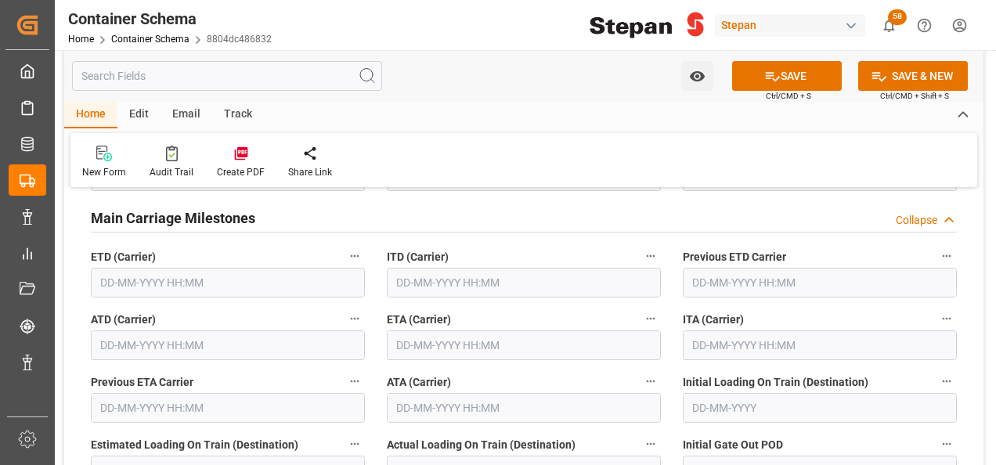
scroll to position [2584, 0]
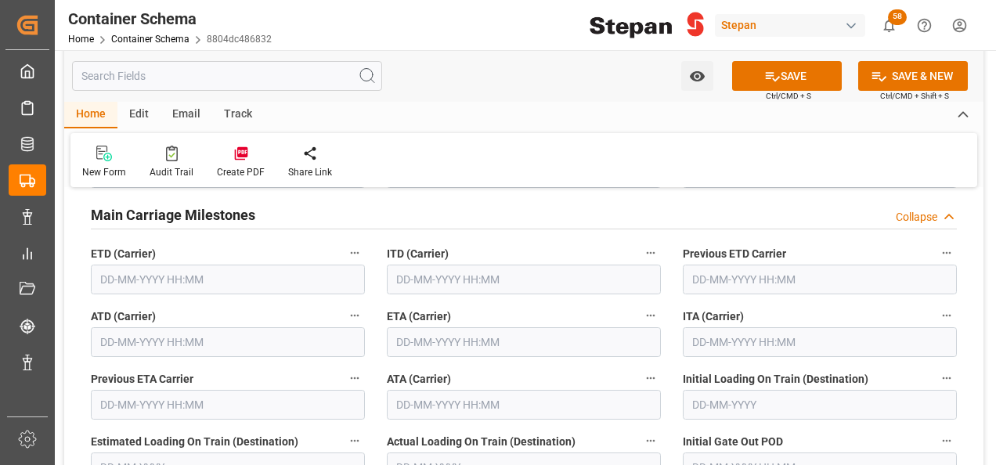
type input "0VBKLW1MA"
click at [168, 265] on input "text" at bounding box center [228, 280] width 274 height 30
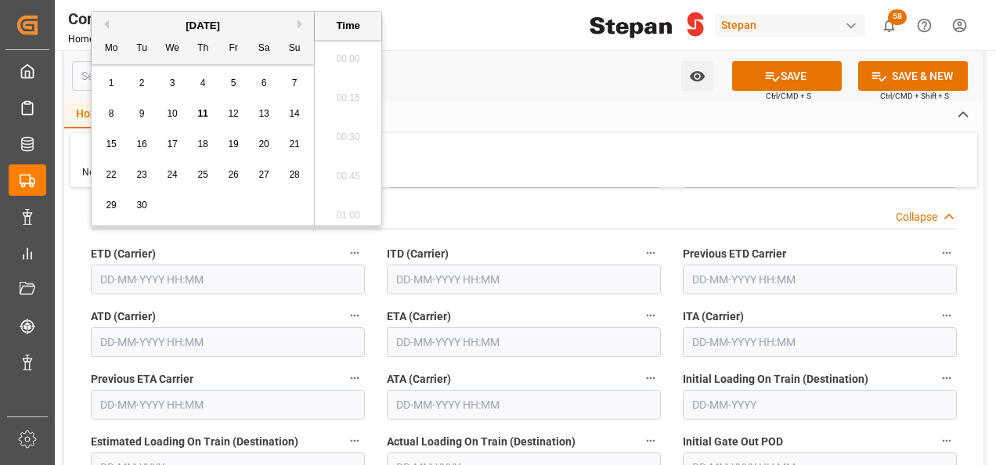
scroll to position [1453, 0]
click at [105, 23] on button "Previous Month" at bounding box center [103, 24] width 9 height 9
click at [201, 170] on span "21" at bounding box center [202, 174] width 10 height 11
type input "21-08-2025 00:00"
click at [171, 327] on input "text" at bounding box center [228, 342] width 274 height 30
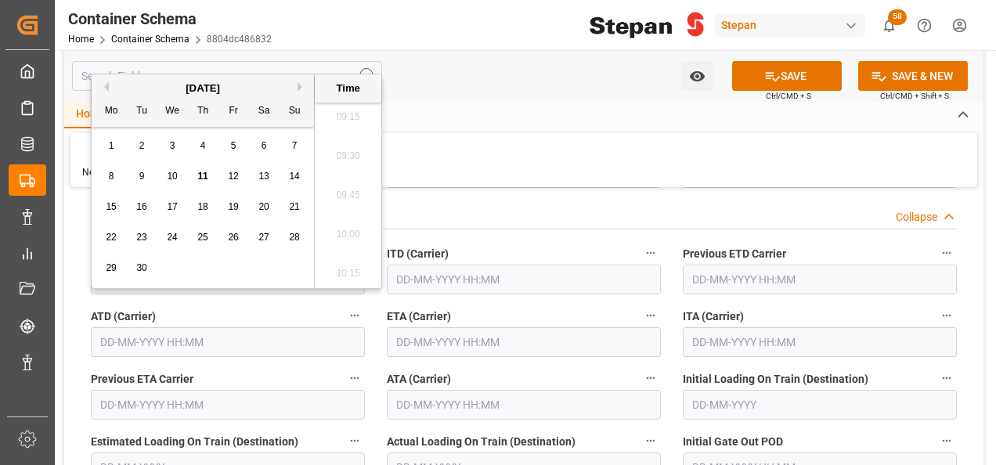
click at [104, 86] on button "Previous Month" at bounding box center [103, 86] width 9 height 9
click at [200, 240] on span "21" at bounding box center [202, 237] width 10 height 11
type input "21-08-2025 00:00"
click at [436, 327] on input "text" at bounding box center [524, 342] width 274 height 30
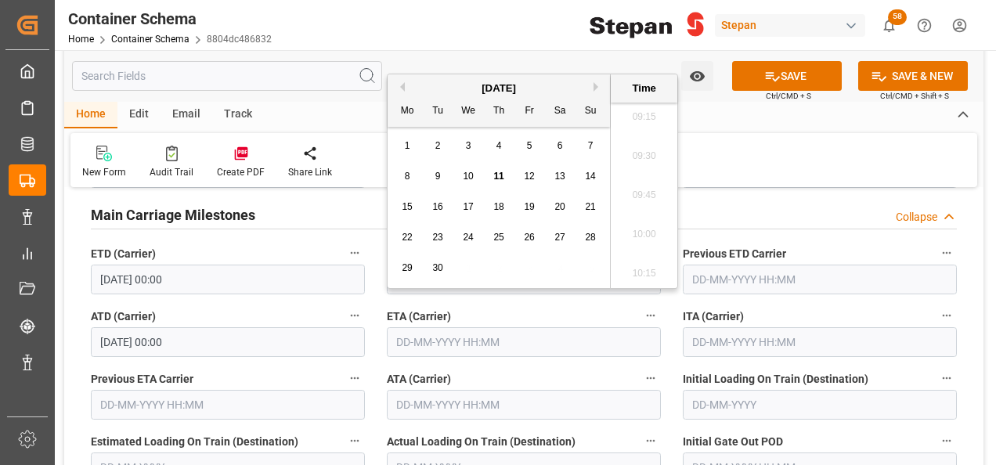
click at [443, 211] on div "16" at bounding box center [438, 207] width 20 height 19
type input "16-09-2025 00:00"
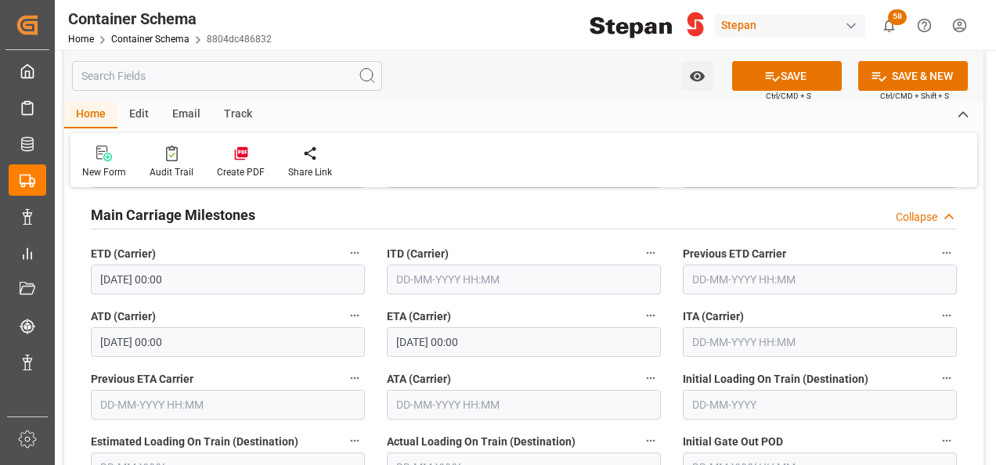
click at [495, 363] on div "ATA (Carrier)" at bounding box center [524, 394] width 296 height 63
click at [780, 80] on button "SAVE" at bounding box center [787, 76] width 110 height 30
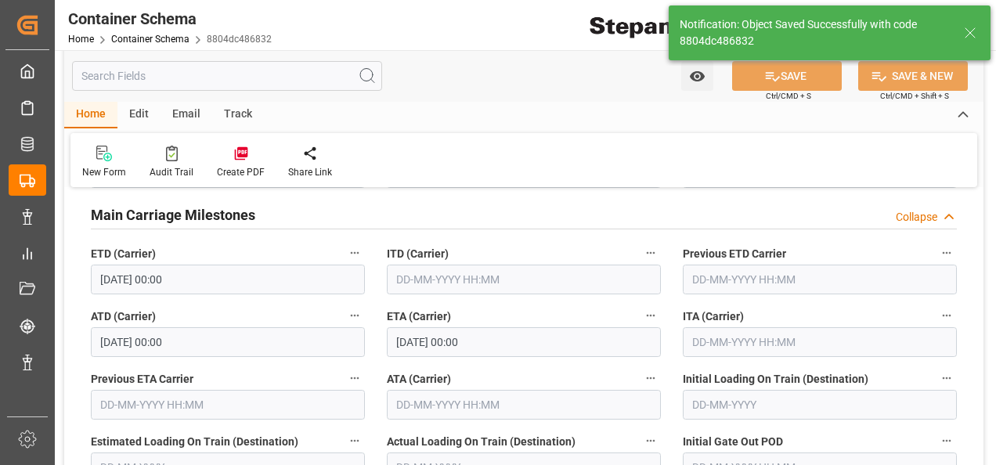
type textarea "Documents Sent"
type textarea "1 ISOTANQUE"
type textarea "AVE9909061M4"
type input "MXVER"
type input "Veracruz"
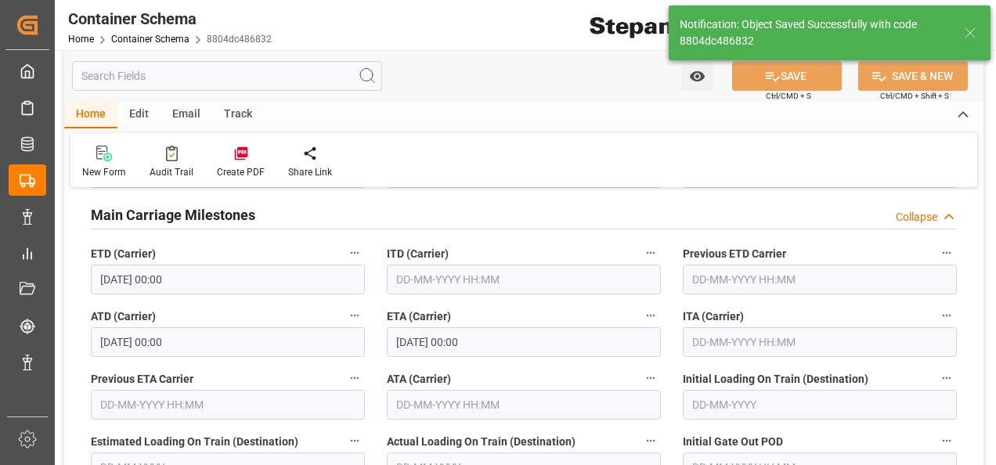
type input "CMA CGM FRANCOISE SAGAN"
type input "9356696"
type input "0VBKLW1MA"
type textarea "pod"
type input "21-08-2025 00:00"
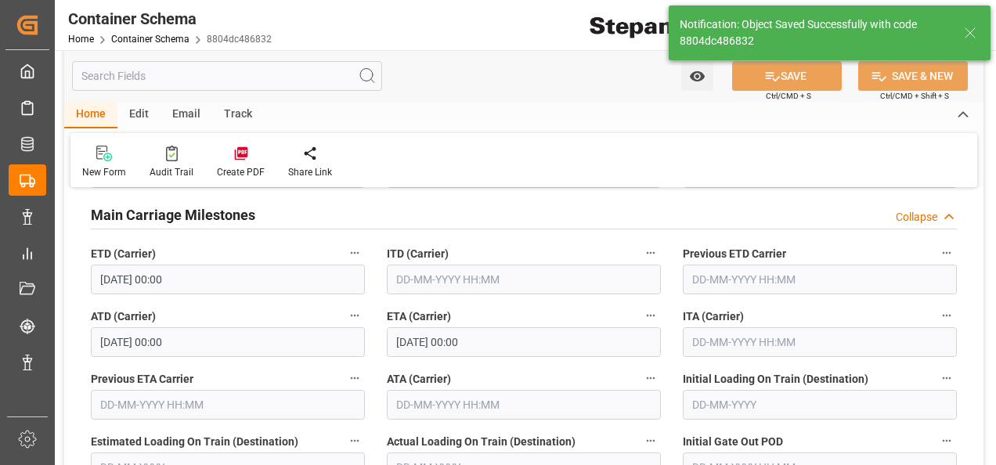
type input "16-09-2025 00:00"
type input "[DATE]"
type input "11-09-2025 15:51"
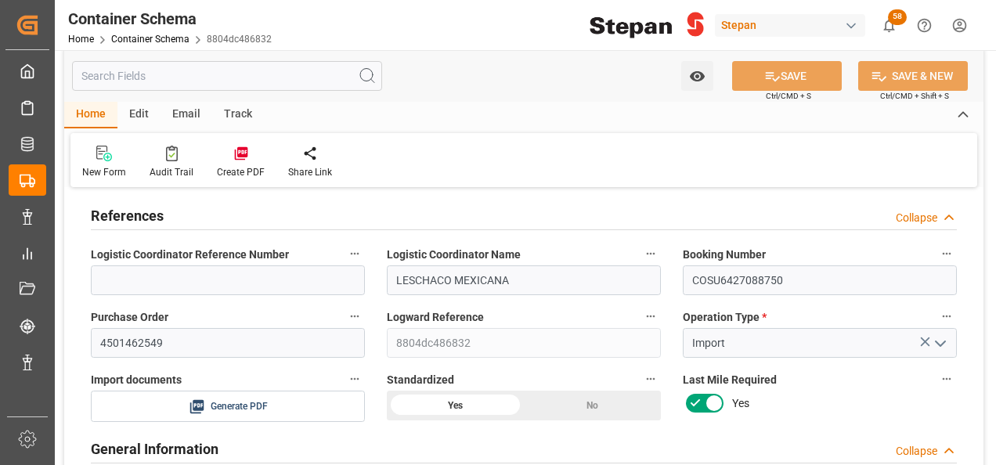
scroll to position [0, 0]
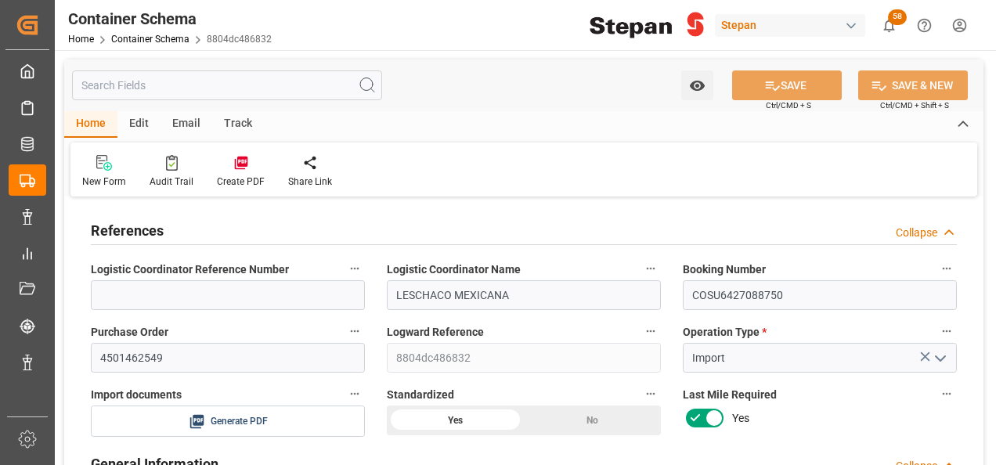
click at [133, 122] on div "Edit" at bounding box center [138, 124] width 43 height 27
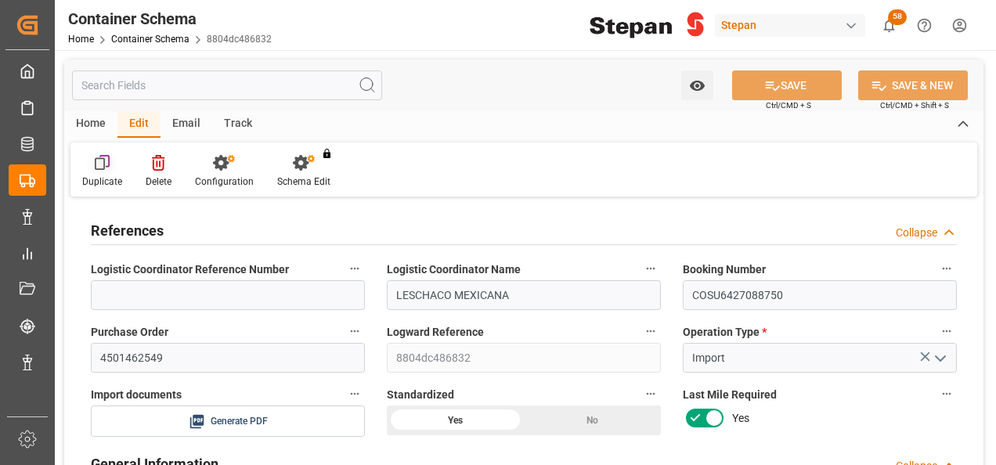
click at [99, 164] on icon at bounding box center [103, 163] width 16 height 16
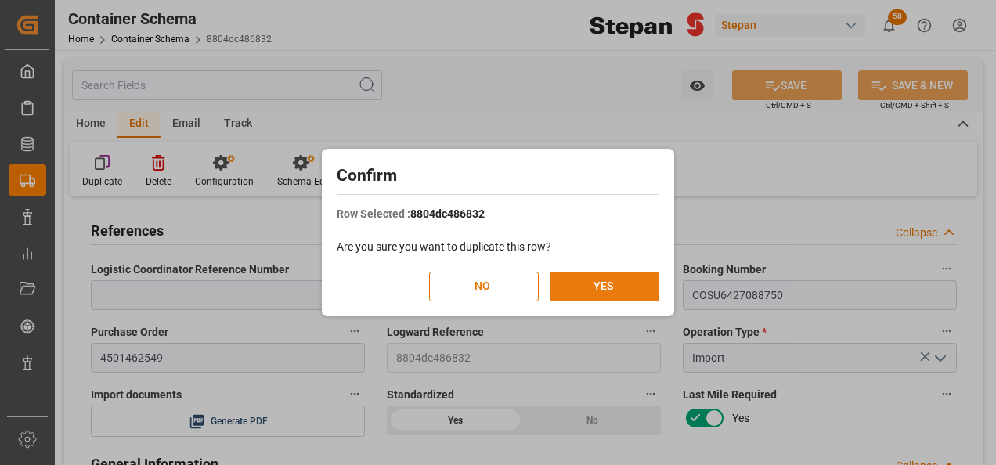
click at [607, 284] on button "YES" at bounding box center [605, 287] width 110 height 30
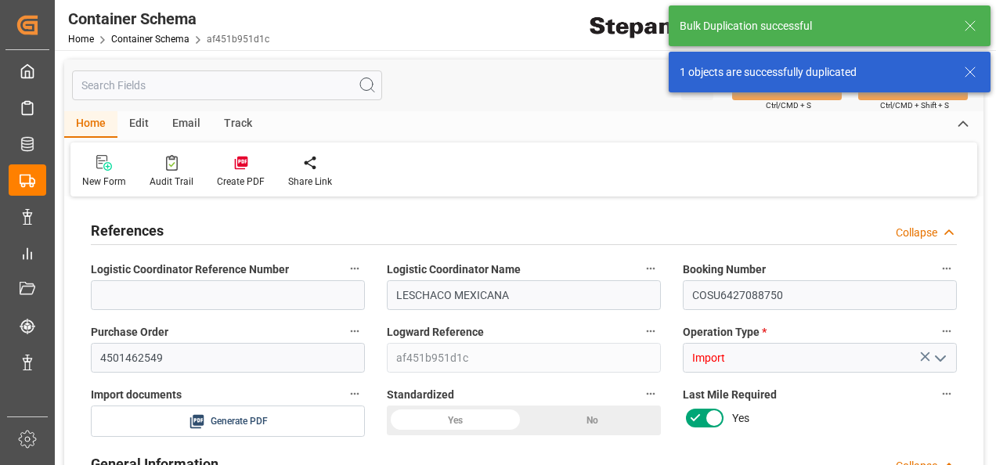
type input "14"
type input "55"
type input "1"
type input "19780"
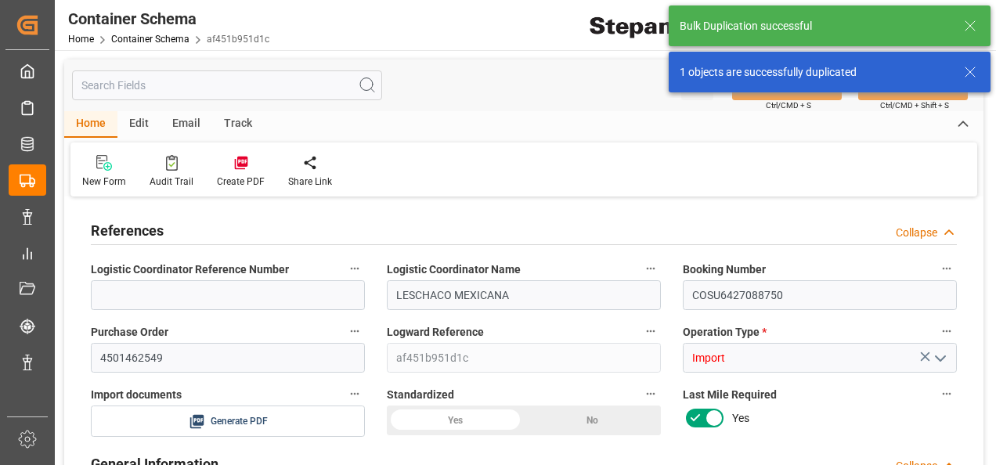
type input "12"
type input "Cosco"
type input "COSCO Shipping Co. Ltd."
type input "NLRTM"
type input "MXVER"
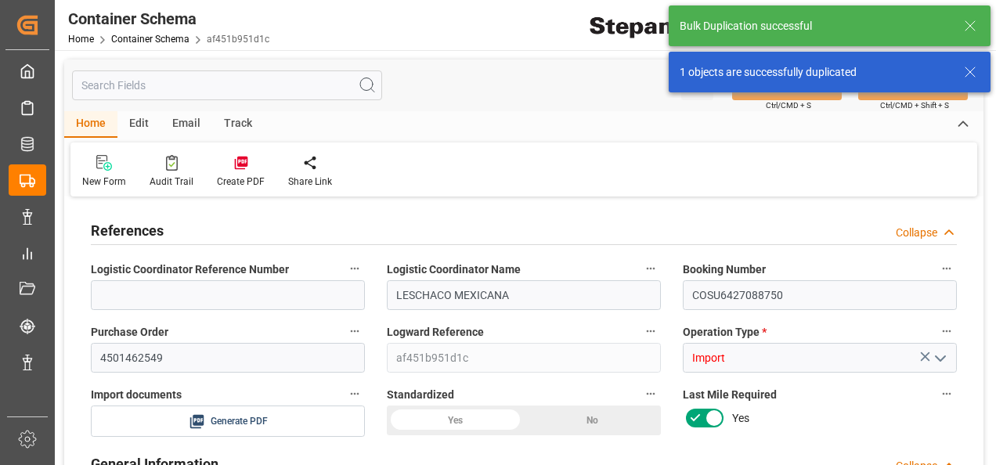
type input "MXVER"
type input "9356696"
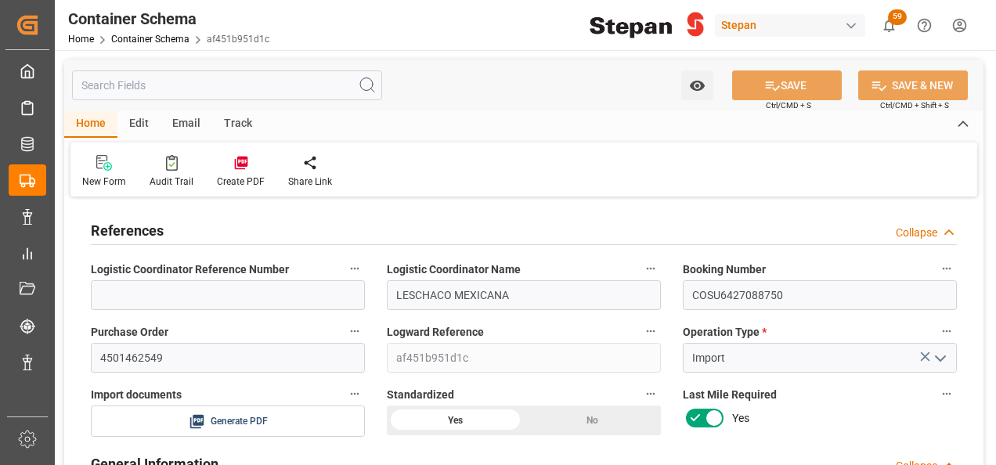
type input "11-09-2025 00:00"
type input "[DATE]"
type input "21-08-2025 00:00"
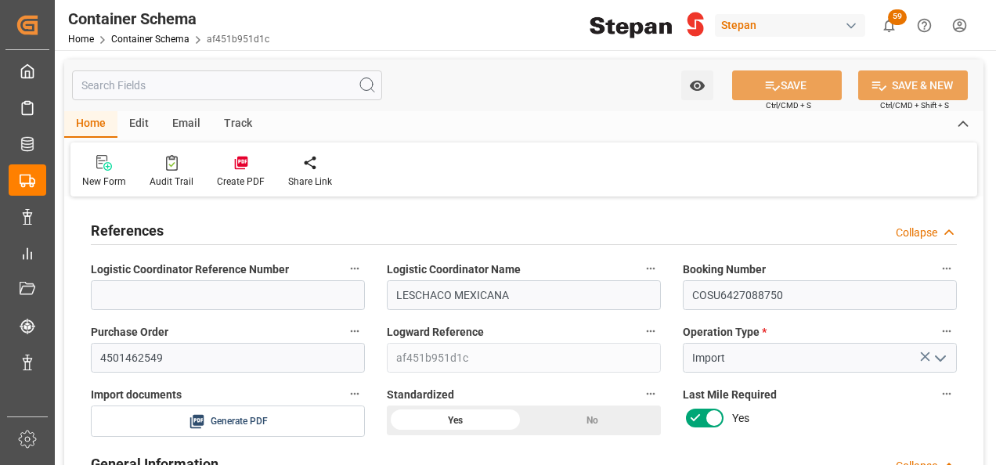
type input "21-08-2025 00:00"
type input "16-09-2025 00:00"
type input "[DATE]"
type input "11-09-2025 15:53"
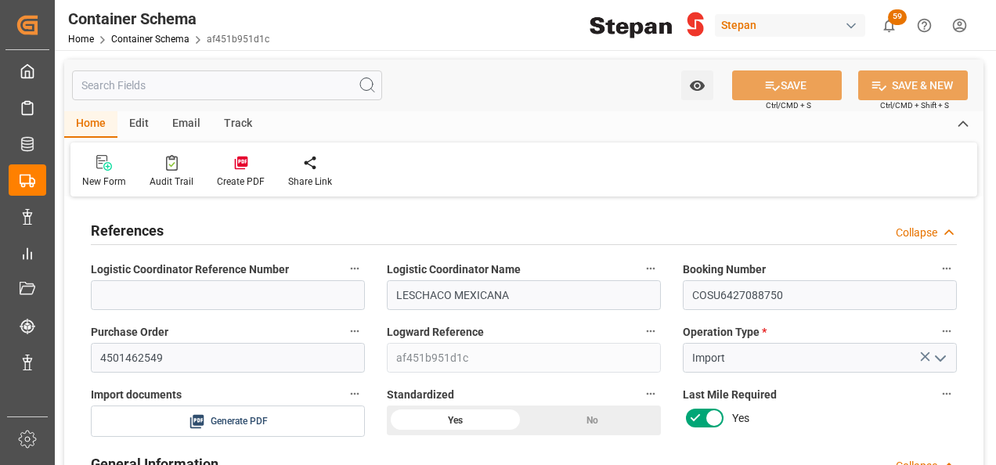
type input "11-09-2025 15:53"
type input "[DATE]"
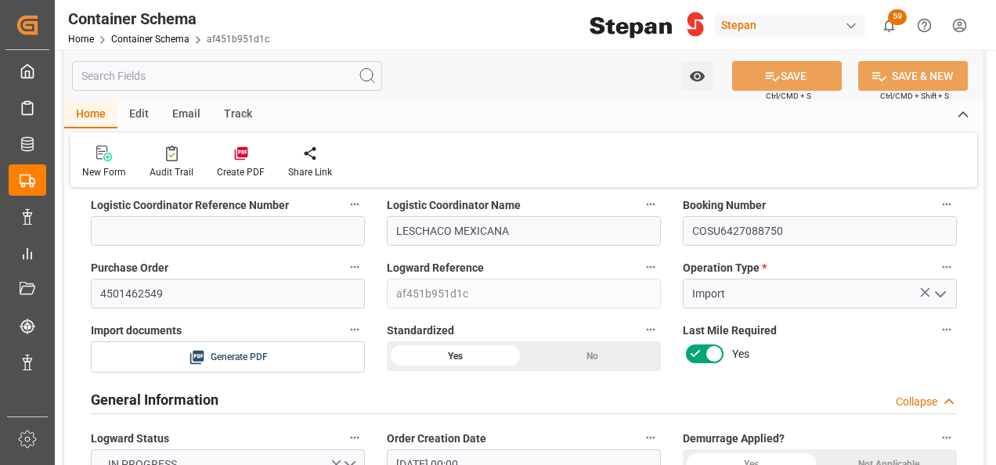
scroll to position [78, 0]
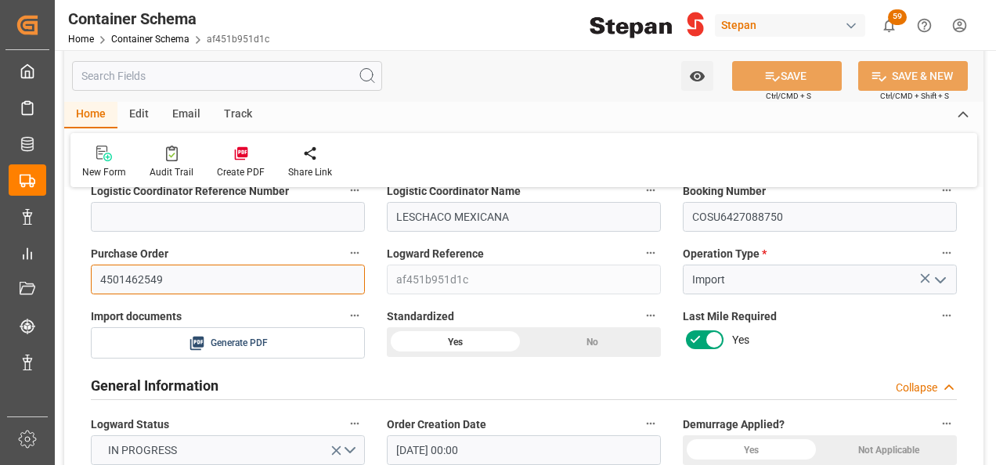
drag, startPoint x: 165, startPoint y: 273, endPoint x: 83, endPoint y: 269, distance: 82.3
click at [83, 269] on div "Purchase Order 4501462549" at bounding box center [228, 268] width 296 height 63
paste input "7"
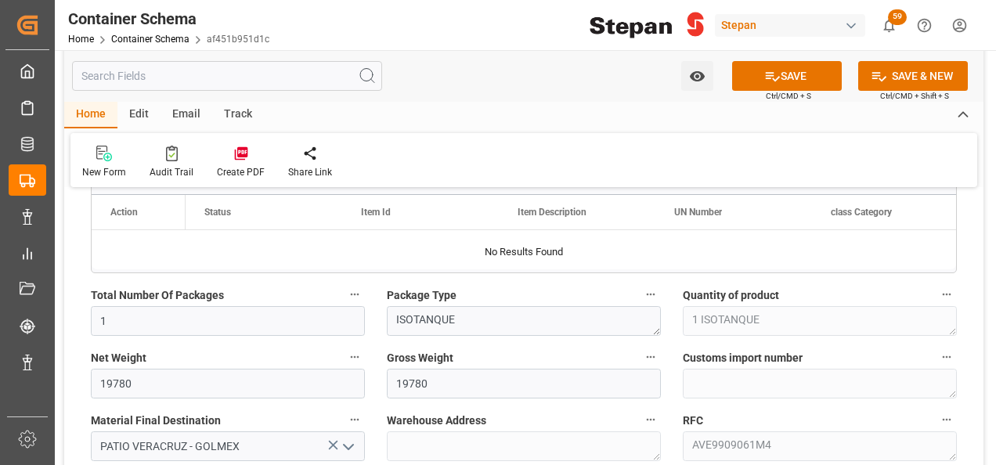
scroll to position [1096, 0]
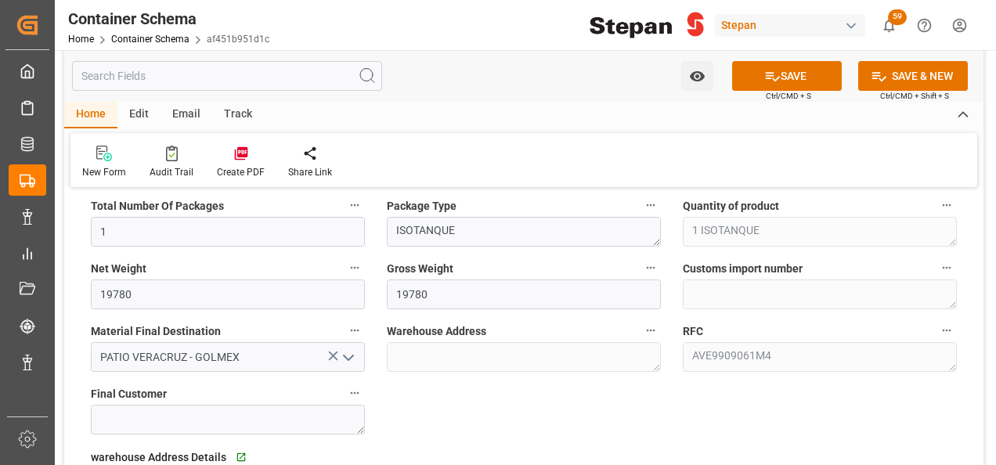
type input "4501462547"
drag, startPoint x: 135, startPoint y: 293, endPoint x: 99, endPoint y: 287, distance: 36.6
click at [99, 287] on input "19780" at bounding box center [228, 295] width 274 height 30
click at [150, 294] on input "1990" at bounding box center [228, 295] width 274 height 30
type input "19900"
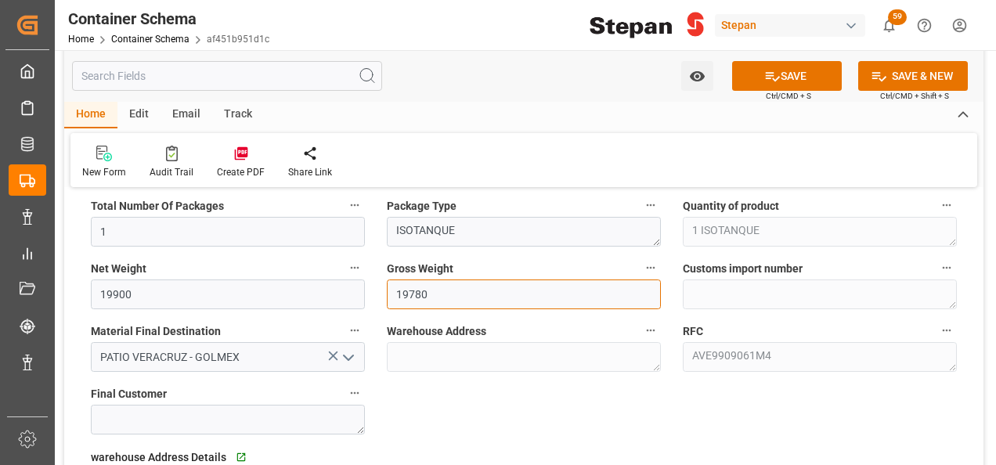
click at [450, 291] on input "19780" at bounding box center [524, 295] width 274 height 30
type input "19900"
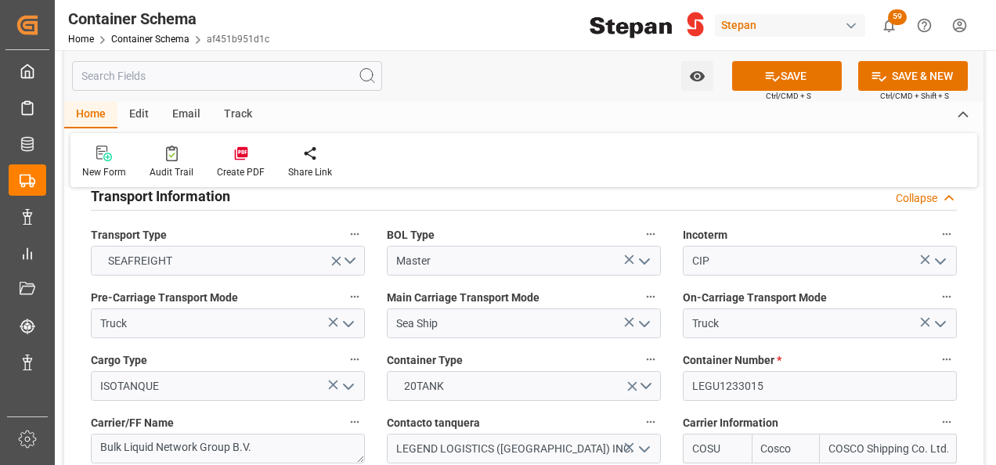
scroll to position [1958, 0]
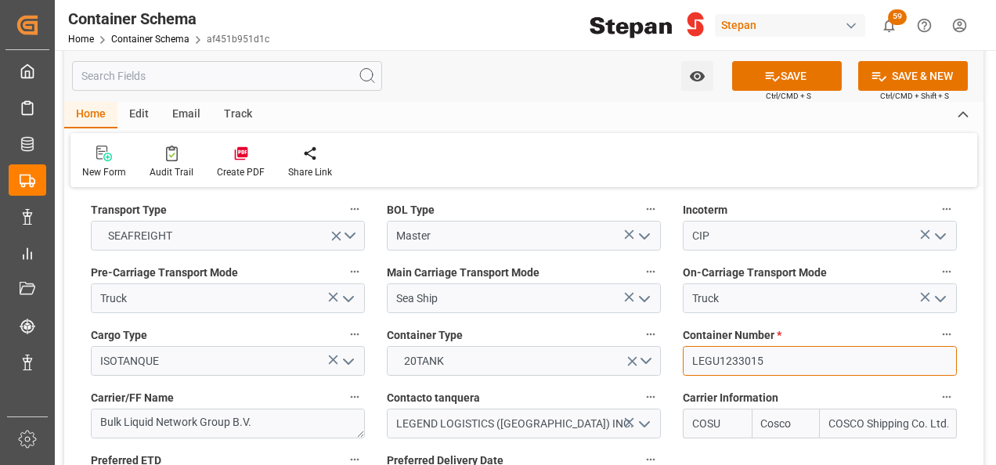
drag, startPoint x: 764, startPoint y: 334, endPoint x: 677, endPoint y: 329, distance: 87.0
click at [677, 329] on div "Container Number * LEGU1233015" at bounding box center [820, 350] width 296 height 63
paste input "03710"
type input "LEGU1203710"
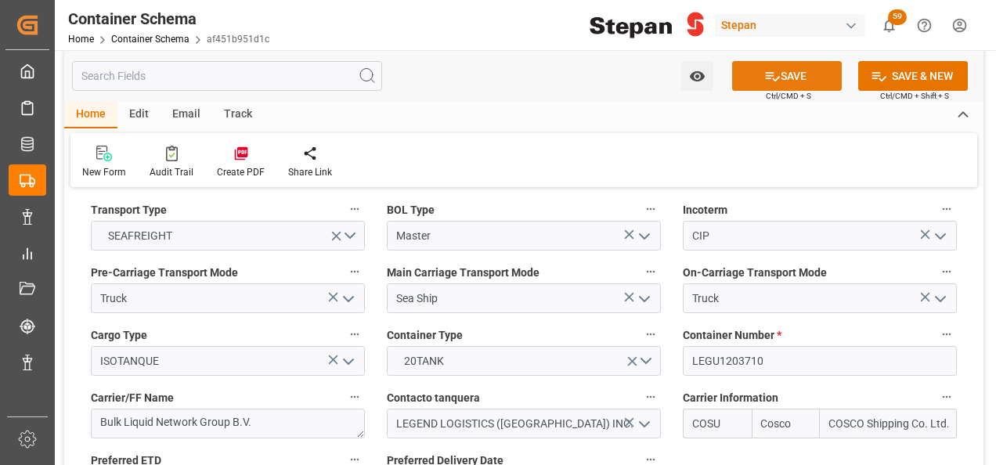
click at [778, 81] on button "SAVE" at bounding box center [787, 76] width 110 height 30
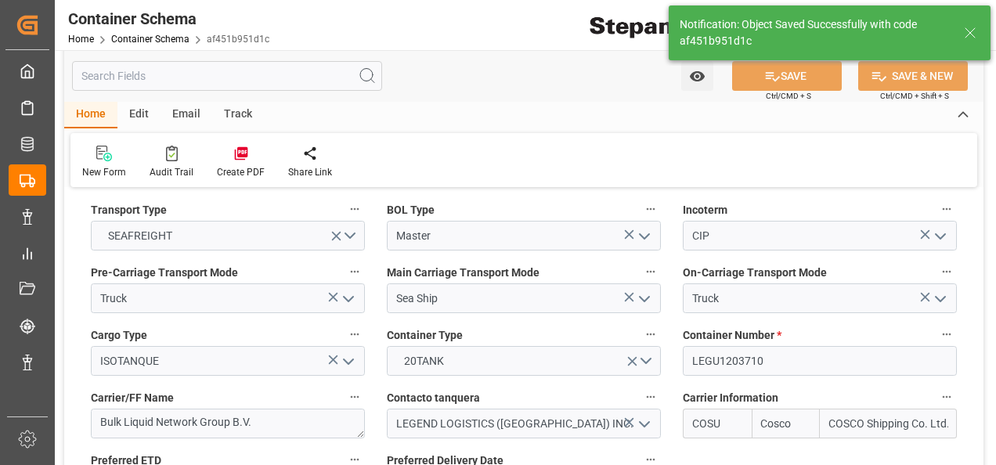
type textarea "Container is already in Final Delivery Phase."
type input "11-09-2025 15:54"
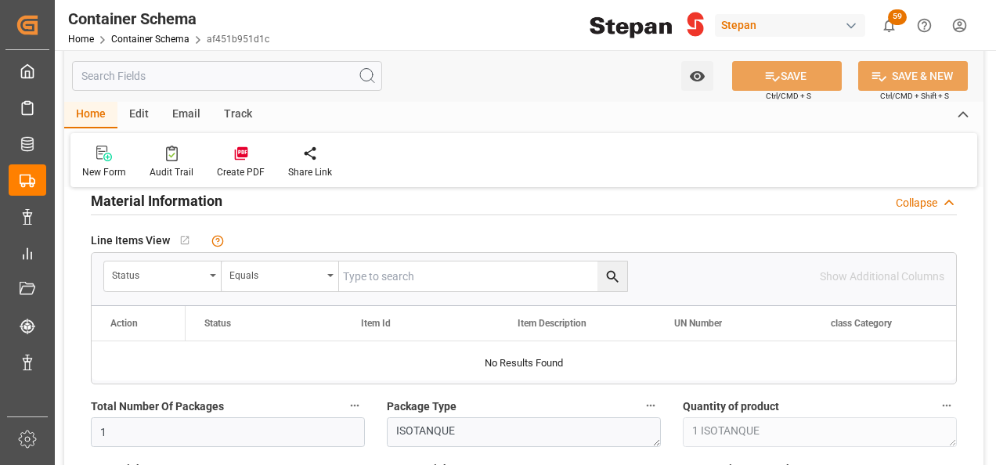
scroll to position [861, 0]
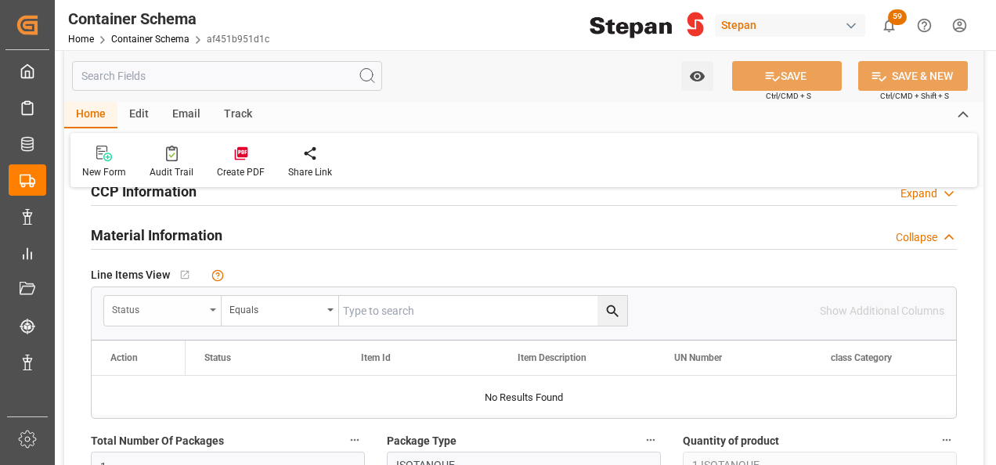
click at [208, 311] on div "Status" at bounding box center [162, 311] width 117 height 30
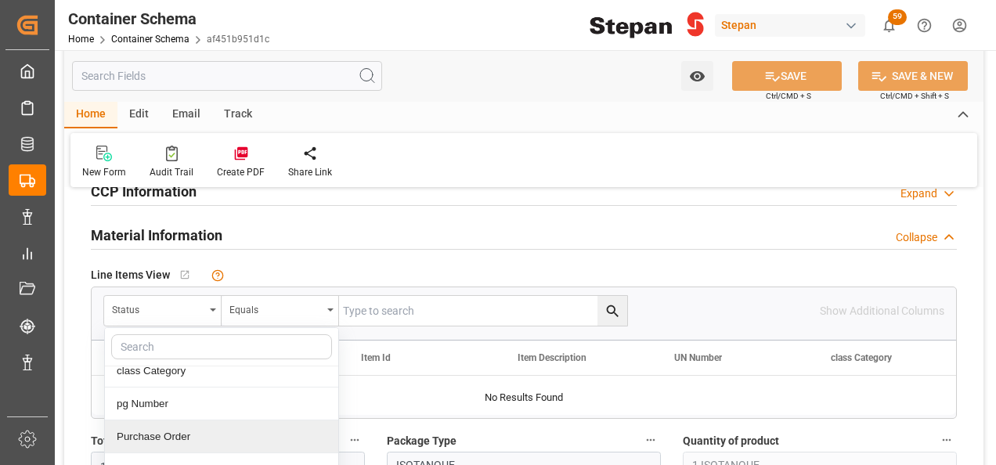
click at [154, 431] on div "Purchase Order" at bounding box center [221, 437] width 233 height 33
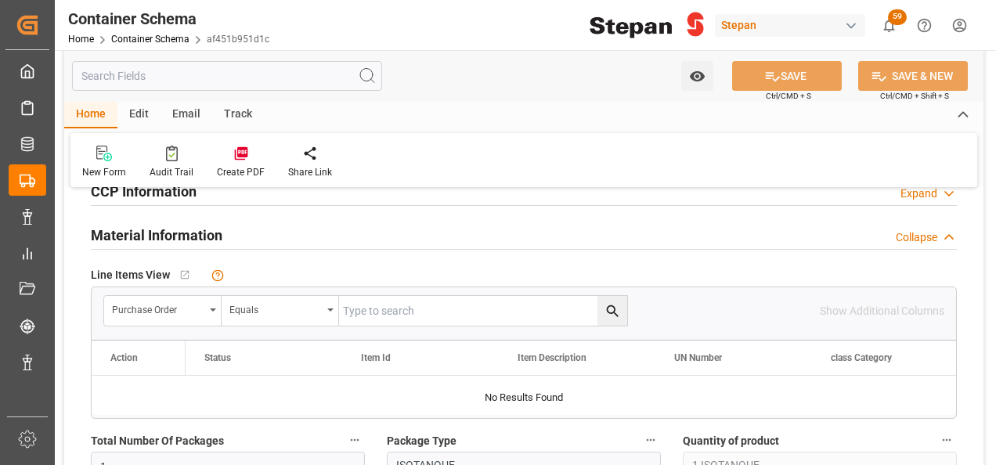
click at [354, 301] on input "text" at bounding box center [483, 311] width 288 height 30
paste input "4501462547"
type input "4501462547"
click at [609, 307] on icon "search button" at bounding box center [613, 311] width 16 height 16
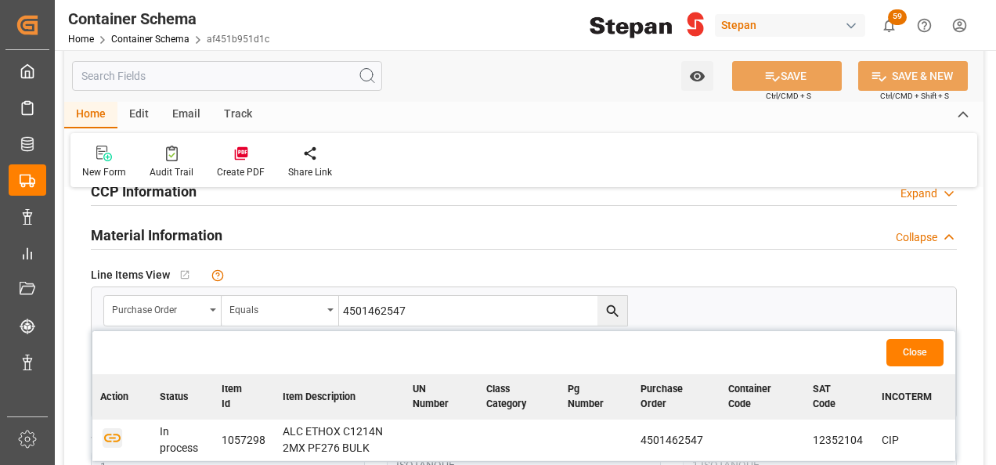
click at [108, 435] on icon "button" at bounding box center [113, 438] width 20 height 20
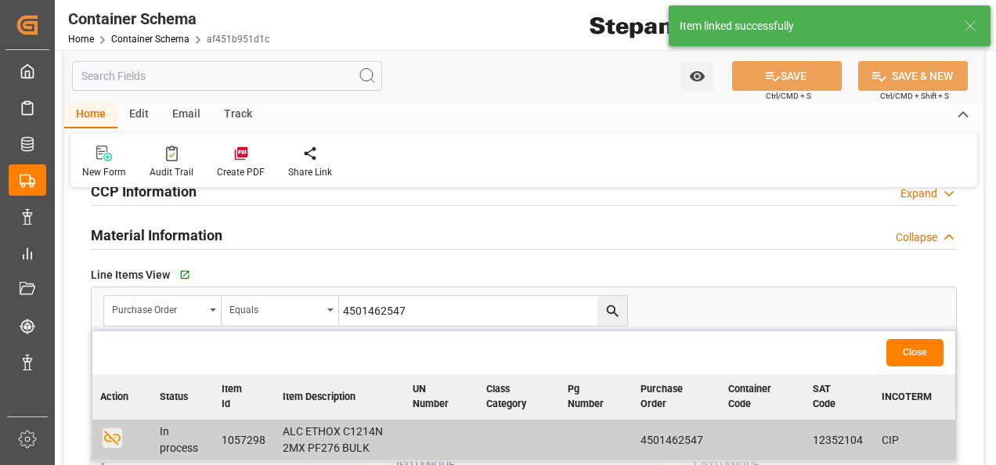
click at [917, 352] on button "Close" at bounding box center [914, 352] width 57 height 27
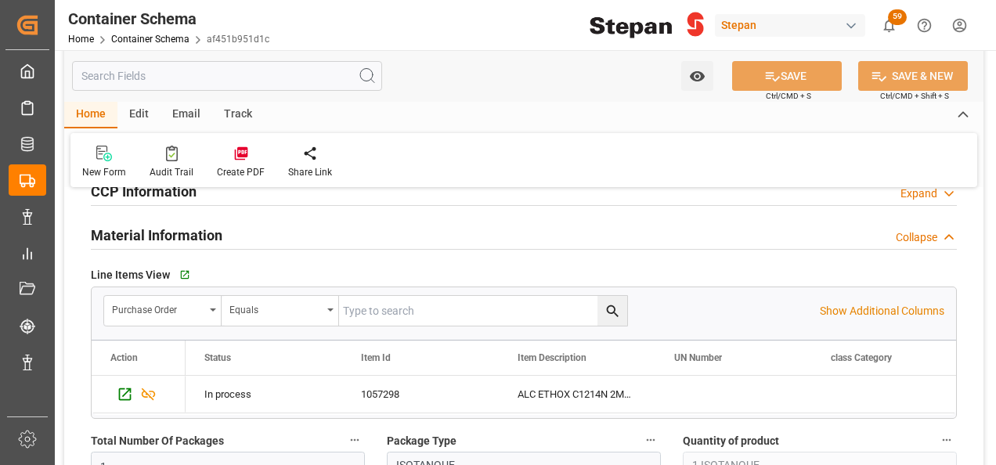
click at [143, 112] on div "Edit" at bounding box center [138, 115] width 43 height 27
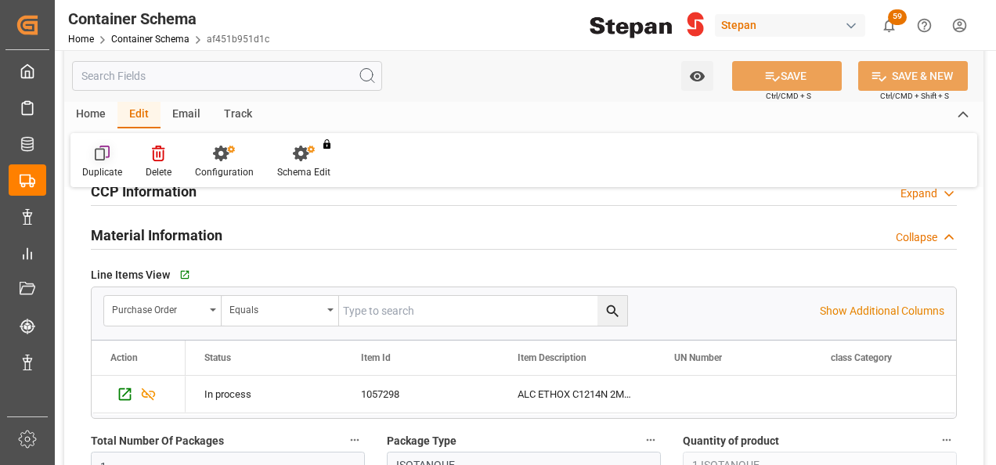
click at [103, 150] on icon at bounding box center [100, 155] width 11 height 13
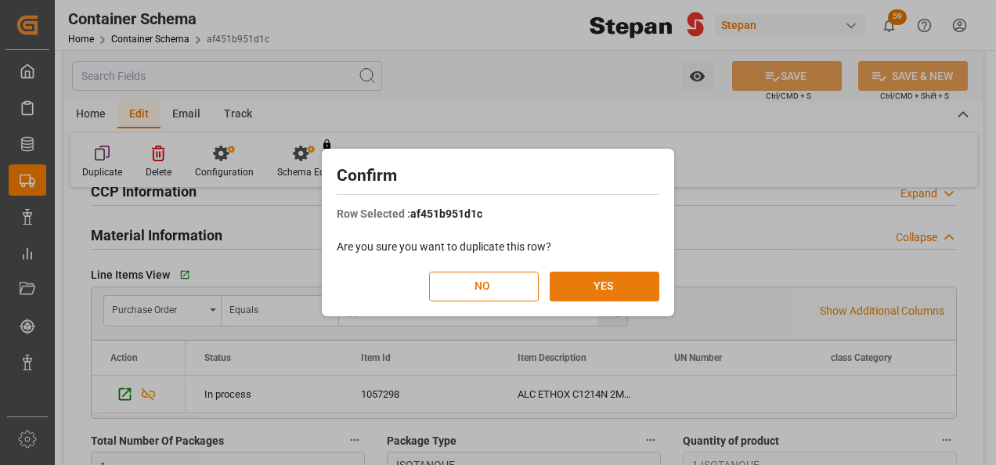
click at [605, 285] on button "YES" at bounding box center [605, 287] width 110 height 30
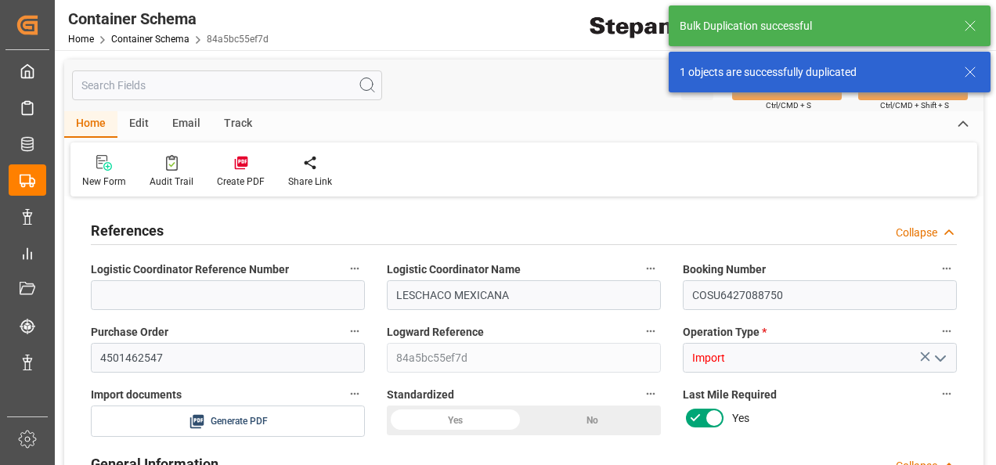
type input "LESCHACO MEXICANA"
type input "COSU6427088750"
type input "4501462547"
type input "84a5bc55ef7d"
type input "Import"
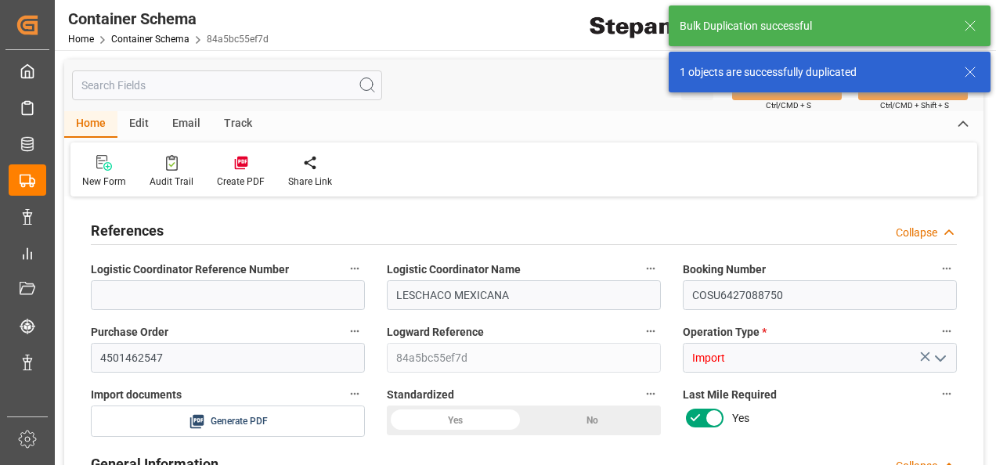
type input "USD"
type input "Priority"
type input "[PERSON_NAME]"
type input "ICOF EUROPE GMBH"
type input "EXPORTADOR AUTORIZADO"
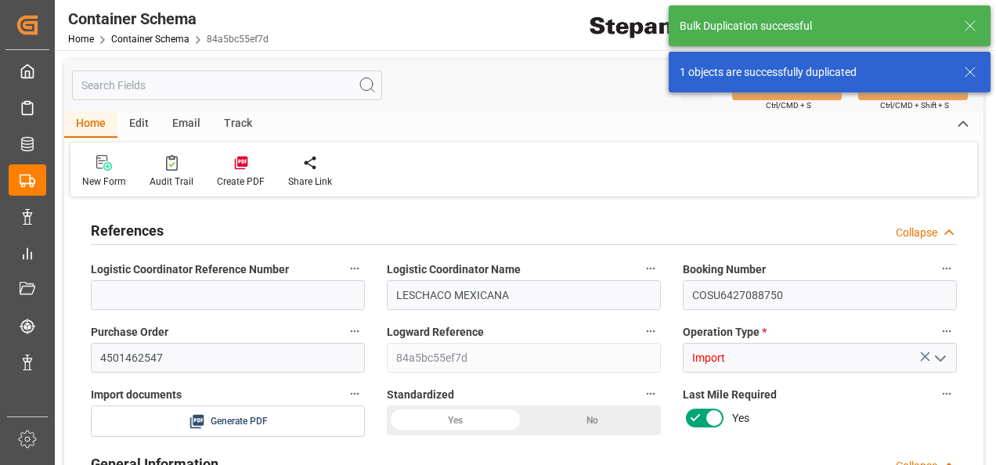
type textarea "Documents Sent"
type textarea "STEPAN CDMX - ECATEPEC"
type textarea "ISOTANQUE"
type textarea "1 ISOTANQUE"
type input "PATIO VERACRUZ - GOLMEX"
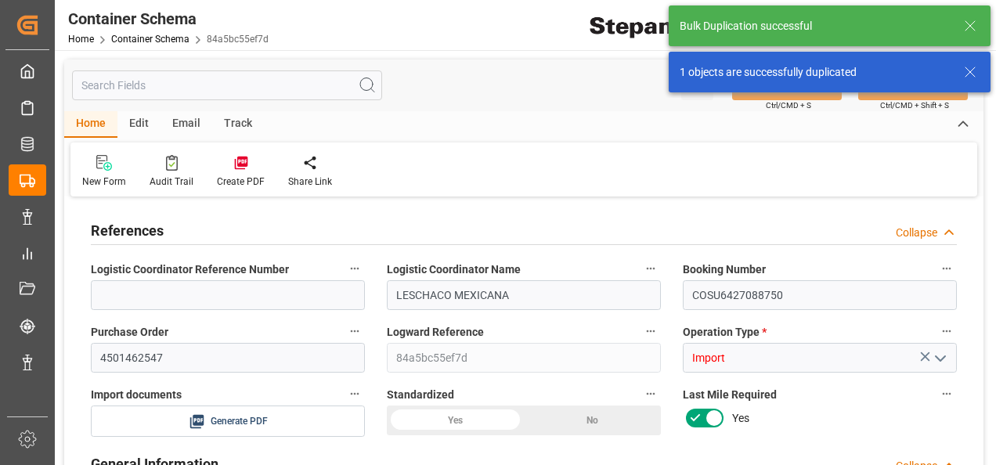
type textarea "AVE9909061M4"
type input "Master"
type input "CIP"
type input "Truck"
type input "Sea Ship"
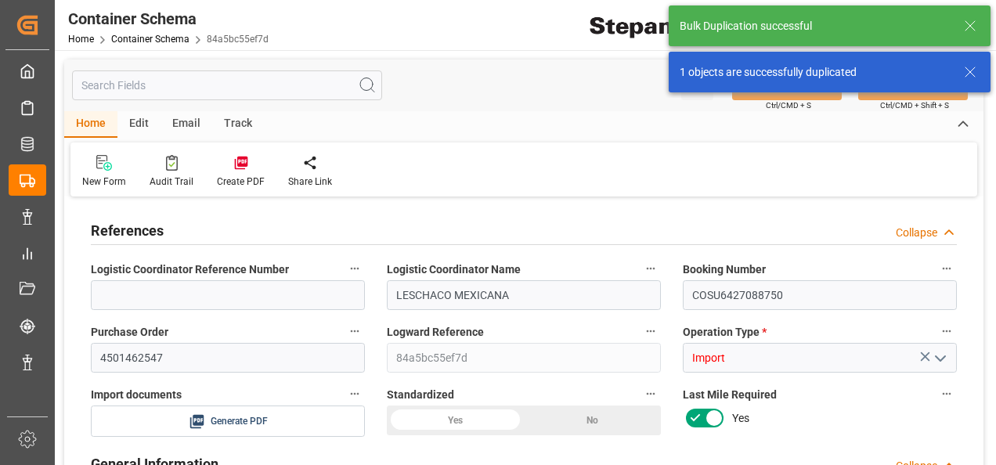
type input "Truck"
type input "ISOTANQUE"
type input "LEGU1203710"
type textarea "Bulk Liquid Network Group B.V."
type input "LEGEND LOGISTICS (USA) INC."
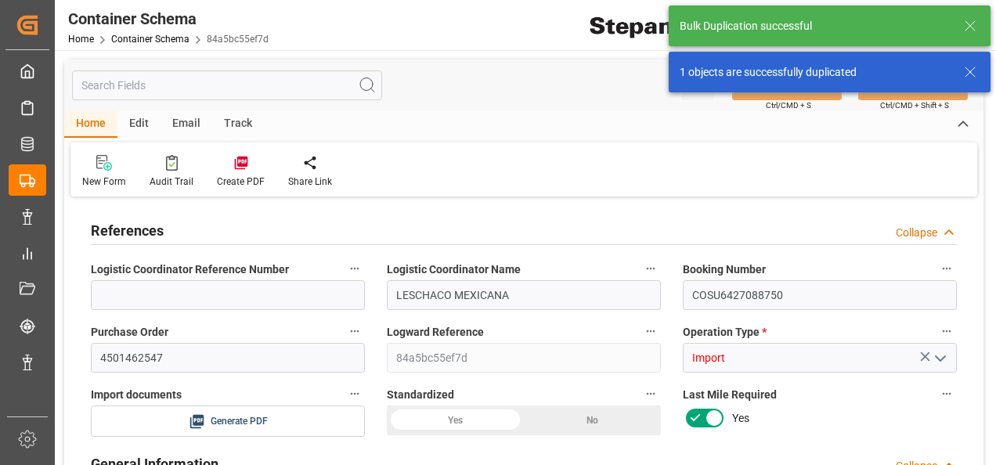
type input "COSU"
type input "Rotterdam"
type input "Veracruz"
type input "CMA CGM FRANCOISE SAGAN"
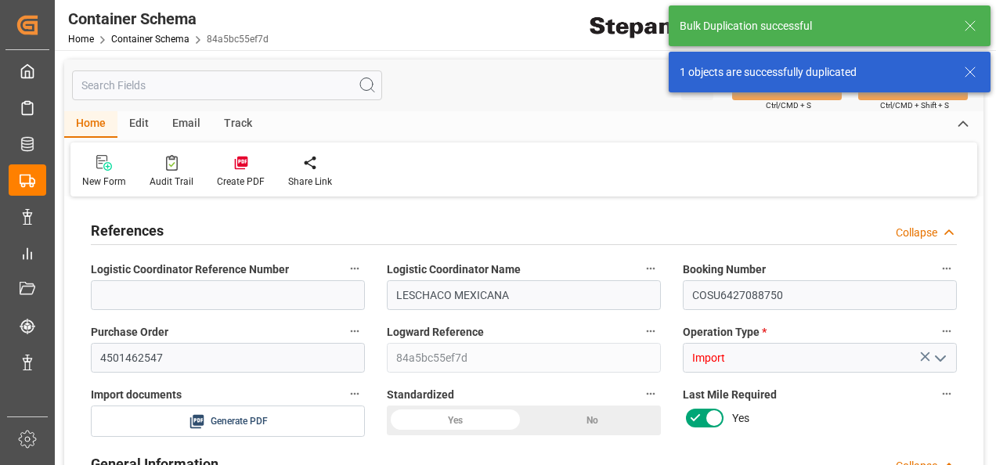
type input "CMA CGM FRANCOISE SAGAN"
type input "0VBKLW1MA"
type textarea "pod"
type textarea "No"
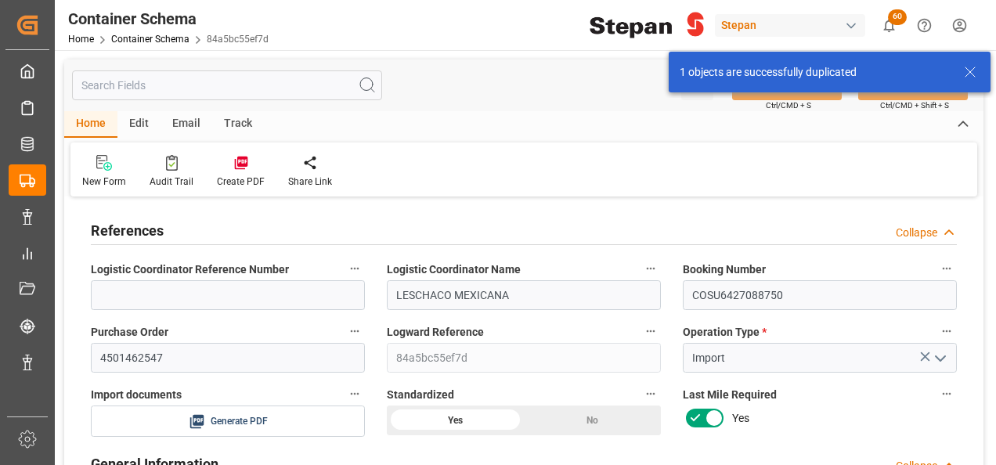
type input "14"
type input "55"
type input "1"
type input "19900"
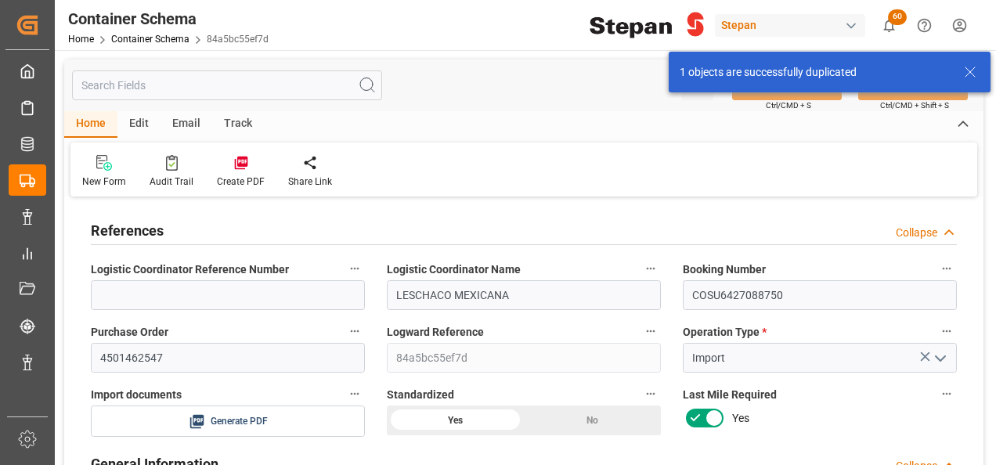
type input "12"
type input "Cosco"
type input "COSCO Shipping Co. Ltd."
type input "NLRTM"
type input "MXVER"
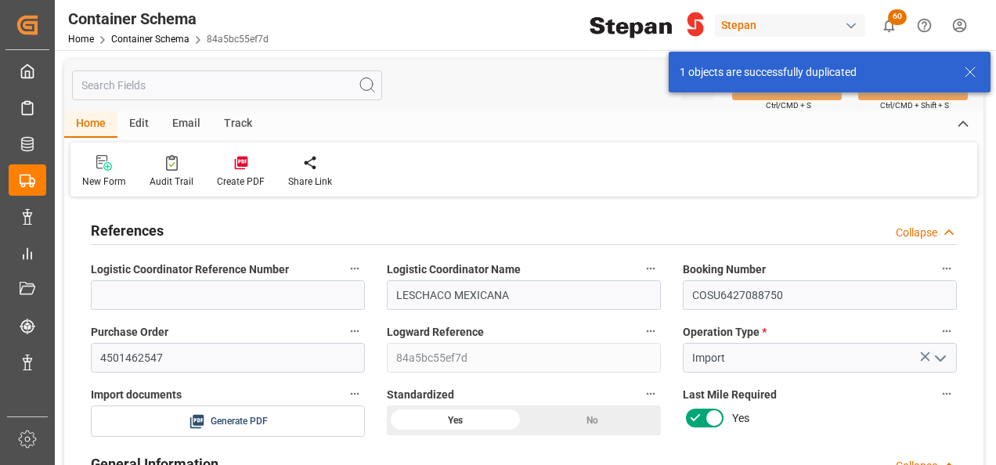
type input "MXVER"
type input "9356696"
type input "11-09-2025 00:00"
type input "[DATE]"
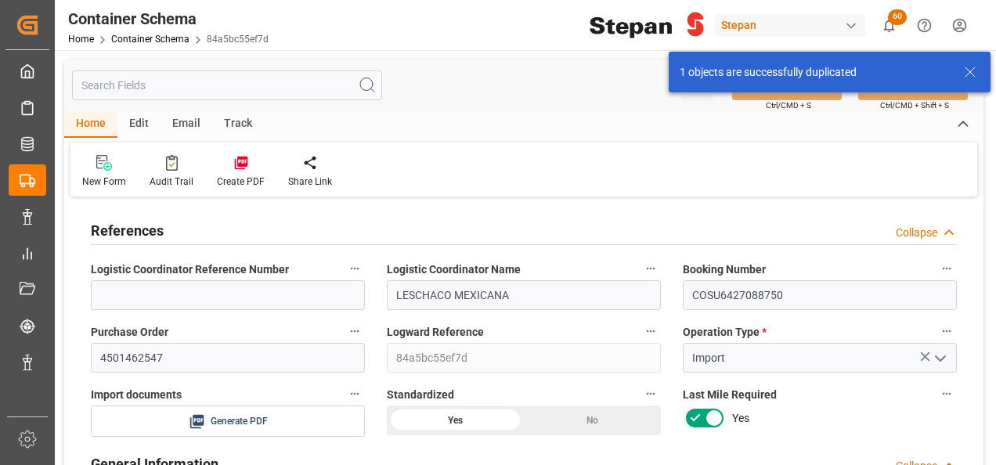
type input "[DATE]"
type input "21-08-2025 00:00"
type input "16-09-2025 00:00"
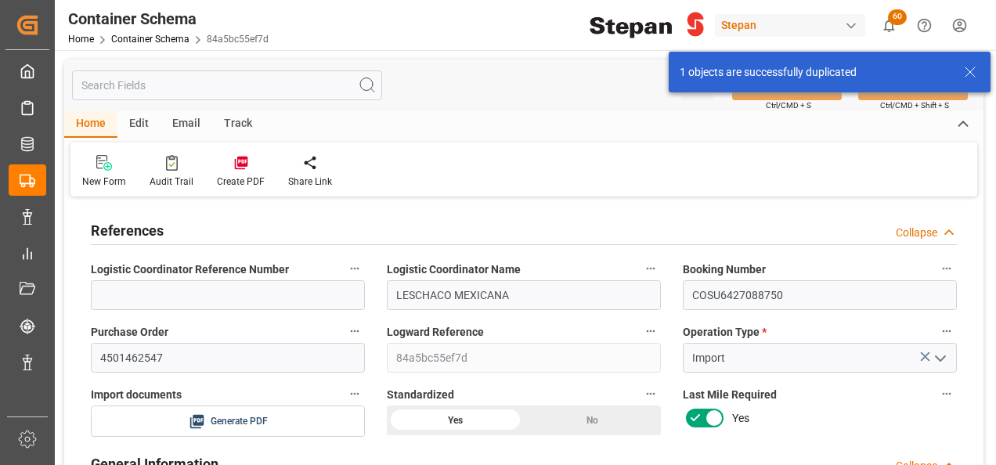
type input "16-09-2025 00:00"
type input "[DATE]"
type input "11-09-2025 15:55"
type input "[DATE]"
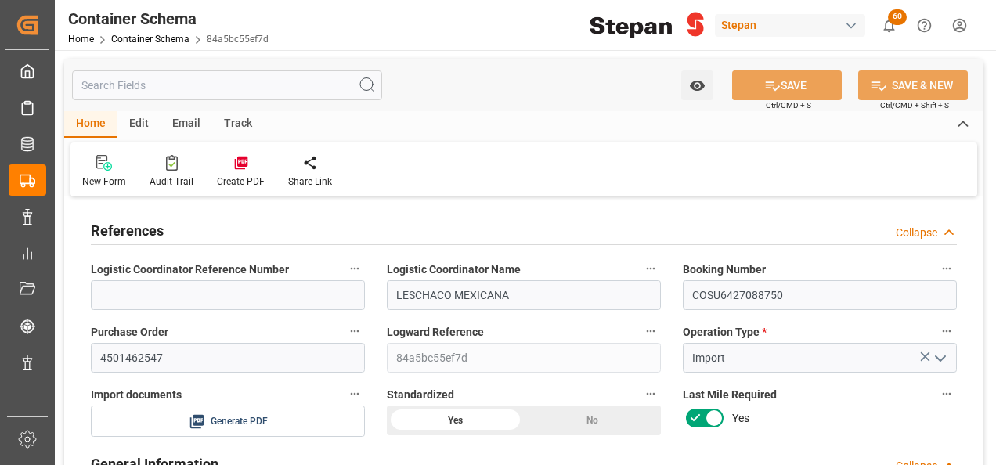
scroll to position [78, 0]
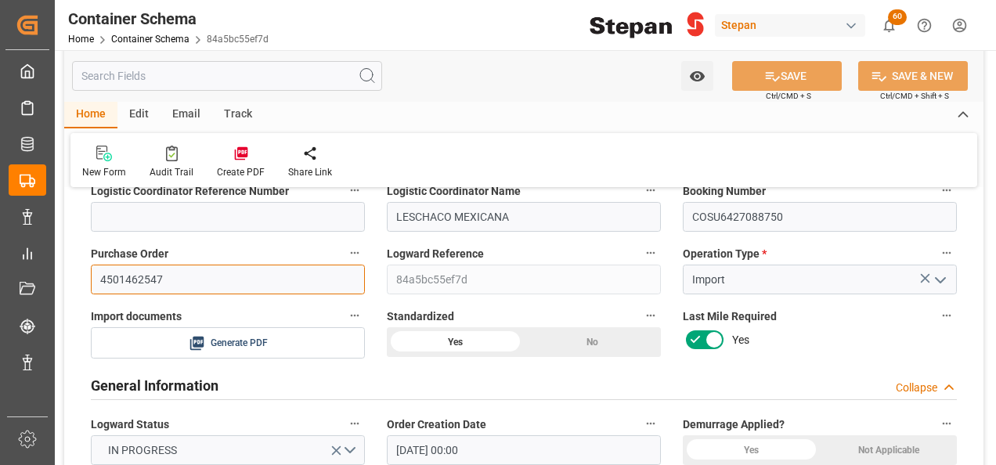
drag, startPoint x: 168, startPoint y: 275, endPoint x: 66, endPoint y: 273, distance: 102.6
paste input "8"
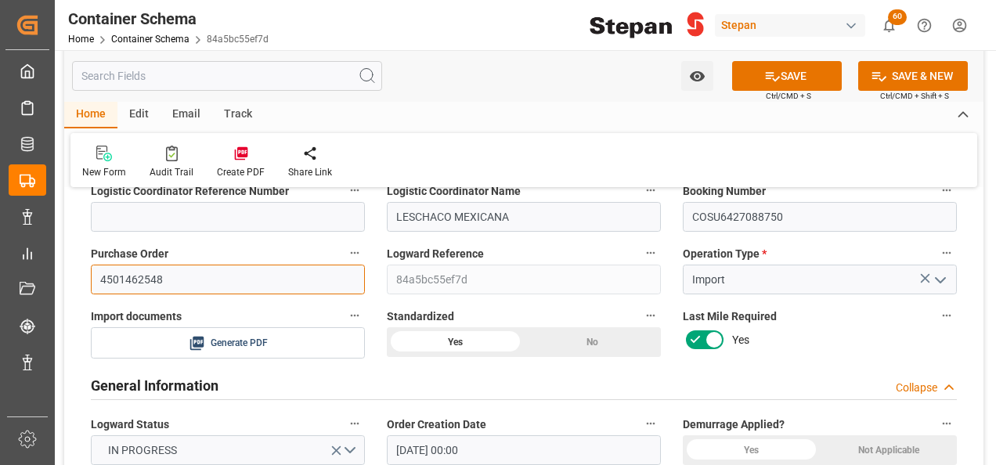
type input "4501462548"
click at [340, 373] on div "General Information Collapse" at bounding box center [524, 385] width 866 height 30
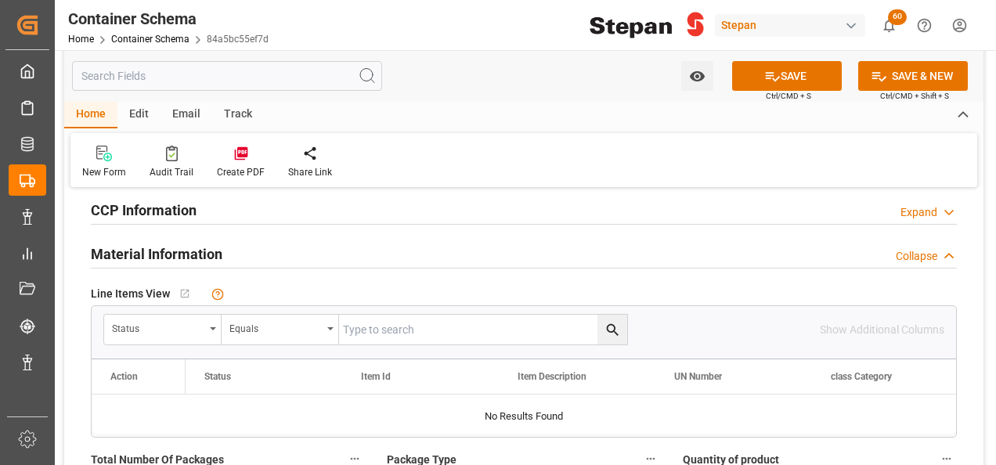
scroll to position [470, 0]
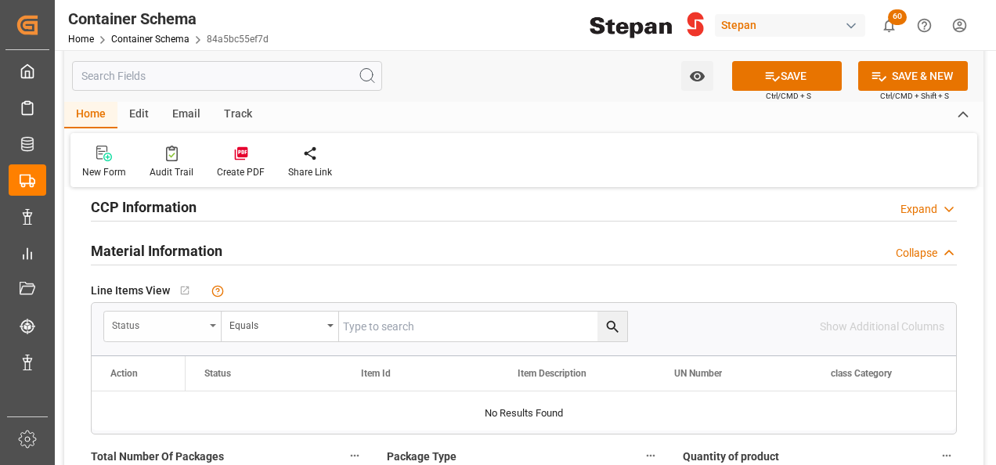
click at [211, 317] on div "Status" at bounding box center [162, 327] width 117 height 30
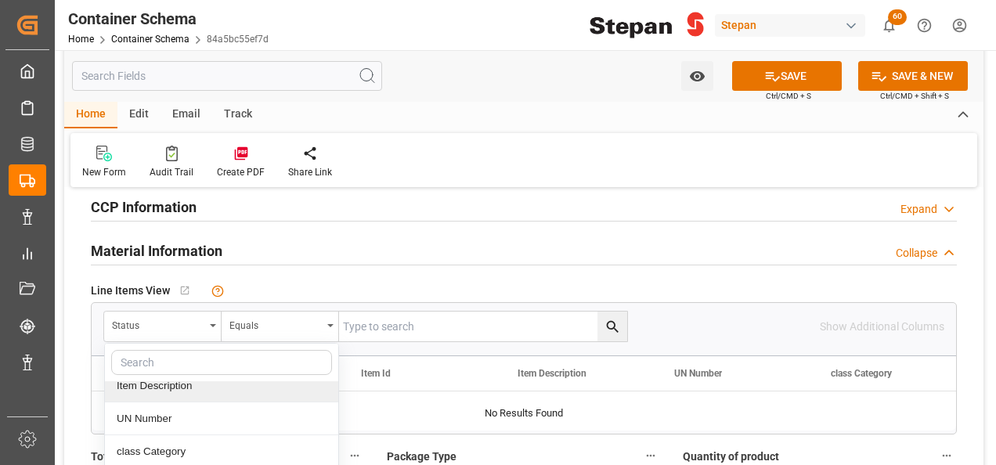
scroll to position [157, 0]
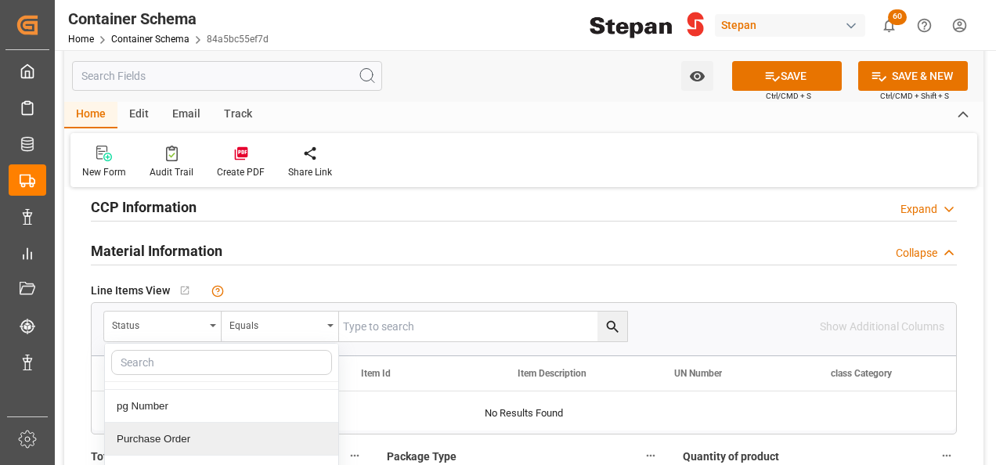
click at [150, 435] on div "Purchase Order" at bounding box center [221, 439] width 233 height 33
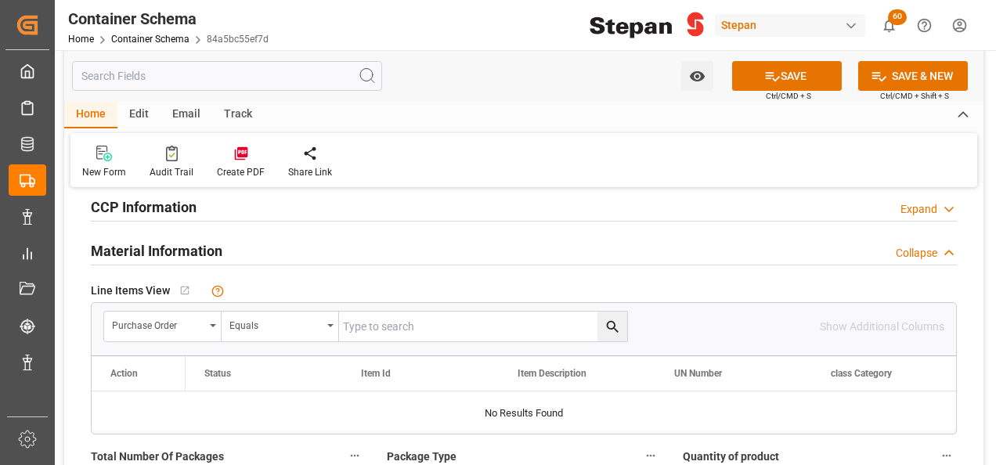
click at [399, 329] on input "text" at bounding box center [483, 327] width 288 height 30
paste input "4501462548"
type input "4501462548"
click at [617, 323] on icon "search button" at bounding box center [613, 327] width 16 height 16
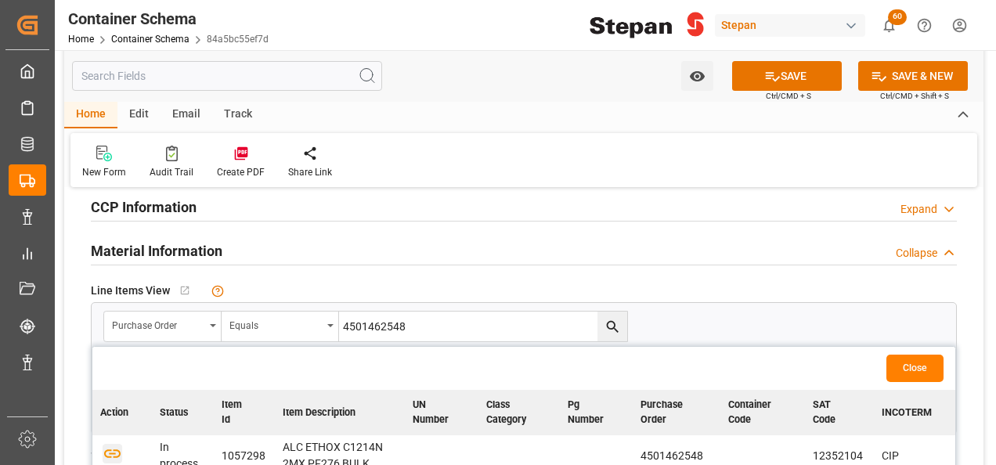
click at [112, 452] on icon "button" at bounding box center [112, 453] width 16 height 9
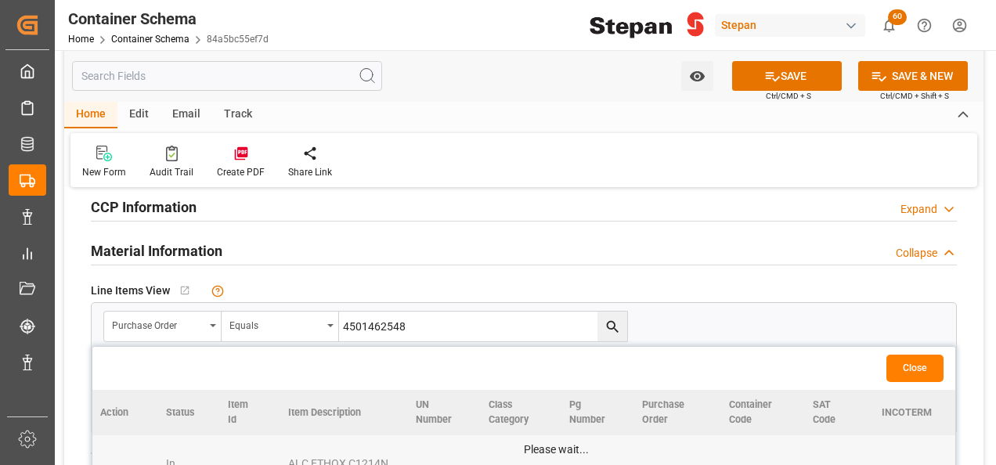
scroll to position [626, 0]
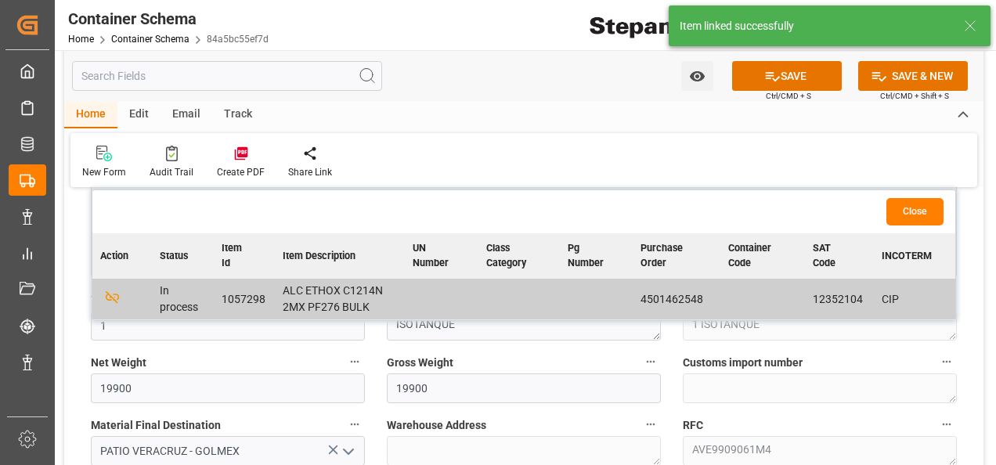
click at [911, 202] on button "Close" at bounding box center [914, 211] width 57 height 27
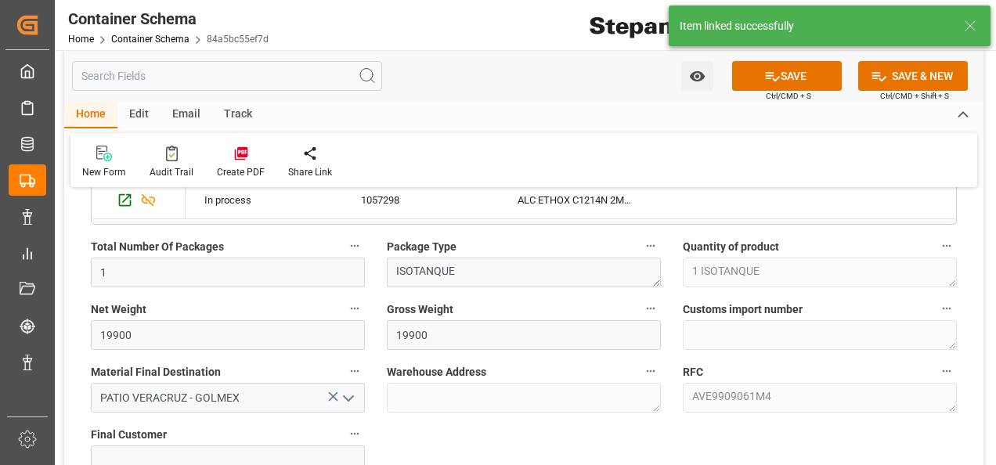
scroll to position [705, 0]
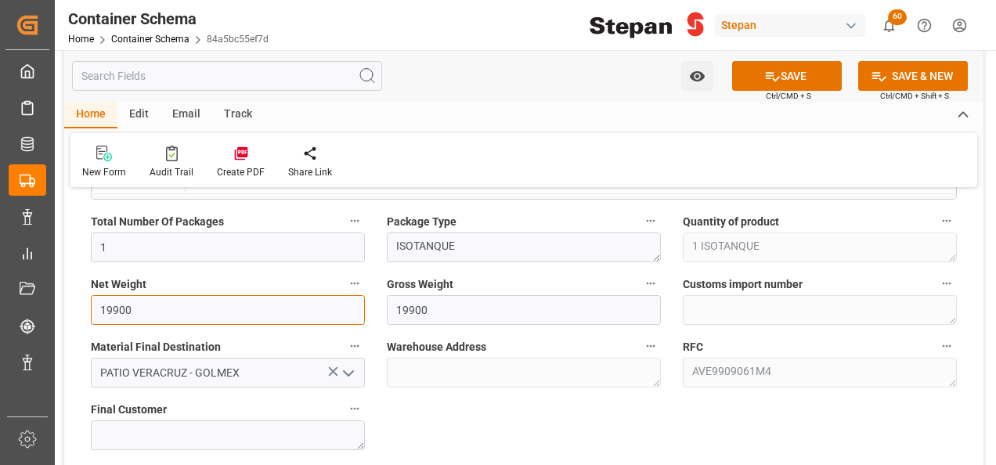
click at [146, 312] on input "19900" at bounding box center [228, 310] width 274 height 30
drag, startPoint x: 168, startPoint y: 309, endPoint x: 81, endPoint y: 298, distance: 87.6
click at [81, 298] on div "Net Weight 19760" at bounding box center [228, 299] width 296 height 63
type input "19760"
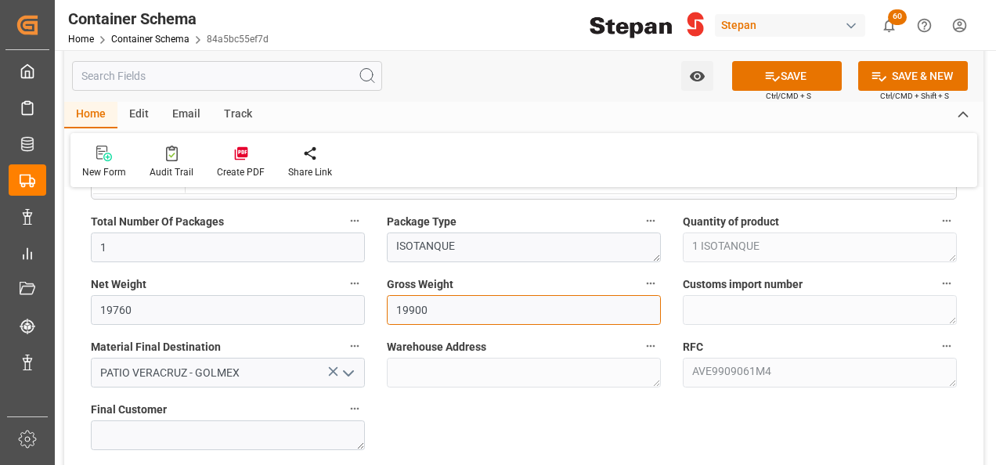
click at [435, 295] on input "19900" at bounding box center [524, 310] width 274 height 30
paste input "76"
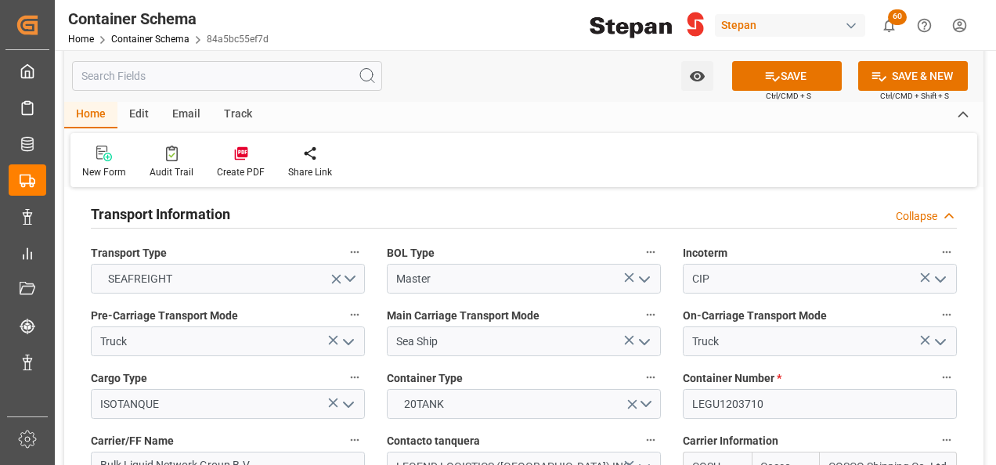
scroll to position [1566, 0]
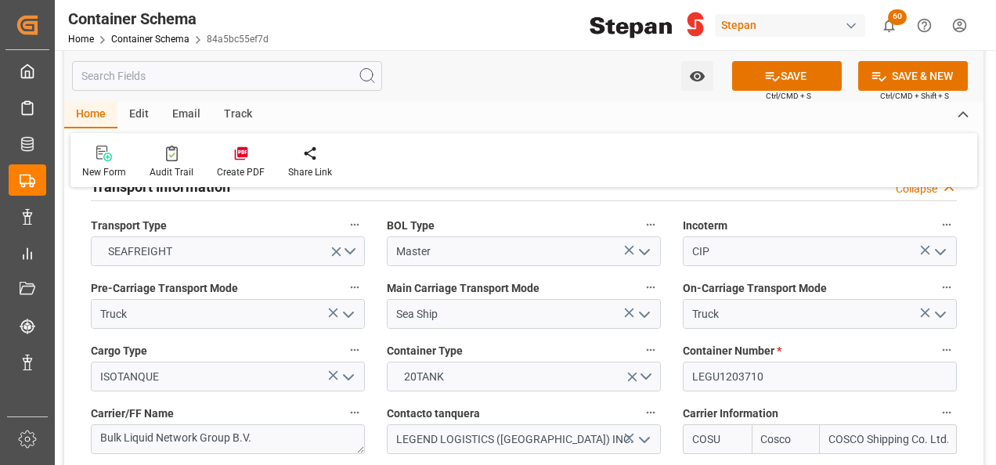
type input "19760"
paste input "32488"
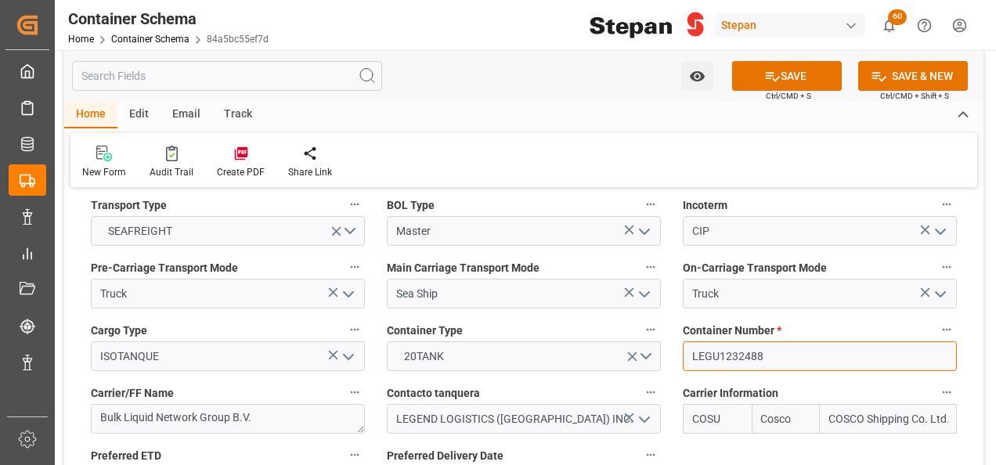
scroll to position [1488, 0]
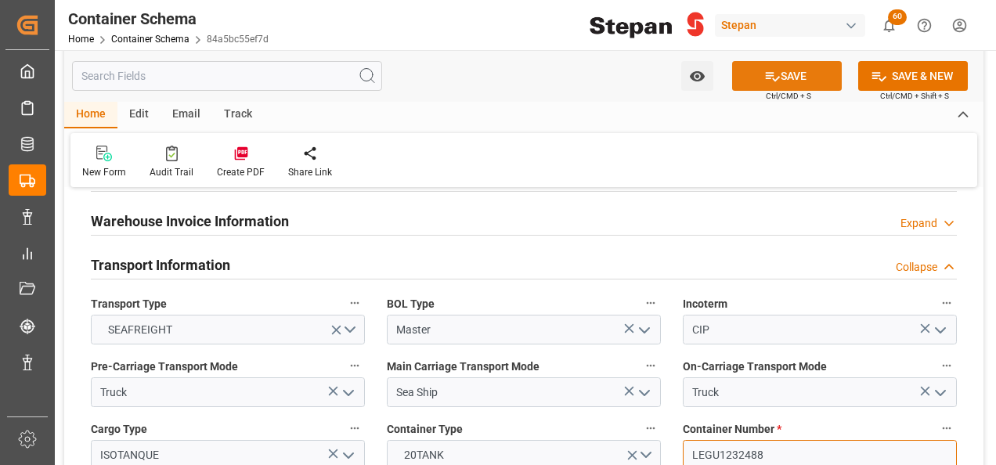
type input "LEGU1232488"
click at [786, 75] on button "SAVE" at bounding box center [787, 76] width 110 height 30
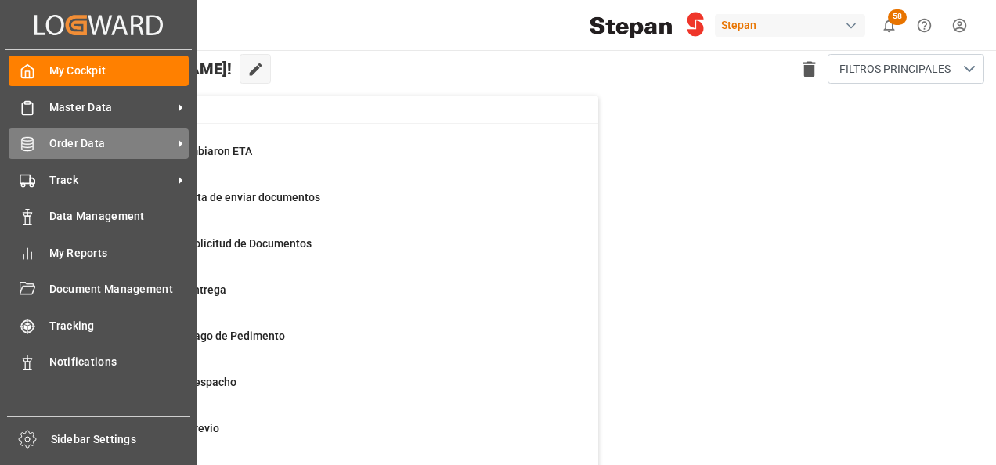
click at [38, 146] on div "Order Data Order Data" at bounding box center [99, 143] width 180 height 31
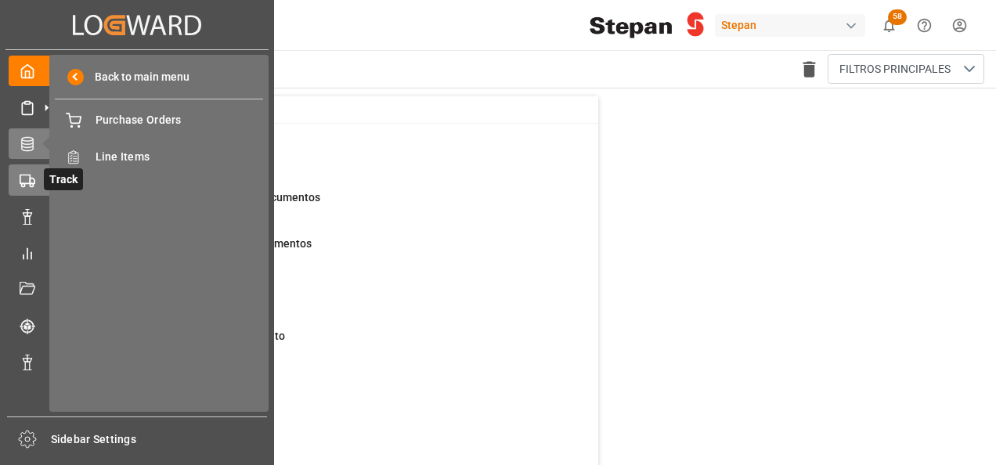
click at [36, 179] on div "Track Track" at bounding box center [137, 179] width 257 height 31
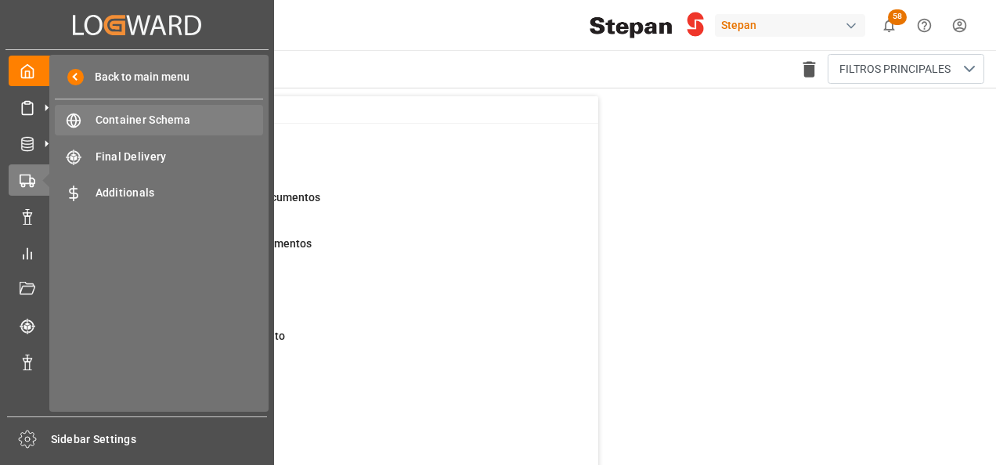
click at [121, 122] on span "Container Schema" at bounding box center [180, 120] width 168 height 16
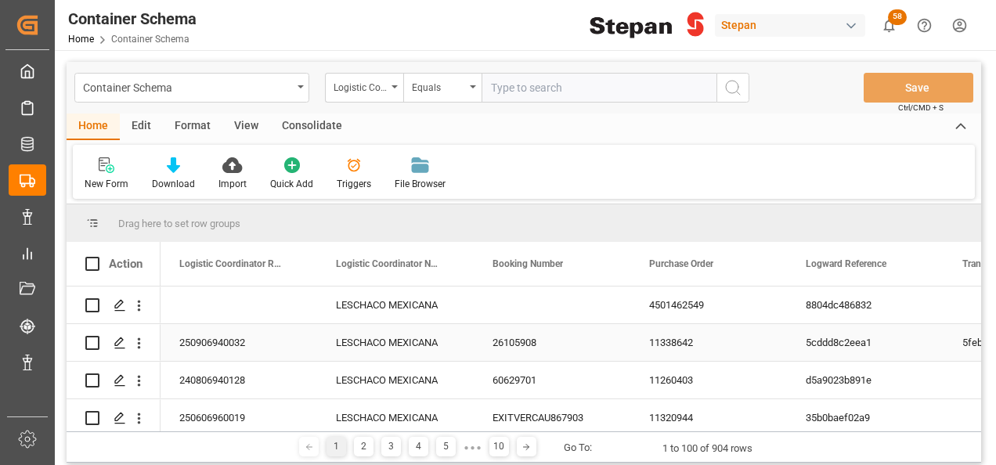
click at [498, 343] on div "26105908" at bounding box center [552, 342] width 157 height 37
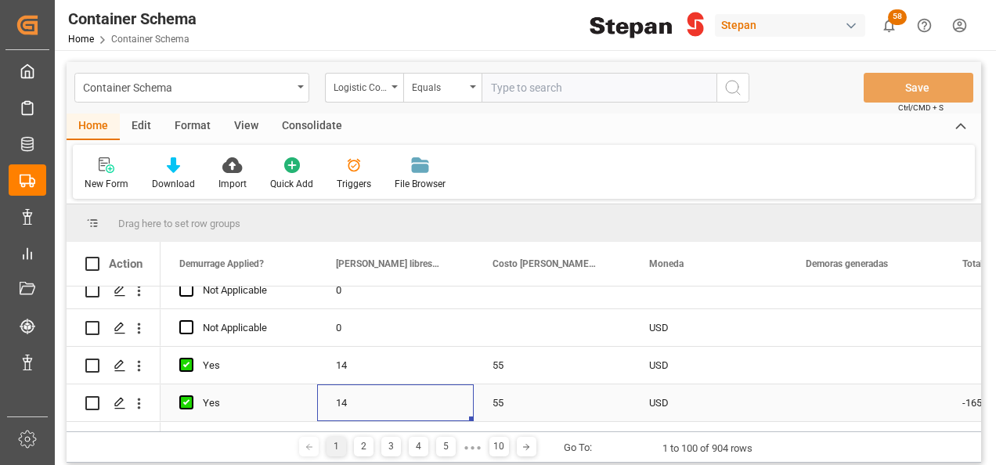
click at [547, 413] on div "55" at bounding box center [552, 402] width 157 height 37
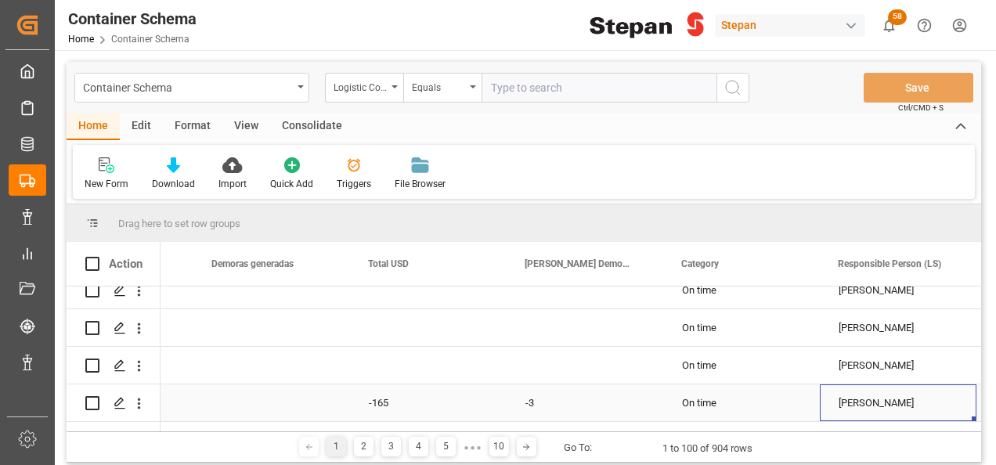
scroll to position [0, 2474]
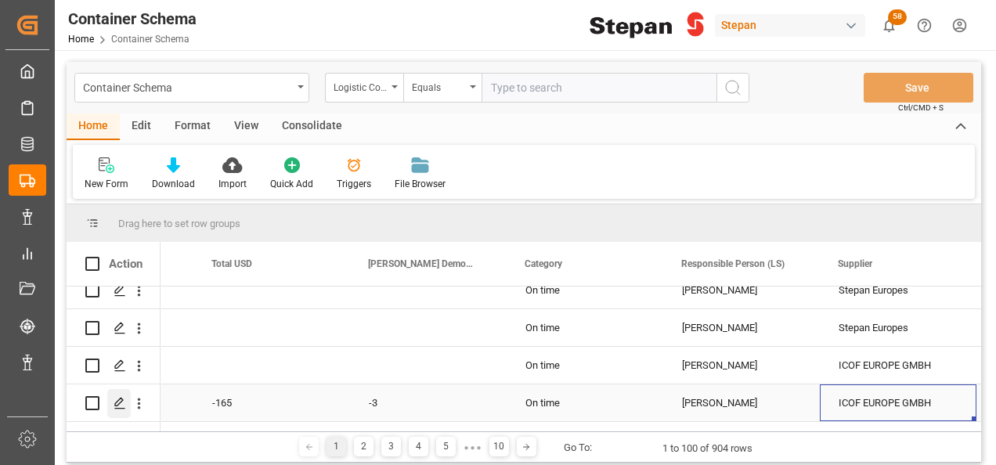
click at [110, 401] on div "Press SPACE to select this row." at bounding box center [118, 403] width 23 height 29
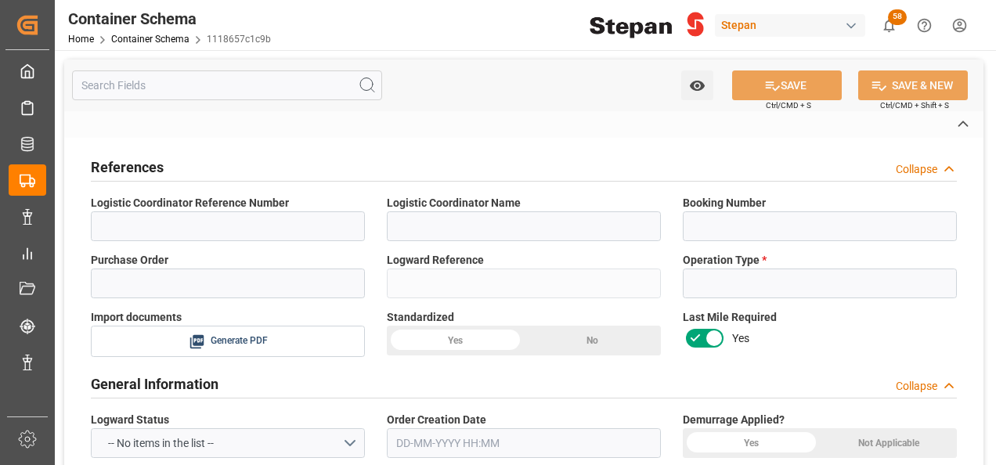
type input "250906900206"
type input "LESCHACO MEXICANA"
type input "EX8180"
type input "4501462519"
type input "1118657c1c9b"
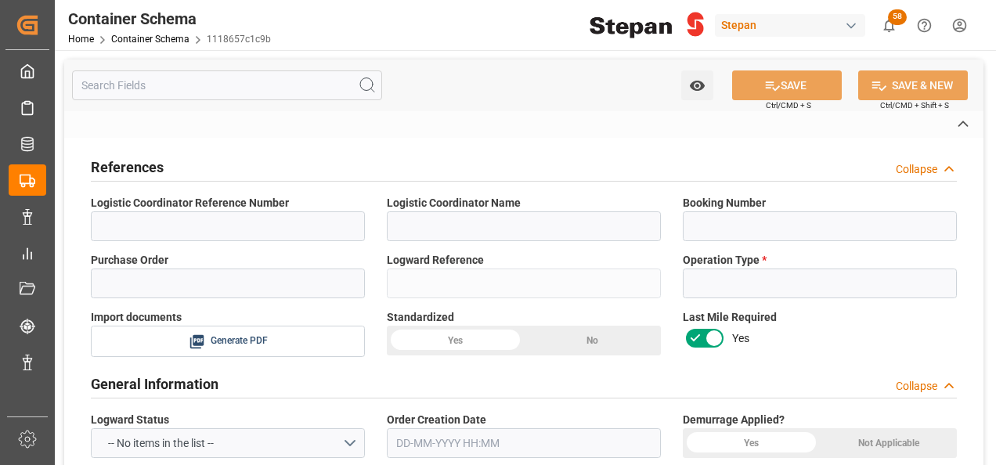
type input "Import"
type input "USD"
type input "On time"
type input "[PERSON_NAME]"
type input "ICOF EUROPE GMBH"
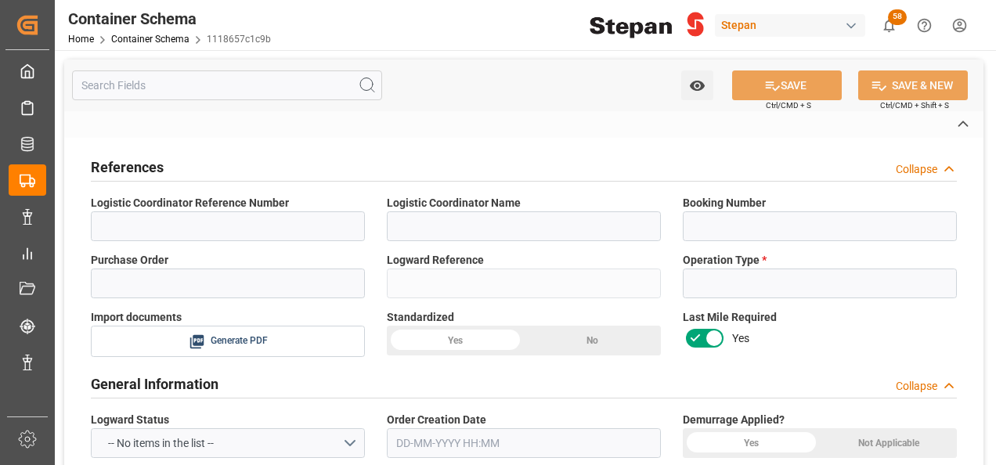
type textarea "10129420"
type input "EXPORTADOR AUTORIZADO"
type textarea "Documents Sent"
type textarea "1057298"
type textarea "ALC ETHOX C1214N 2MX PF276 BULK"
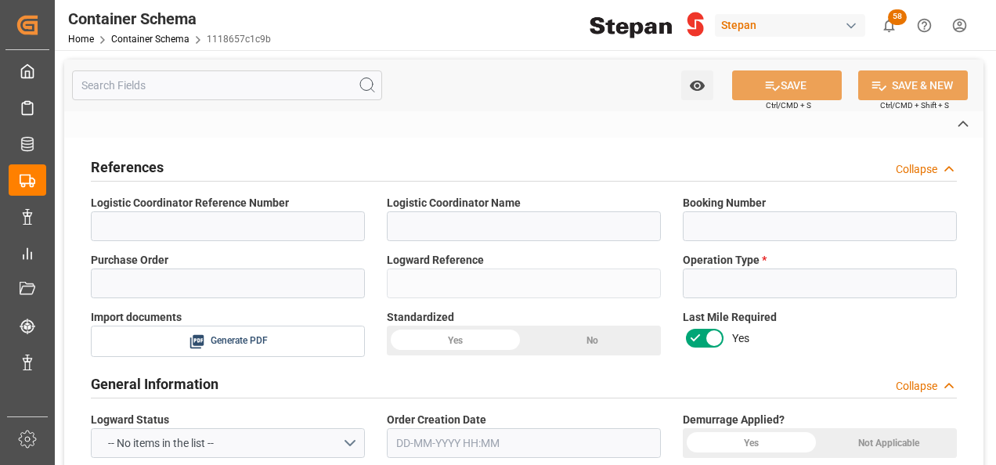
type textarea "STEPAN CDMX - ECATEPEC"
type textarea "ISOTANQUE"
type textarea "1 ISOTANQUE"
type textarea "25 43 1742 5002512"
type input "PATIO VERACRUZ - GOLMEX"
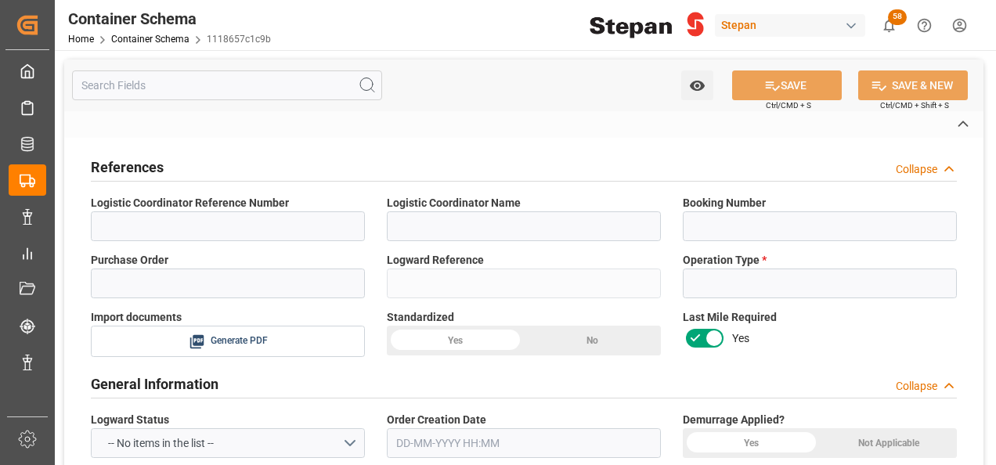
type textarea "AVE9909061M4"
type input "Master"
type input "CIP"
type input "Truck"
type input "Sea Ship"
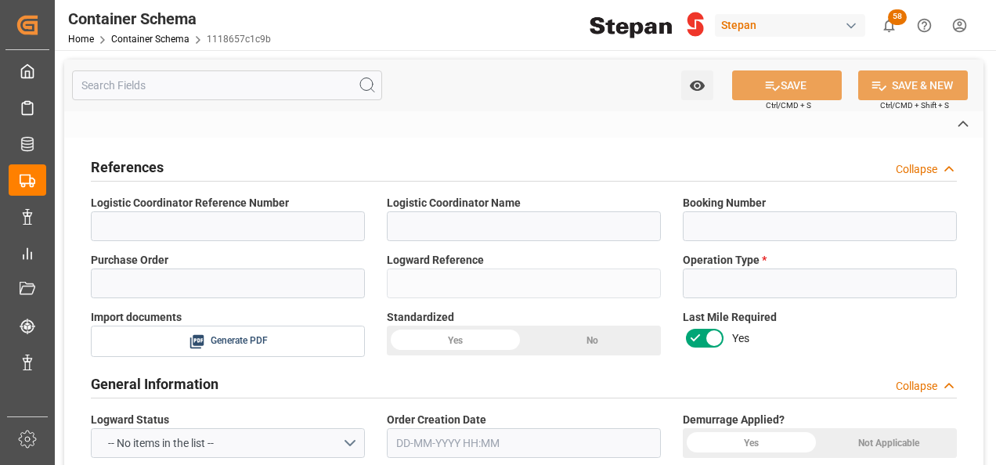
type input "Truck"
type input "ISOTANQUE"
type input "RLTU2086244"
type textarea "Bulk Liquid Network Group B.V."
type input "LEGEND LOGISTICS ([GEOGRAPHIC_DATA]) INC."
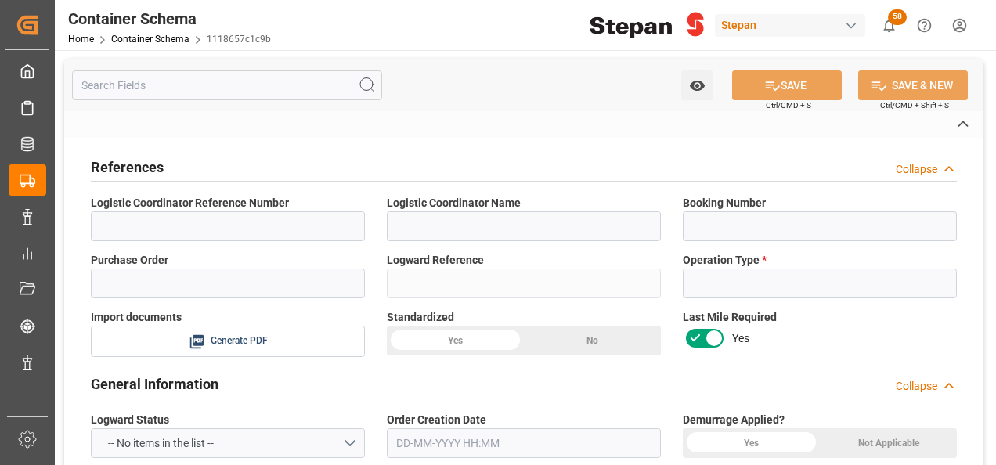
type input "COSU"
type input "[GEOGRAPHIC_DATA]"
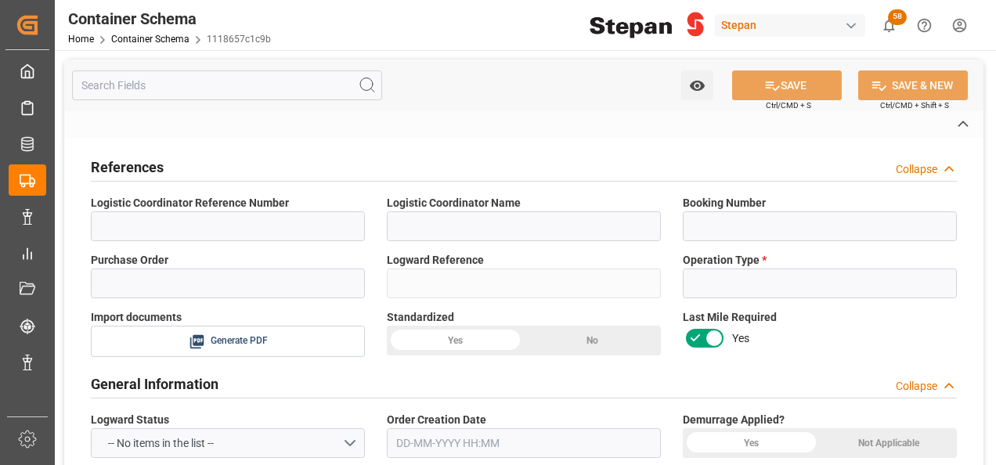
type input "CMA CGM MOLIERE"
type textarea "pod"
type textarea "No"
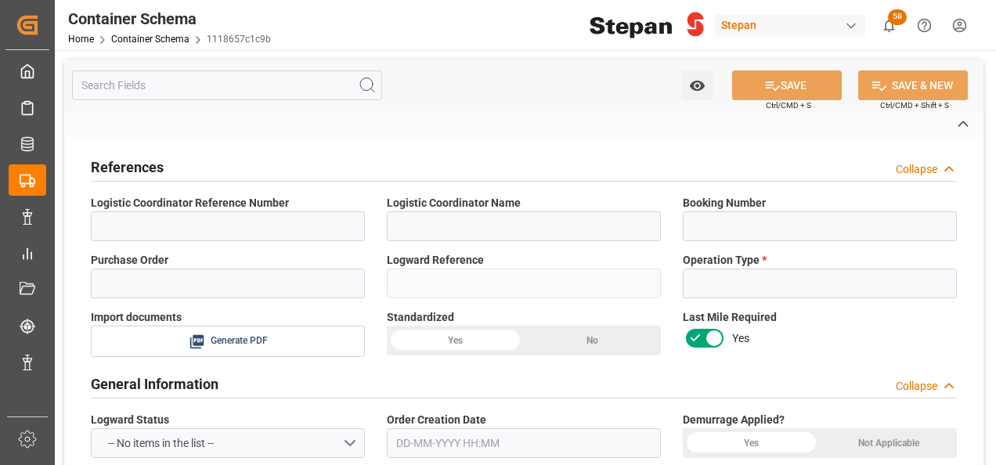
type textarea "Container is already in Final Delivery Phase."
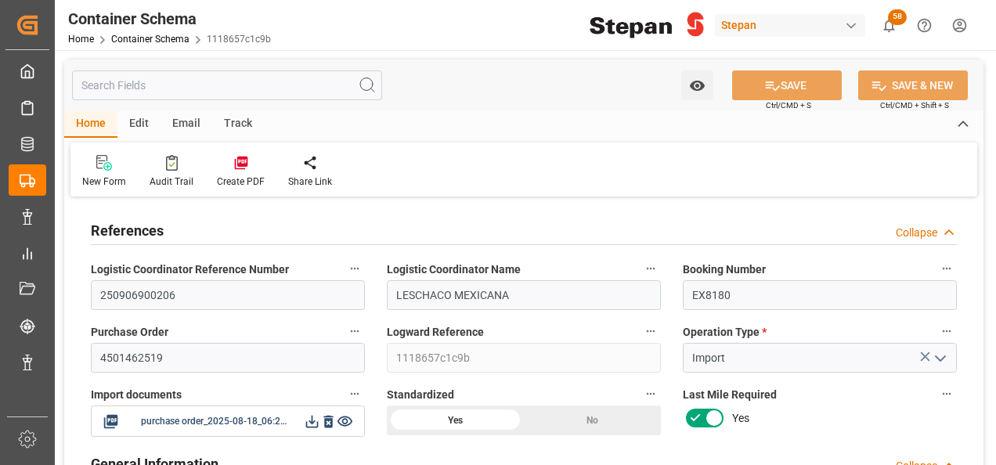
type input "14"
type input "55"
type input "-165"
type input "-3"
type input "1"
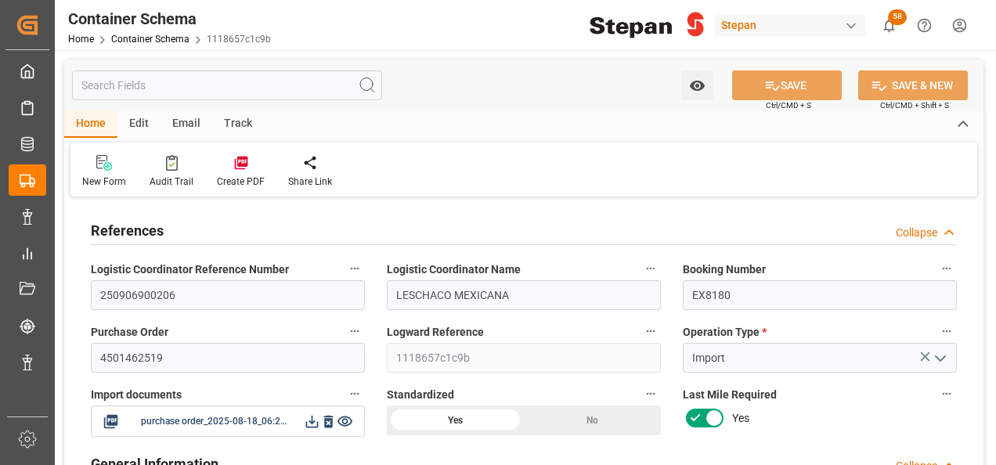
type input "1"
type input "19800"
type input "12"
type input "-6"
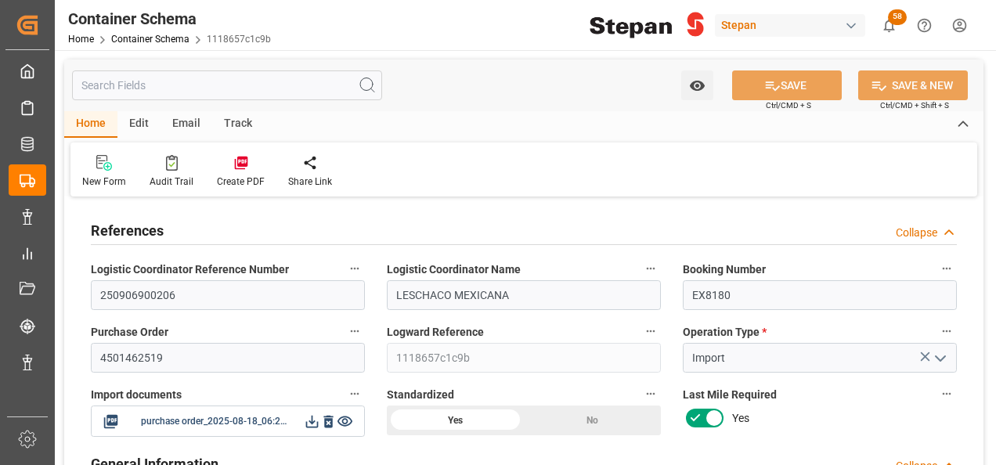
type input "Cosco"
type input "COSCO Shipping Co. Ltd."
type input "NLRTM"
type input "MXVER"
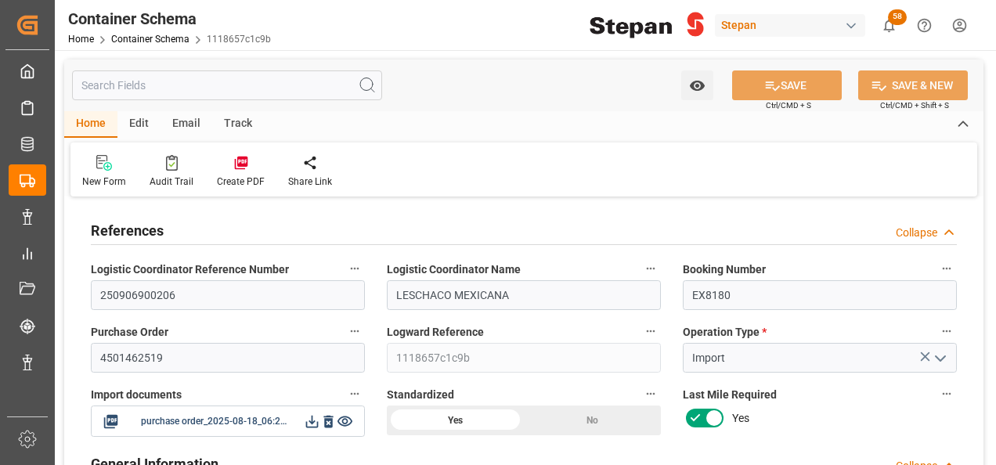
type input "MXVER"
type input "9401099"
type input "0"
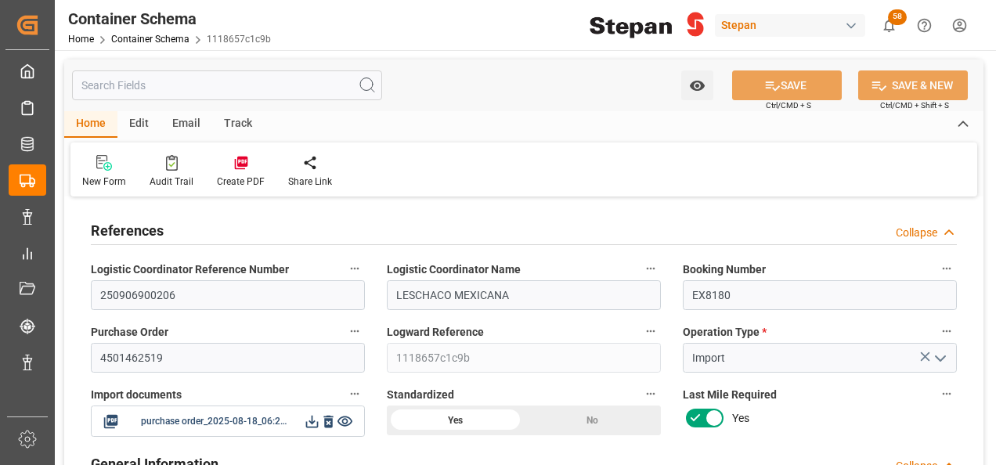
type input "25"
type input "13-08-2025 00:00"
type input "18-08-2025"
type input "05-09-2025"
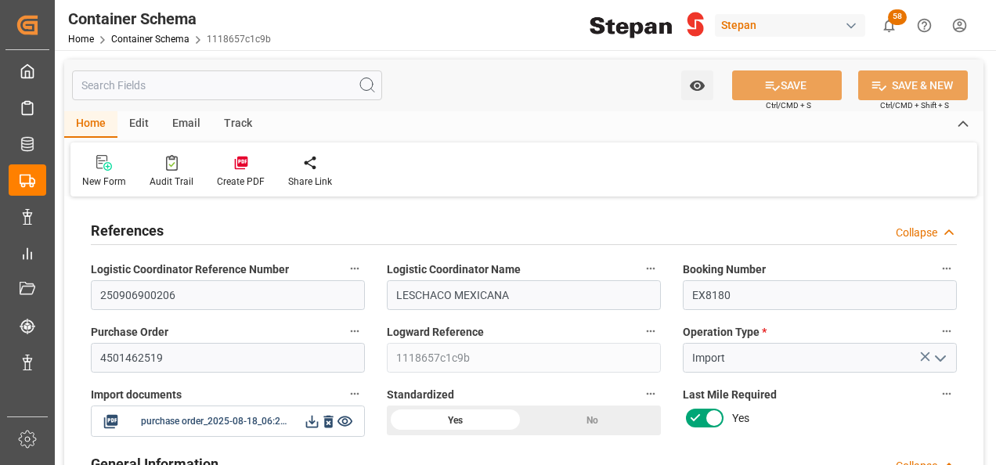
type input "08-08-2025 00:00"
type input "06-08-2025 00:00"
type input "31-08-2025 00:00"
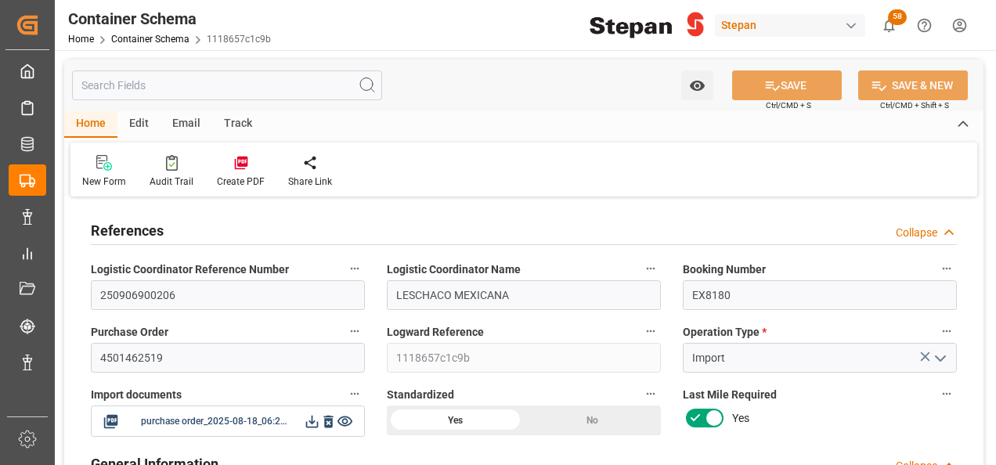
type input "27-08-2025 00:00"
type input "31-08-2025 00:00"
type input "06-09-2025"
type input "11-09-2025 05:13"
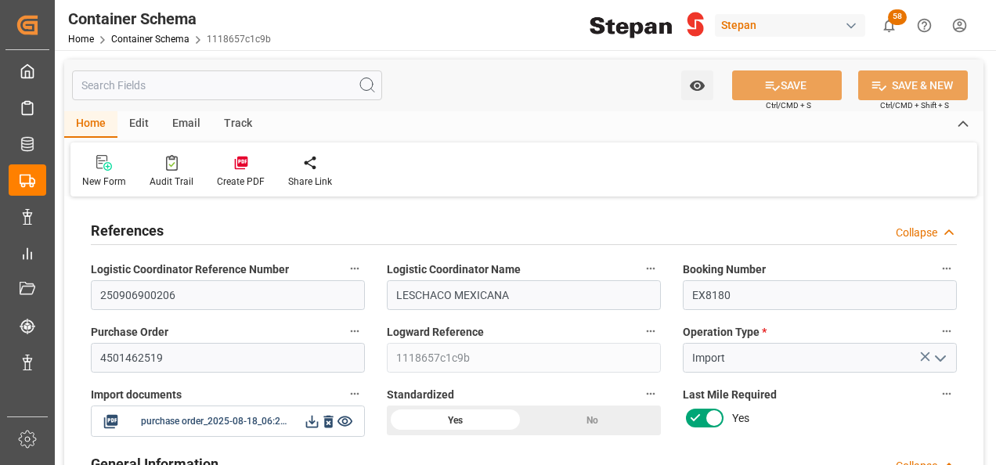
type input "13-08-2025 16:56"
type input "[DATE]"
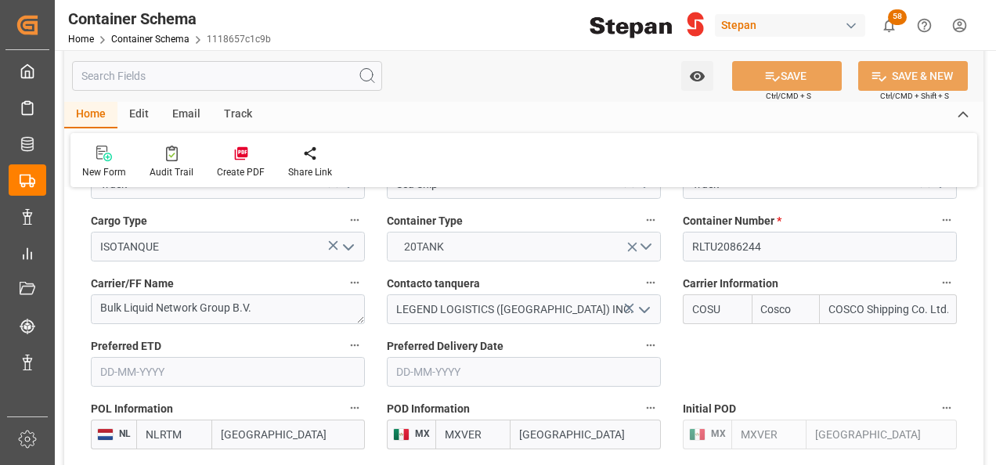
scroll to position [2114, 0]
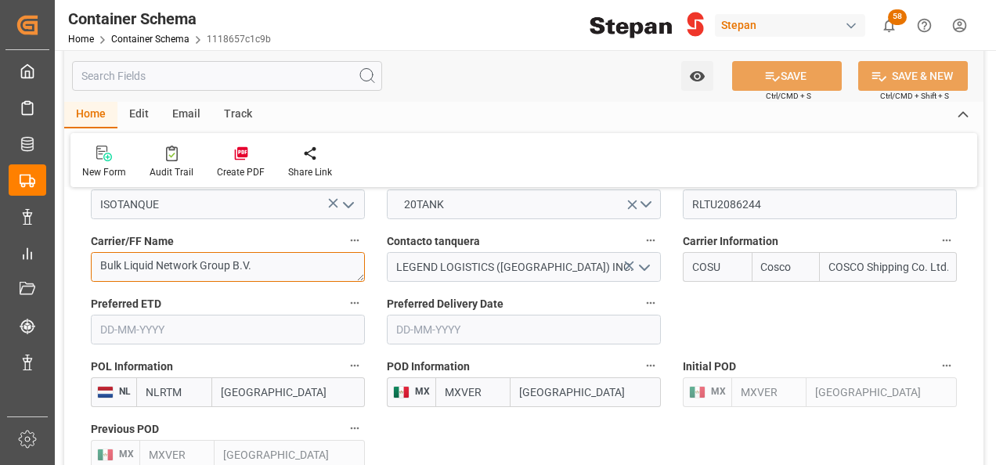
drag, startPoint x: 268, startPoint y: 236, endPoint x: 84, endPoint y: 216, distance: 185.1
click at [84, 225] on div "Carrier/FF Name Bulk Liquid Network Group B.V." at bounding box center [228, 256] width 296 height 63
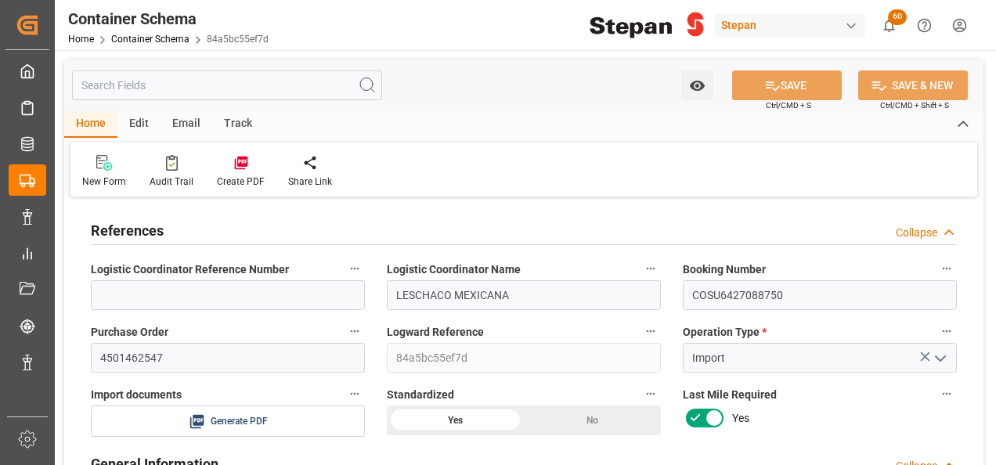
type input "14"
type input "55"
type input "1"
type input "19900"
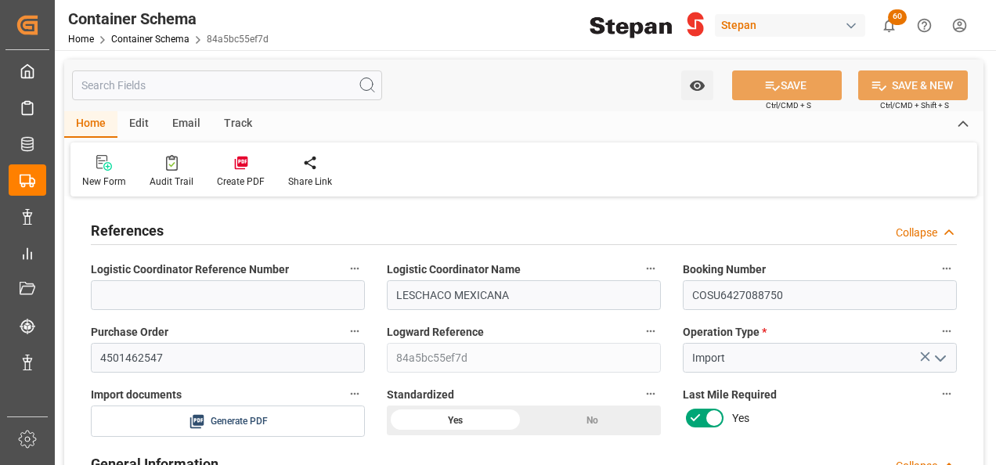
type input "19900"
type input "12"
type input "Cosco"
type input "COSCO Shipping Co. Ltd."
type input "NLRTM"
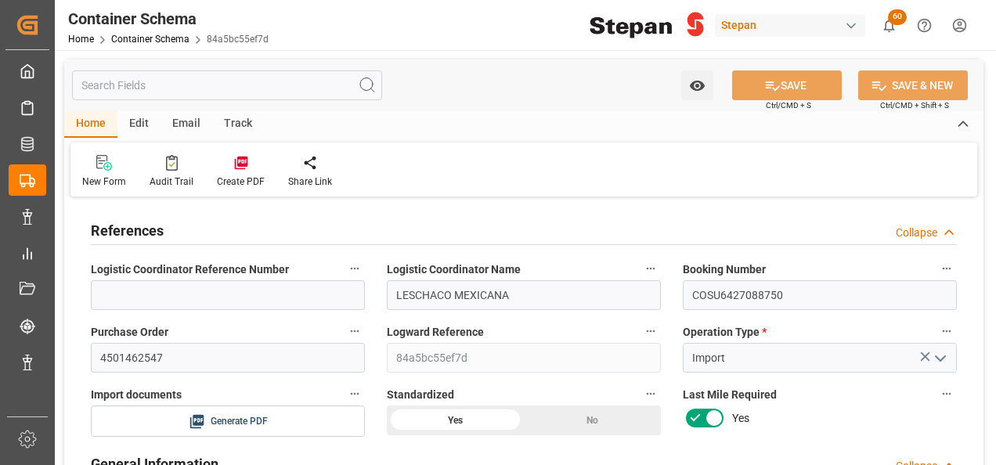
type input "MXVER"
type input "9356696"
type input "[DATE] 00:00"
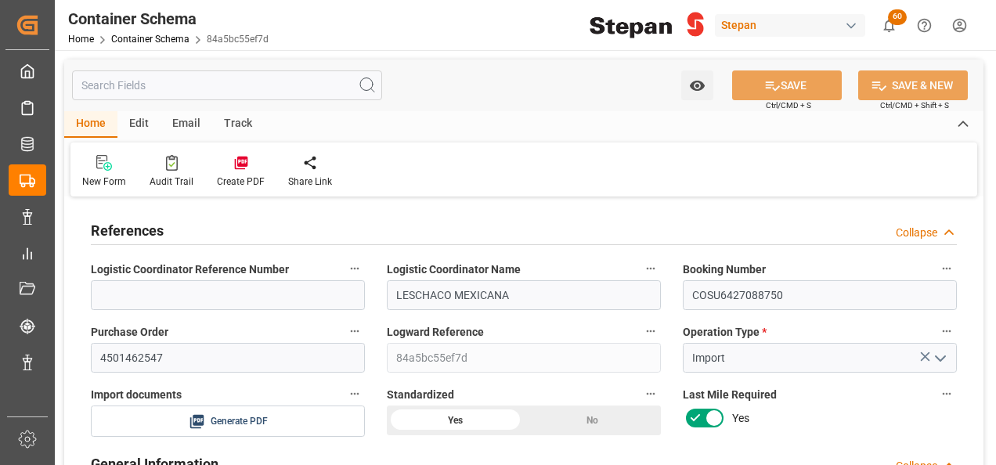
type input "[DATE]"
type input "[DATE] 00:00"
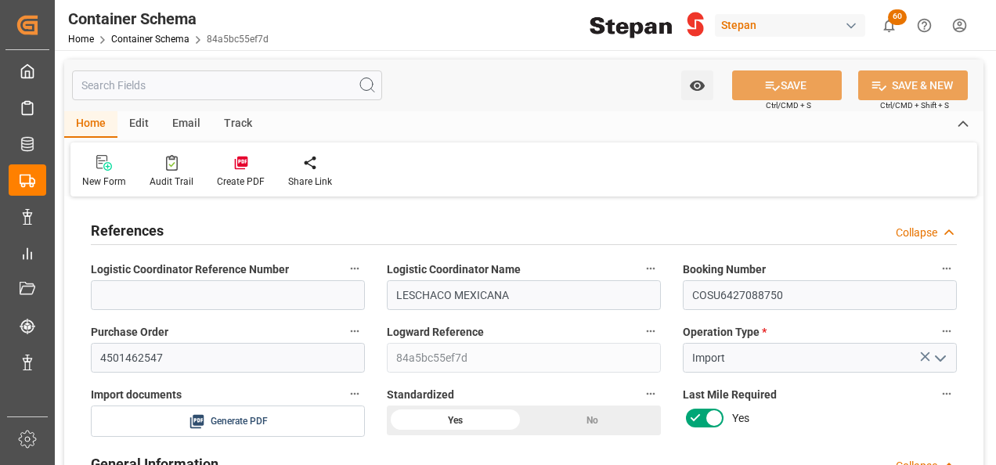
type input "[DATE] 00:00"
type input "[DATE]"
type input "[DATE] 15:56"
type input "[DATE] 15:55"
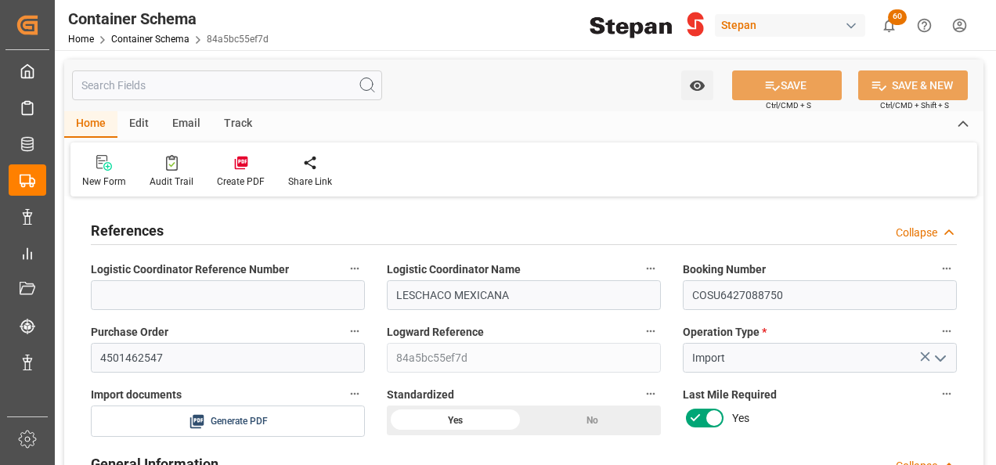
type input "[DATE]"
drag, startPoint x: 182, startPoint y: 359, endPoint x: 74, endPoint y: 359, distance: 108.8
paste input "8"
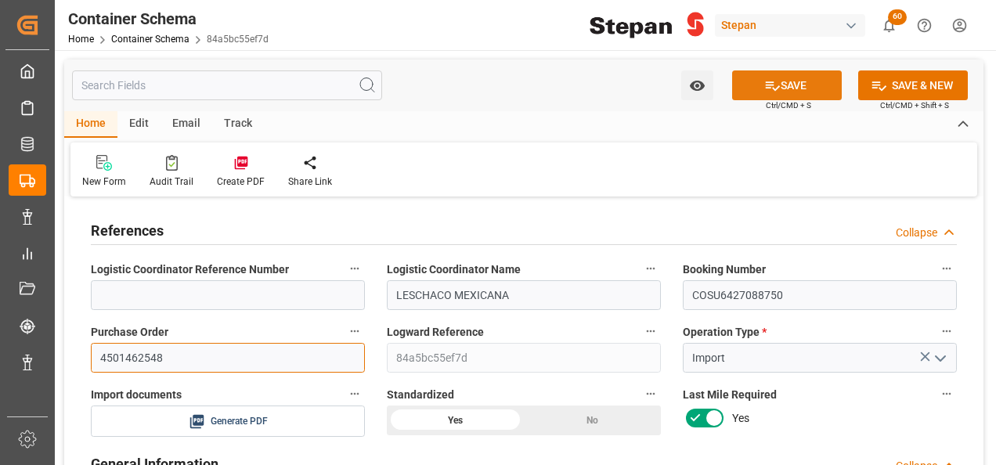
type input "4501462548"
click at [767, 89] on icon at bounding box center [772, 86] width 16 height 16
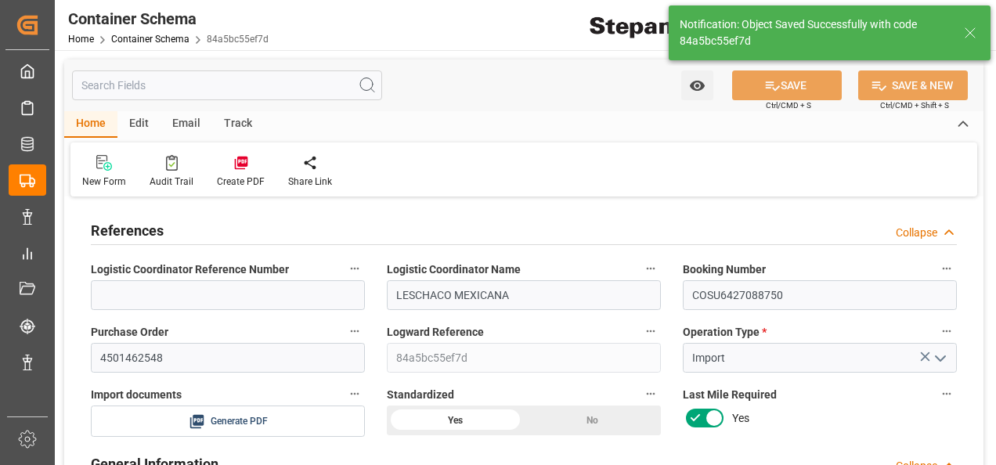
type input "[DATE] 15:57"
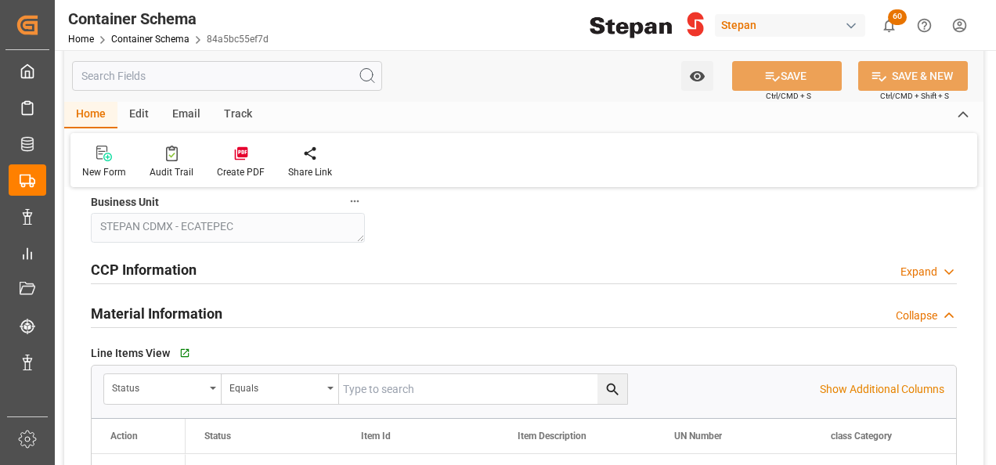
scroll to position [940, 0]
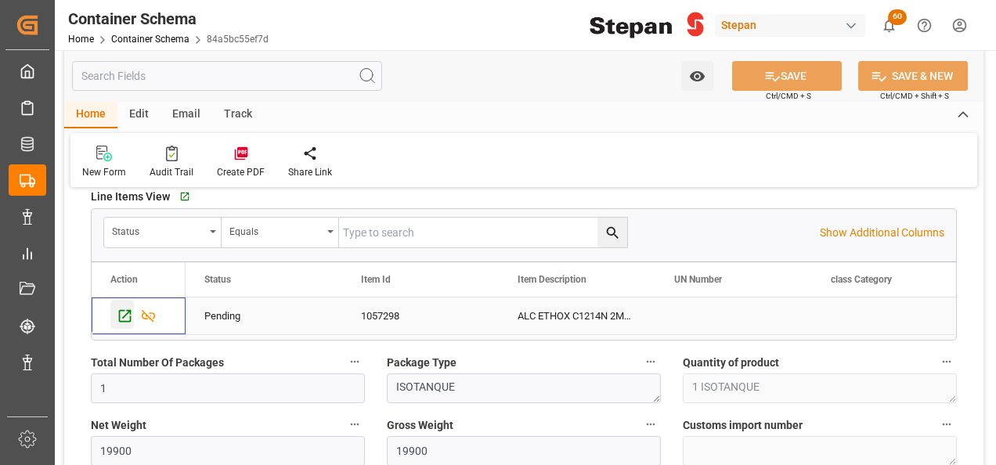
click at [125, 313] on icon "Press SPACE to select this row." at bounding box center [125, 316] width 13 height 13
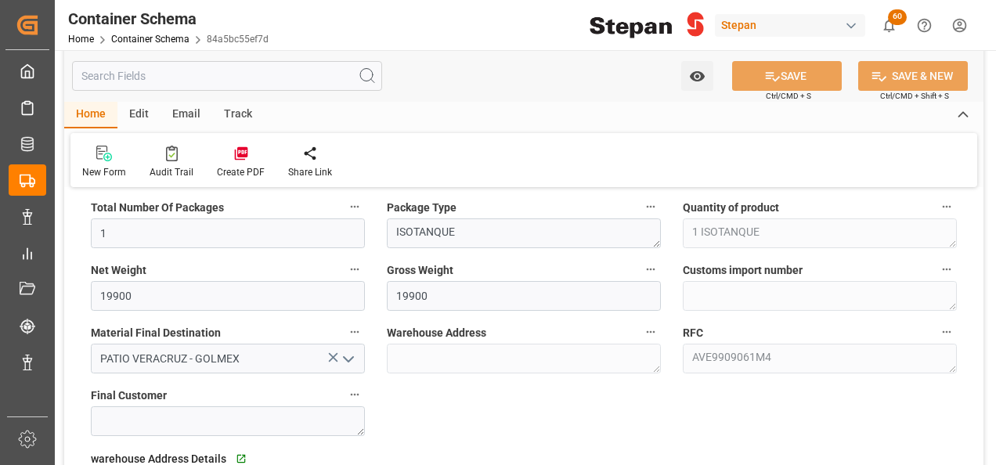
scroll to position [1096, 0]
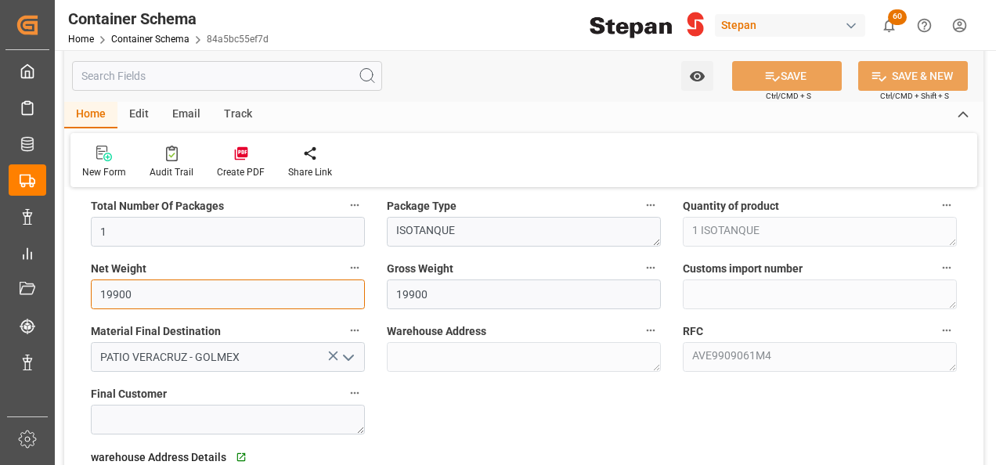
drag, startPoint x: 141, startPoint y: 291, endPoint x: 81, endPoint y: 298, distance: 60.7
click at [81, 298] on div "Net Weight 19900" at bounding box center [228, 283] width 296 height 63
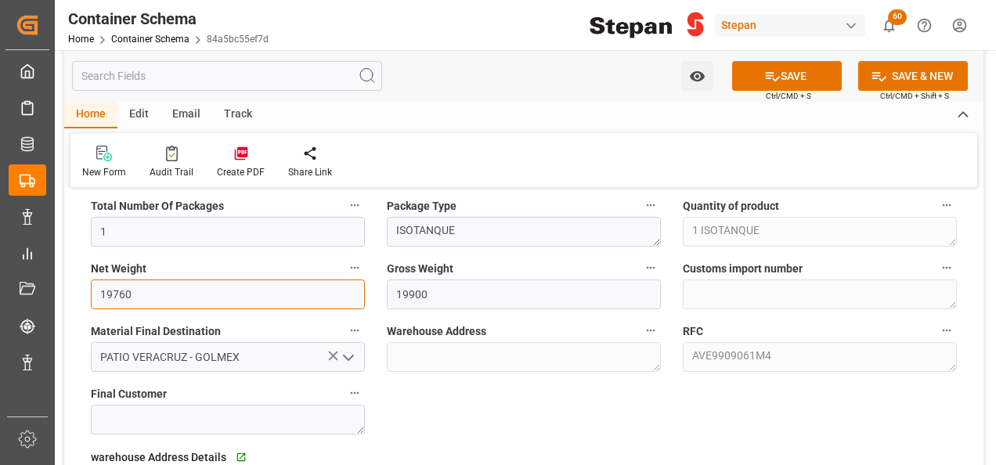
type input "19760"
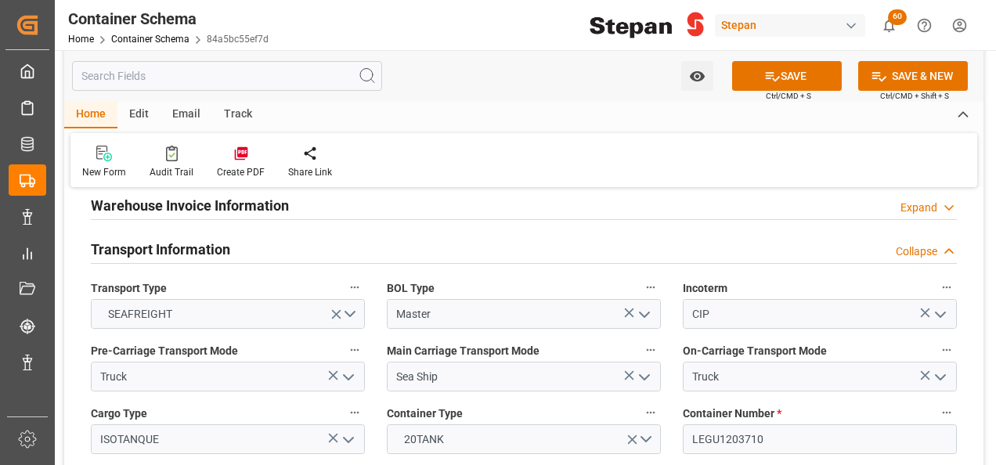
scroll to position [1958, 0]
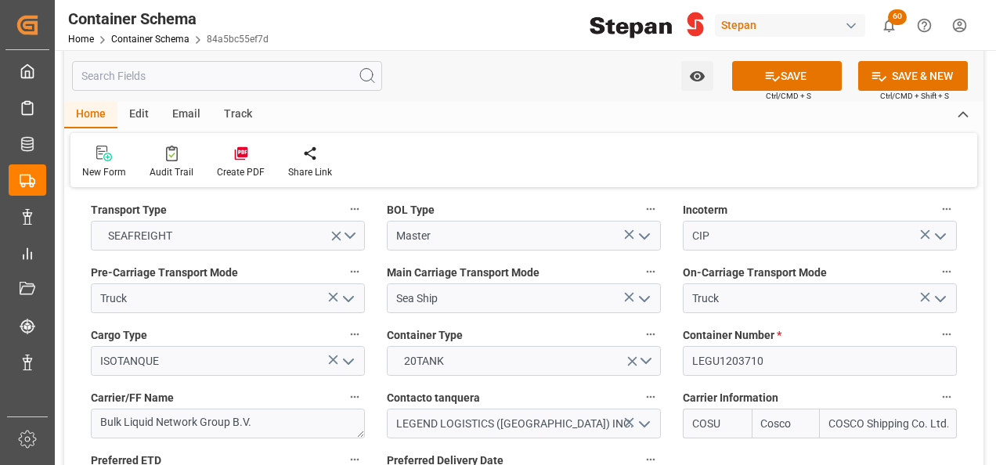
type input "19760"
click at [759, 346] on input "LEGU1203710" at bounding box center [820, 361] width 274 height 30
drag, startPoint x: 763, startPoint y: 332, endPoint x: 677, endPoint y: 336, distance: 86.2
click at [677, 336] on div "Container Number * LEGU1203710" at bounding box center [820, 350] width 296 height 63
paste input "32488"
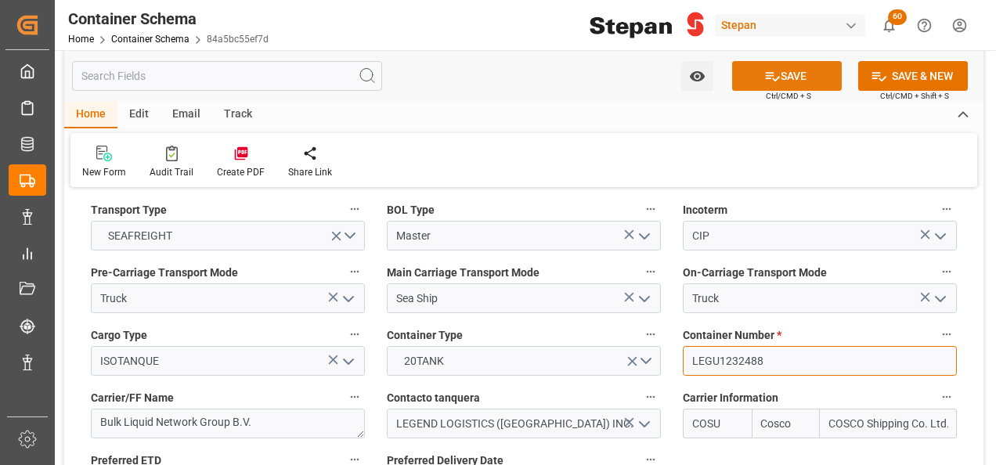
type input "LEGU1232488"
click at [792, 81] on button "SAVE" at bounding box center [787, 76] width 110 height 30
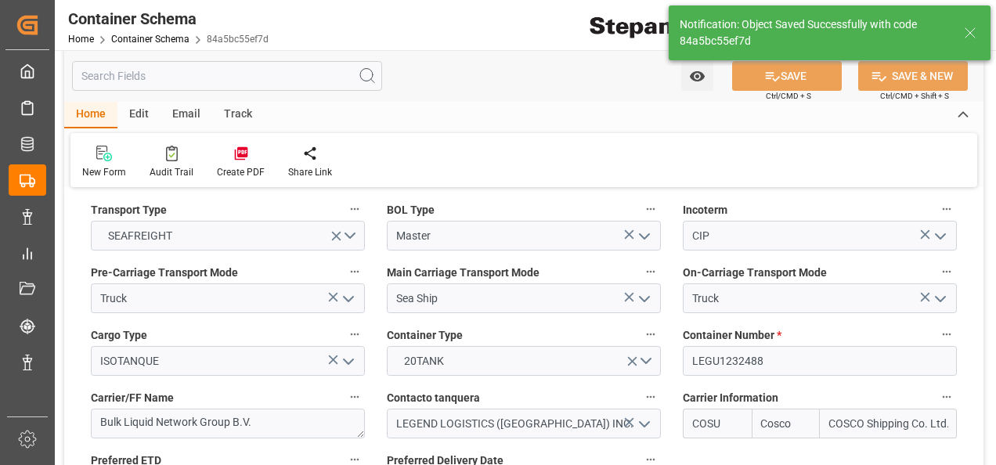
type input "[DATE] 15:59"
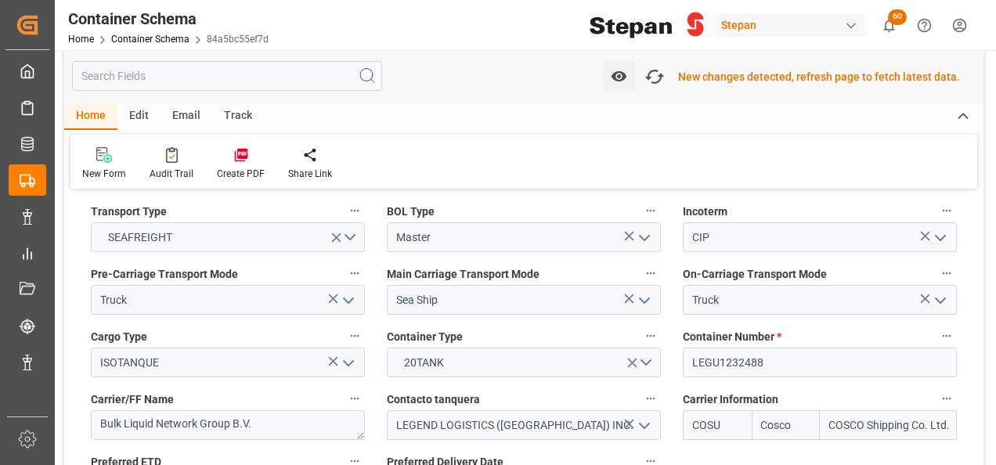
scroll to position [1959, 0]
click at [162, 32] on div "Home Container Schema 84a5bc55ef7d" at bounding box center [168, 39] width 200 height 16
click at [133, 117] on div "Edit" at bounding box center [138, 116] width 43 height 27
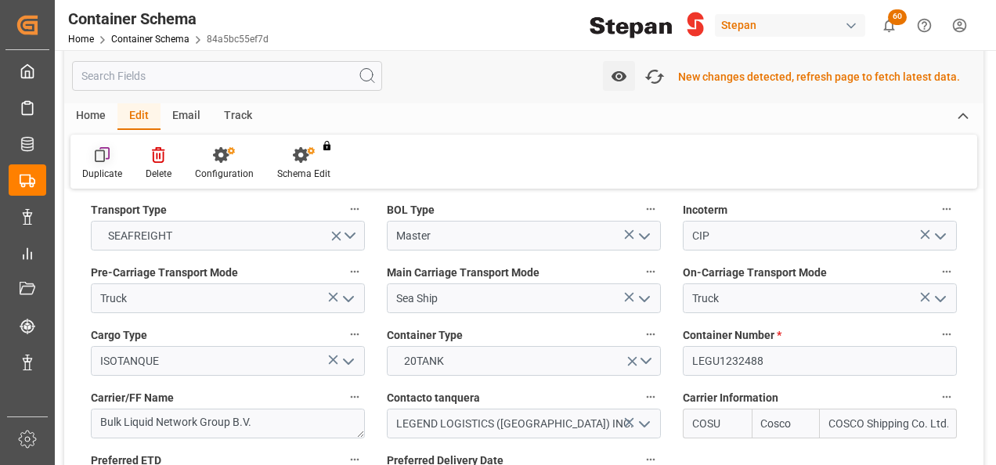
click at [97, 161] on icon at bounding box center [103, 155] width 16 height 16
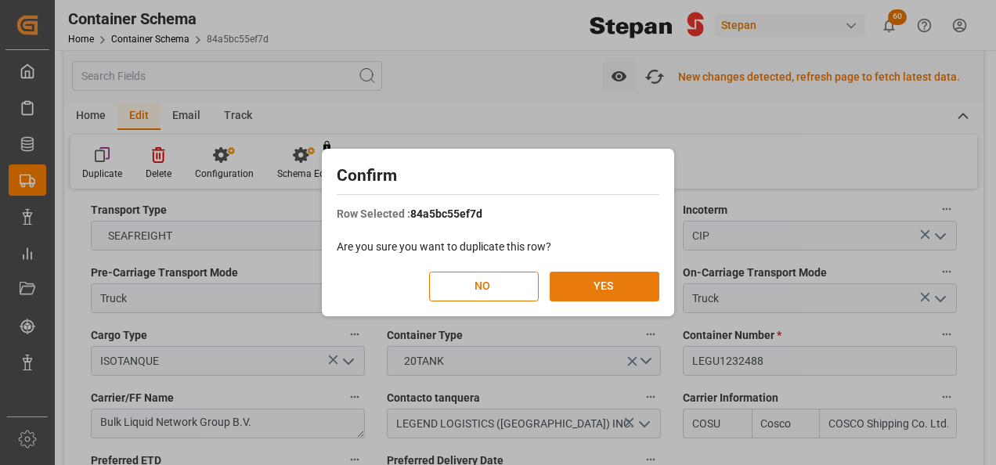
click at [594, 286] on button "YES" at bounding box center [605, 287] width 110 height 30
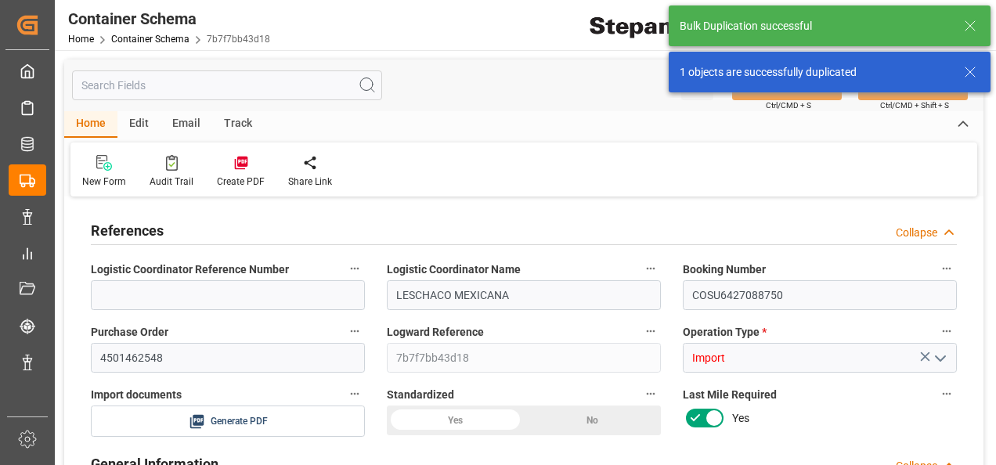
type input "14"
type input "55"
type input "1"
type input "19760"
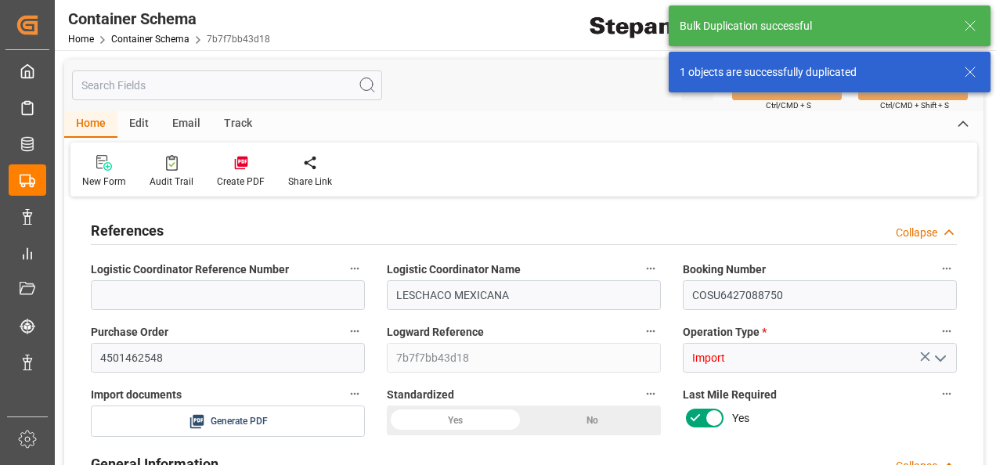
type input "12"
type input "Cosco"
type input "COSCO Shipping Co. Ltd."
type input "NLRTM"
type input "MXVER"
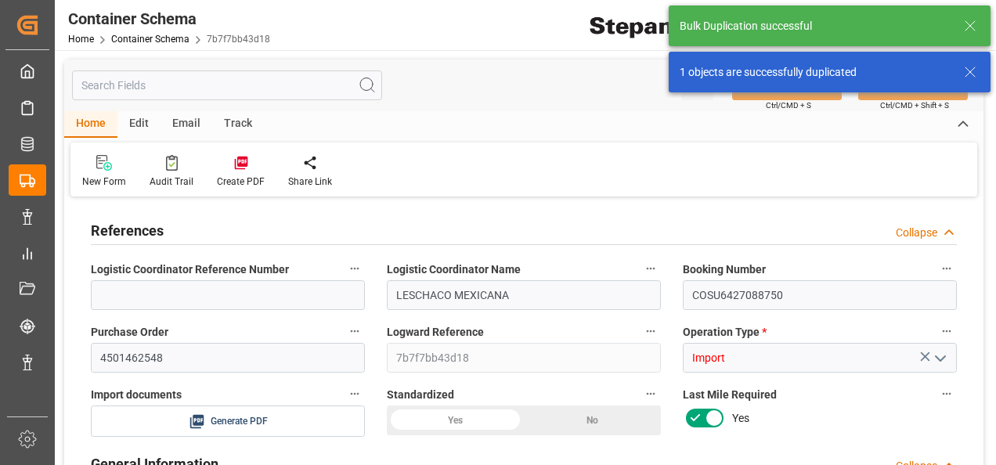
type input "MXVER"
type input "9356696"
type input "0"
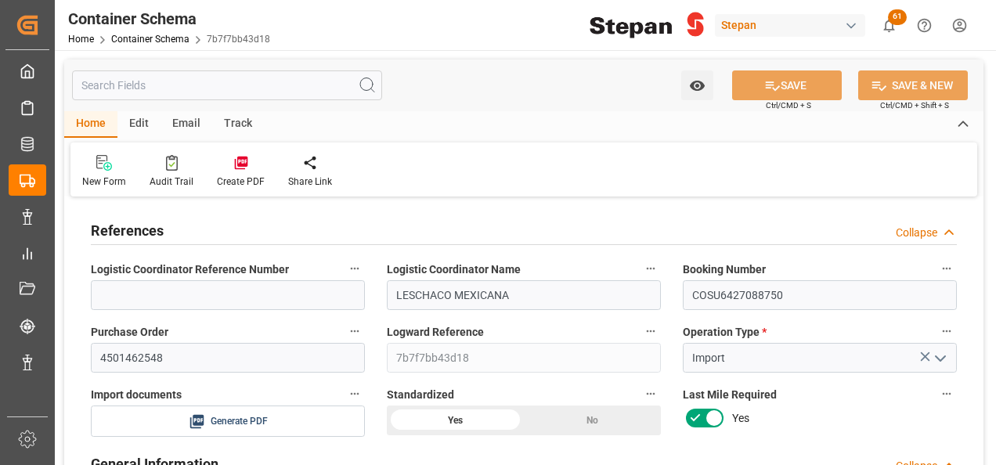
type input "11-09-2025 00:00"
type input "11-09-2025"
type input "29-08-2025 12:30"
type input "21-08-2025 00:00"
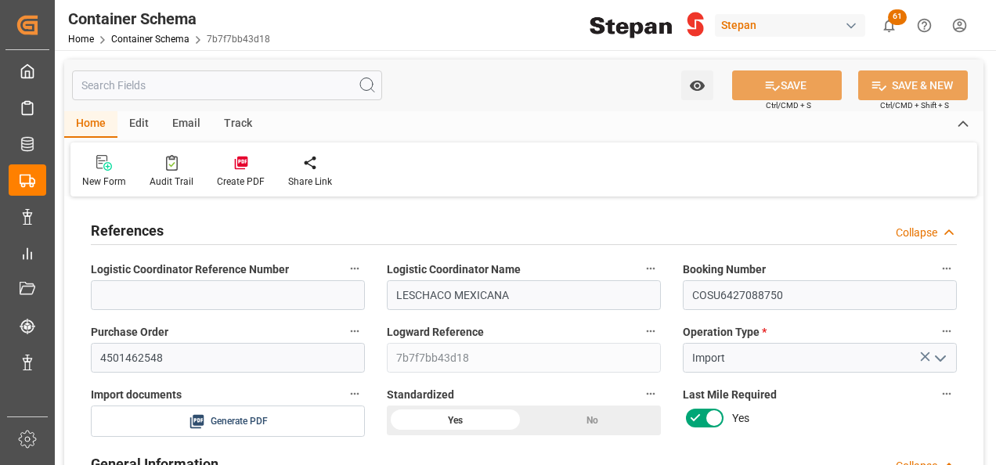
type input "21-08-2025 00:00"
type input "29-08-2025 13:03"
type input "16-09-2025 21:00"
type input "16-09-2025 00:00"
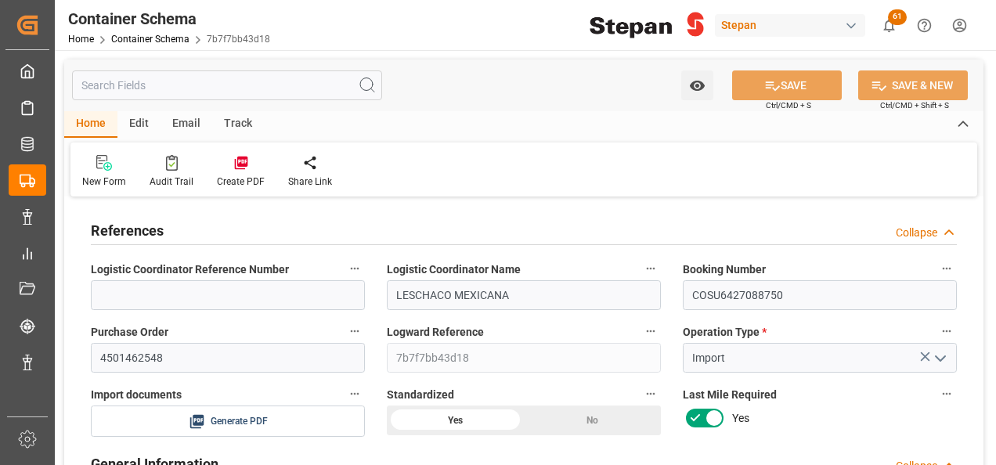
type input "17-09-2025 23:00"
type input "11-09-2025"
type input "11-09-2025 16:01"
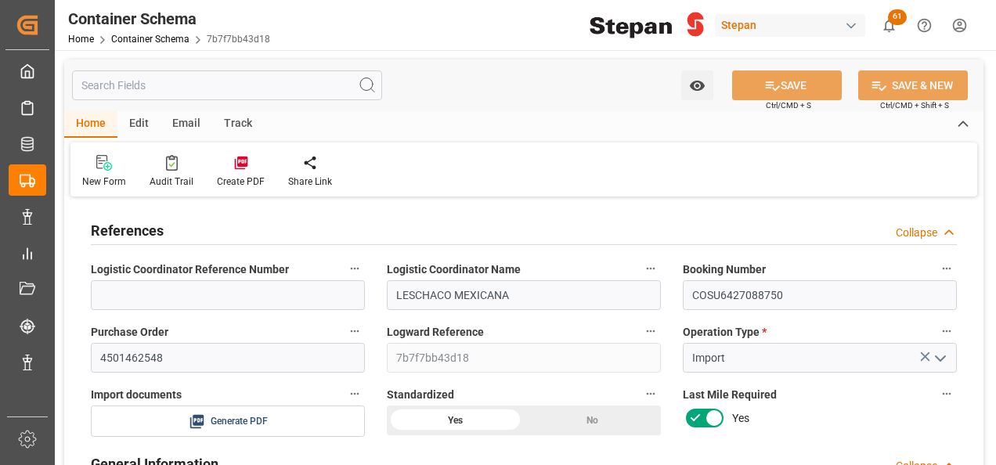
type input "11-09-2025"
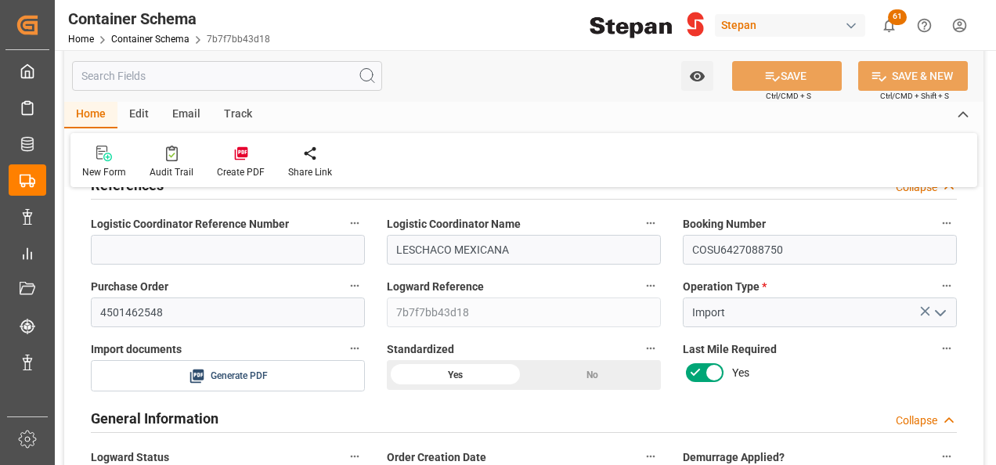
scroll to position [78, 0]
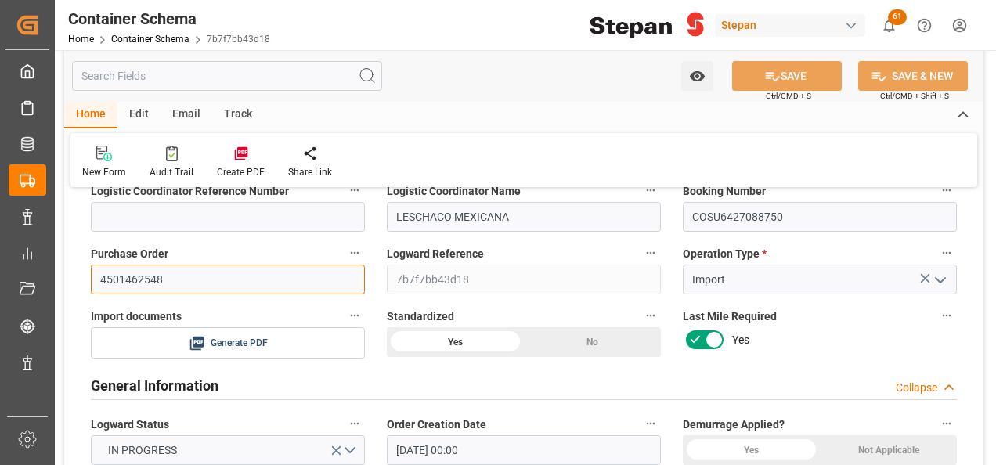
drag, startPoint x: 195, startPoint y: 276, endPoint x: 55, endPoint y: 276, distance: 140.2
paste input "50"
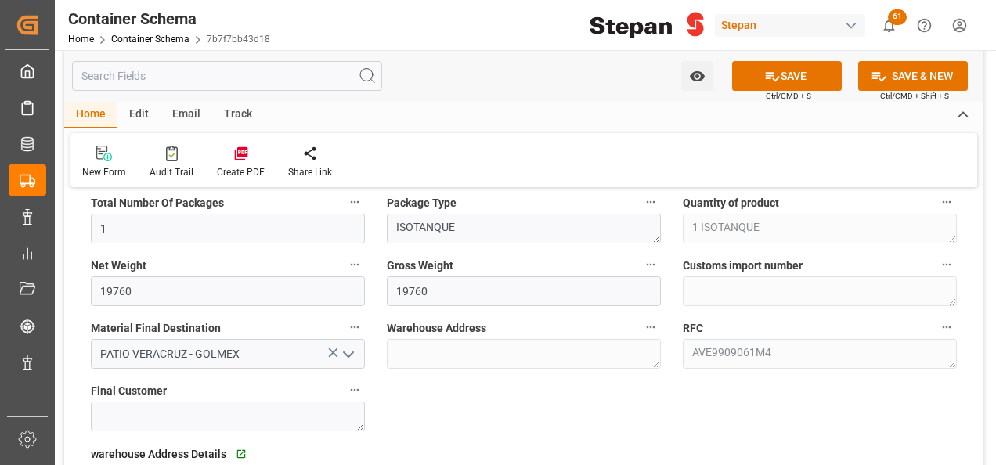
scroll to position [1096, 0]
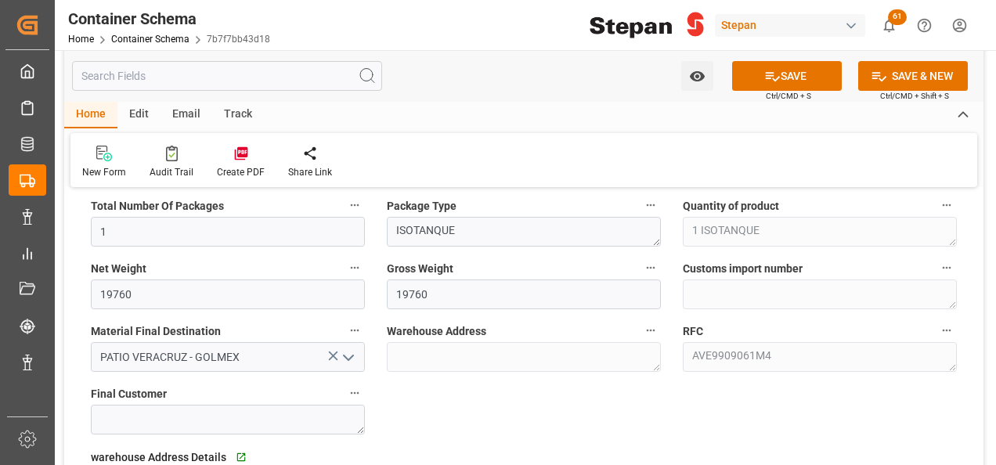
type input "4501462550"
drag, startPoint x: 141, startPoint y: 291, endPoint x: 81, endPoint y: 287, distance: 60.4
click at [81, 287] on div "Net Weight 19760" at bounding box center [228, 283] width 296 height 63
drag, startPoint x: 145, startPoint y: 286, endPoint x: 60, endPoint y: 287, distance: 85.4
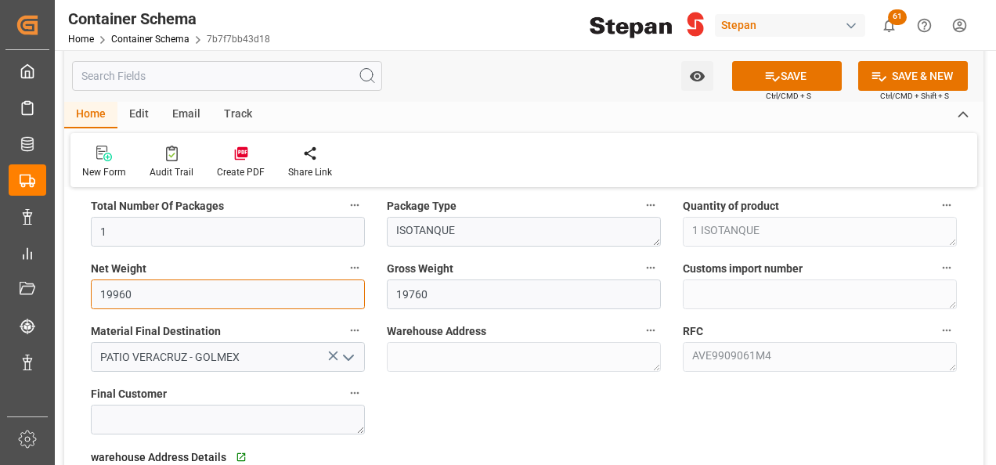
type input "19960"
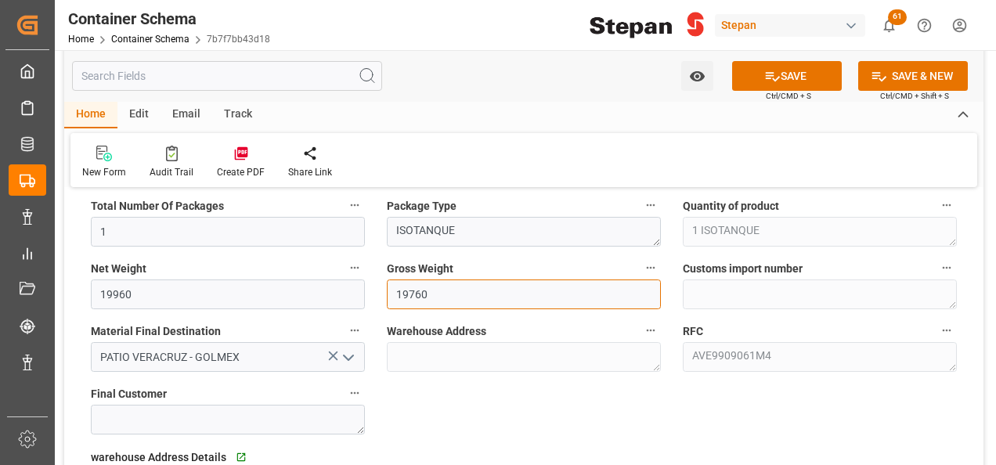
drag, startPoint x: 449, startPoint y: 287, endPoint x: 399, endPoint y: 287, distance: 49.3
click at [399, 287] on input "19760" at bounding box center [524, 295] width 274 height 30
type input "1"
paste input "19960"
type input "19960"
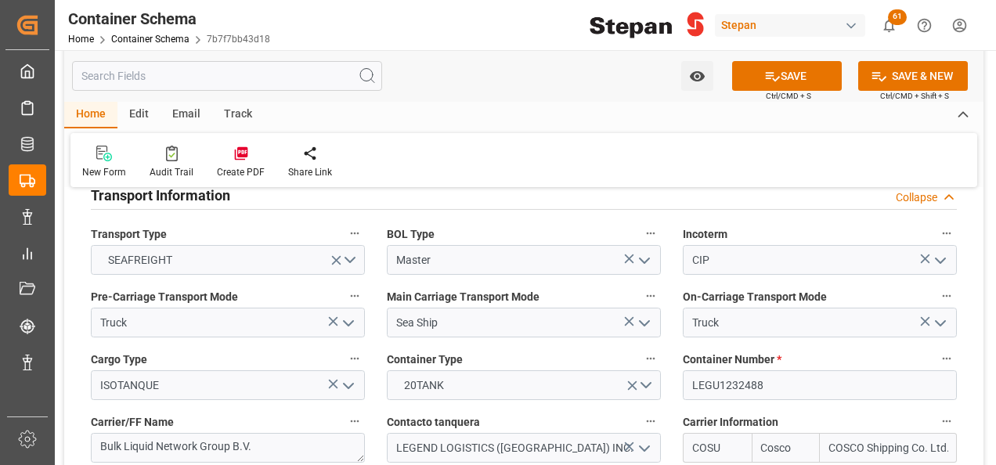
scroll to position [1958, 0]
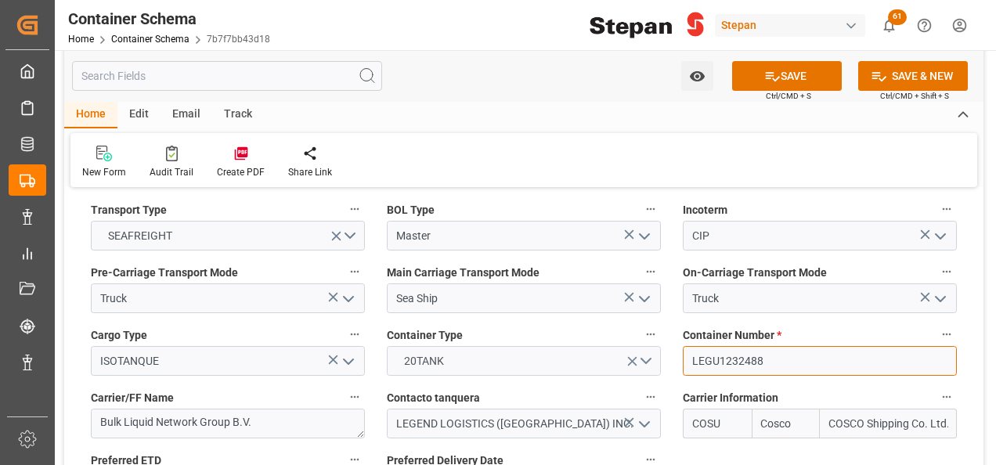
drag, startPoint x: 644, startPoint y: 330, endPoint x: 634, endPoint y: 330, distance: 10.2
click at [634, 330] on div "References Collapse Logistic Coordinator Reference Number Logistic Coordinator …" at bounding box center [523, 374] width 919 height 4261
paste input "SLZU2522637"
type input "SLZU2522637"
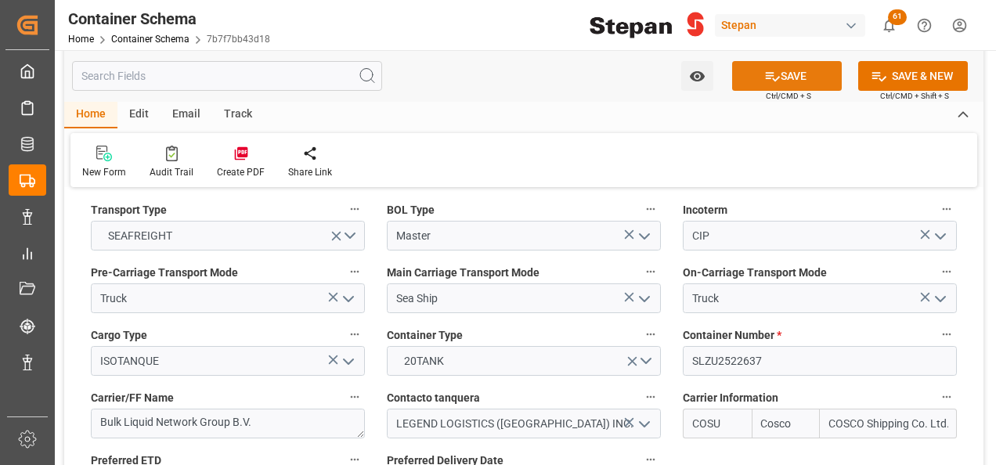
click at [782, 78] on button "SAVE" at bounding box center [787, 76] width 110 height 30
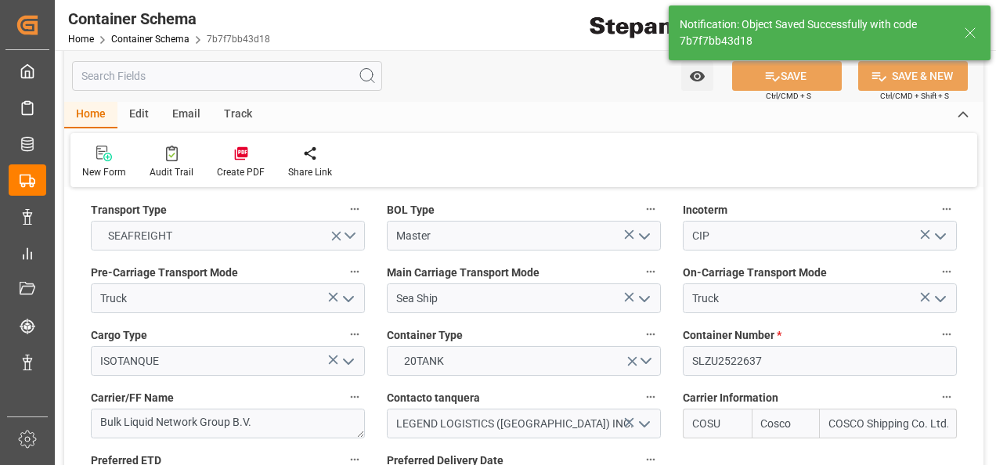
type textarea "Container is already in Final Delivery Phase."
type input "11-09-2025 16:02"
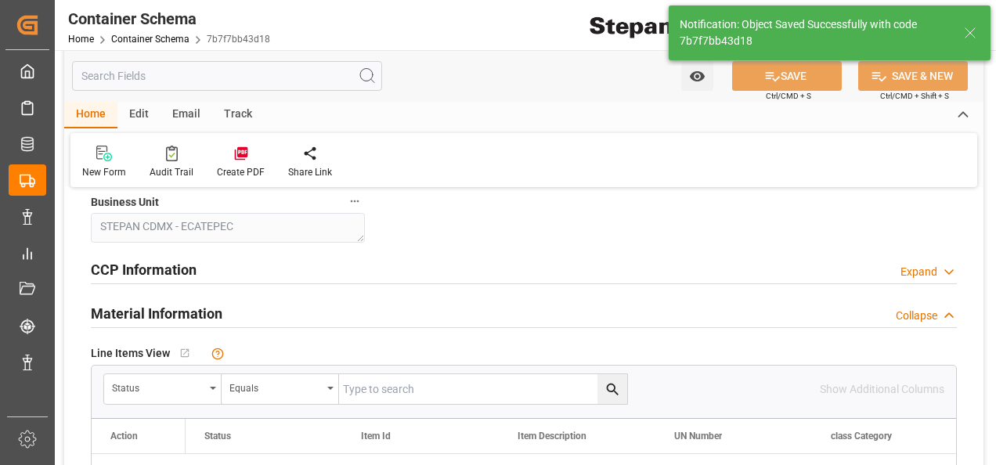
scroll to position [940, 0]
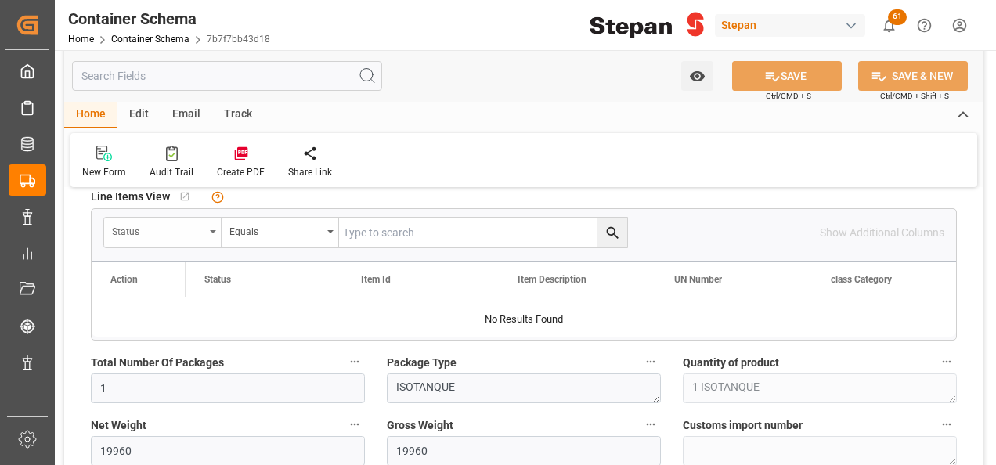
click at [216, 226] on div "Status" at bounding box center [162, 233] width 117 height 30
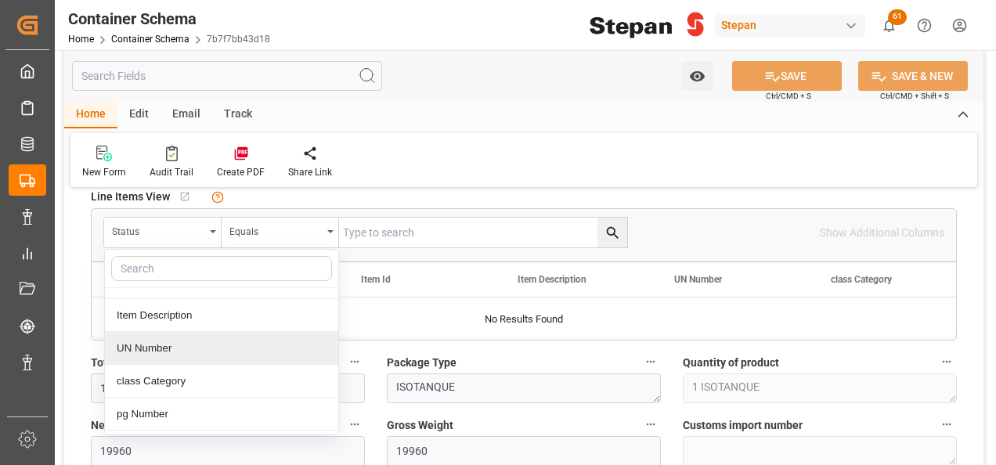
scroll to position [78, 0]
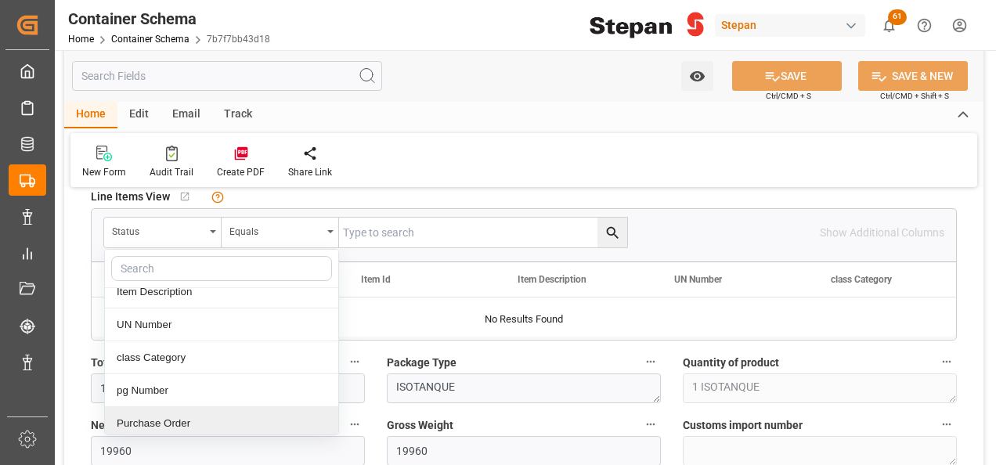
click at [158, 420] on div "Purchase Order" at bounding box center [221, 423] width 233 height 33
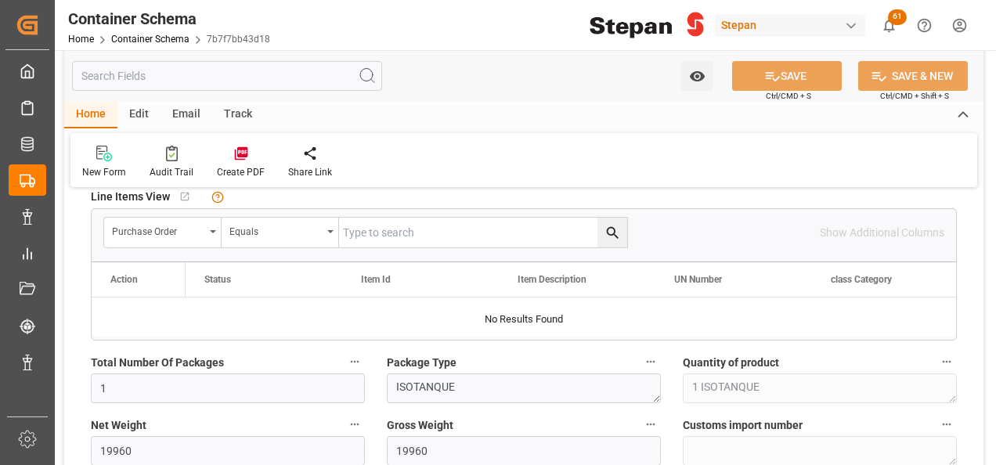
click at [379, 229] on input "text" at bounding box center [483, 233] width 288 height 30
paste input "4501462550"
type input "4501462550"
click at [612, 229] on icon "search button" at bounding box center [613, 233] width 16 height 16
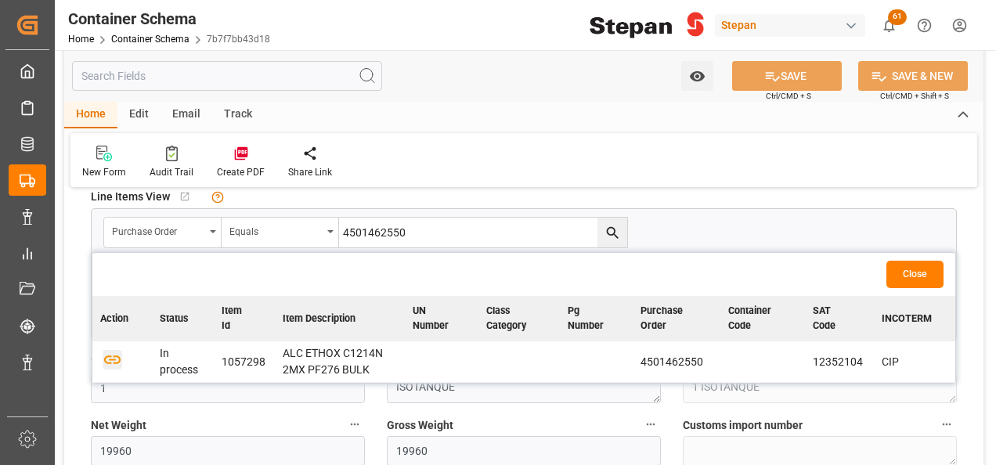
click at [109, 356] on icon "button" at bounding box center [113, 359] width 20 height 20
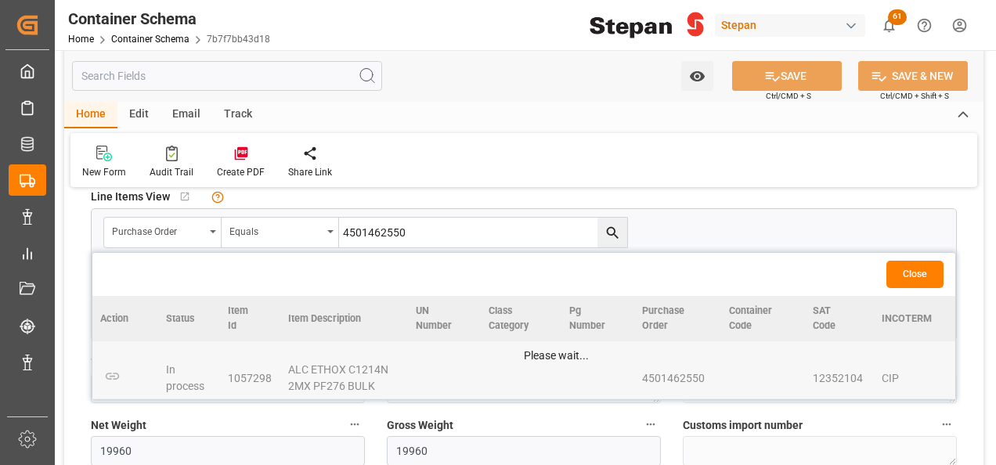
click at [918, 276] on button "Close" at bounding box center [914, 274] width 57 height 27
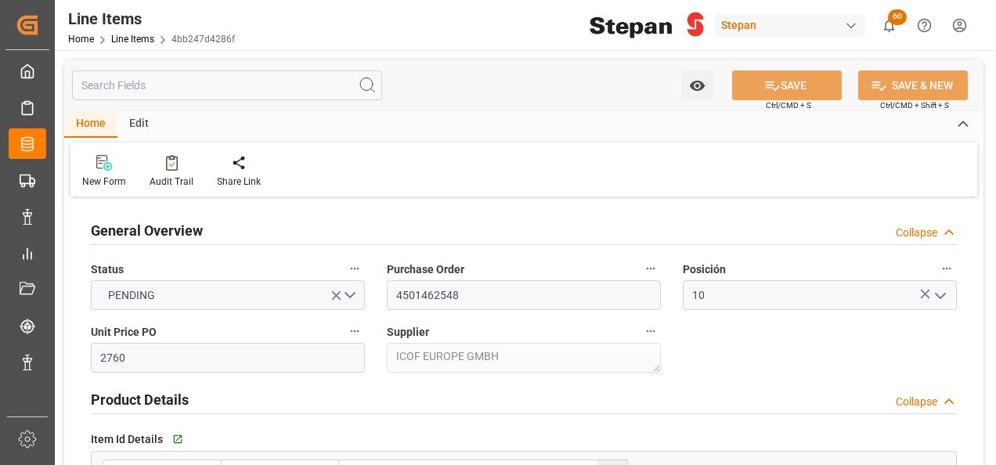
type input "2760"
type input "12352104"
type input "20000"
type input "19760"
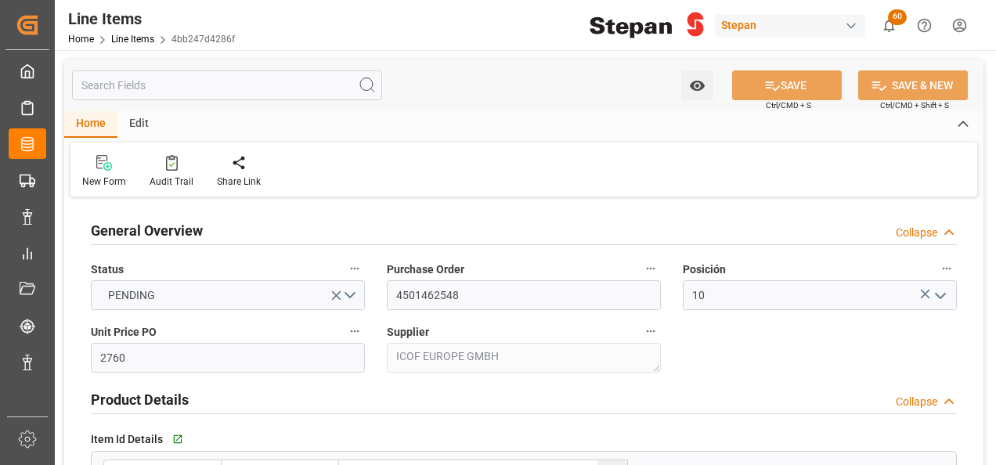
type input "54537.6"
type input "[DATE]"
type input "[DATE] 15:56"
type input "[DATE] 19:40"
type input "[DATE]"
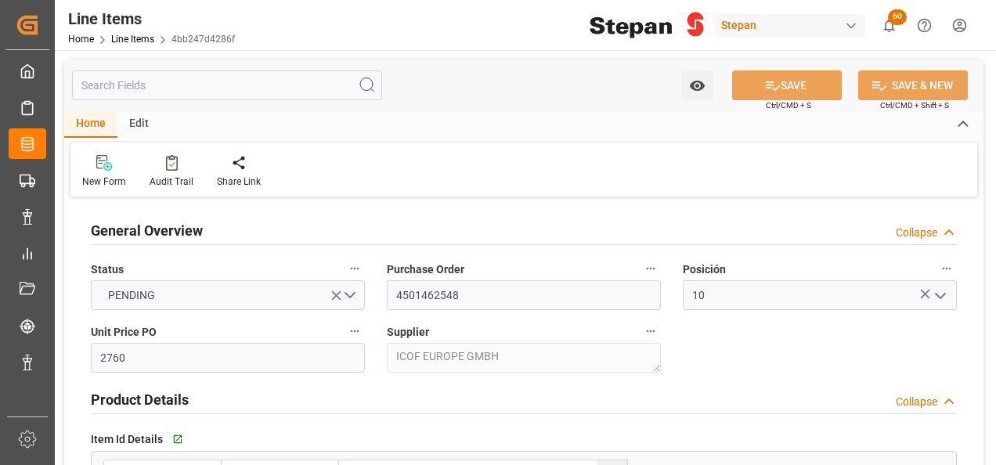
type input "[DATE]"
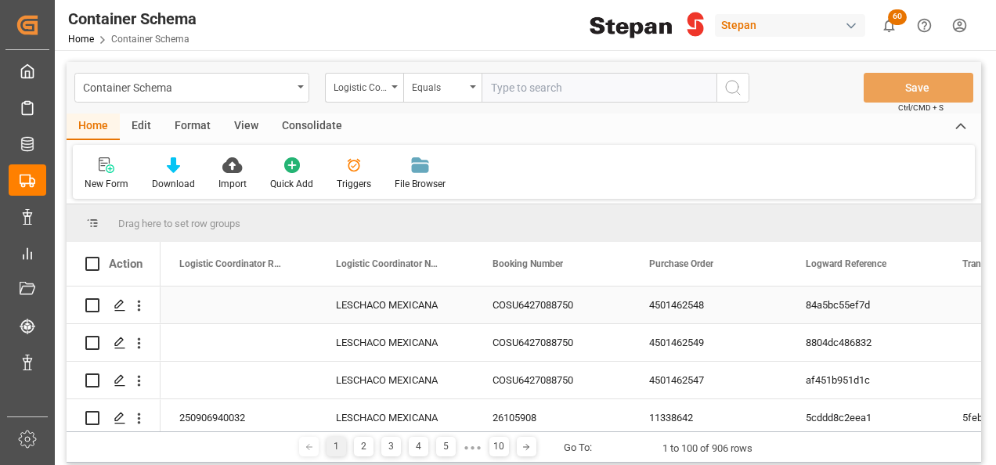
click at [692, 305] on div "4501462548" at bounding box center [708, 305] width 157 height 37
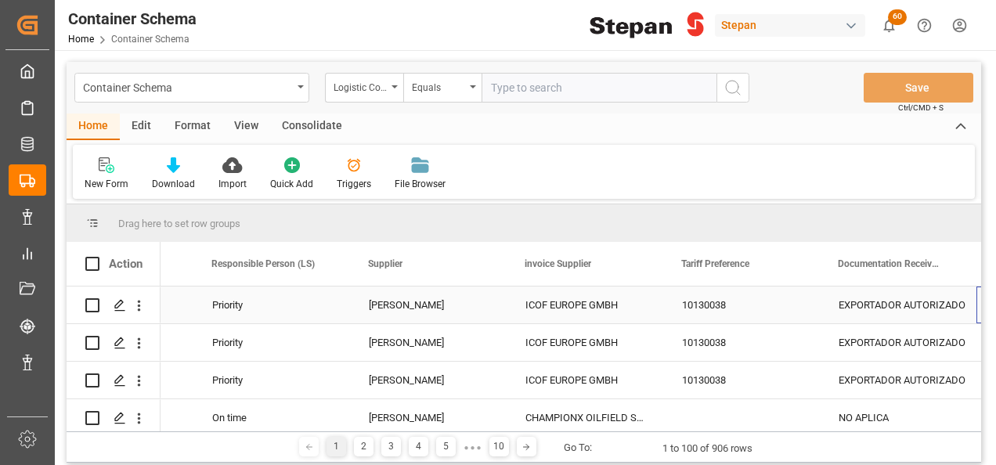
scroll to position [0, 2943]
